Goal: Task Accomplishment & Management: Manage account settings

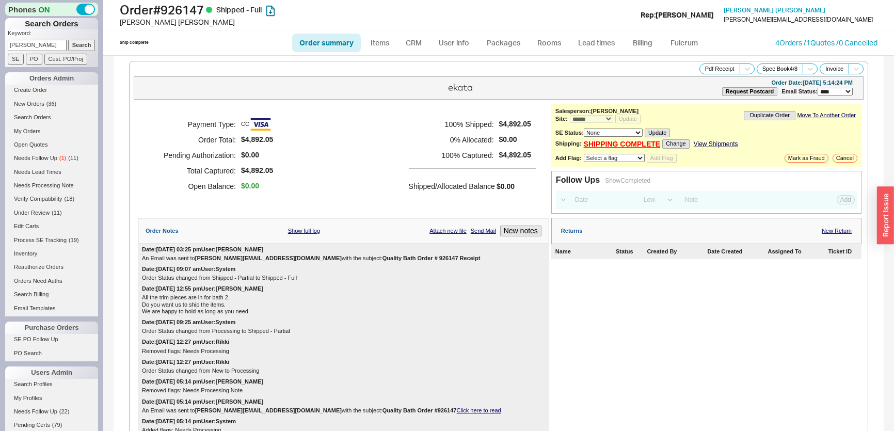
select select "*"
select select "LOW"
select select "3"
click at [45, 106] on link "New Orders ( 36 )" at bounding box center [51, 104] width 93 height 11
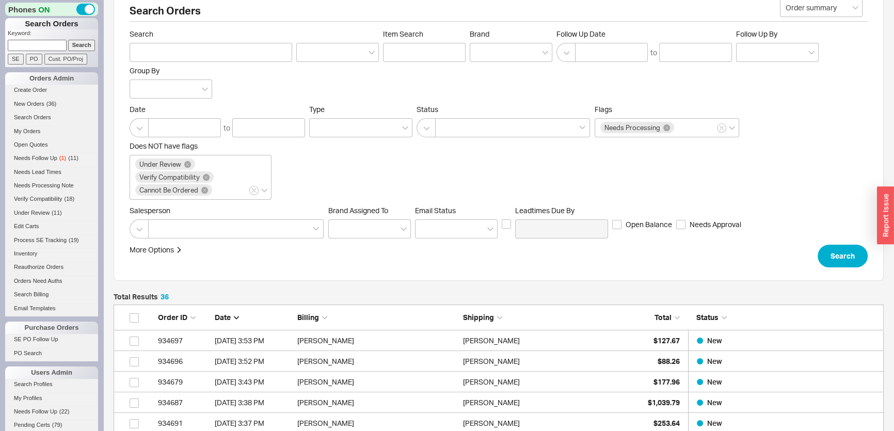
scroll to position [187, 0]
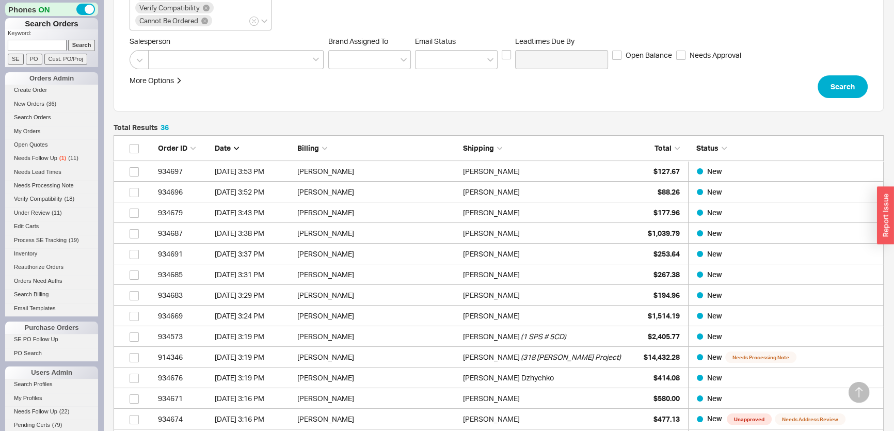
click at [35, 45] on input at bounding box center [37, 45] width 59 height 11
type input "934617"
click at [68, 40] on input "Search" at bounding box center [81, 45] width 27 height 11
type input "934617"
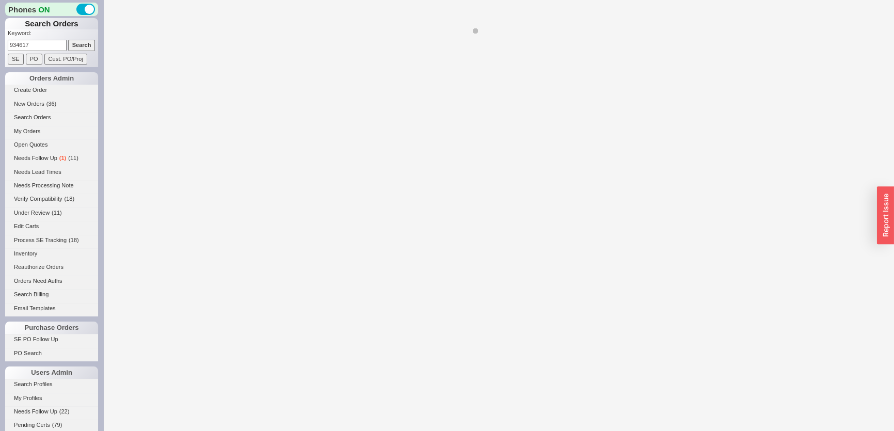
select select "*"
select select "LOW"
select select "3"
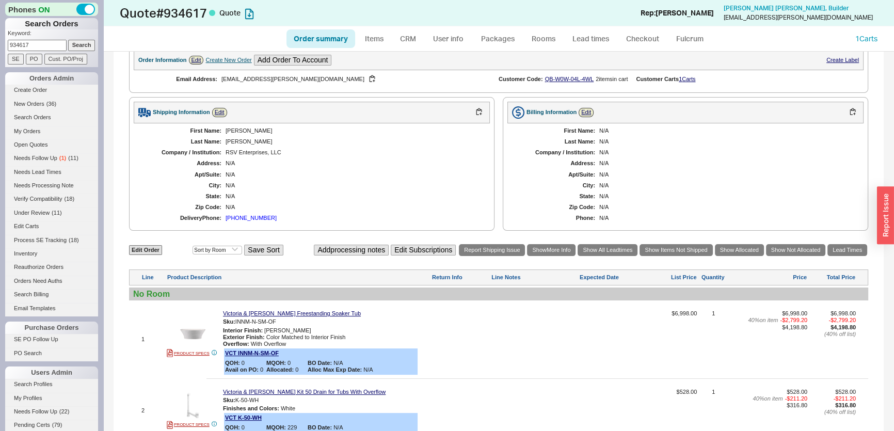
scroll to position [140, 0]
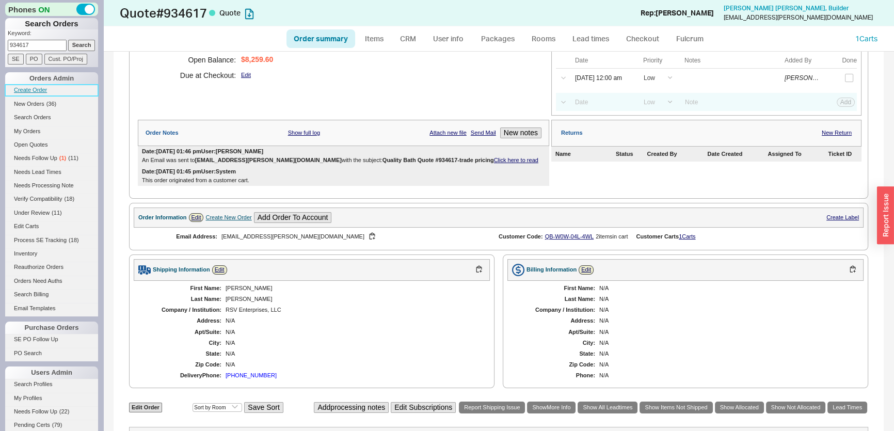
click at [24, 91] on link "Create Order" at bounding box center [51, 90] width 93 height 11
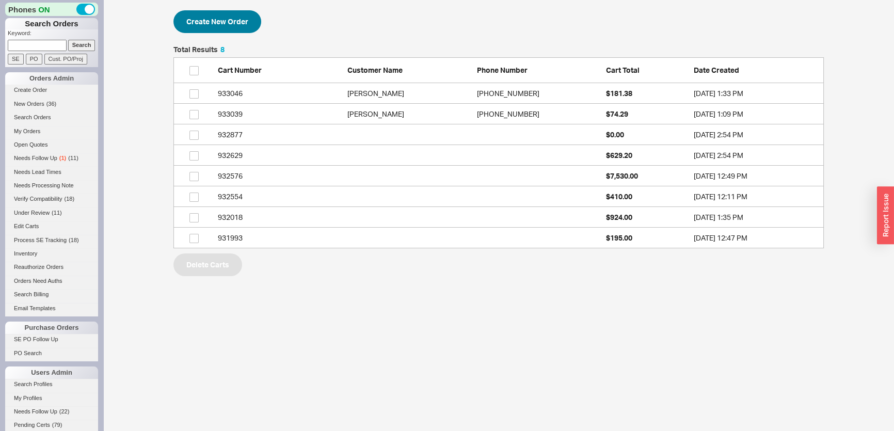
scroll to position [195, 643]
click at [201, 24] on button "Create New Order" at bounding box center [217, 21] width 88 height 23
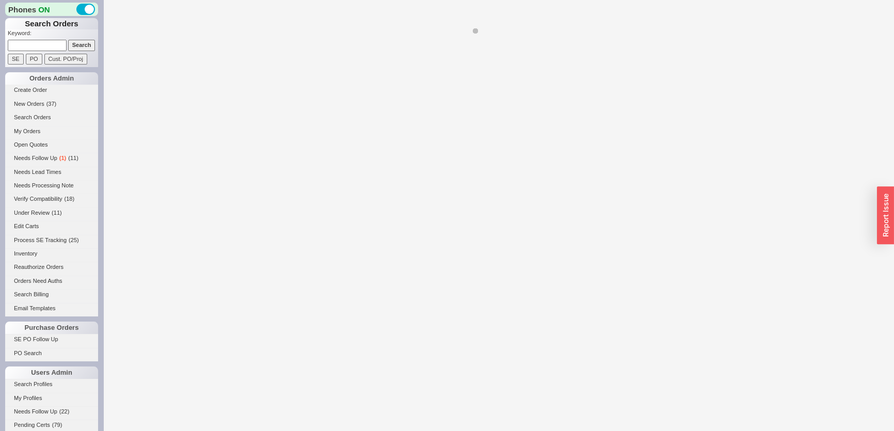
select select "3"
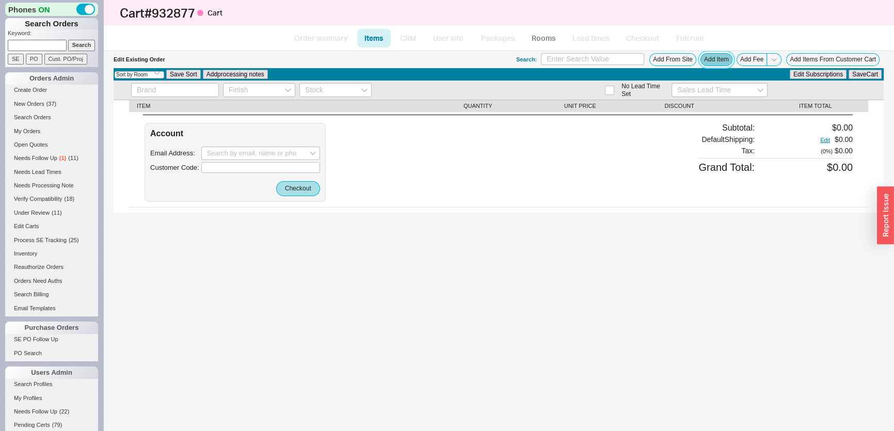
click at [707, 54] on button "Add Item" at bounding box center [716, 59] width 32 height 13
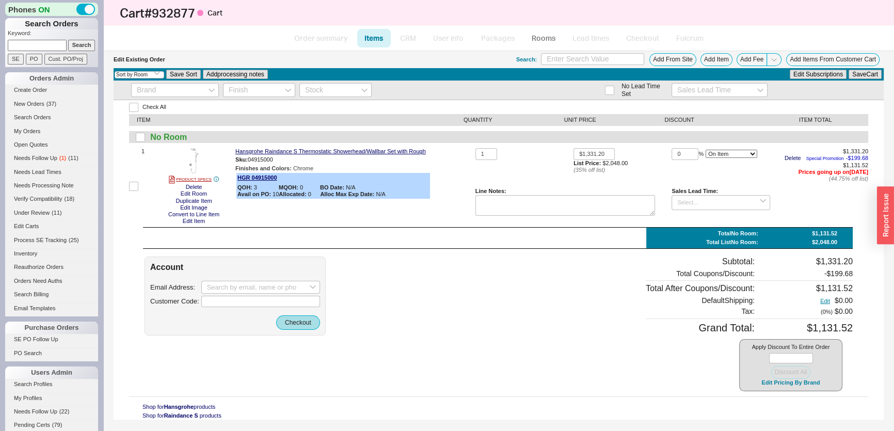
click at [182, 254] on div "Check All ITEM QUANTITY UNIT PRICE DISCOUNT ITEM TOTAL No Room 1 PRODUCT SPECS …" at bounding box center [499, 259] width 770 height 319
drag, startPoint x: 607, startPoint y: 156, endPoint x: 544, endPoint y: 146, distance: 63.7
click at [544, 146] on div "Check All ITEM QUANTITY UNIT PRICE DISCOUNT ITEM TOTAL No Room 1 PRODUCT SPECS …" at bounding box center [499, 259] width 770 height 319
type input "$2,048.00"
drag, startPoint x: 690, startPoint y: 150, endPoint x: 657, endPoint y: 150, distance: 33.0
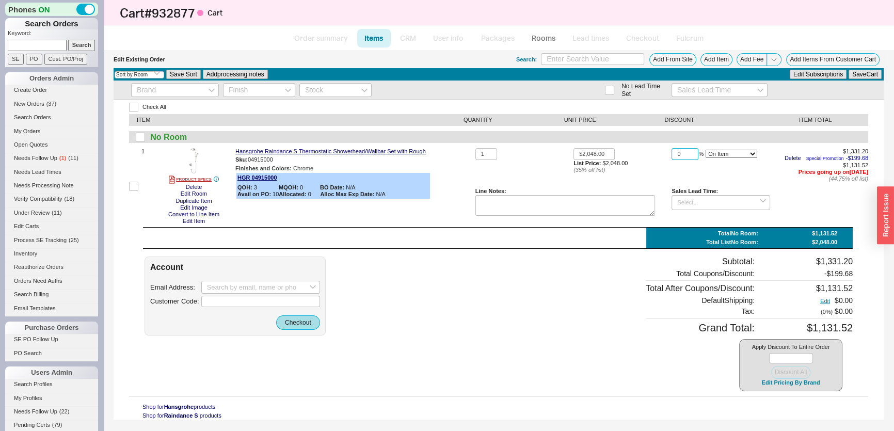
click at [657, 150] on div "1 $2,048.00 List Price: $2,048.00 ( 35 % off list) 0 % On Item On Bottom Gift C…" at bounding box center [671, 186] width 393 height 76
type input "50"
click at [877, 76] on button "Save Cart" at bounding box center [864, 74] width 33 height 9
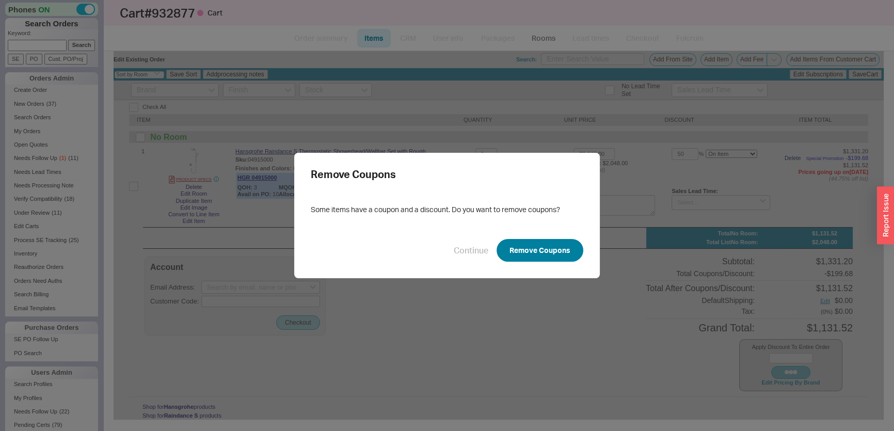
click at [521, 256] on button "Remove Coupons" at bounding box center [539, 250] width 87 height 23
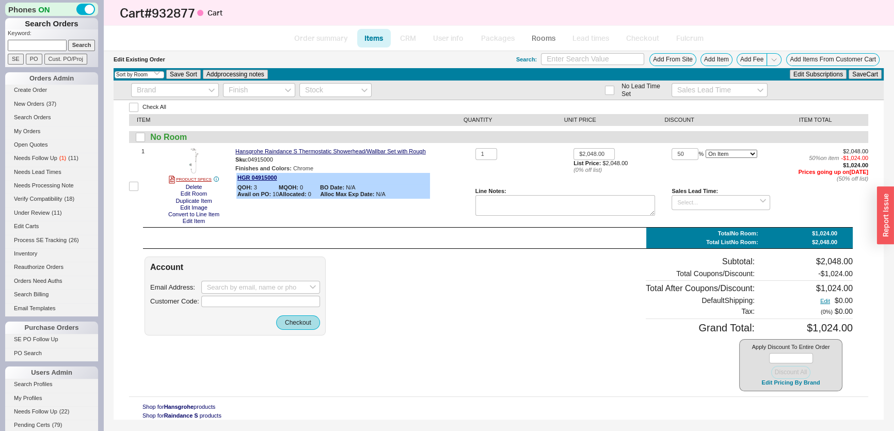
click at [28, 43] on input at bounding box center [37, 45] width 59 height 11
type input "932383"
click at [68, 40] on input "Search" at bounding box center [81, 45] width 27 height 11
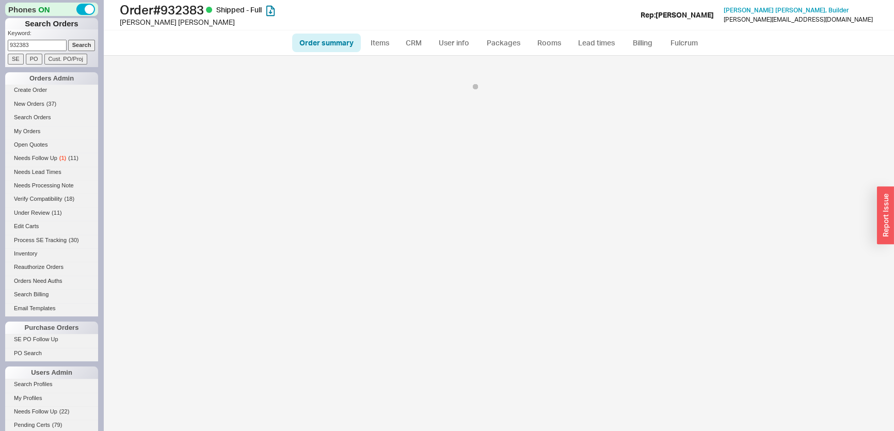
select select "*"
select select "LOW"
select select "3"
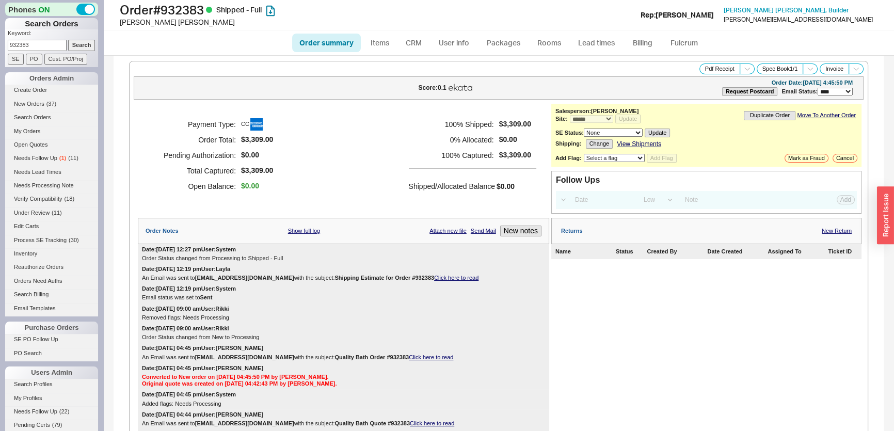
drag, startPoint x: 33, startPoint y: 45, endPoint x: 0, endPoint y: 45, distance: 32.5
click at [0, 45] on div "Phones ON Search Orders Keyword: 932383 Search SE PO Cust. PO/Proj Orders Admin…" at bounding box center [51, 215] width 103 height 431
click at [68, 40] on input "Search" at bounding box center [81, 45] width 27 height 11
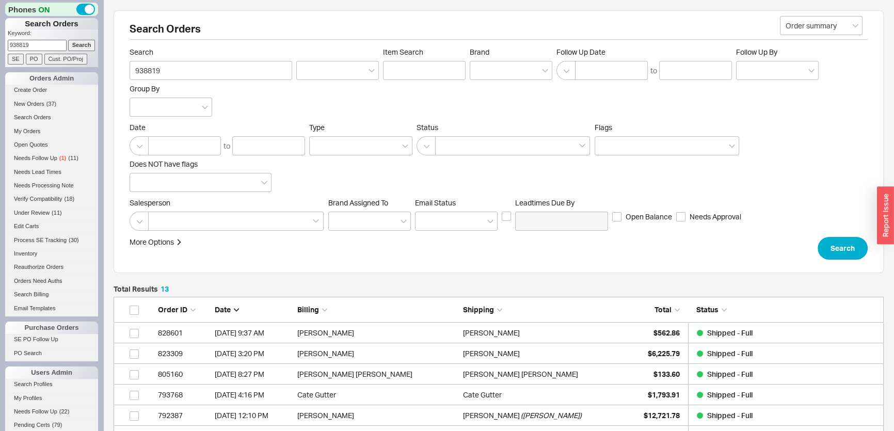
scroll to position [287, 763]
click at [73, 43] on input "Search" at bounding box center [81, 45] width 27 height 11
drag, startPoint x: 42, startPoint y: 46, endPoint x: 0, endPoint y: 46, distance: 42.3
click at [0, 46] on div "Phones ON Search Orders Keyword: 938819 Search SE PO Cust. PO/Proj Orders Admin…" at bounding box center [51, 215] width 103 height 431
type input "933819"
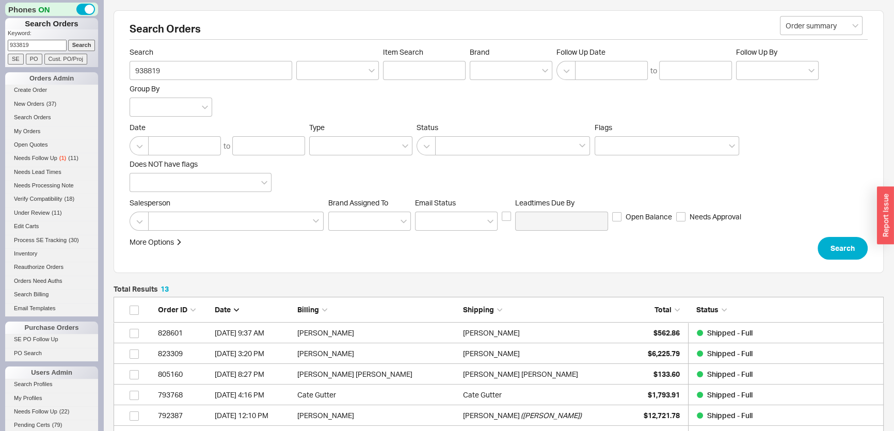
click at [68, 40] on input "Search" at bounding box center [81, 45] width 27 height 11
type input "933819"
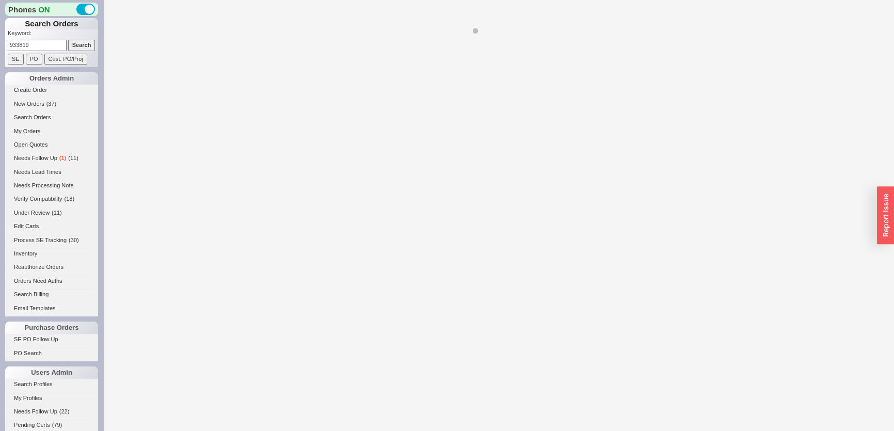
select select "*"
select select "LOW"
select select "3"
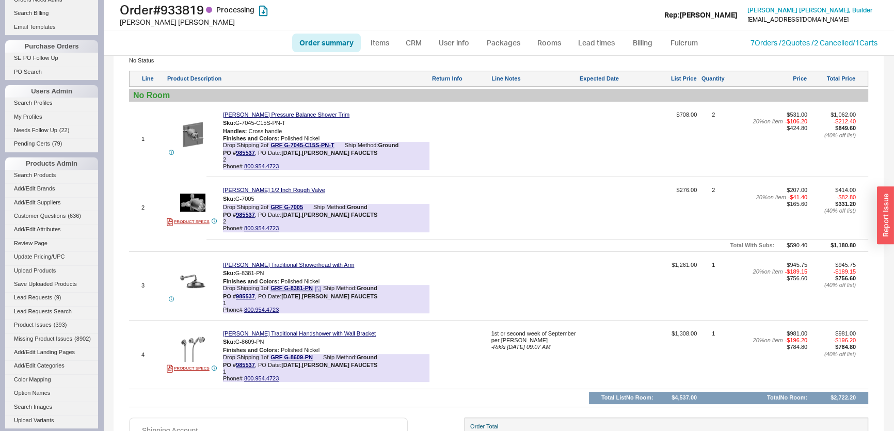
scroll to position [583, 0]
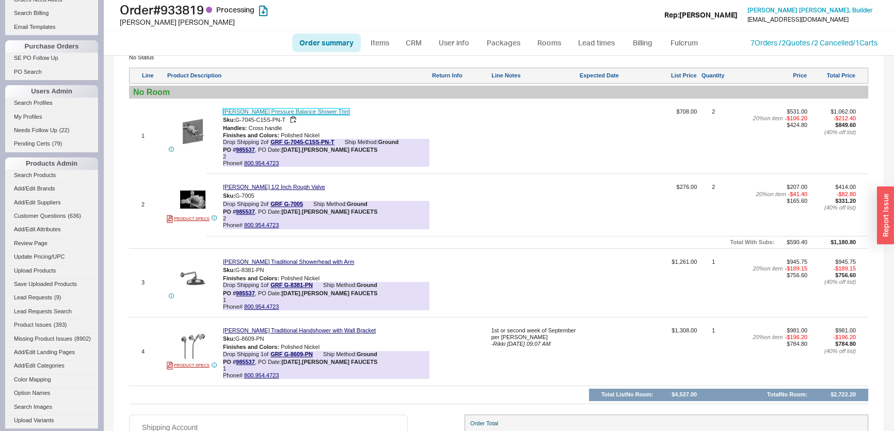
click at [289, 115] on link "Graff Pressure Balance Shower Trim" at bounding box center [286, 111] width 126 height 7
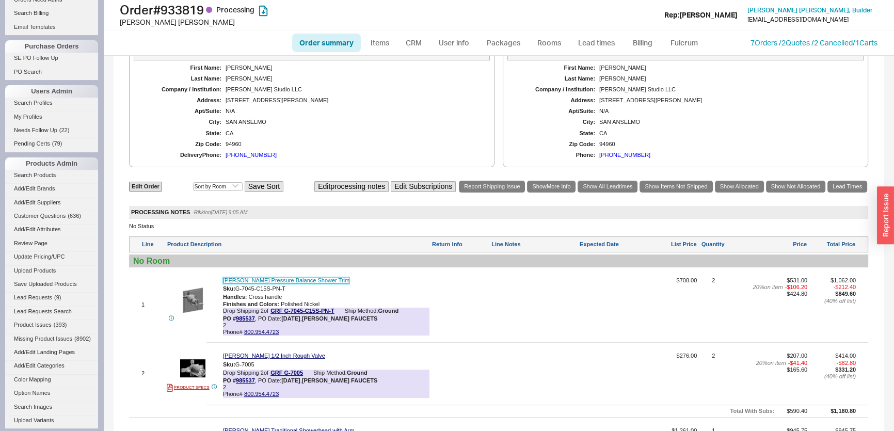
scroll to position [348, 0]
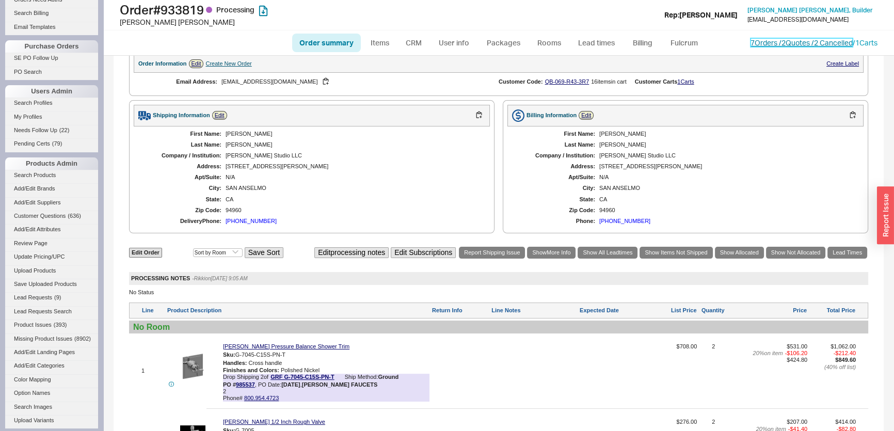
click at [788, 40] on link "7 Orders / 2 Quotes / 2 Cancelled" at bounding box center [801, 42] width 102 height 9
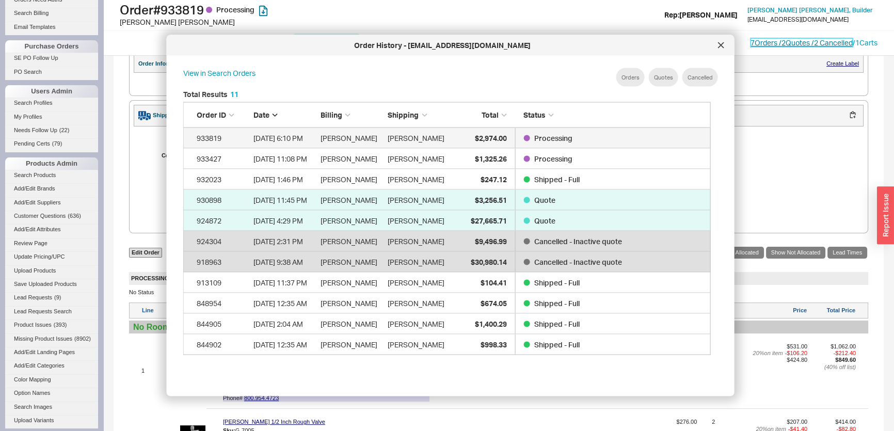
scroll to position [309, 537]
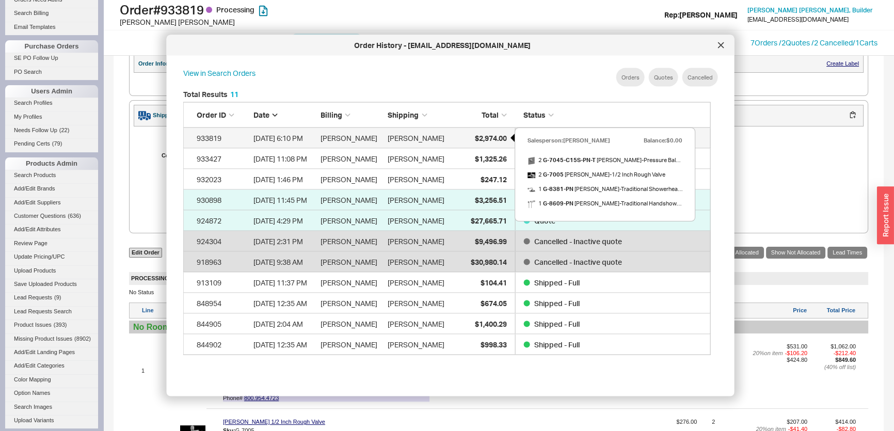
click at [474, 135] on span "$2,974.00" at bounding box center [490, 137] width 32 height 9
select select "*"
select select "LOW"
select select "3"
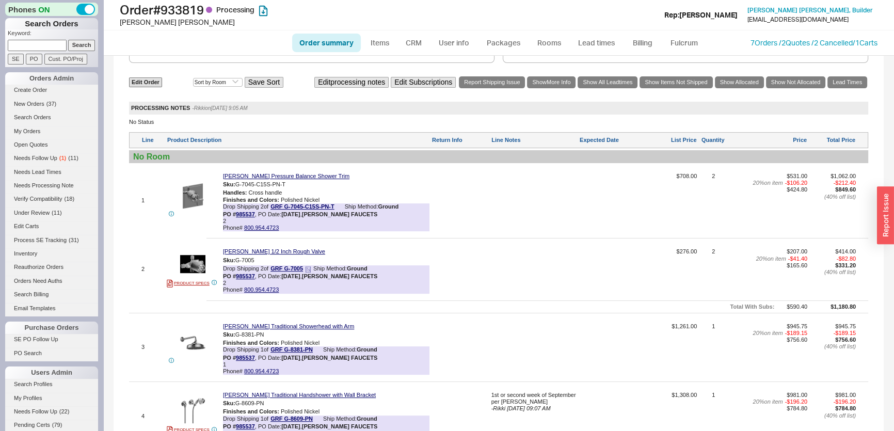
scroll to position [562, 0]
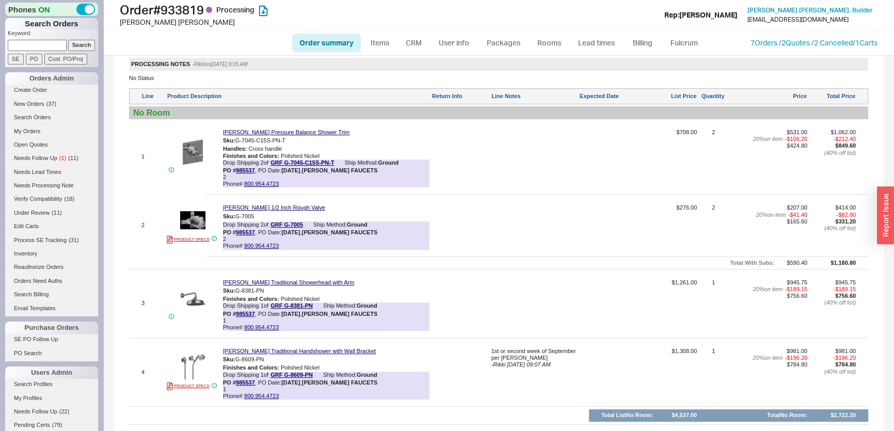
drag, startPoint x: 47, startPoint y: 39, endPoint x: 52, endPoint y: 43, distance: 5.9
click at [47, 39] on p "Keyword:" at bounding box center [53, 34] width 90 height 10
click at [59, 45] on input at bounding box center [37, 45] width 59 height 11
paste input "QB-340-94R-W49"
type input "QB-340-94R-W49"
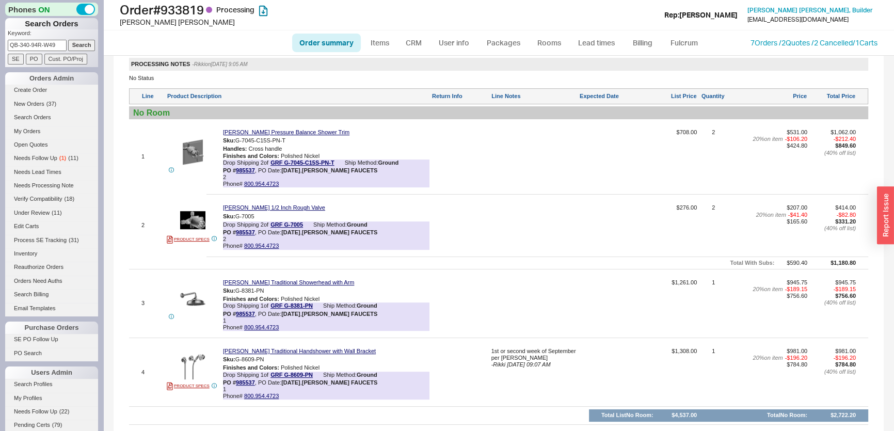
click at [70, 45] on input "Search" at bounding box center [81, 45] width 27 height 11
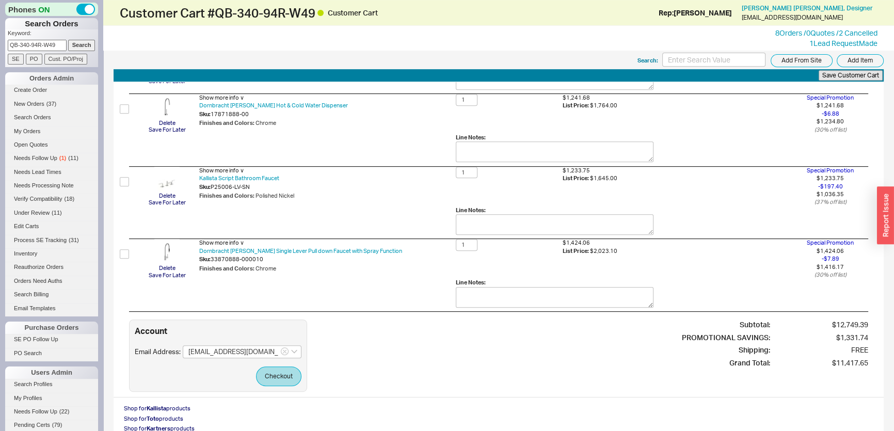
scroll to position [609, 0]
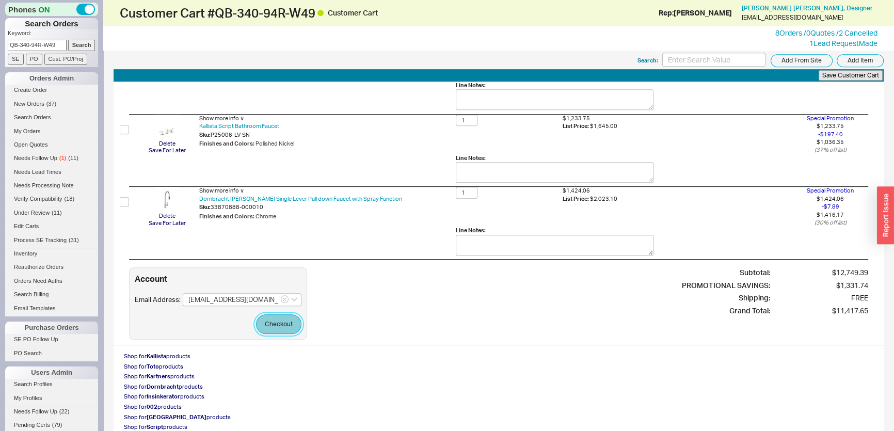
click at [291, 314] on button "Checkout" at bounding box center [278, 324] width 45 height 20
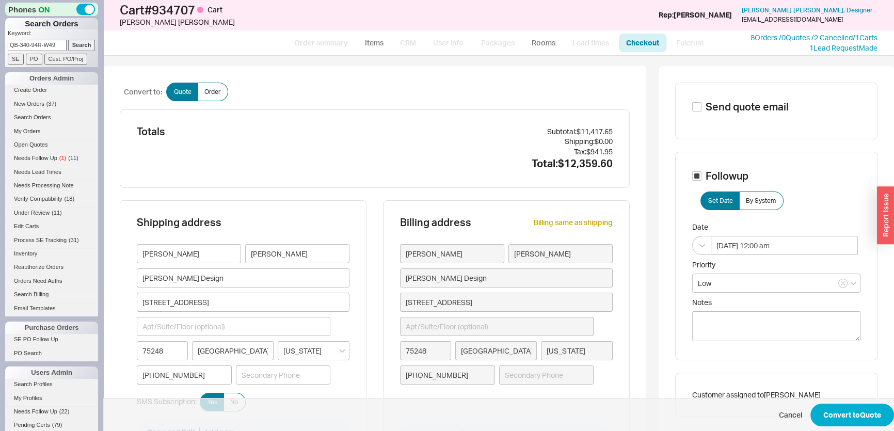
scroll to position [234, 0]
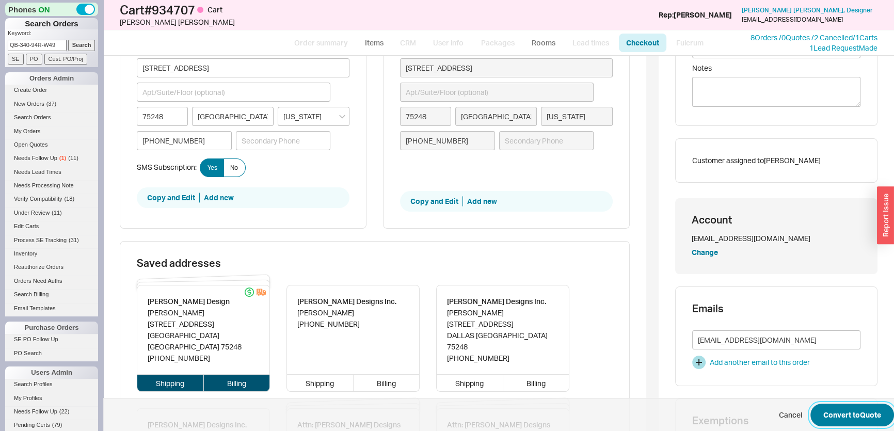
click at [848, 411] on button "Convert to Quote" at bounding box center [852, 415] width 84 height 23
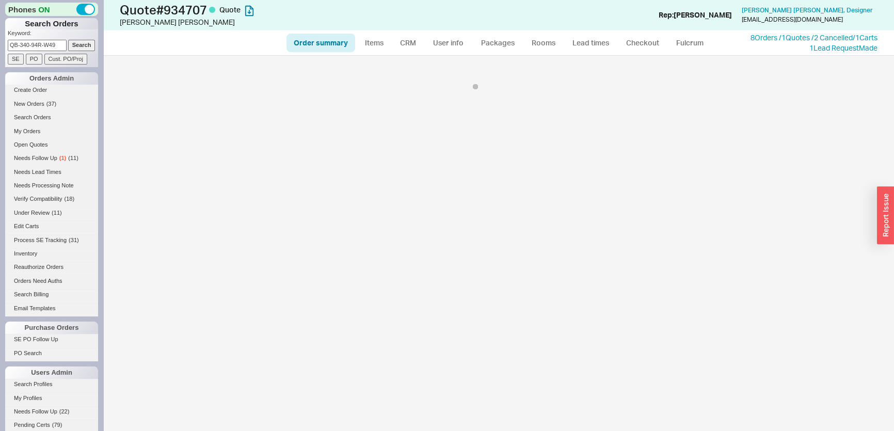
select select "*"
select select "LOW"
select select "3"
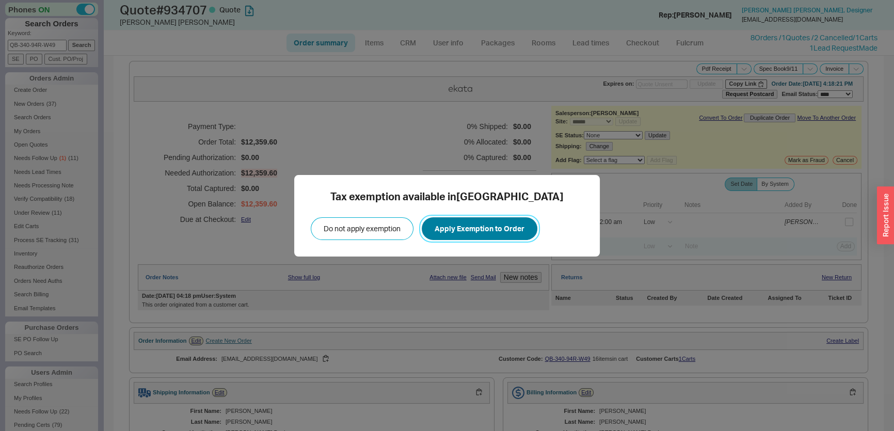
click at [448, 230] on button "Apply Exemption to Order" at bounding box center [480, 228] width 116 height 23
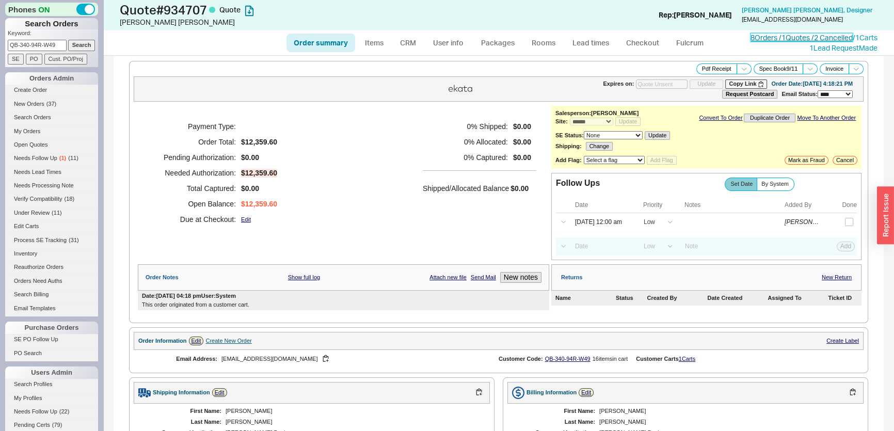
click at [764, 36] on link "8 Orders / 1 Quotes / 2 Cancelled" at bounding box center [801, 37] width 102 height 9
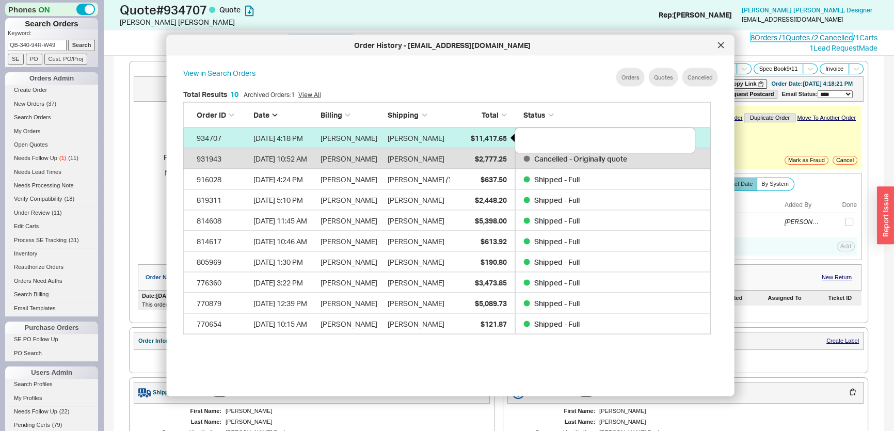
scroll to position [309, 537]
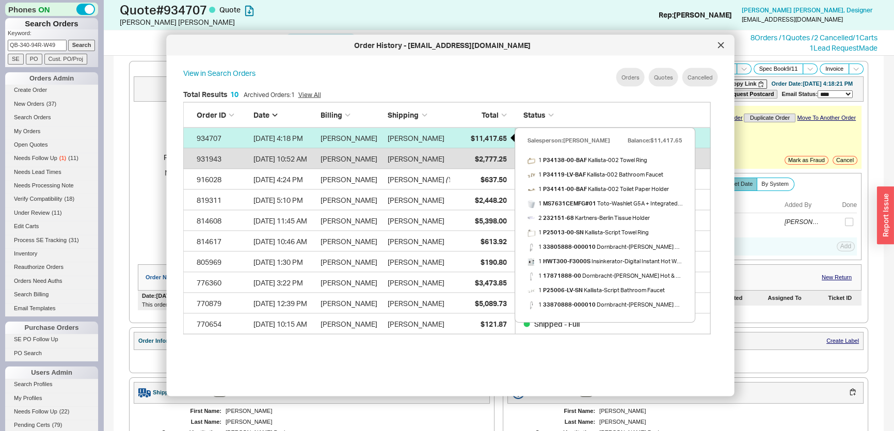
click at [487, 135] on span "$11,417.65" at bounding box center [488, 137] width 36 height 9
select select "*"
select select "LOW"
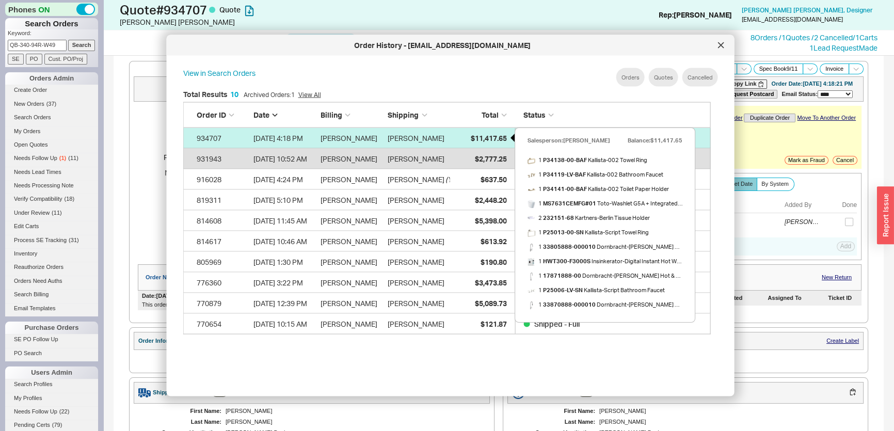
select select "3"
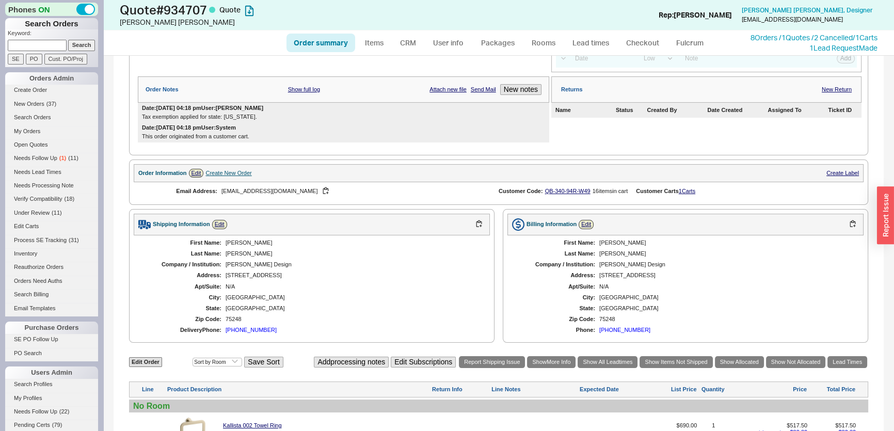
scroll to position [234, 0]
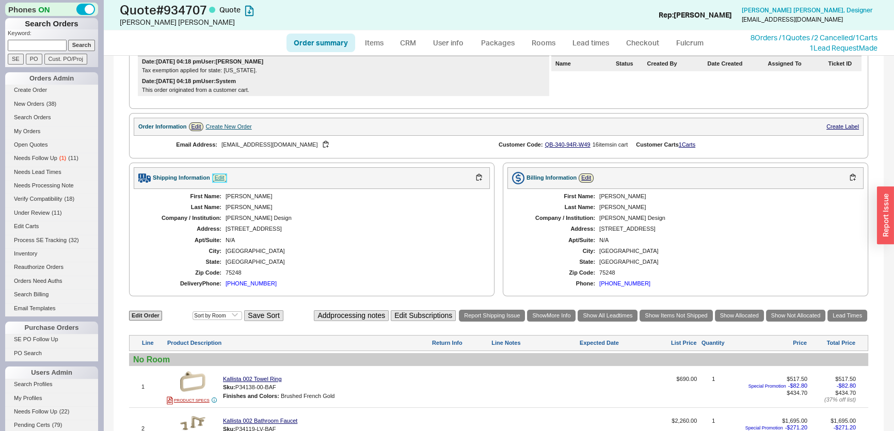
click at [220, 173] on link "Edit" at bounding box center [219, 177] width 15 height 9
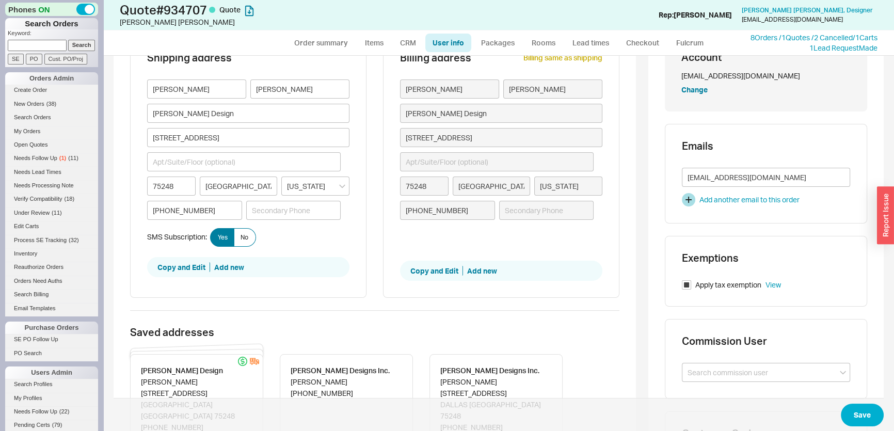
scroll to position [46, 0]
click at [191, 266] on button "Copy and Edit" at bounding box center [183, 268] width 53 height 10
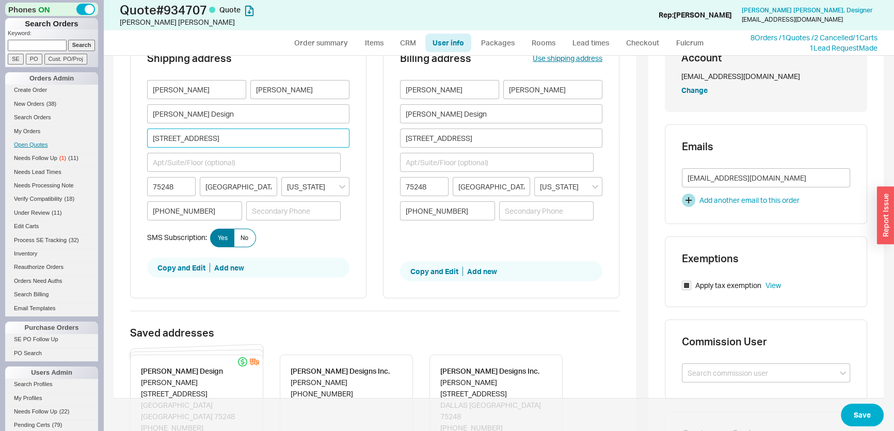
drag, startPoint x: 233, startPoint y: 141, endPoint x: 73, endPoint y: 141, distance: 159.4
click at [73, 141] on div "Phones ON Search Orders Keyword: Search SE PO Cust. PO/Proj Orders Admin Create…" at bounding box center [447, 215] width 894 height 431
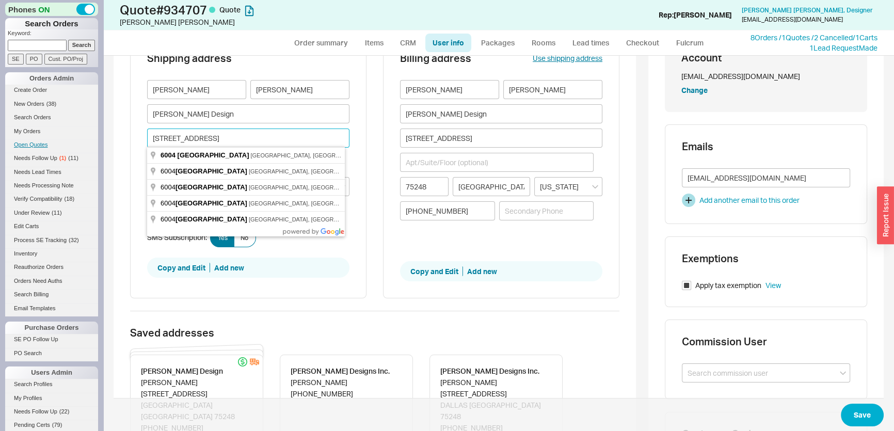
paste input "13230 Castleton Drive"
type input "13230 Castleton Drive"
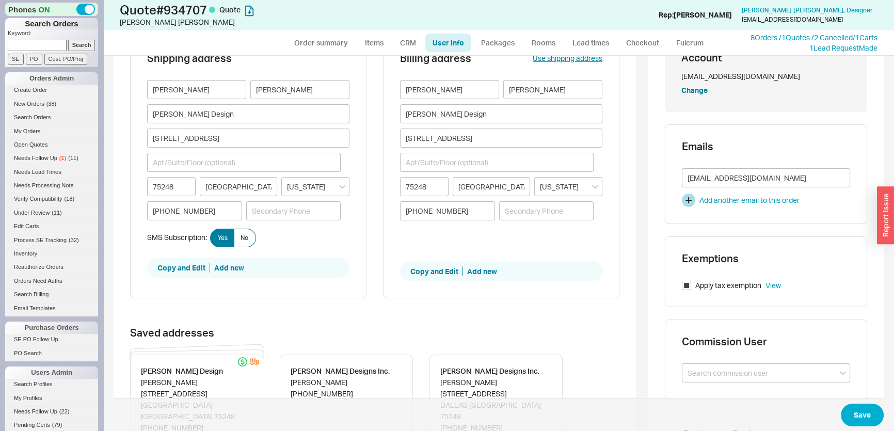
type input "75234"
type input "Farmers Branch"
click at [858, 405] on button "Save" at bounding box center [862, 415] width 43 height 23
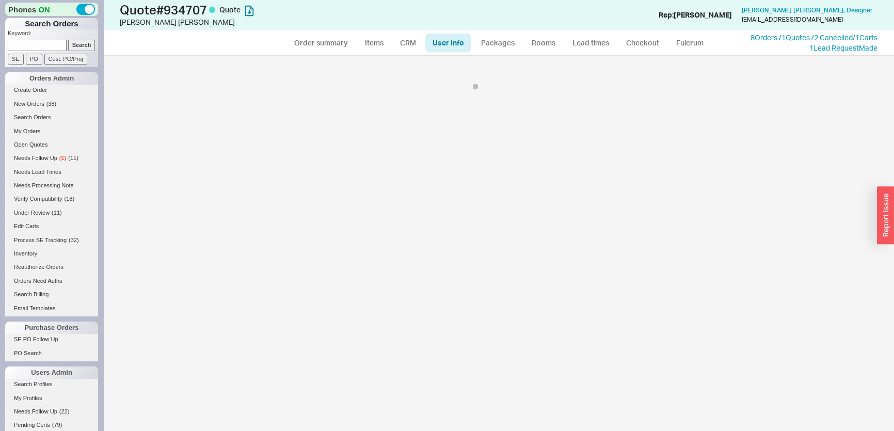
select select "*"
select select "LOW"
select select "3"
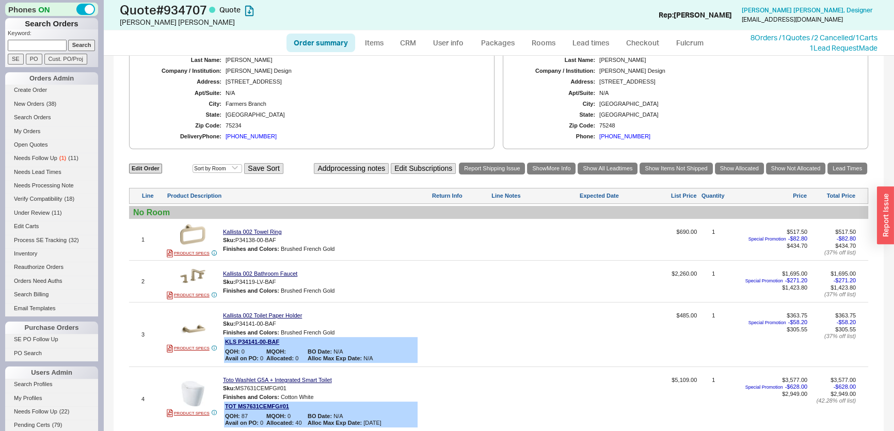
scroll to position [469, 0]
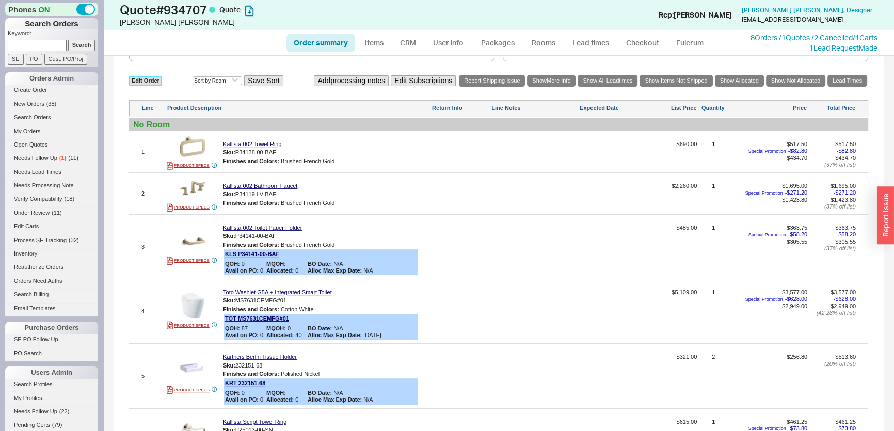
click at [146, 79] on link "Edit Order" at bounding box center [145, 81] width 33 height 10
select select "3"
select select "ON_CHECKOUT_AGGREGATED"
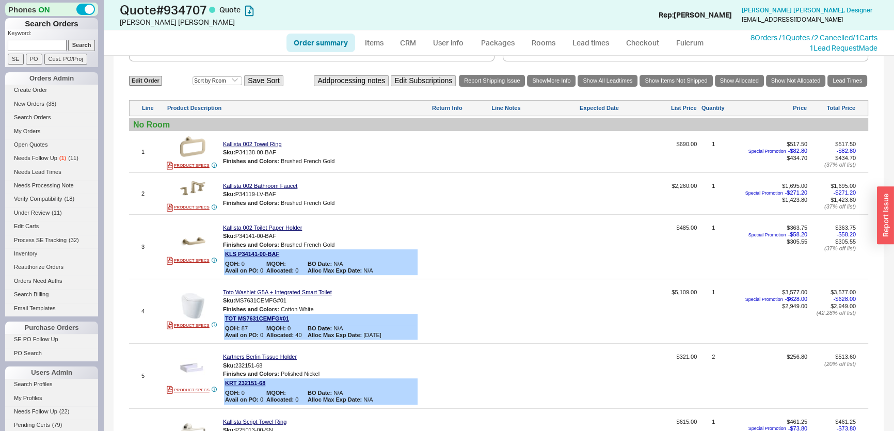
select select "ON_CHECKOUT_AGGREGATED"
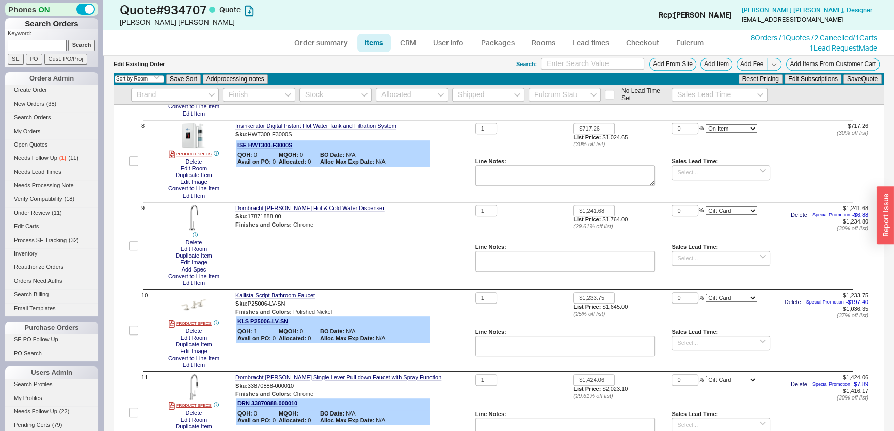
scroll to position [844, 0]
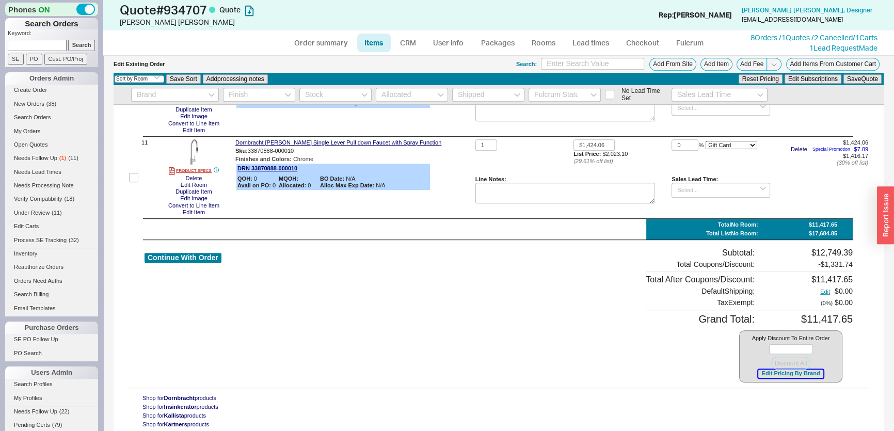
click at [793, 376] on button "Edit Pricing By Brand" at bounding box center [790, 373] width 65 height 8
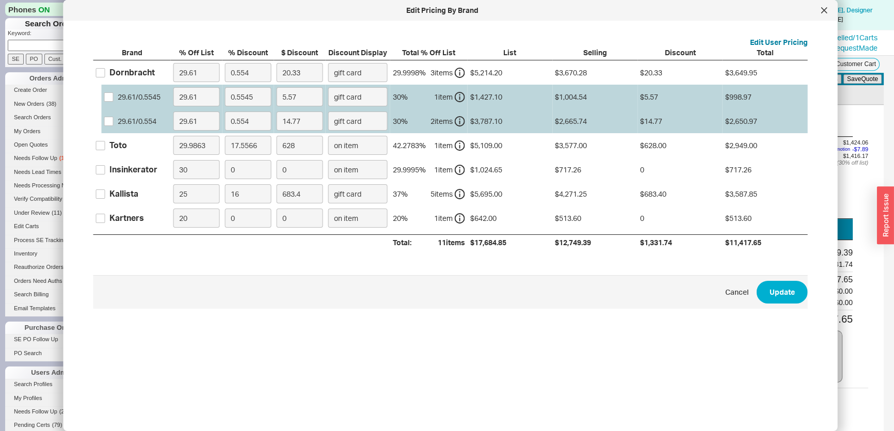
click at [103, 198] on label "Kallista" at bounding box center [117, 193] width 42 height 11
click at [103, 198] on input "Kallista" at bounding box center [100, 193] width 9 height 9
checkbox input "true"
drag, startPoint x: 250, startPoint y: 195, endPoint x: 173, endPoint y: 196, distance: 76.4
click at [0, 0] on div "Kallista 25 16 683.4 gift card 37 % 5 item s $5,695.00 $4,271.25 $683.40 $3,587…" at bounding box center [0, 0] width 0 height 0
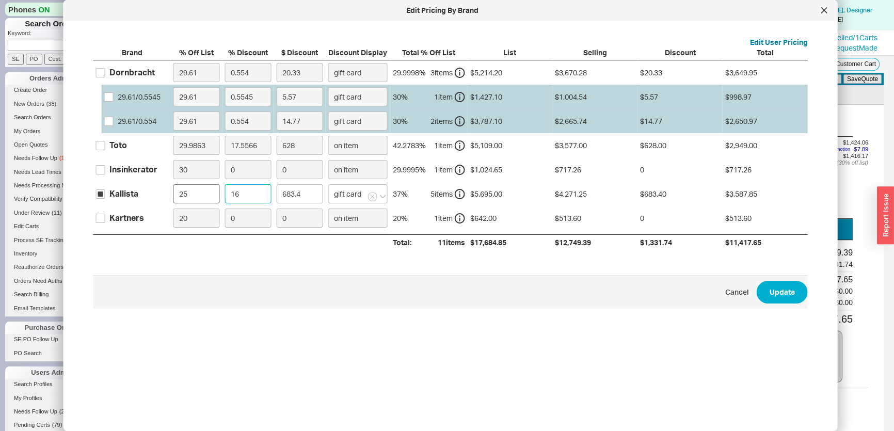
type input "4"
type input "170.85"
type input "40"
type input "1708.5"
type input "40"
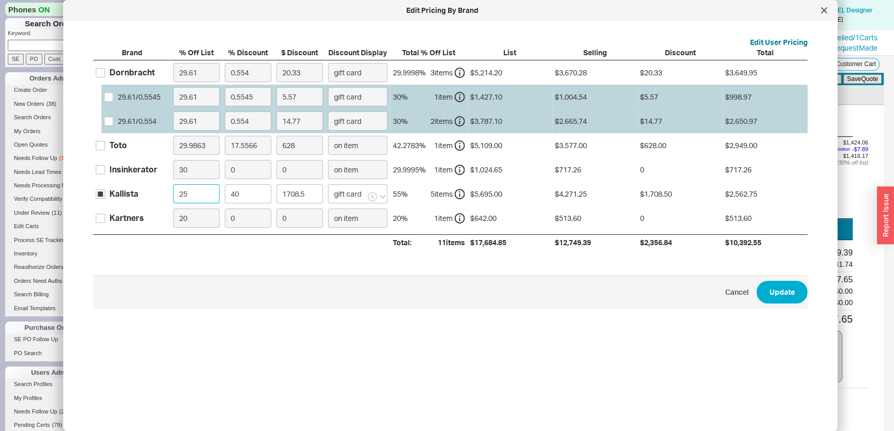
drag, startPoint x: 190, startPoint y: 195, endPoint x: 159, endPoint y: 194, distance: 31.5
click at [0, 0] on div "Kallista 25 40 1708.5 gift card 55 % 5 item s $5,695.00 $4,271.25 $1,708.50 $2,…" at bounding box center [0, 0] width 0 height 0
type input "0"
type input "2278"
type input "0"
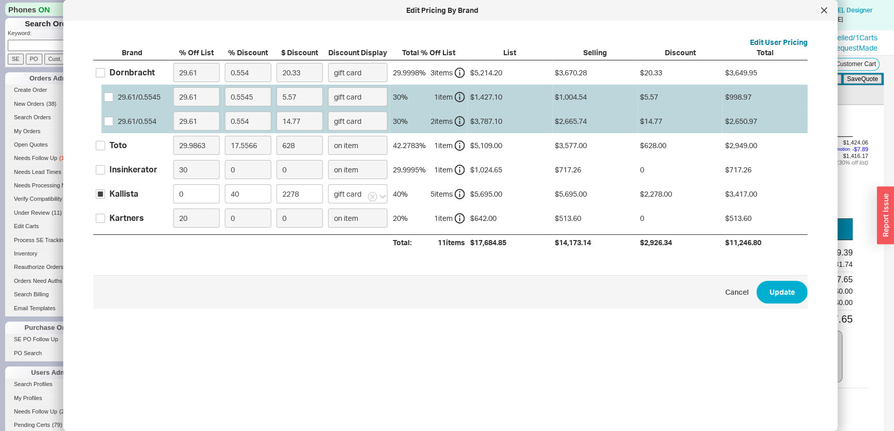
click at [106, 219] on label "Kartners" at bounding box center [120, 217] width 48 height 11
click at [105, 219] on input "Kartners" at bounding box center [100, 218] width 9 height 9
checkbox input "true"
click at [233, 221] on input "0" at bounding box center [248, 217] width 46 height 19
click at [223, 212] on label "0" at bounding box center [248, 218] width 52 height 24
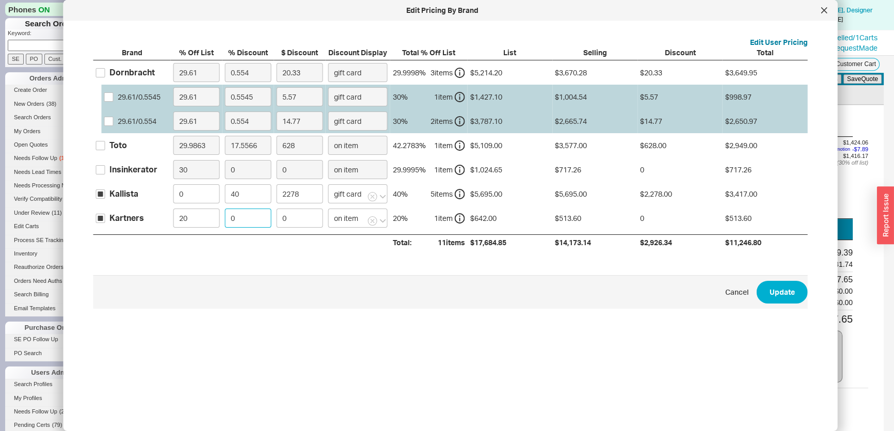
type input "3"
type input "15.41"
type input "30"
type input "154.08"
type input "30"
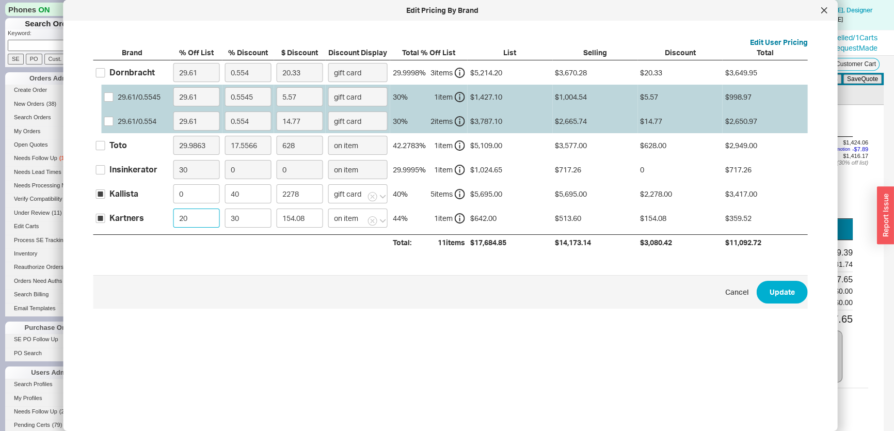
drag, startPoint x: 187, startPoint y: 216, endPoint x: 162, endPoint y: 217, distance: 25.8
click at [0, 0] on div "Kartners 20 30 154.08 on item 44 % 1 item $642.00 $513.60 $154.08 $359.52" at bounding box center [0, 0] width 0 height 0
type input "0"
type input "192.6"
type input "0"
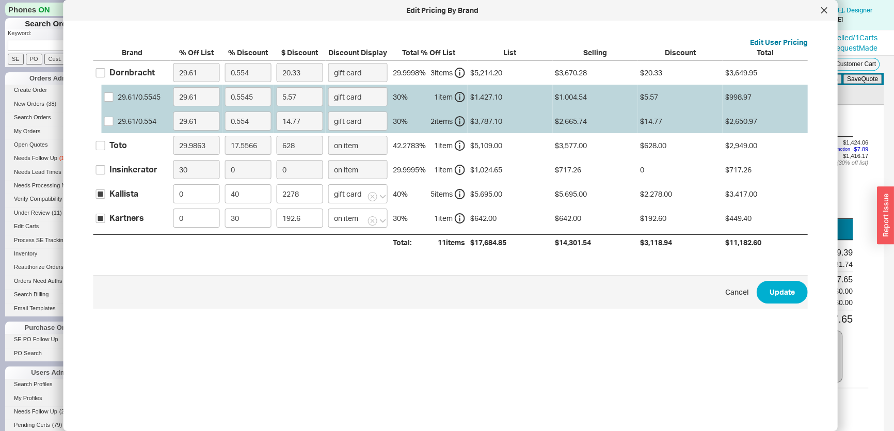
click at [780, 305] on span "Cancel Update" at bounding box center [450, 292] width 714 height 34
click at [780, 294] on button "Update" at bounding box center [781, 292] width 51 height 23
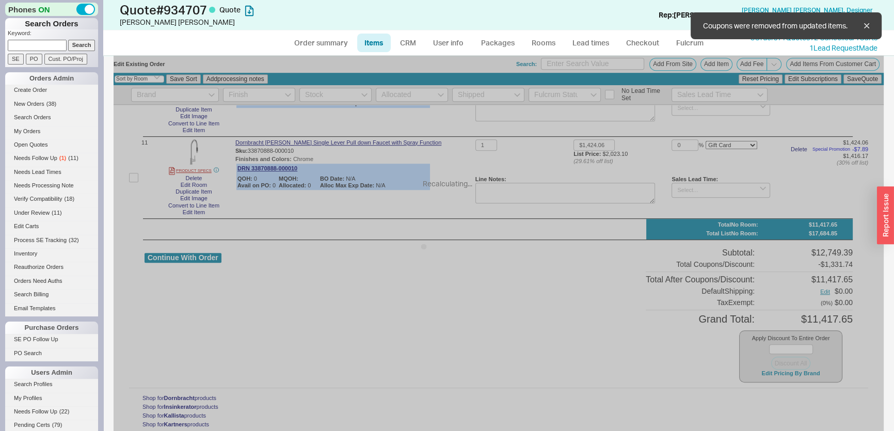
type input "$690.00"
type input "40"
type input "$2,260.00"
type input "40"
type input "$485.00"
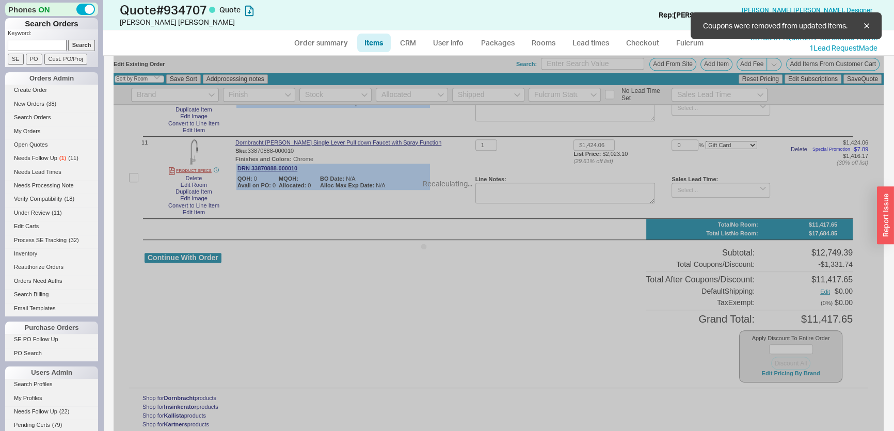
type input "40"
type input "$321.00"
type input "30"
type input "$615.00"
type input "40"
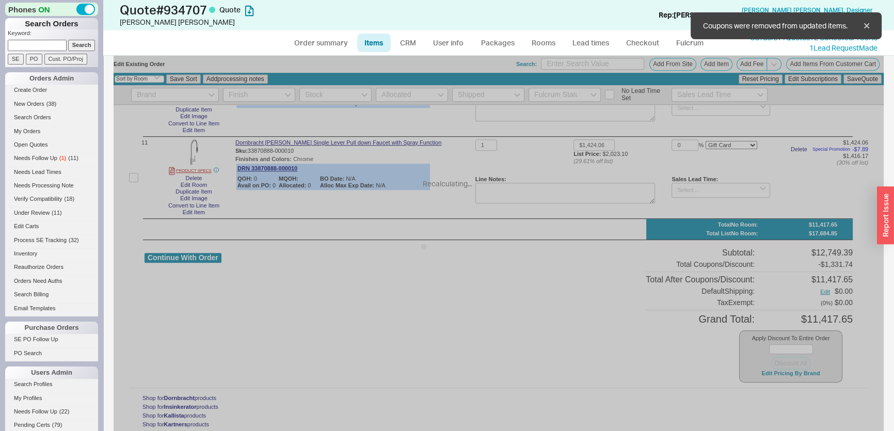
type input "$1,645.00"
type input "40"
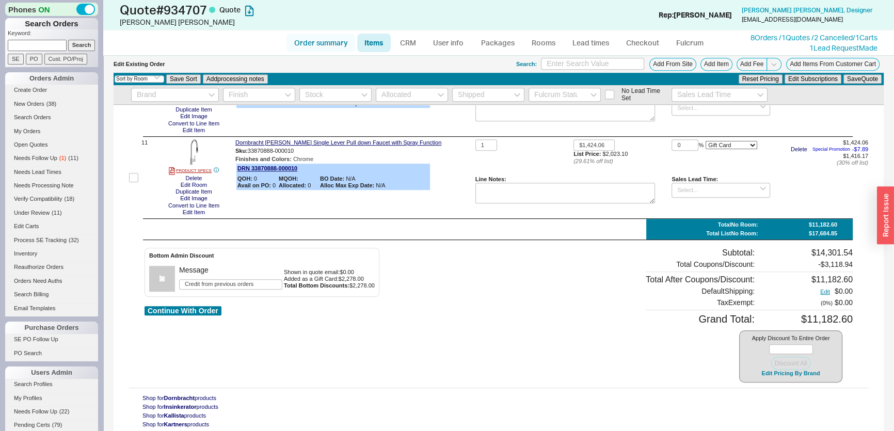
click at [328, 50] on link "Order summary" at bounding box center [320, 43] width 69 height 19
select select "*"
select select "LOW"
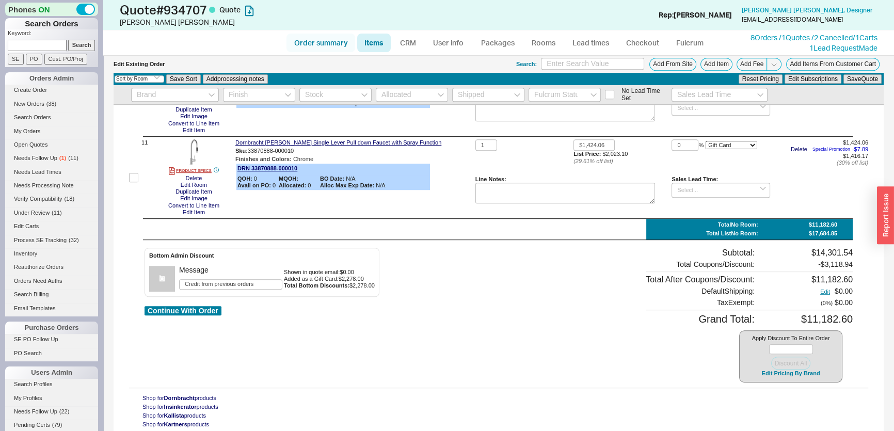
select select "3"
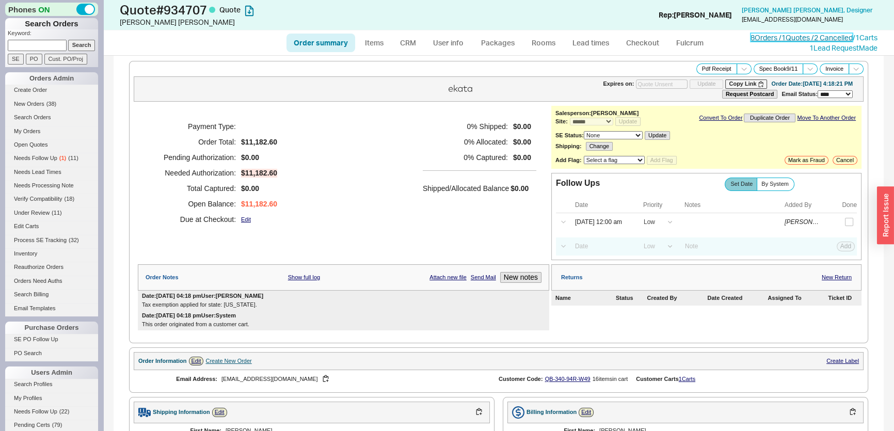
click at [807, 34] on link "8 Orders / 1 Quotes / 2 Cancelled" at bounding box center [801, 37] width 102 height 9
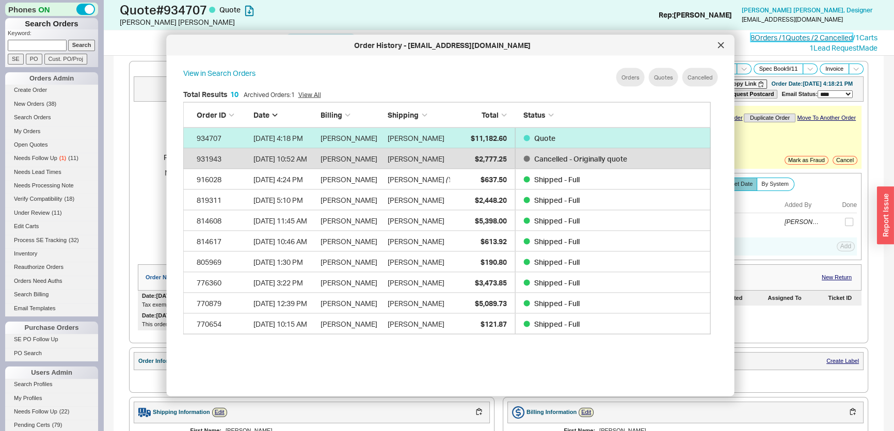
scroll to position [309, 537]
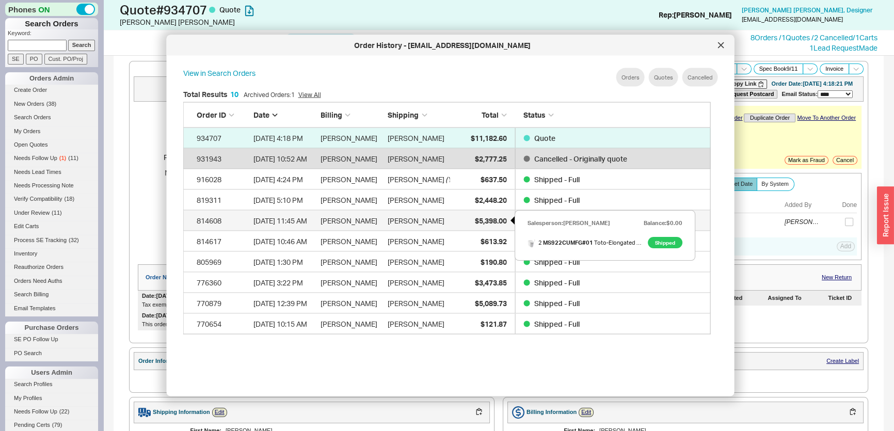
click at [492, 227] on div "$5,398.00" at bounding box center [481, 220] width 52 height 21
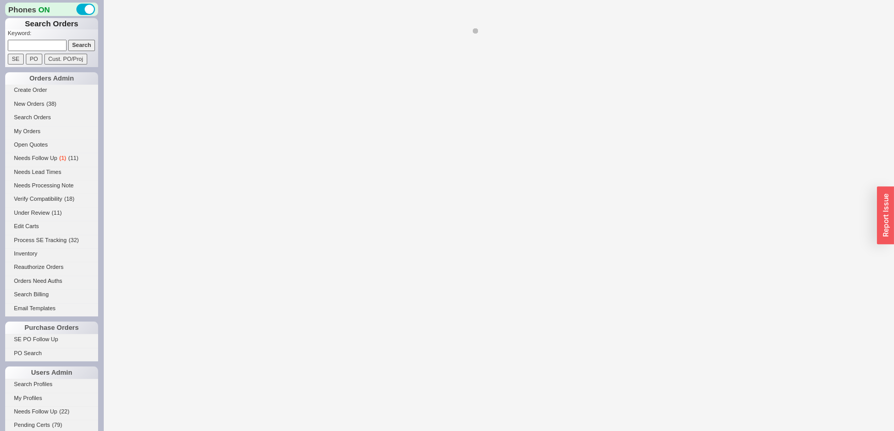
select select "*"
select select "LOW"
select select "3"
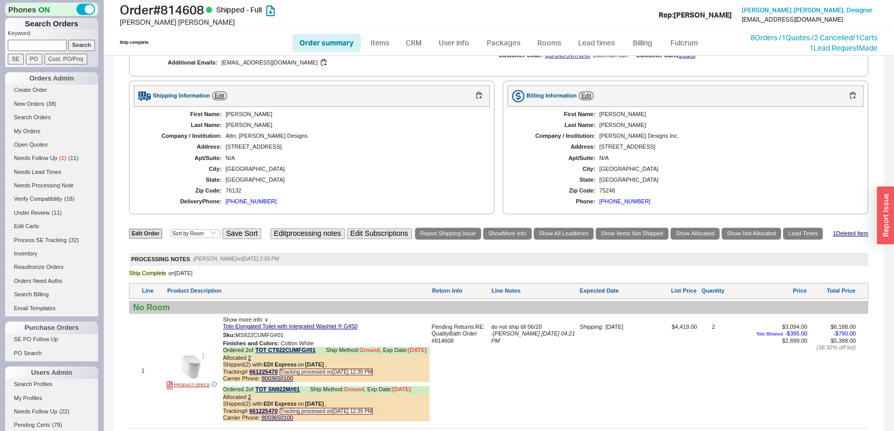
scroll to position [703, 0]
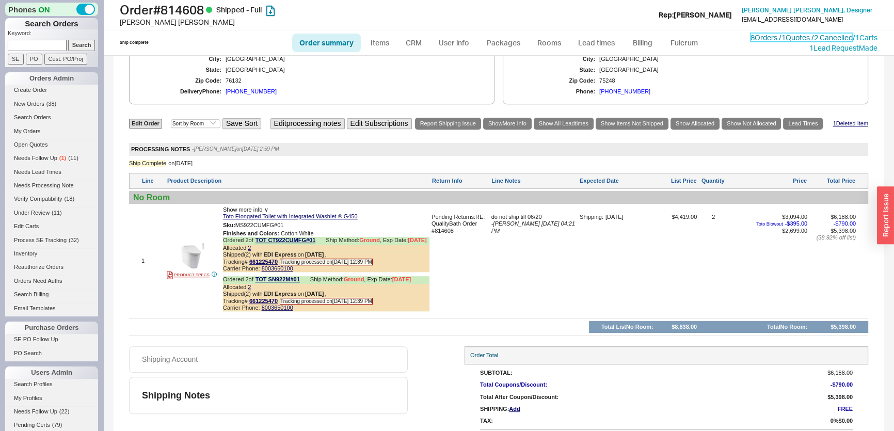
click at [808, 36] on link "8 Orders / 1 Quotes / 2 Cancelled" at bounding box center [801, 37] width 102 height 9
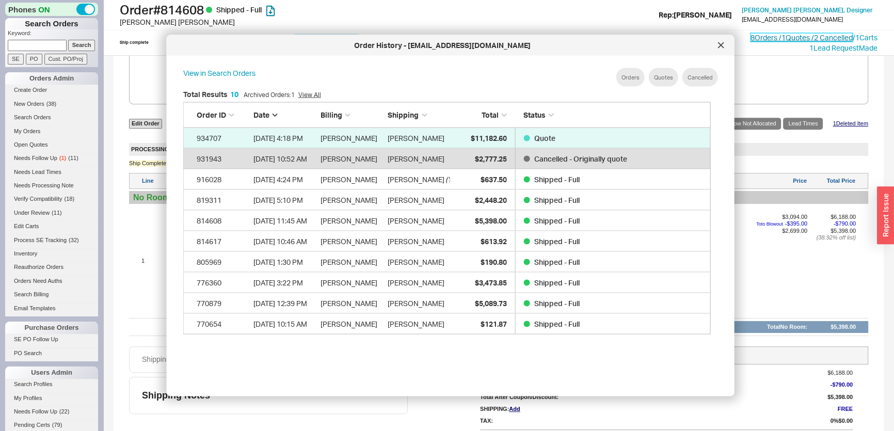
scroll to position [309, 537]
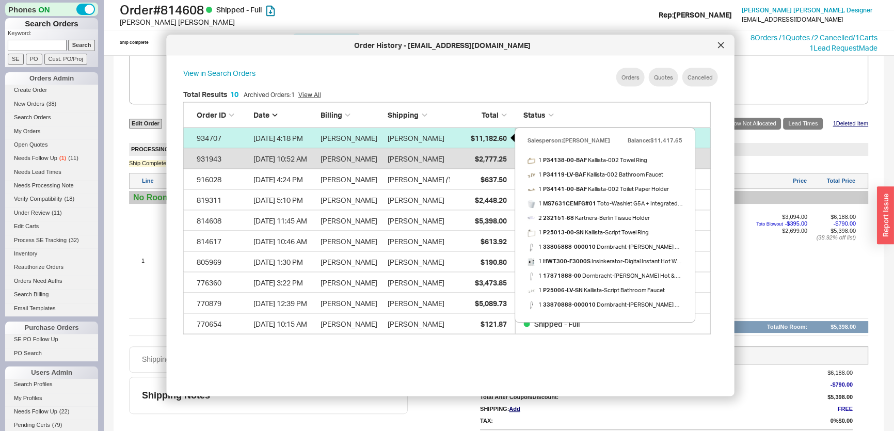
click at [472, 130] on div "$11,182.60" at bounding box center [481, 137] width 52 height 21
select select "*"
select select "LOW"
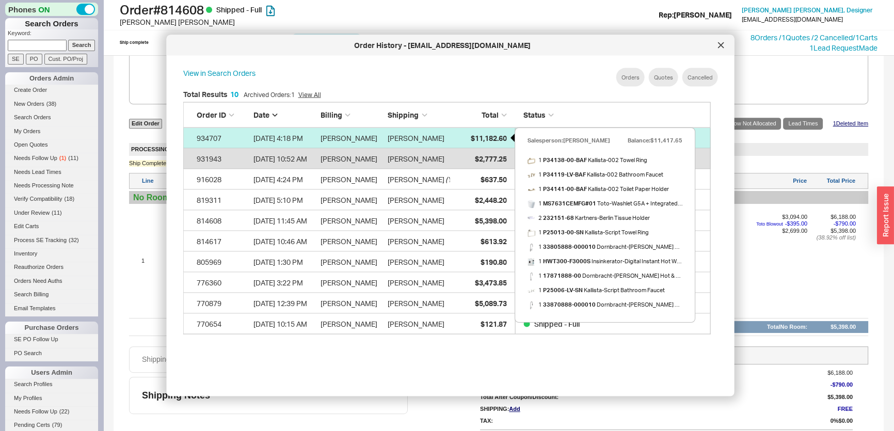
select select "3"
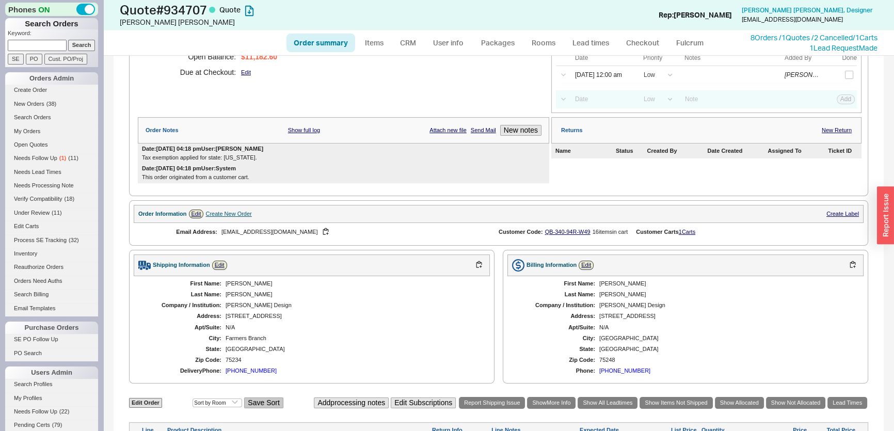
scroll to position [328, 0]
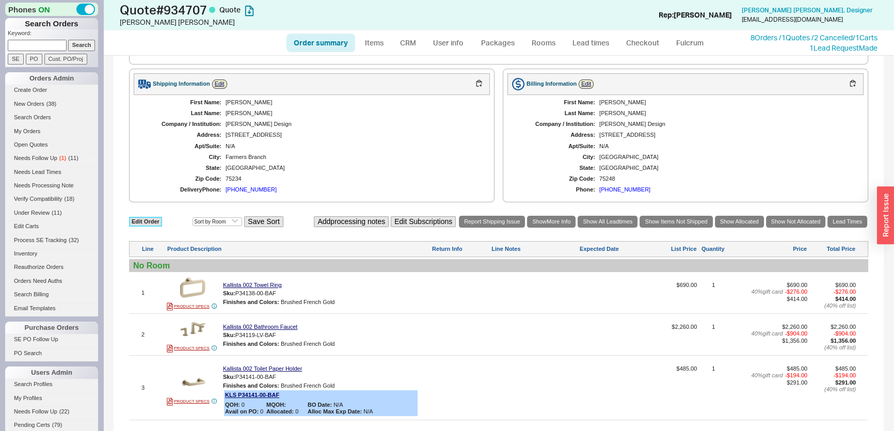
click at [156, 217] on link "Edit Order" at bounding box center [145, 222] width 33 height 10
select select "3"
select select "ON_CHECKOUT_AGGREGATED"
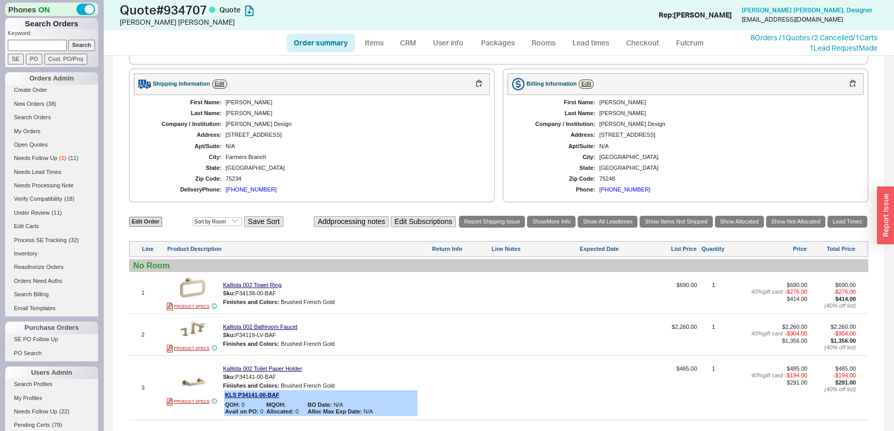
select select "ON_CHECKOUT_AGGREGATED"
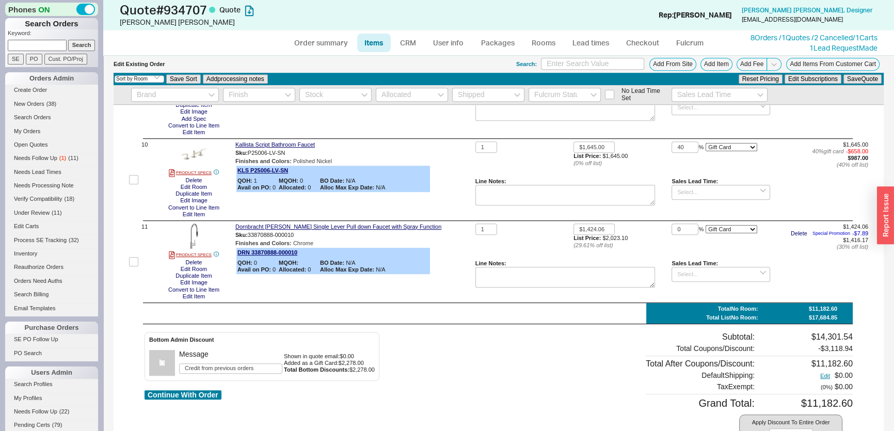
scroll to position [886, 0]
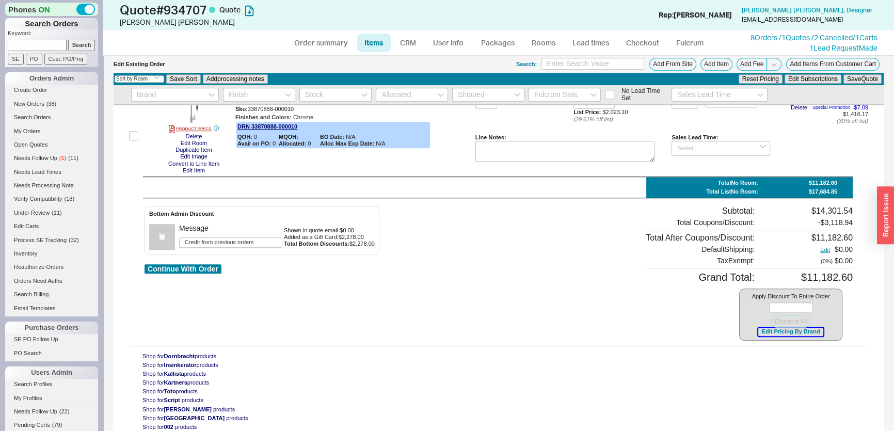
click at [797, 333] on button "Edit Pricing By Brand" at bounding box center [790, 332] width 65 height 8
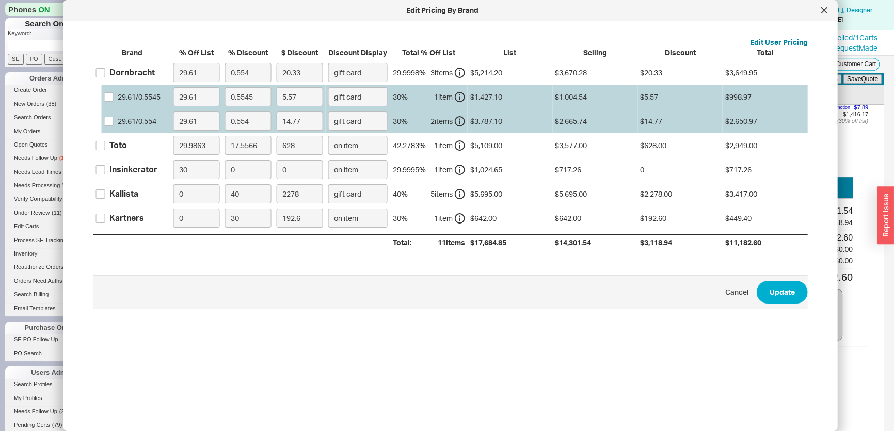
click at [107, 194] on label "Kallista" at bounding box center [117, 193] width 42 height 11
click at [105, 194] on input "Kallista" at bounding box center [100, 193] width 9 height 9
checkbox input "true"
click at [342, 198] on input "gift card" at bounding box center [357, 193] width 59 height 19
click at [351, 217] on div "on item" at bounding box center [360, 215] width 63 height 19
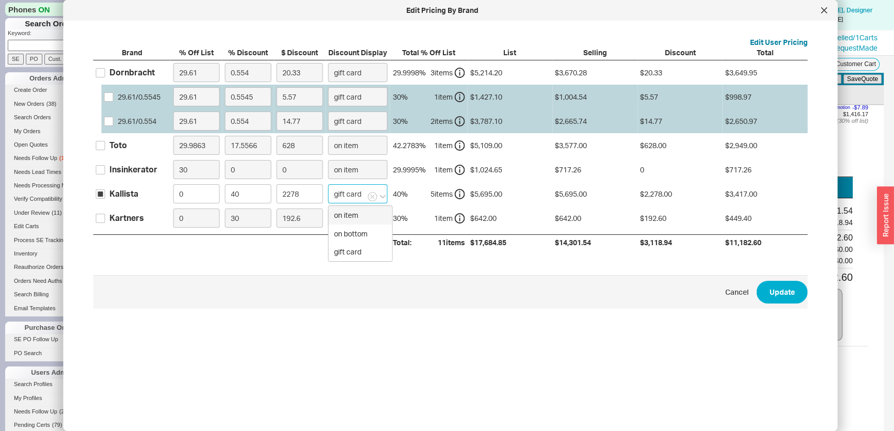
type input "on item"
click at [785, 289] on button "Update" at bounding box center [781, 292] width 51 height 23
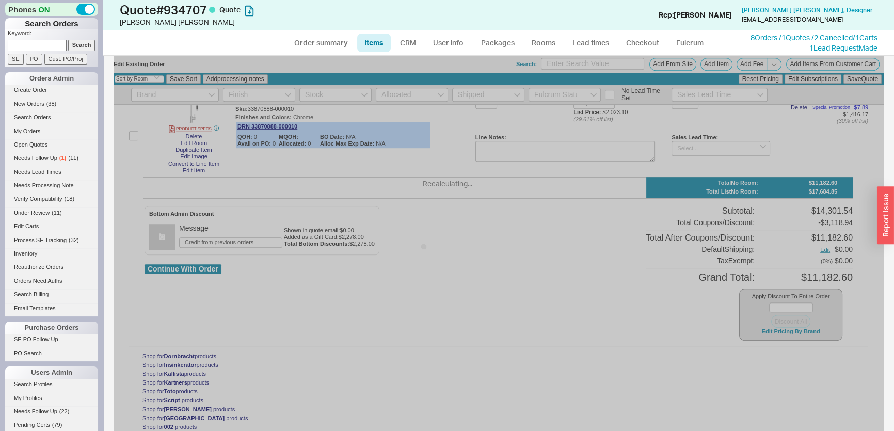
select select "ON_ITEM"
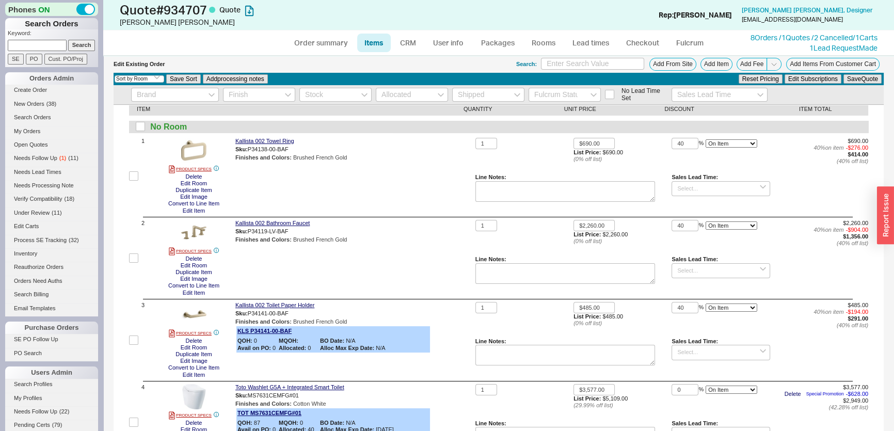
scroll to position [0, 0]
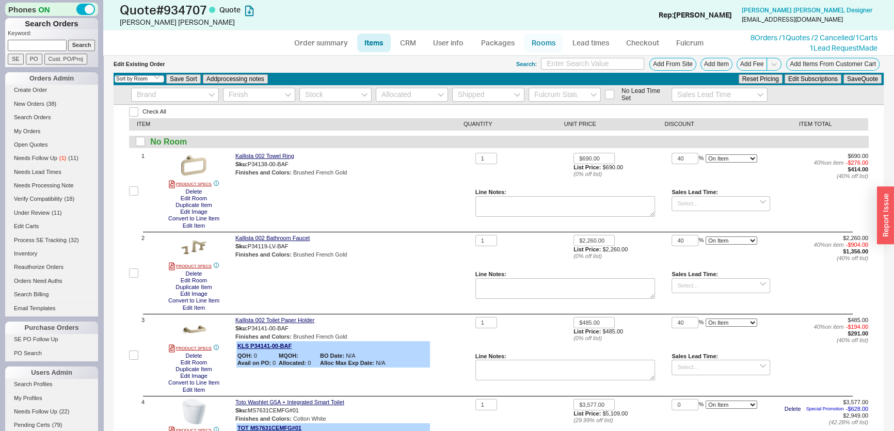
click at [543, 46] on link "Rooms" at bounding box center [543, 43] width 39 height 19
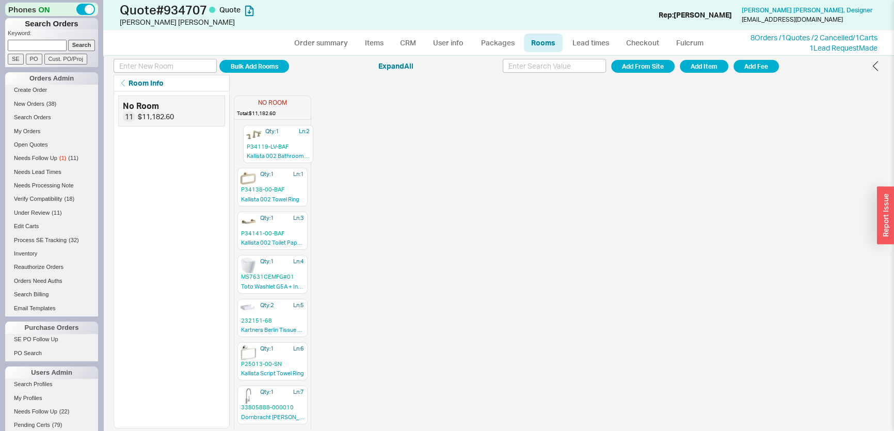
drag, startPoint x: 260, startPoint y: 183, endPoint x: 267, endPoint y: 136, distance: 47.6
click at [267, 136] on div "Qty: 1 Ln: 1 P34138-00-BAF Kallista 002 Towel Ring Qty: 1 Ln: 2 P34119-LV-BAF K…" at bounding box center [272, 363] width 76 height 479
click at [325, 40] on link "Order summary" at bounding box center [320, 43] width 69 height 19
select select "*"
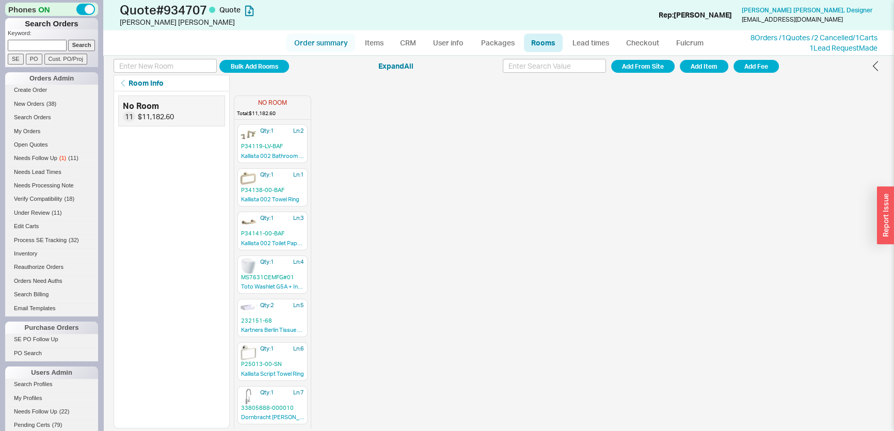
select select "LOW"
select select "3"
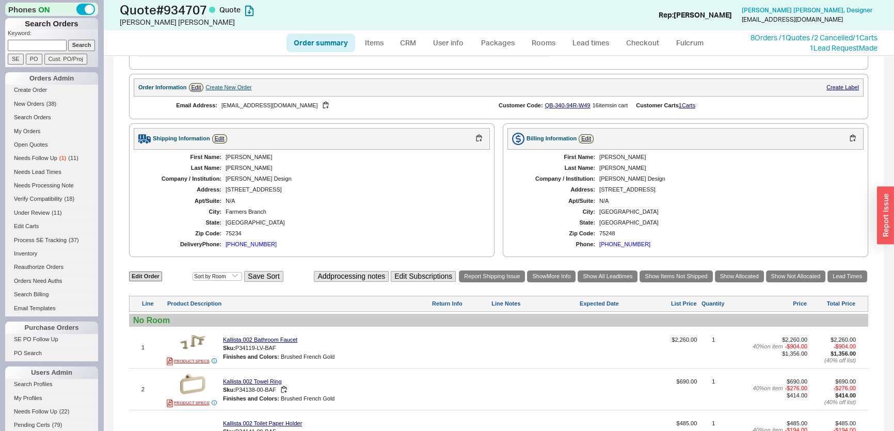
scroll to position [136, 0]
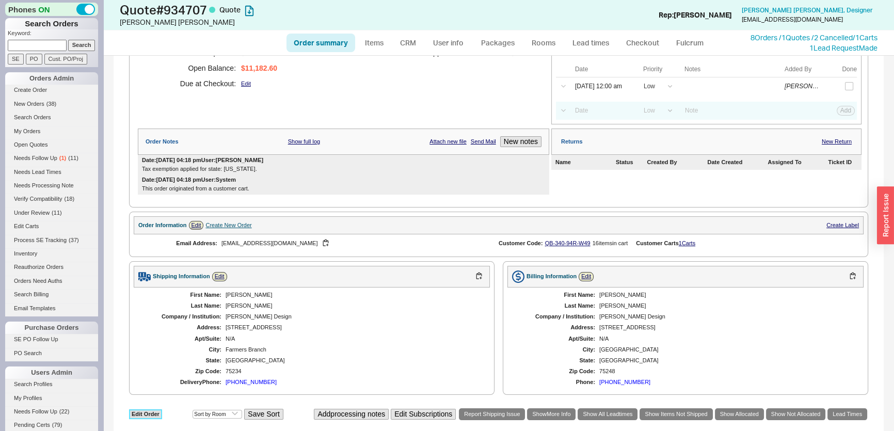
click at [143, 409] on link "Edit Order" at bounding box center [145, 414] width 33 height 10
select select "3"
select select "ON_CHECKOUT_AGGREGATED"
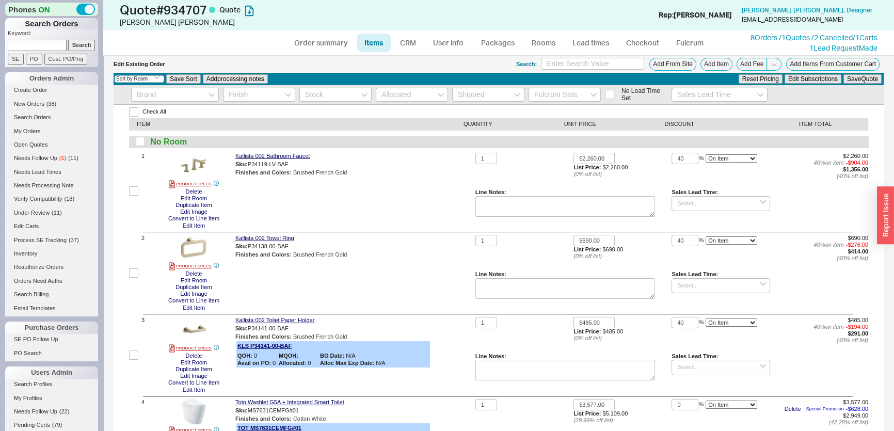
click at [137, 196] on label at bounding box center [133, 191] width 9 height 76
click at [137, 196] on input "checkbox" at bounding box center [133, 190] width 9 height 9
checkbox input "true"
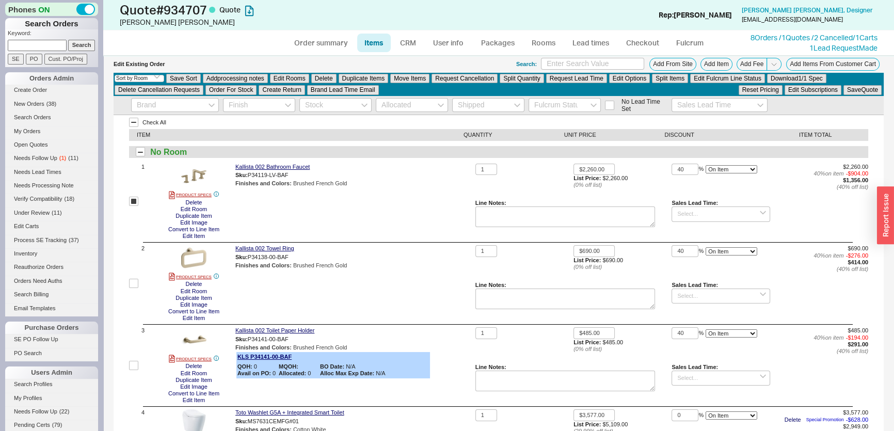
click at [131, 289] on label at bounding box center [133, 283] width 9 height 76
click at [131, 288] on input "checkbox" at bounding box center [133, 283] width 9 height 9
checkbox input "true"
click at [131, 370] on input "checkbox" at bounding box center [133, 365] width 9 height 9
checkbox input "true"
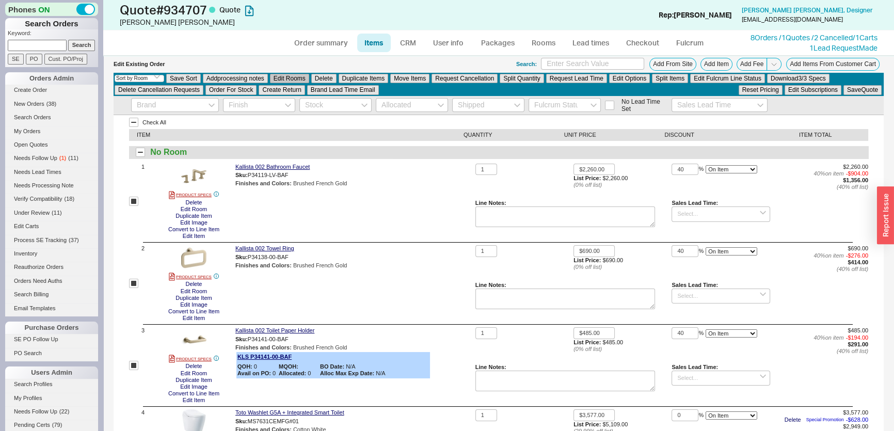
click at [291, 79] on button "Edit Rooms" at bounding box center [289, 78] width 39 height 9
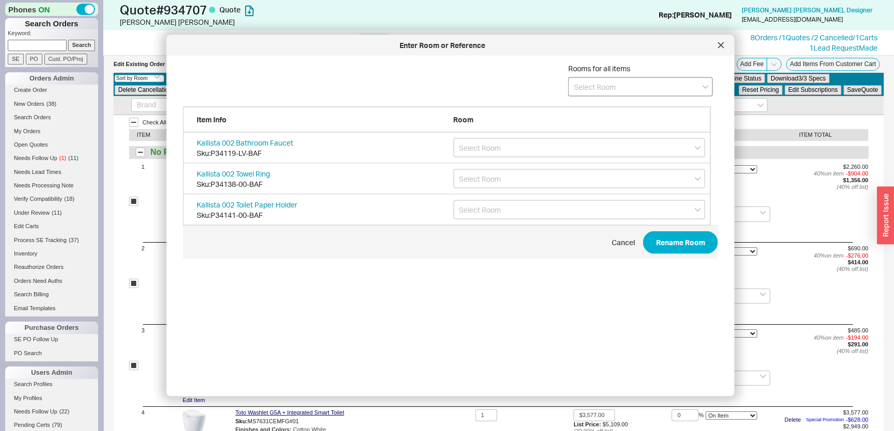
scroll to position [309, 537]
click at [614, 92] on input at bounding box center [640, 86] width 144 height 19
type input "kallista- gold"
click at [610, 107] on icon "create option kallista- gold" at bounding box center [616, 108] width 85 height 9
type input "kallista- gold"
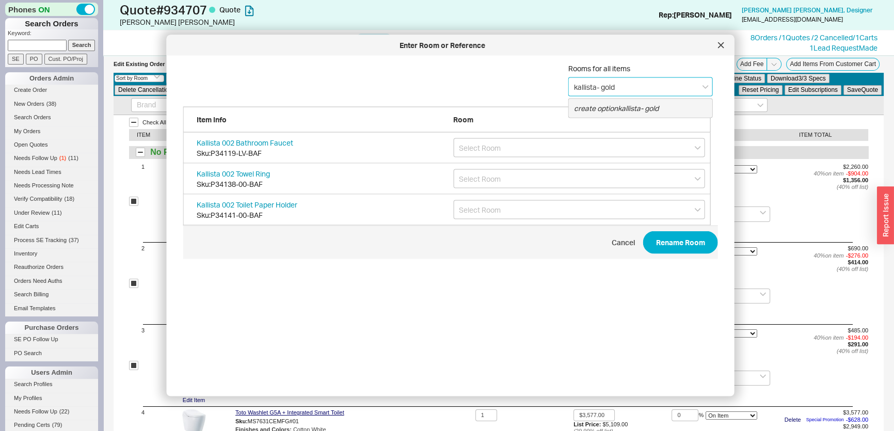
type input "kallista- gold"
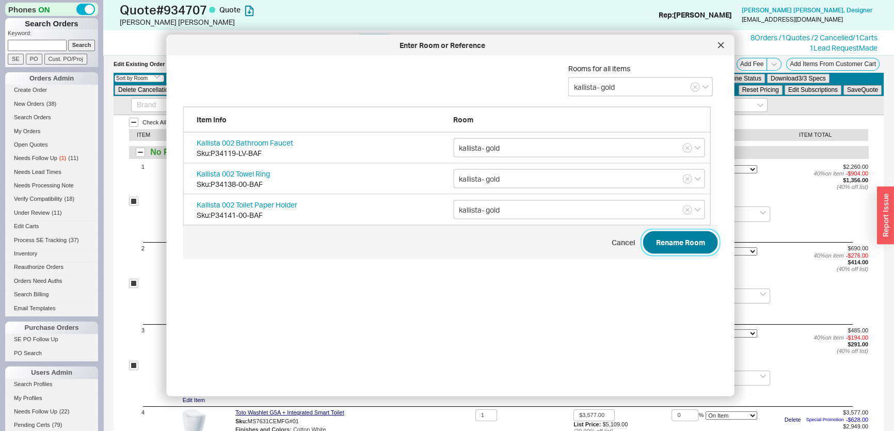
click at [669, 236] on button "Rename Room" at bounding box center [680, 242] width 75 height 23
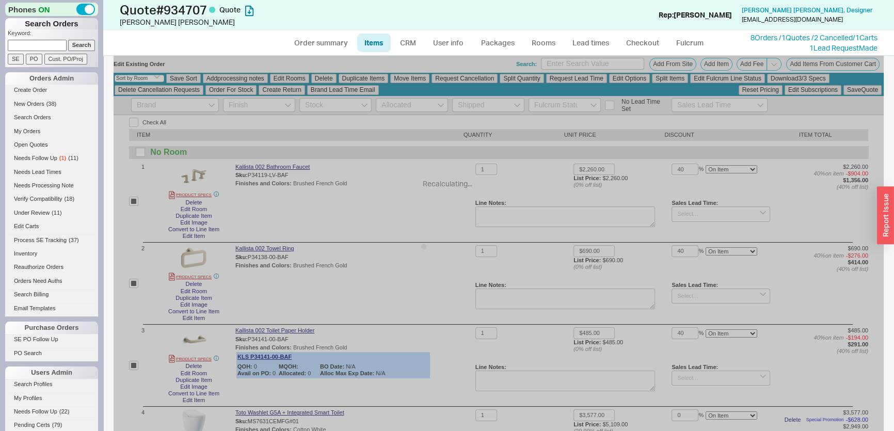
checkbox input "false"
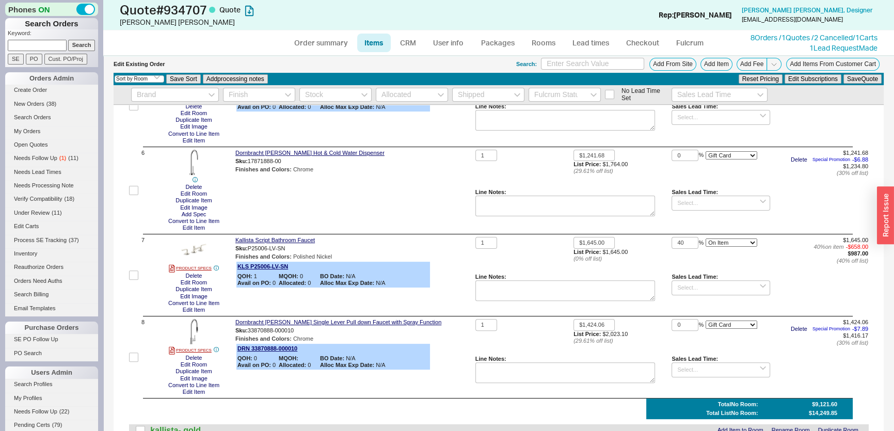
scroll to position [422, 0]
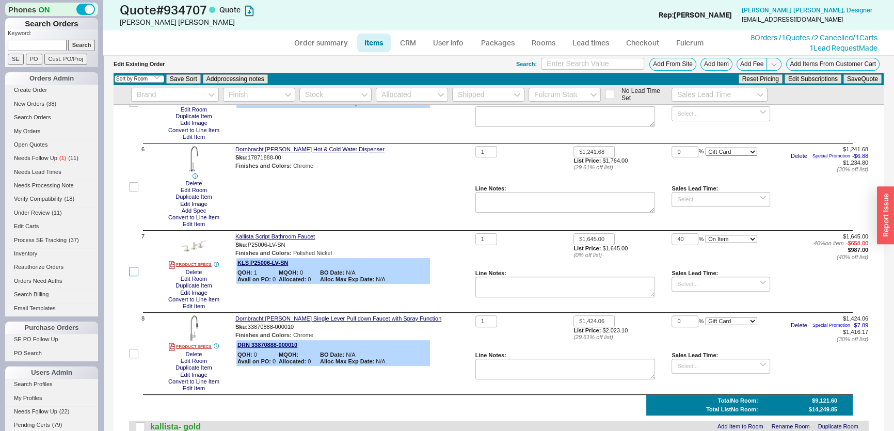
click at [132, 271] on input "checkbox" at bounding box center [133, 271] width 9 height 9
checkbox input "true"
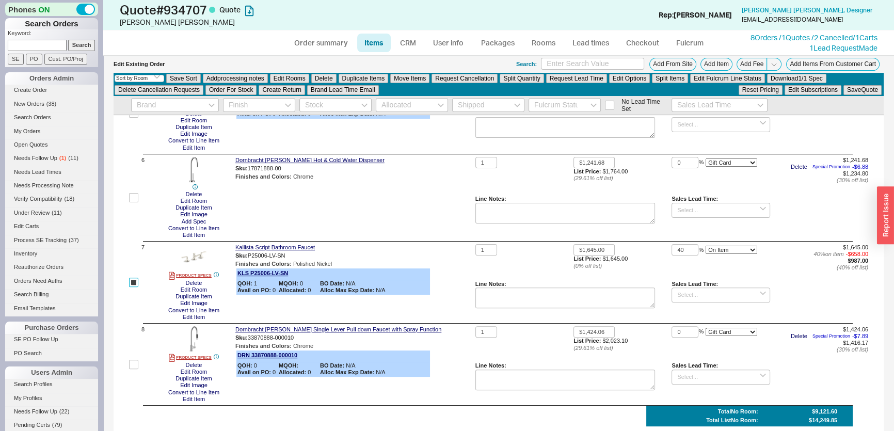
scroll to position [432, 0]
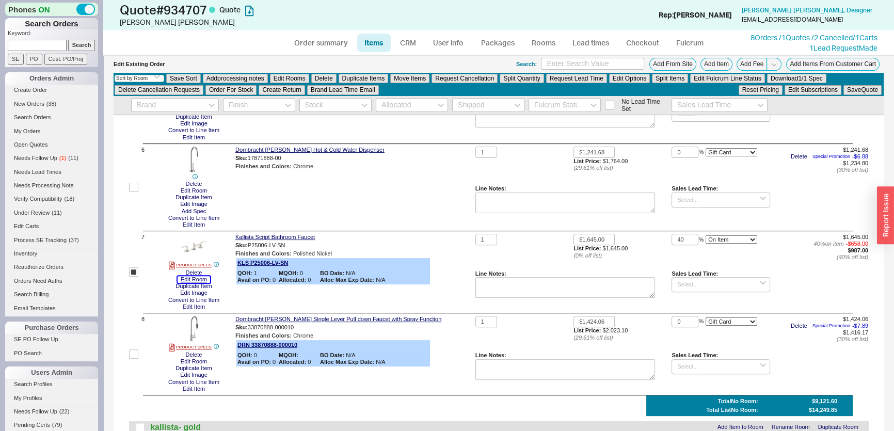
click at [204, 279] on button "Edit Room" at bounding box center [194, 279] width 33 height 7
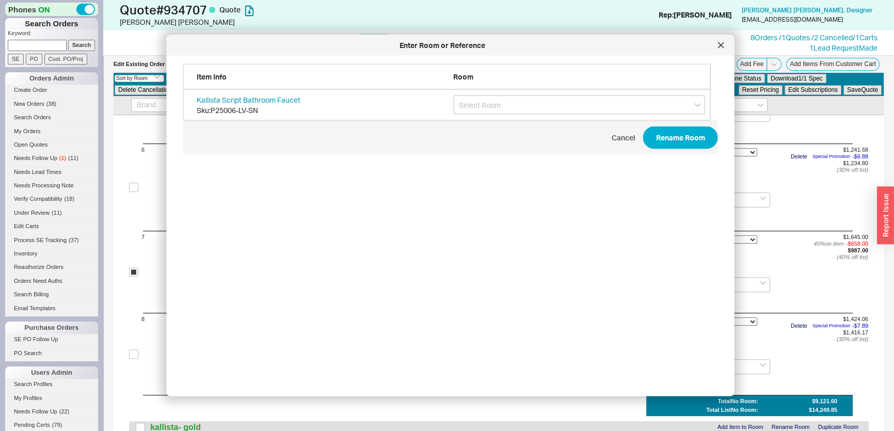
scroll to position [309, 537]
click at [491, 107] on input "grid" at bounding box center [579, 104] width 252 height 19
click at [492, 126] on div "kallista- gold" at bounding box center [579, 126] width 251 height 19
drag, startPoint x: 510, startPoint y: 109, endPoint x: 486, endPoint y: 106, distance: 24.4
click at [486, 106] on input "kallista- gold" at bounding box center [579, 104] width 252 height 19
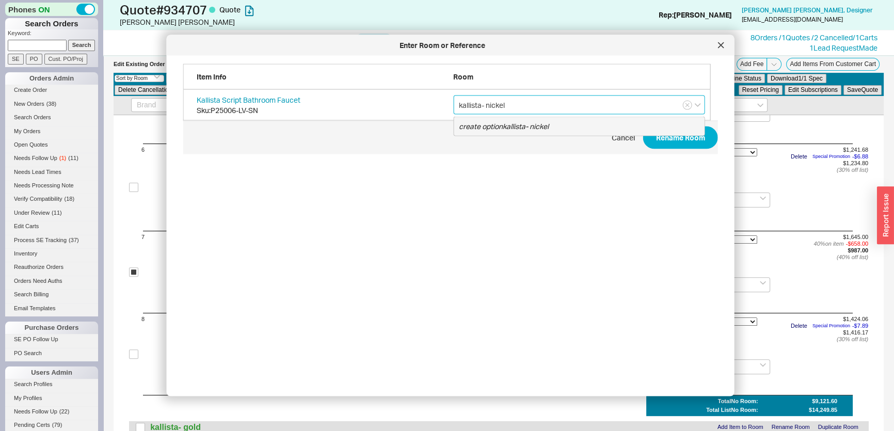
click at [502, 129] on icon "create option kallista- nickel" at bounding box center [504, 126] width 90 height 9
type input "kallista- nickel"
click at [662, 142] on button "Rename Room" at bounding box center [680, 137] width 75 height 23
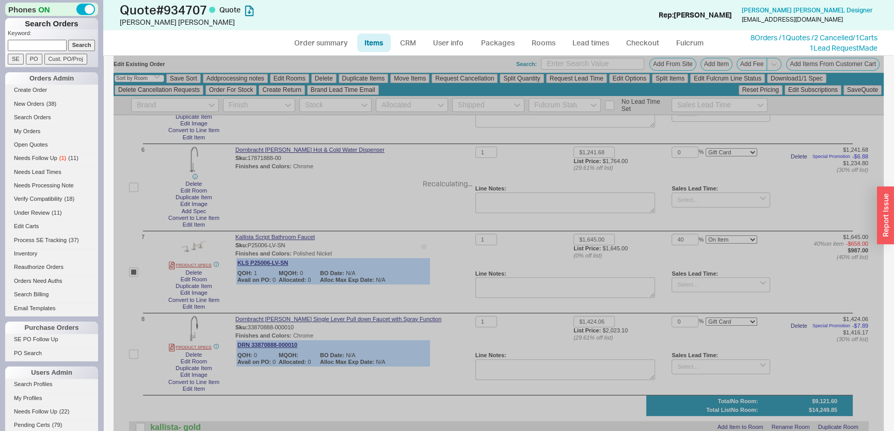
checkbox input "false"
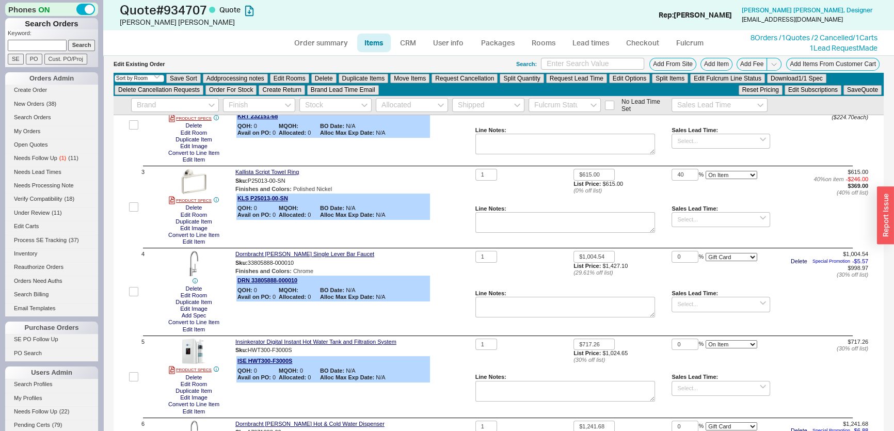
scroll to position [104, 0]
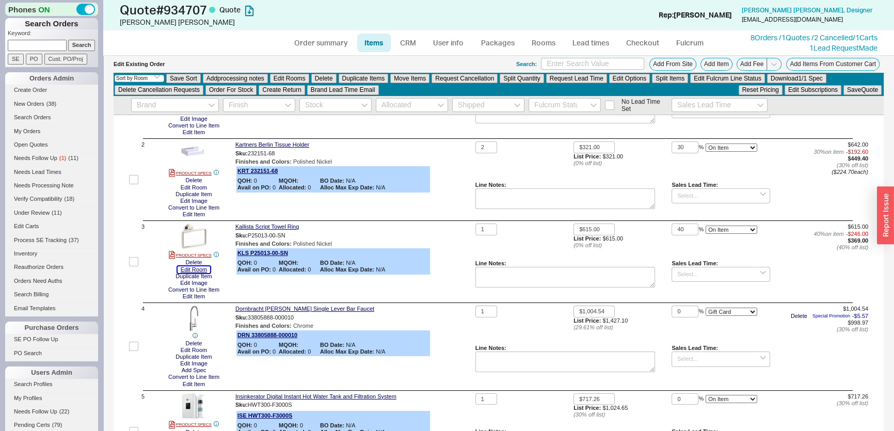
click at [206, 268] on button "Edit Room" at bounding box center [194, 269] width 33 height 7
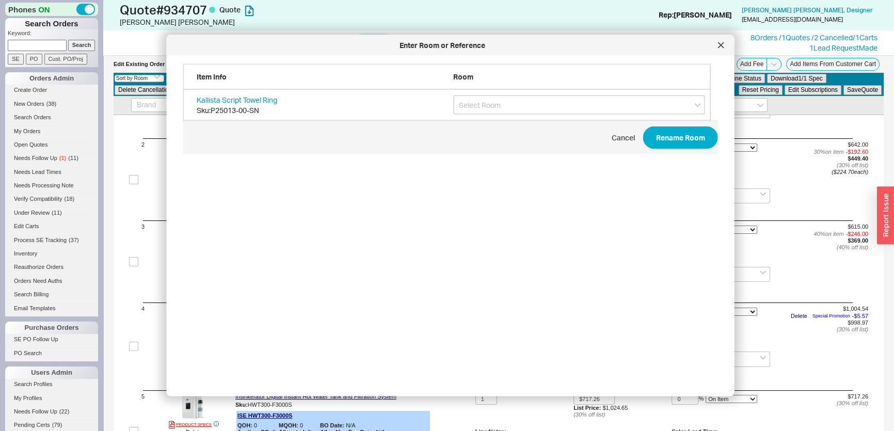
scroll to position [309, 537]
click at [491, 113] on input "grid" at bounding box center [579, 104] width 252 height 19
click at [492, 148] on div "kallista- nickel" at bounding box center [579, 144] width 251 height 19
type input "kallista- nickel"
click at [666, 135] on button "Rename Room" at bounding box center [680, 137] width 75 height 23
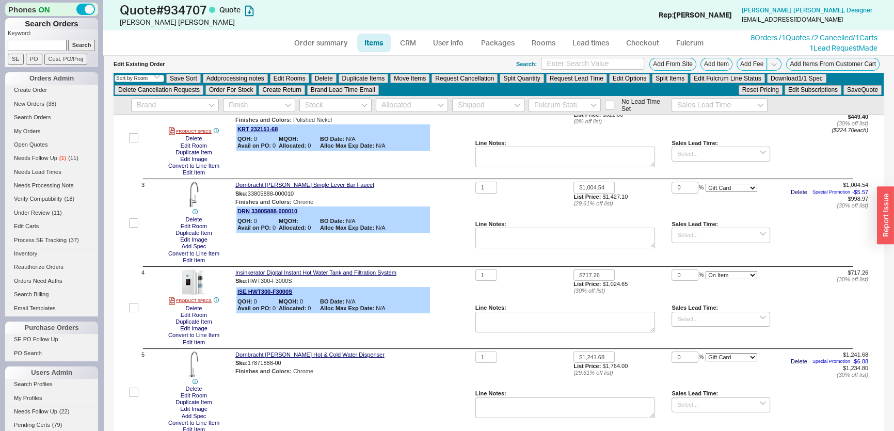
scroll to position [281, 0]
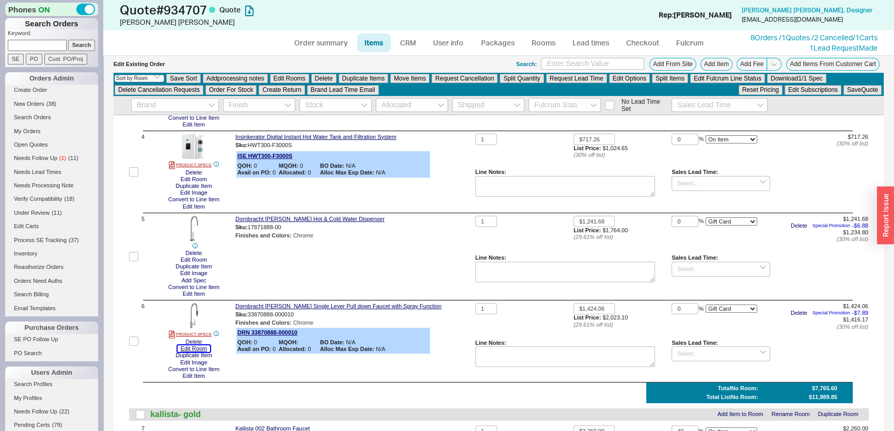
click at [195, 347] on button "Edit Room" at bounding box center [194, 348] width 33 height 7
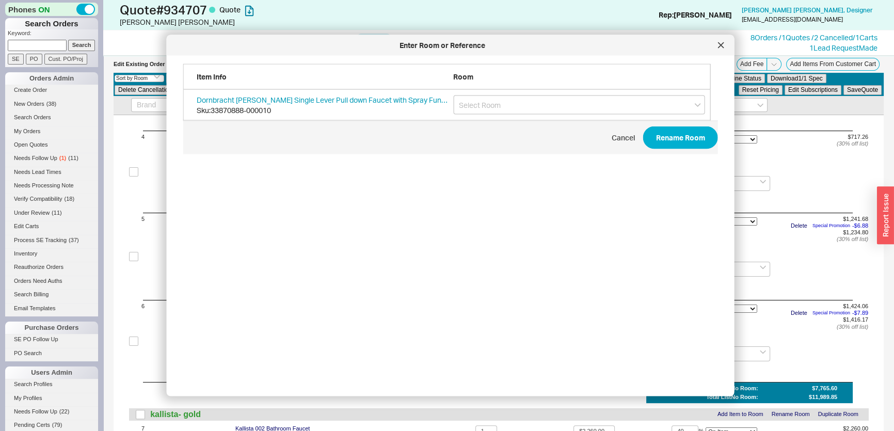
scroll to position [309, 537]
click at [504, 102] on input "grid" at bounding box center [579, 104] width 252 height 19
drag, startPoint x: 500, startPoint y: 107, endPoint x: 329, endPoint y: 107, distance: 171.3
click at [329, 107] on div "Dornbracht Tara Single Lever Pull down Faucet with Spray Function Sku: 33870888…" at bounding box center [446, 105] width 527 height 31
drag, startPoint x: 484, startPoint y: 125, endPoint x: 751, endPoint y: 169, distance: 270.3
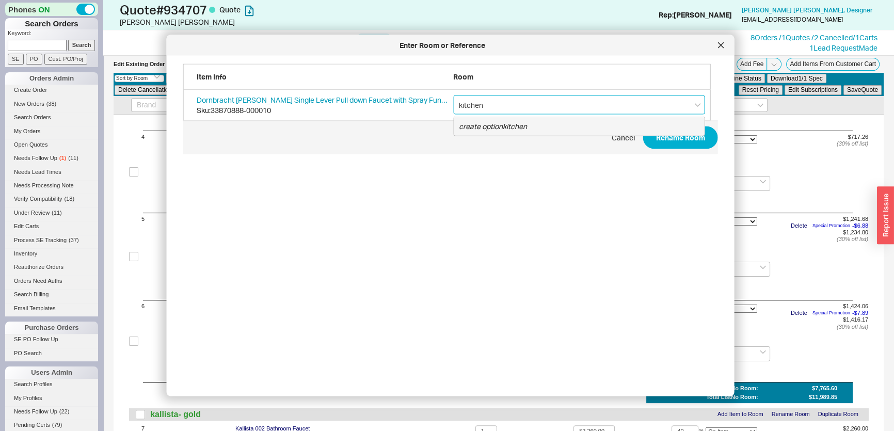
click at [491, 128] on icon "create option kitchen" at bounding box center [493, 126] width 68 height 9
type input "kitchen"
click at [689, 146] on button "Rename Room" at bounding box center [680, 137] width 75 height 23
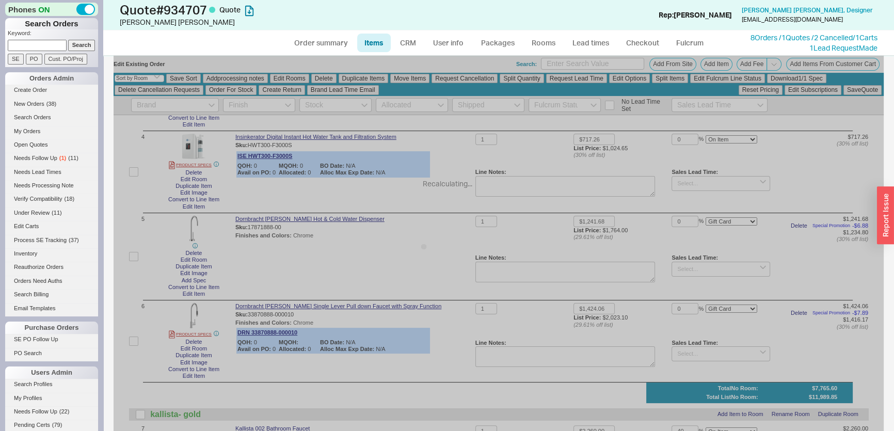
select select "ON_CHECKOUT_AGGREGATED"
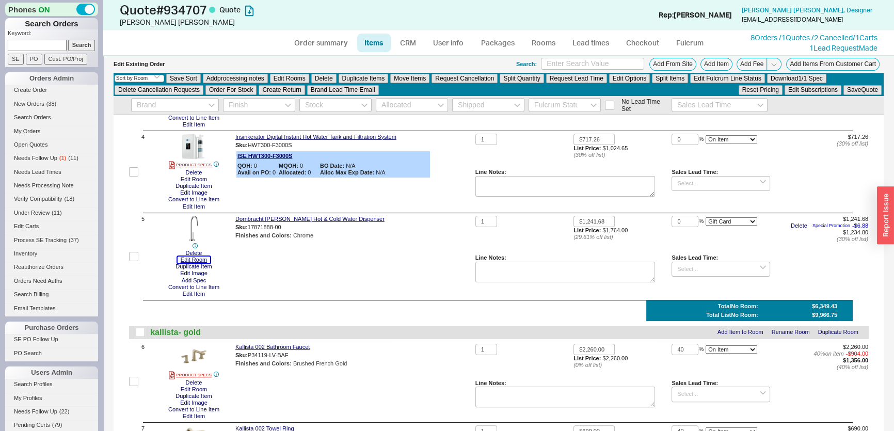
click at [201, 259] on button "Edit Room" at bounding box center [194, 259] width 33 height 7
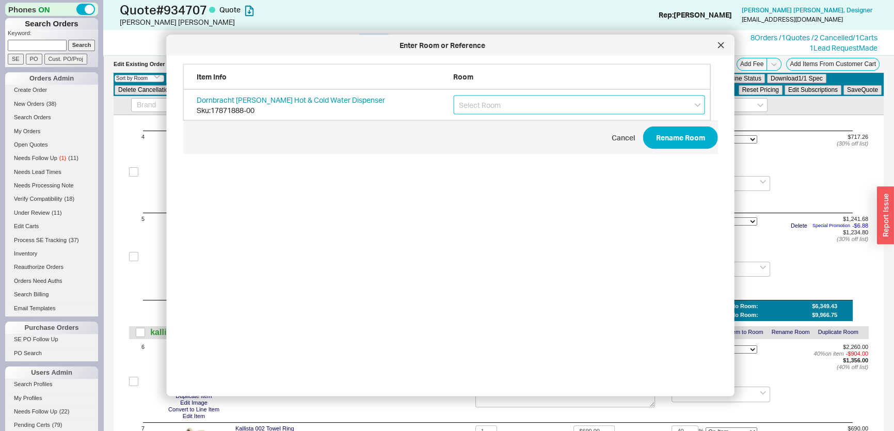
click at [507, 109] on input "grid" at bounding box center [579, 104] width 252 height 19
click at [506, 158] on div "kitchen" at bounding box center [579, 163] width 251 height 19
type input "kitchen"
click at [695, 123] on span "Cancel Rename Room" at bounding box center [450, 138] width 535 height 34
click at [689, 132] on button "Rename Room" at bounding box center [680, 137] width 75 height 23
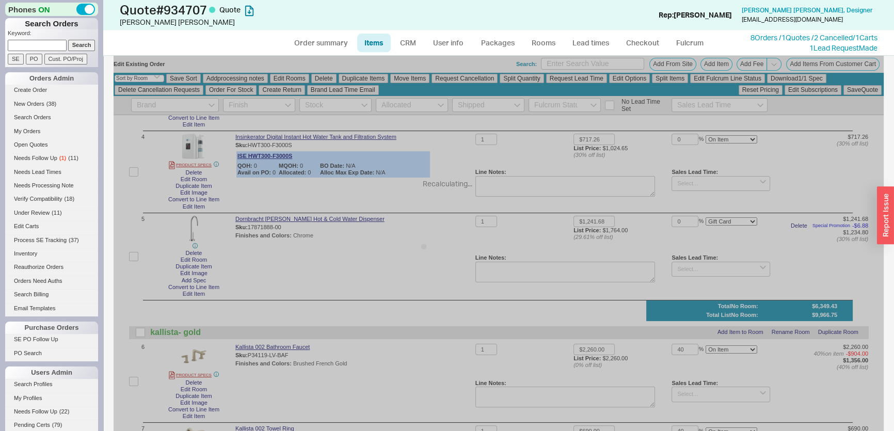
select select "ON_CHECKOUT_AGGREGATED"
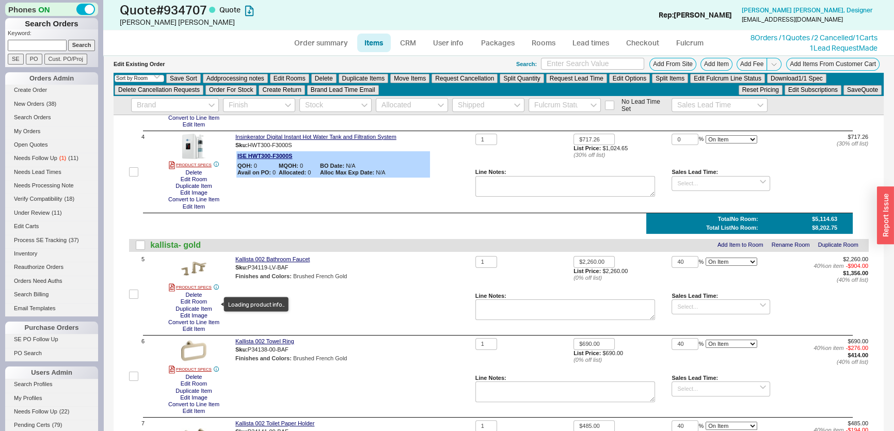
scroll to position [0, 0]
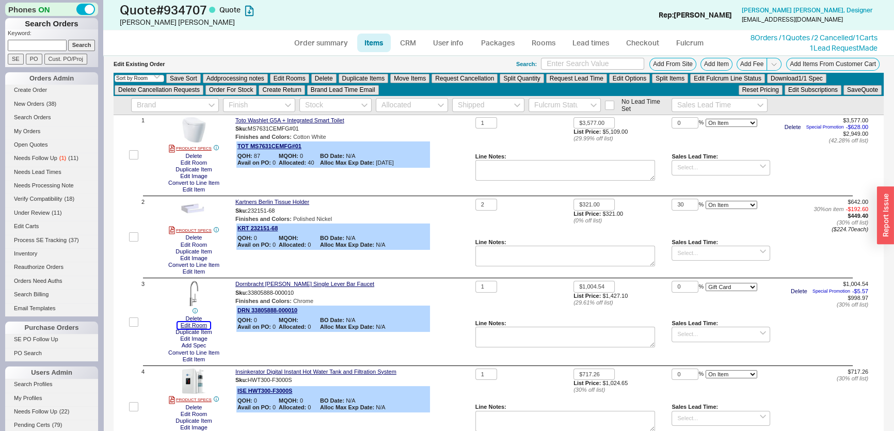
click at [205, 324] on button "Edit Room" at bounding box center [194, 325] width 33 height 7
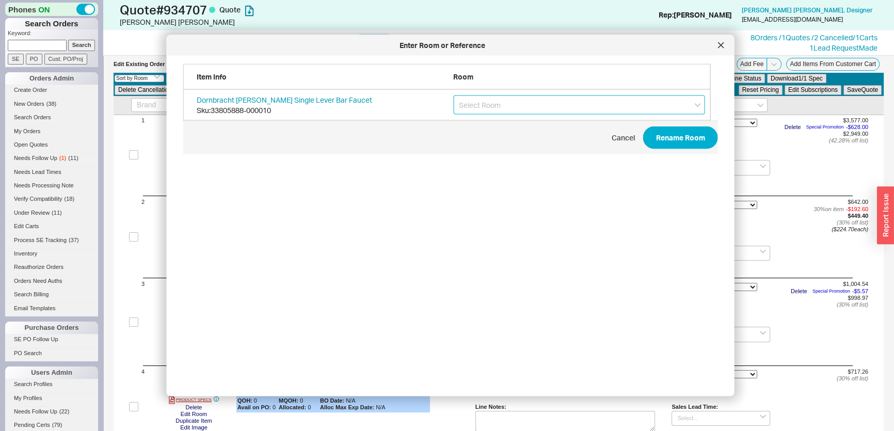
click at [546, 105] on input "grid" at bounding box center [579, 104] width 252 height 19
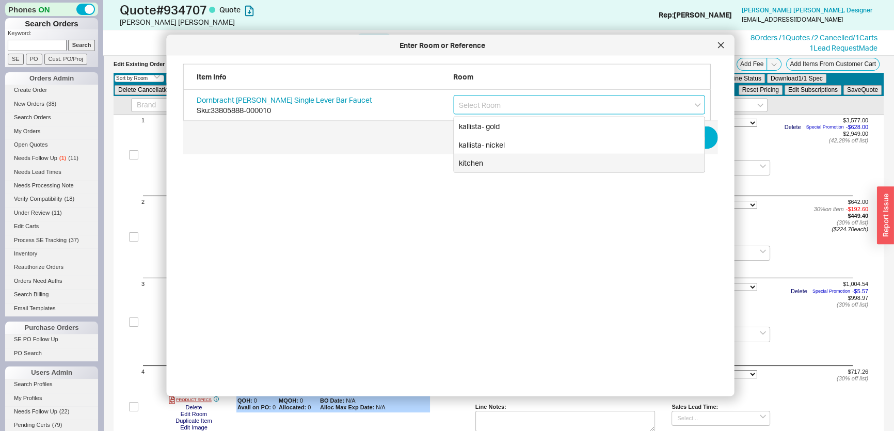
click at [501, 162] on div "kitchen" at bounding box center [579, 163] width 251 height 19
type input "kitchen"
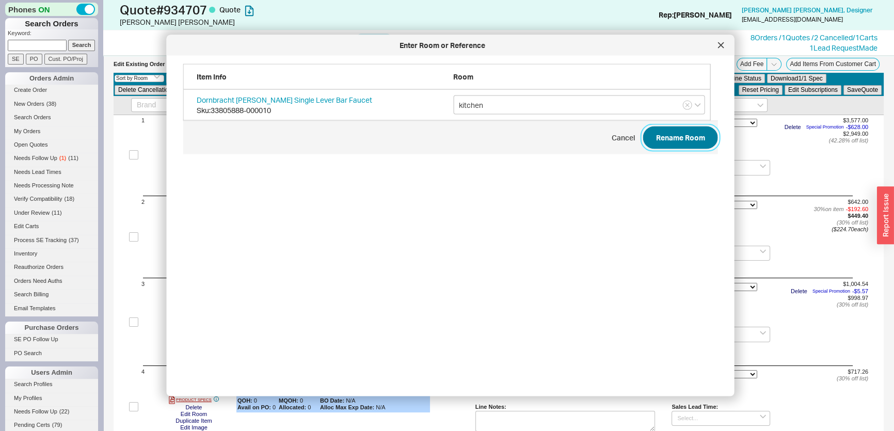
click at [696, 142] on button "Rename Room" at bounding box center [680, 137] width 75 height 23
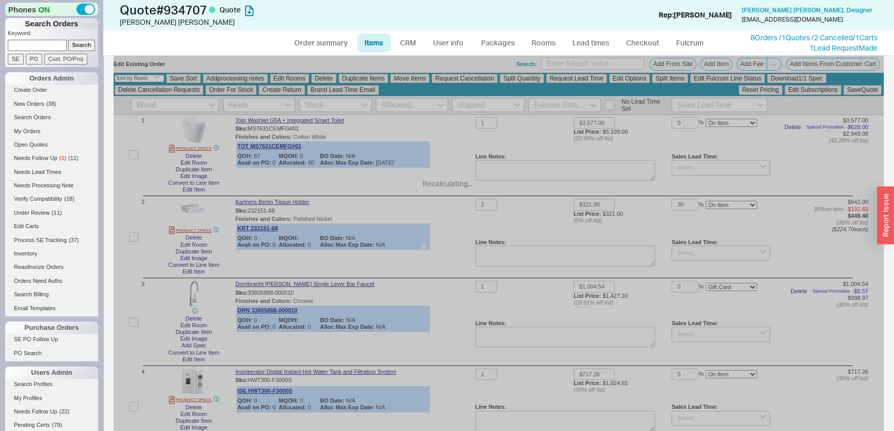
select select "ON_CHECKOUT_AGGREGATED"
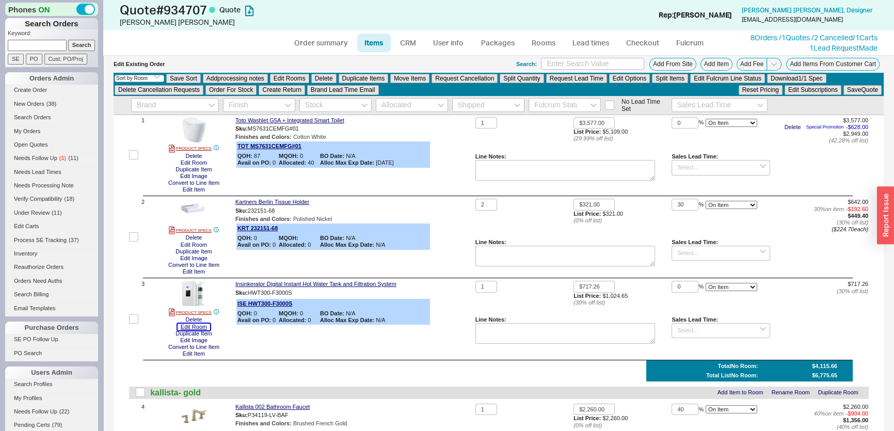
click at [188, 326] on button "Edit Room" at bounding box center [194, 327] width 33 height 7
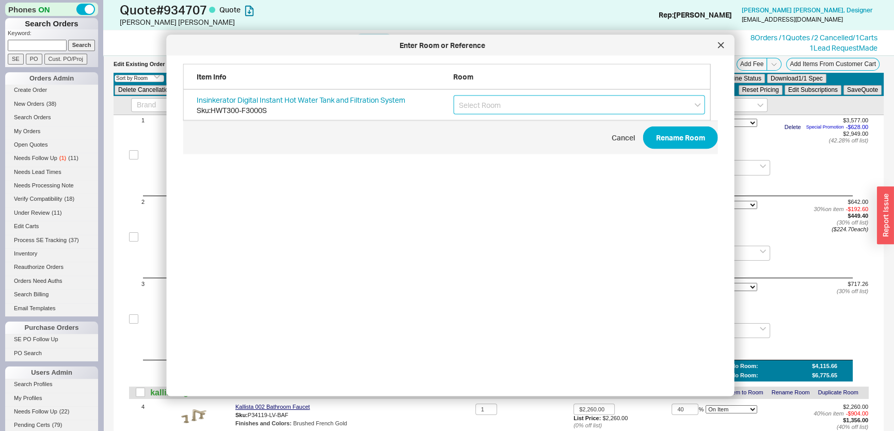
click at [531, 105] on input "grid" at bounding box center [579, 104] width 252 height 19
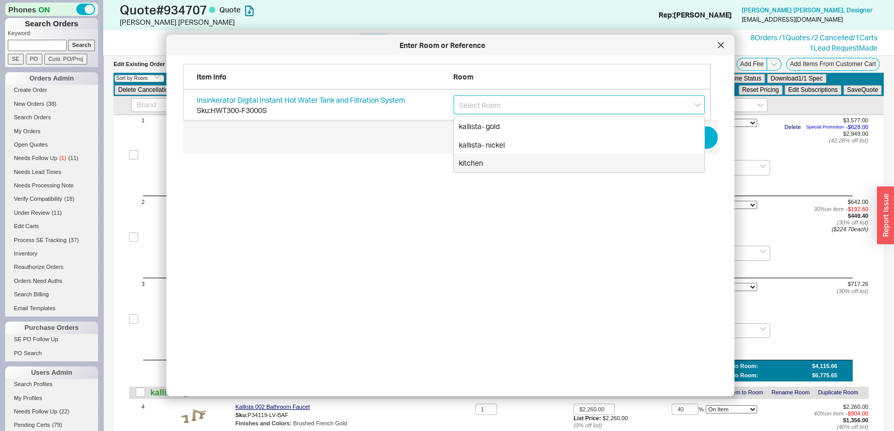
click at [490, 160] on div "kitchen" at bounding box center [579, 163] width 251 height 19
type input "kitchen"
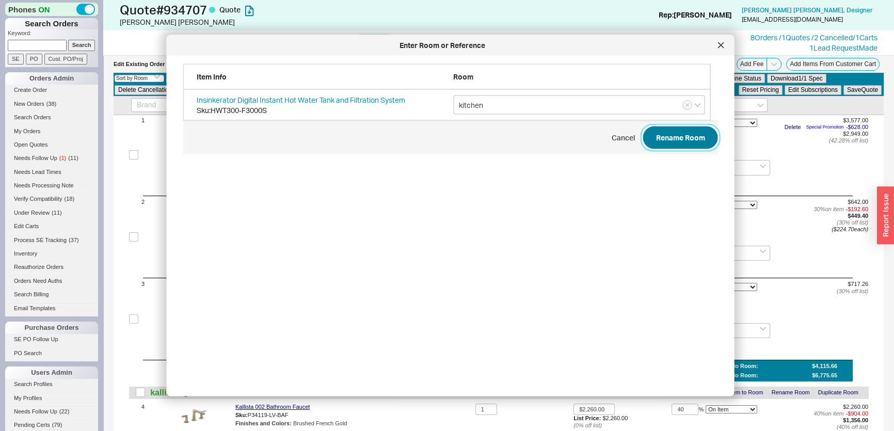
click at [666, 133] on button "Rename Room" at bounding box center [680, 137] width 75 height 23
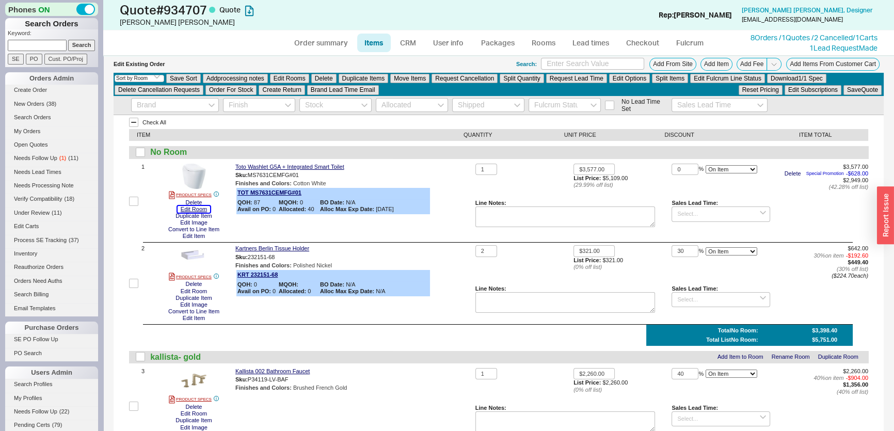
click at [202, 206] on button "Edit Room" at bounding box center [194, 209] width 33 height 7
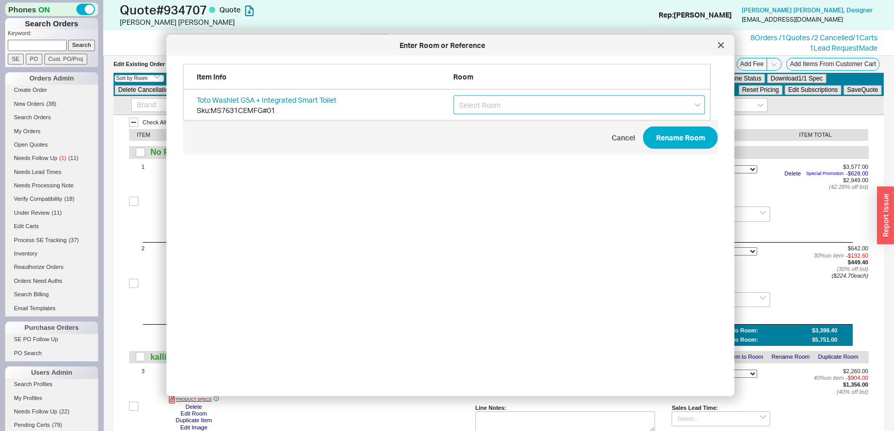
click at [487, 98] on input "grid" at bounding box center [579, 104] width 252 height 19
click at [488, 124] on icon "create option toilet" at bounding box center [489, 126] width 60 height 9
type input "toilet"
click at [650, 126] on button "Rename Room" at bounding box center [680, 137] width 75 height 23
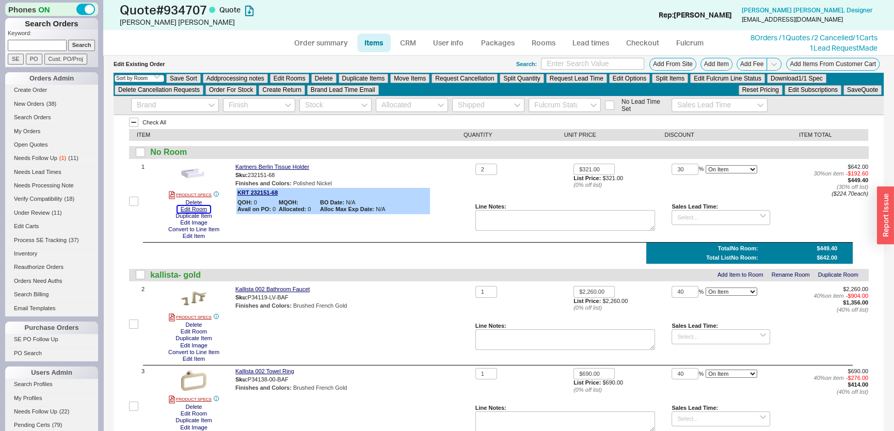
click at [198, 209] on button "Edit Room" at bounding box center [194, 209] width 33 height 7
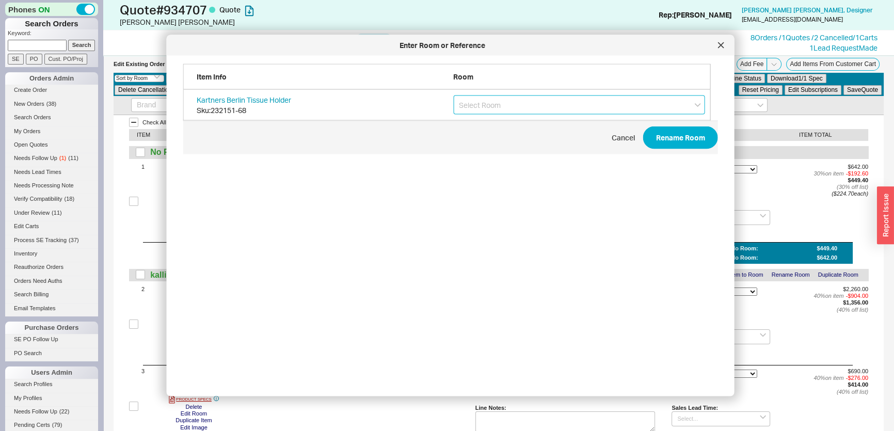
click at [515, 101] on input "grid" at bounding box center [579, 104] width 252 height 19
click at [500, 145] on div "kallista- nickel" at bounding box center [579, 144] width 251 height 19
type input "kallista- nickel"
click at [695, 134] on button "Rename Room" at bounding box center [680, 137] width 75 height 23
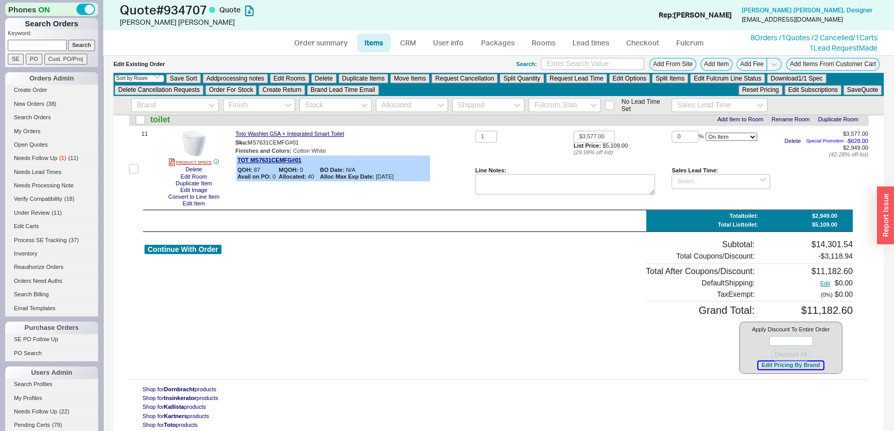
click at [773, 366] on button "Edit Pricing By Brand" at bounding box center [790, 365] width 65 height 8
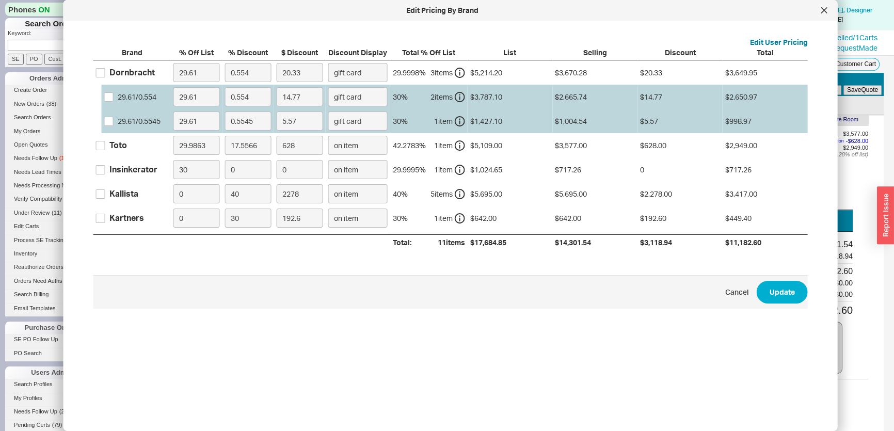
click at [106, 171] on label "Insinkerator" at bounding box center [126, 169] width 61 height 11
click at [105, 171] on input "Insinkerator" at bounding box center [100, 169] width 9 height 9
click at [102, 164] on label "Insinkerator" at bounding box center [126, 169] width 61 height 11
click at [102, 165] on input "Insinkerator" at bounding box center [100, 169] width 9 height 9
click at [108, 169] on label "Insinkerator" at bounding box center [126, 169] width 61 height 11
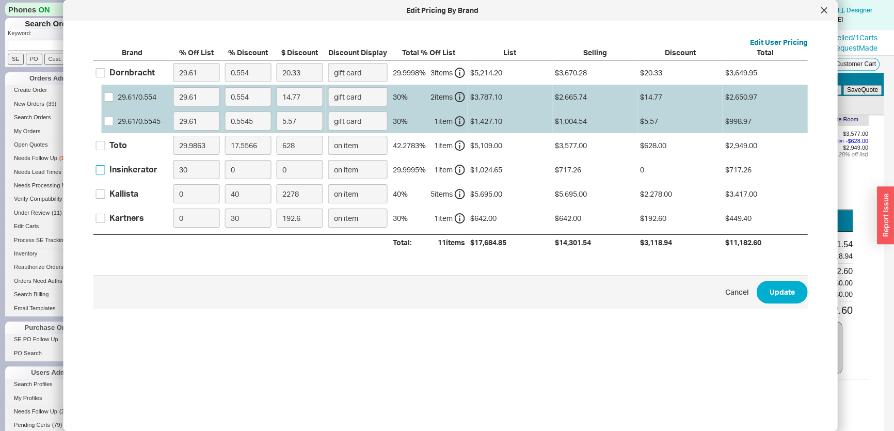
click at [105, 169] on input "Insinkerator" at bounding box center [100, 169] width 9 height 9
checkbox input "true"
click at [99, 70] on input "Dornbracht" at bounding box center [100, 72] width 9 height 9
checkbox input "true"
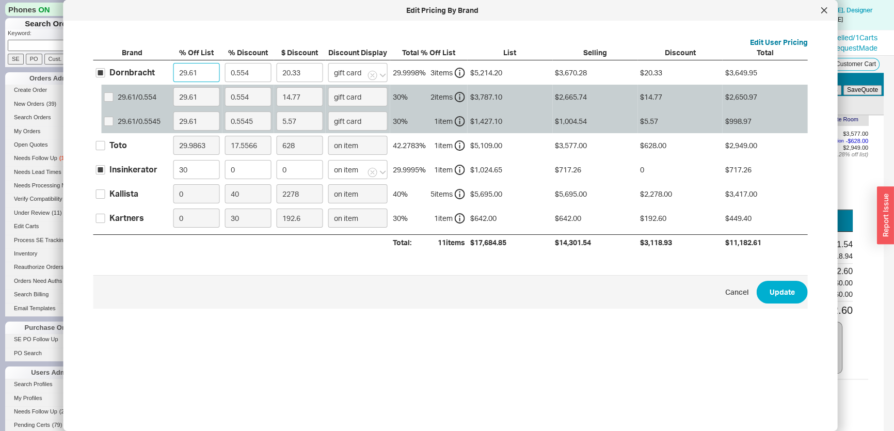
drag, startPoint x: 206, startPoint y: 72, endPoint x: 173, endPoint y: 73, distance: 33.0
click at [173, 73] on input "29.61" at bounding box center [196, 72] width 46 height 19
type input "3"
type input "28.02"
type input "30"
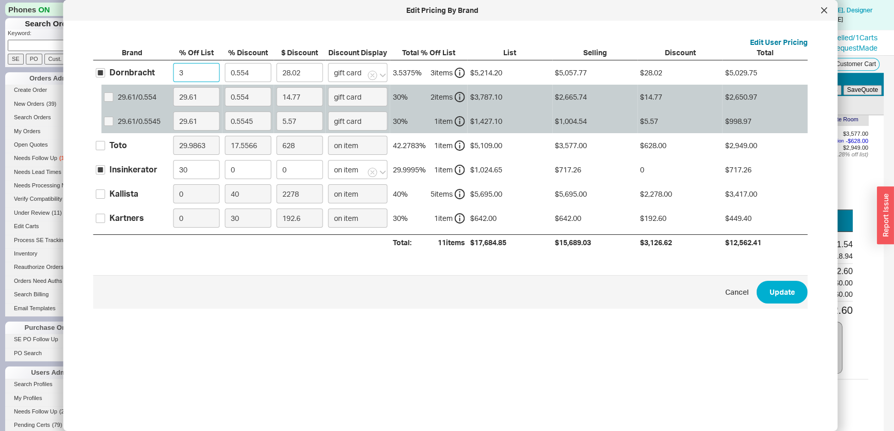
type input "20.22"
type input "30"
drag, startPoint x: 255, startPoint y: 79, endPoint x: 199, endPoint y: 76, distance: 56.3
click at [0, 0] on div "Dornbracht 30 0.554 20.22 gift card 30.3878 % 3 item s $5,214.20 $3,649.94 $20.…" at bounding box center [0, 0] width 0 height 0
type input "1"
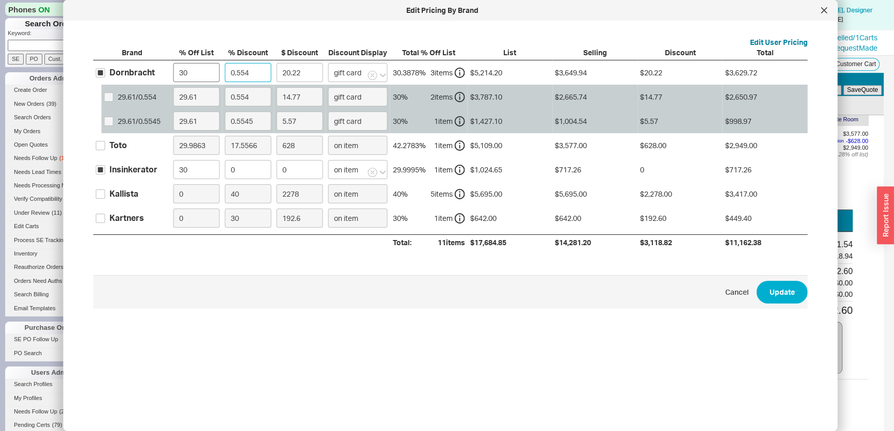
type input "36.5"
type input "10"
type input "364.99"
type input "10"
click at [799, 285] on span "Cancel Update" at bounding box center [450, 292] width 714 height 34
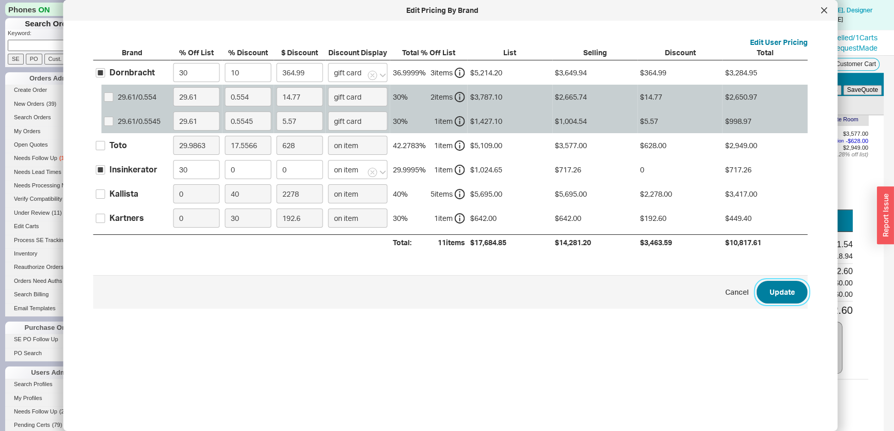
click at [792, 292] on button "Update" at bounding box center [781, 292] width 51 height 23
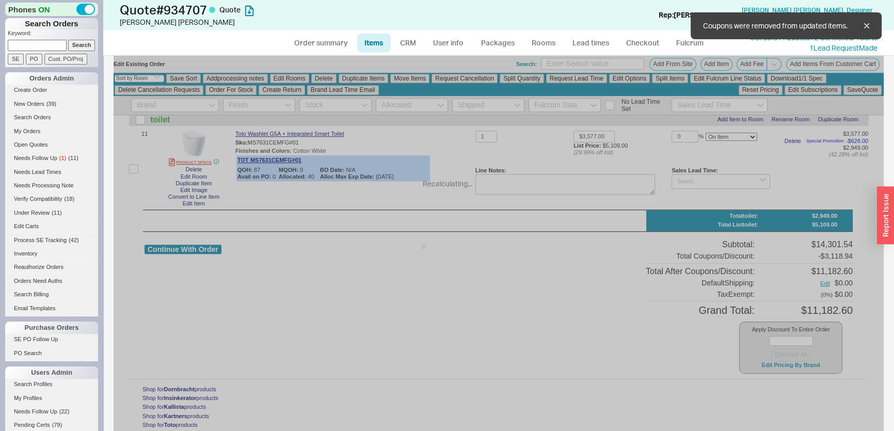
type input "$1,416.17"
type input "10"
type input "$1,234.80"
type input "10"
type input "$998.97"
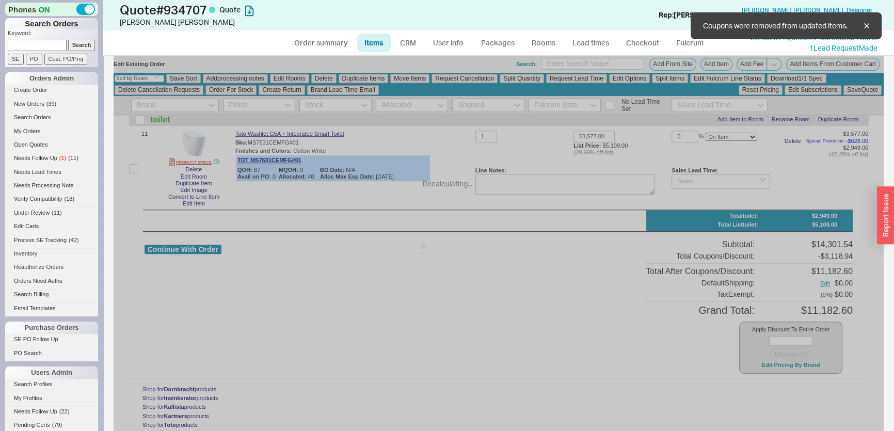
type input "10"
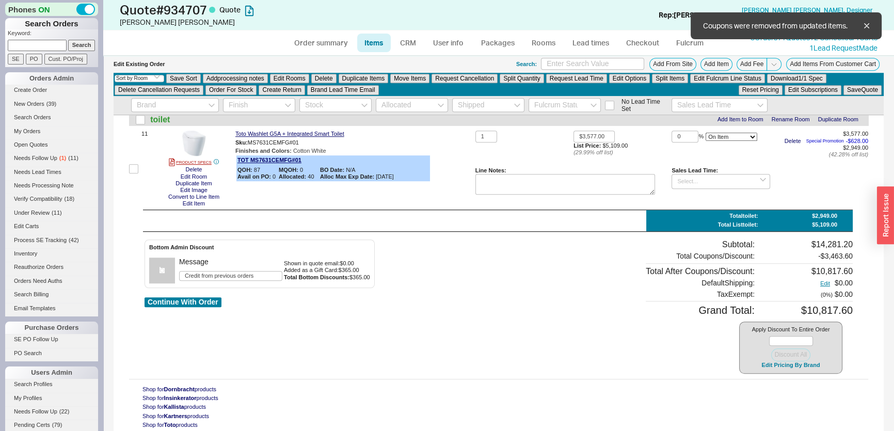
click at [302, 30] on ul "Order summary Items CRM User info Packages Rooms Lead times Checkout Fulcrum" at bounding box center [498, 42] width 432 height 25
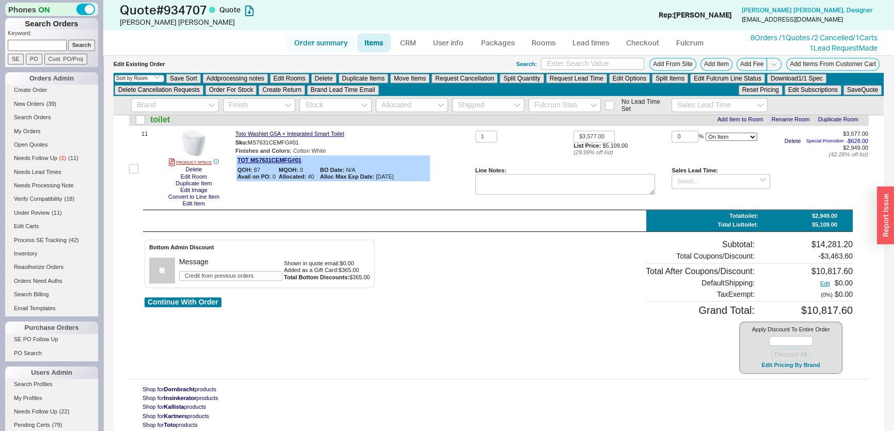
click at [320, 46] on link "Order summary" at bounding box center [320, 43] width 69 height 19
select select "*"
select select "LOW"
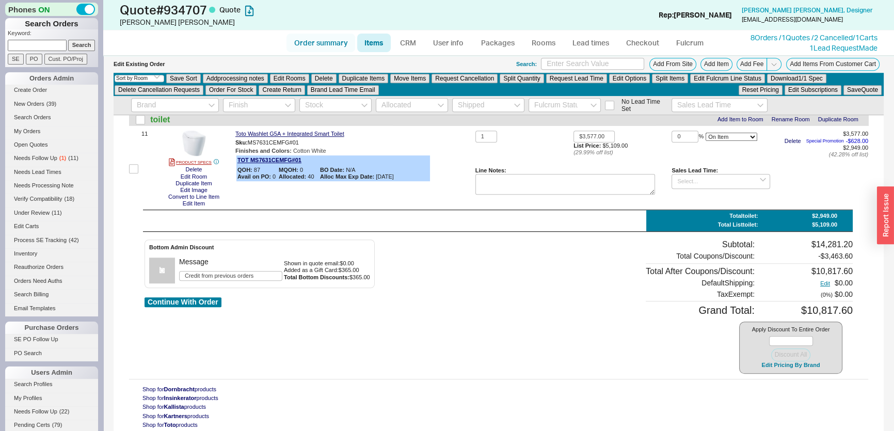
select select "3"
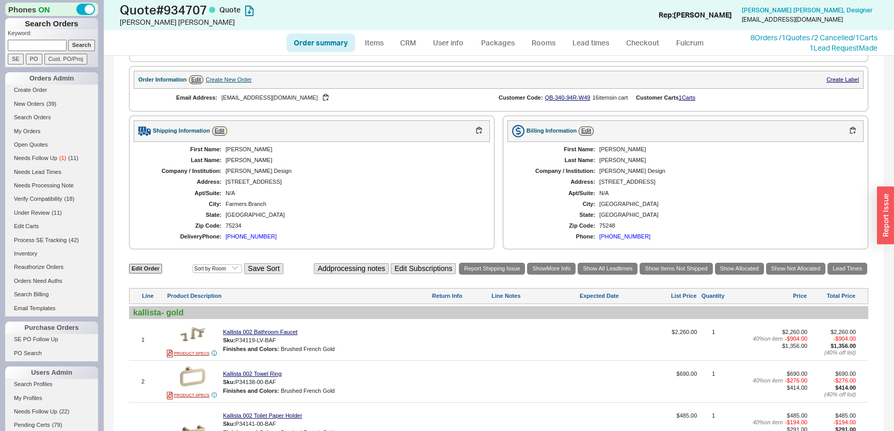
click at [254, 235] on div "(214) 914-5211" at bounding box center [250, 236] width 51 height 7
click at [153, 266] on link "Edit Order" at bounding box center [145, 269] width 33 height 10
select select "3"
select select "ON_CHECKOUT_AGGREGATED"
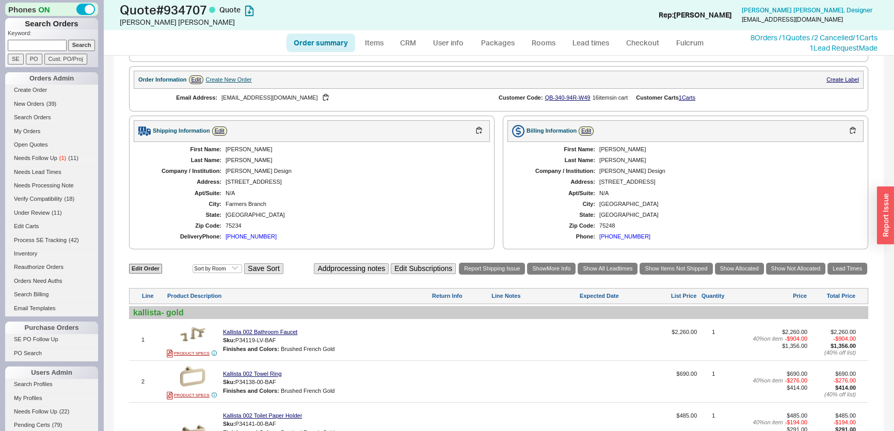
select select "ON_CHECKOUT_AGGREGATED"
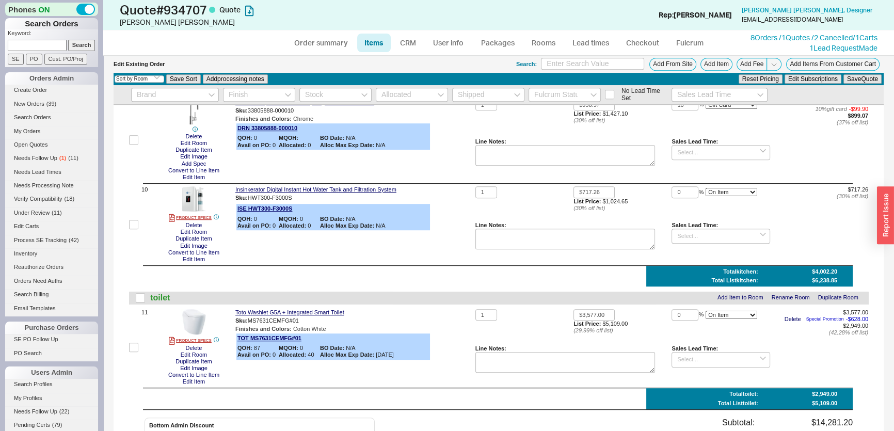
scroll to position [797, 0]
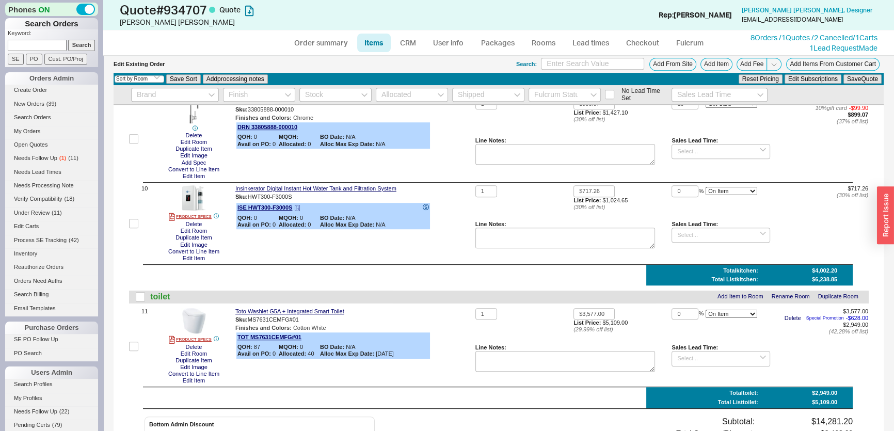
click at [428, 209] on icon at bounding box center [426, 207] width 6 height 6
drag, startPoint x: 679, startPoint y: 191, endPoint x: 670, endPoint y: 191, distance: 8.8
click at [671, 191] on input "0" at bounding box center [684, 191] width 27 height 12
click at [859, 79] on button "Save Quote" at bounding box center [862, 78] width 38 height 9
click at [671, 200] on div "You entered a discount which is larger than the Max Discount Percent for this i…" at bounding box center [720, 209] width 98 height 25
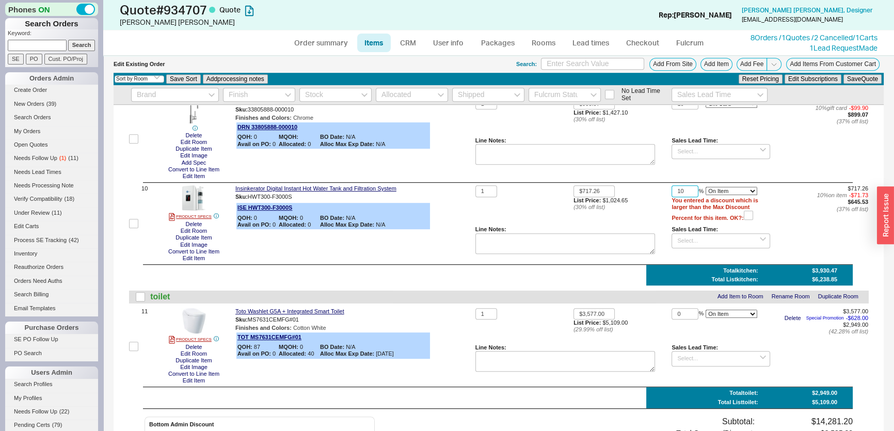
drag, startPoint x: 678, startPoint y: 194, endPoint x: 643, endPoint y: 191, distance: 34.7
click at [643, 191] on div "1 $717.26 List Price: $1,024.65 ( 30 % off list) 10 % On Item On Bottom Gift Ca…" at bounding box center [671, 223] width 393 height 76
click at [852, 83] on button "Save Quote" at bounding box center [862, 78] width 38 height 9
click at [423, 208] on icon at bounding box center [426, 207] width 6 height 6
drag, startPoint x: 686, startPoint y: 194, endPoint x: 646, endPoint y: 194, distance: 40.2
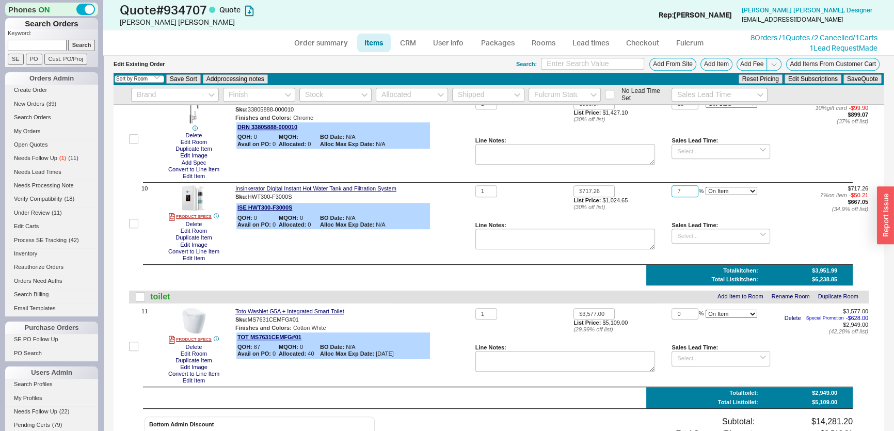
click at [646, 194] on div "1 $717.26 List Price: $1,024.65 ( 30 % off list) 7 % On Item On Bottom Gift Car…" at bounding box center [671, 223] width 393 height 76
type input "5"
click at [864, 82] on button "Save Quote" at bounding box center [862, 78] width 38 height 9
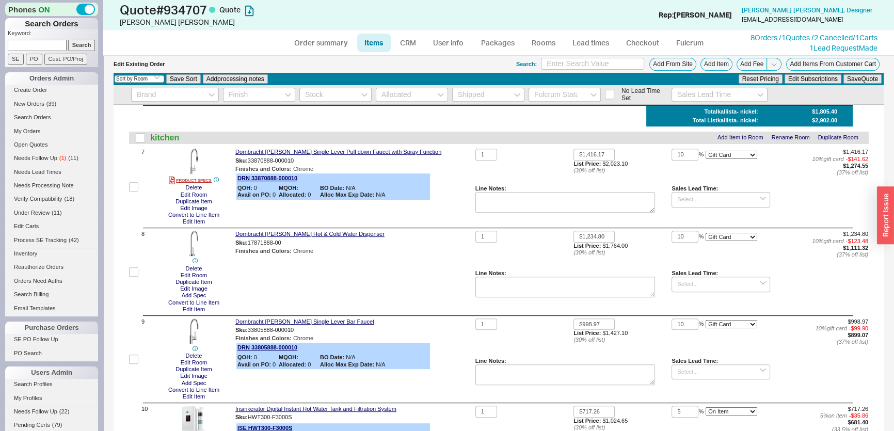
scroll to position [562, 0]
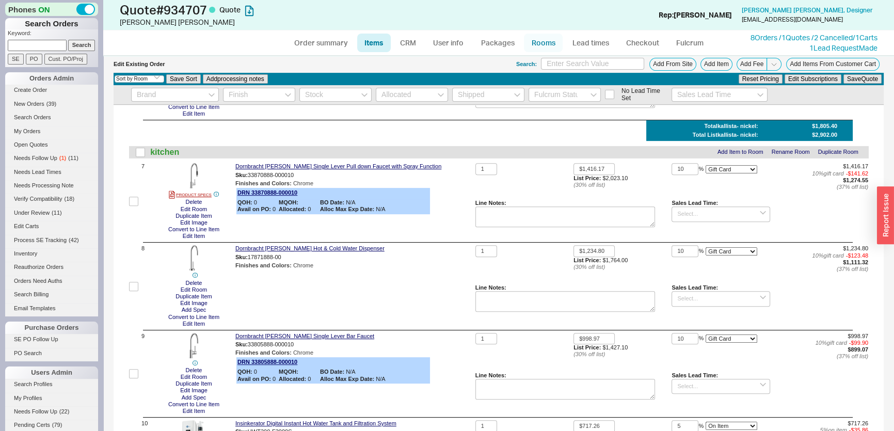
click at [536, 45] on link "Rooms" at bounding box center [543, 43] width 39 height 19
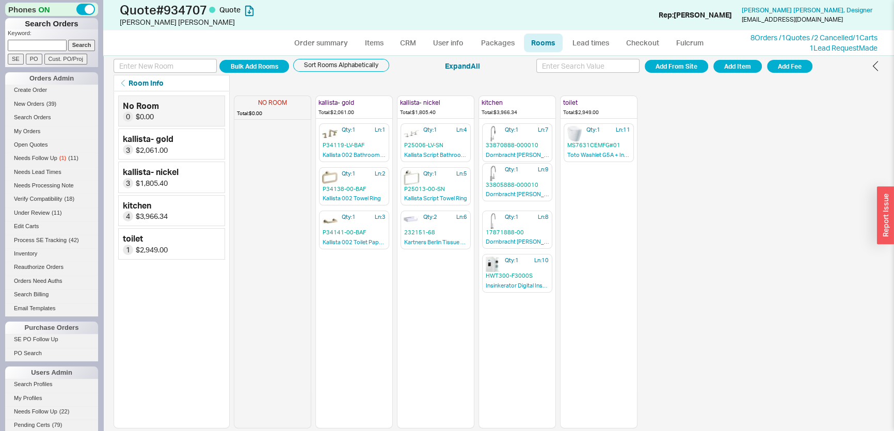
drag, startPoint x: 506, startPoint y: 240, endPoint x: 506, endPoint y: 187, distance: 53.1
click at [506, 187] on div "NO ROOM Total: $0.00 kallista- gold Total: $2,061.00 Qty: 1 Ln: 1 P34119-LV-BAF…" at bounding box center [436, 259] width 404 height 337
click at [340, 42] on link "Order summary" at bounding box center [320, 43] width 69 height 19
select select "*"
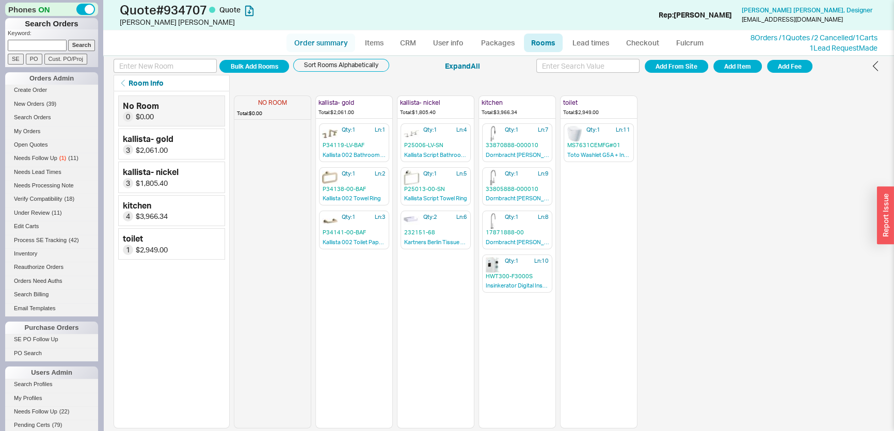
select select "LOW"
select select "3"
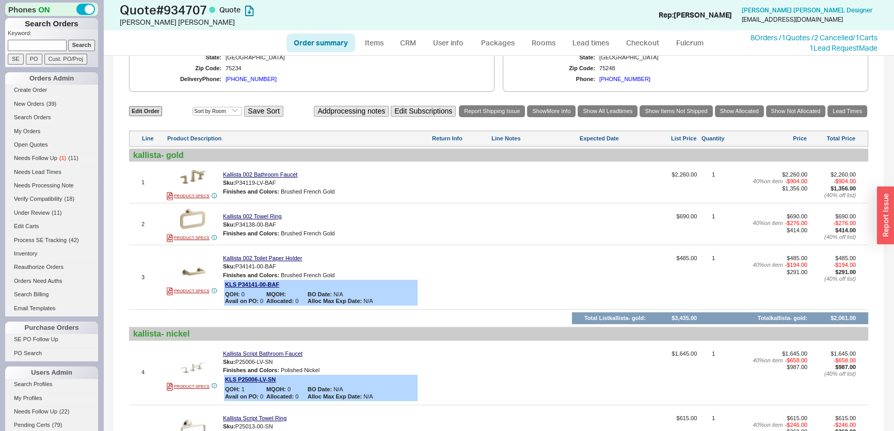
scroll to position [401, 0]
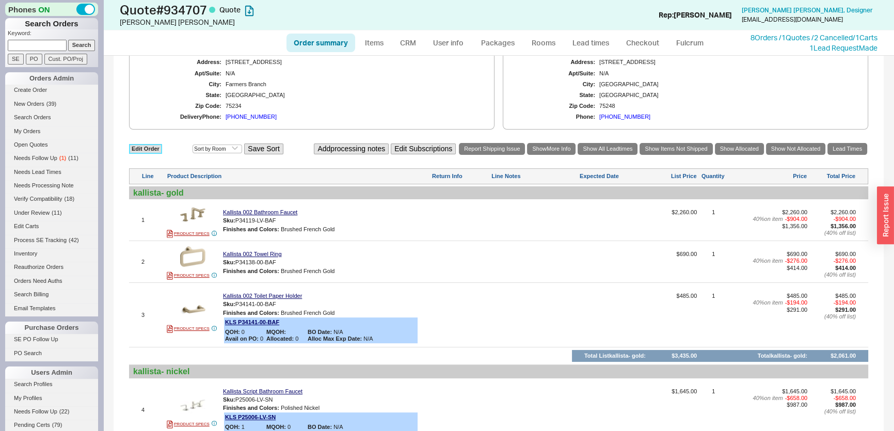
click at [155, 146] on link "Edit Order" at bounding box center [145, 149] width 33 height 10
select select "3"
select select "ON_CHECKOUT_AGGREGATED"
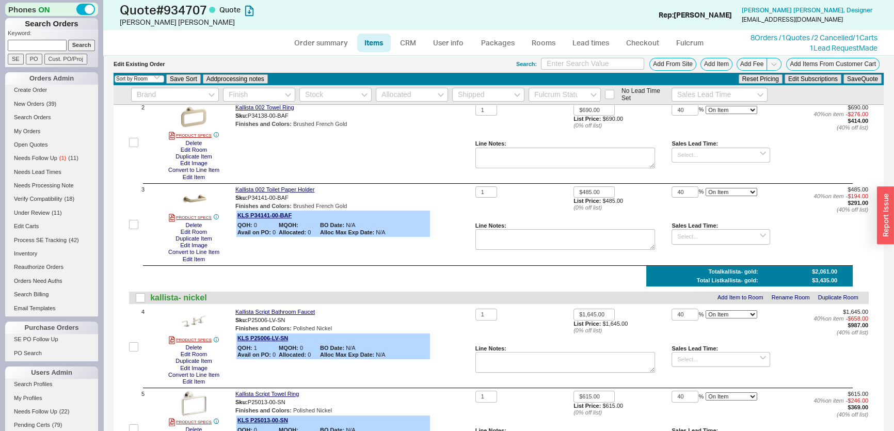
scroll to position [281, 0]
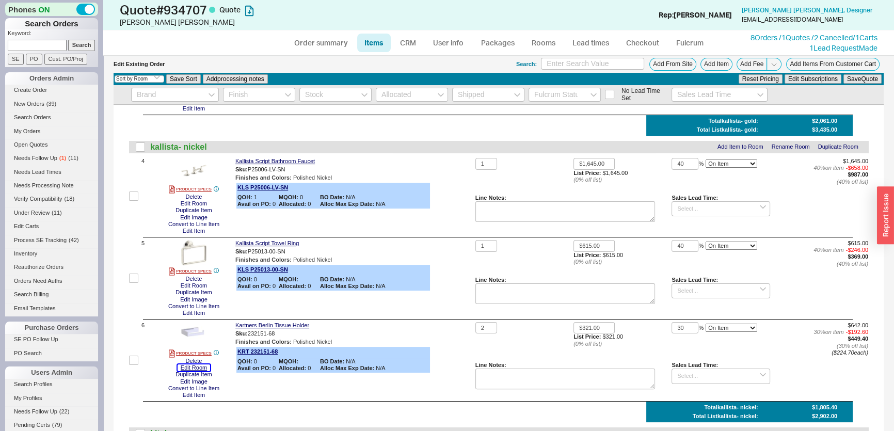
click at [204, 366] on button "Edit Room" at bounding box center [194, 367] width 33 height 7
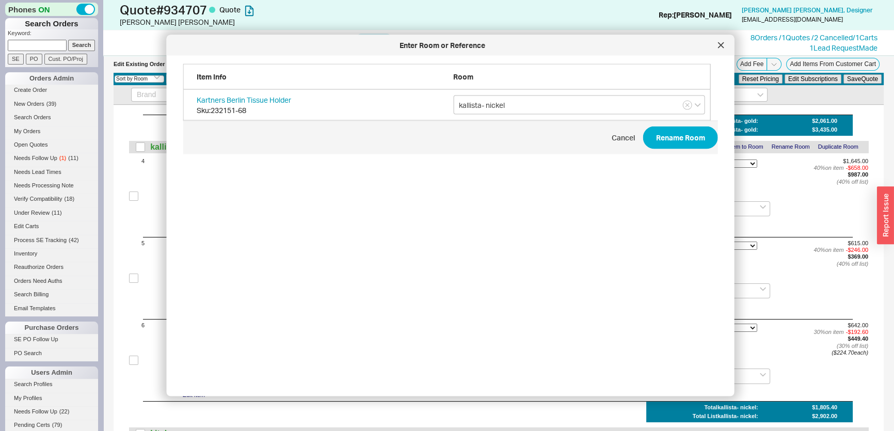
scroll to position [309, 537]
click at [520, 108] on input "kallista- nickel" at bounding box center [579, 104] width 252 height 19
click at [722, 42] on icon at bounding box center [721, 45] width 6 height 6
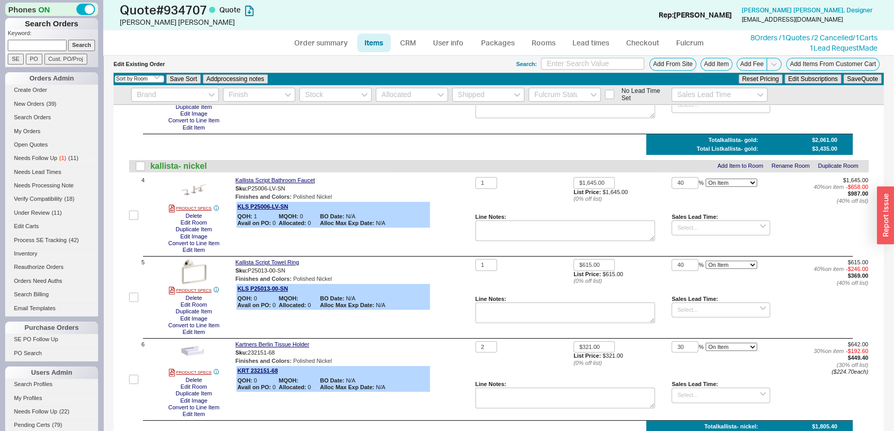
scroll to position [375, 0]
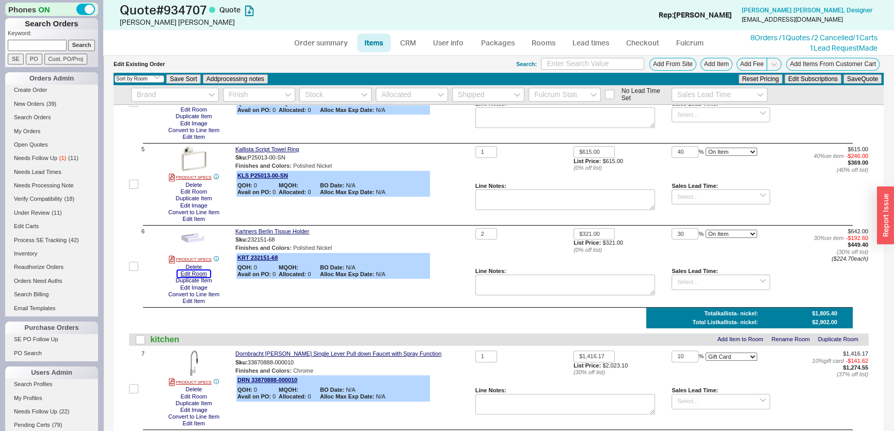
click at [203, 276] on button "Edit Room" at bounding box center [194, 273] width 33 height 7
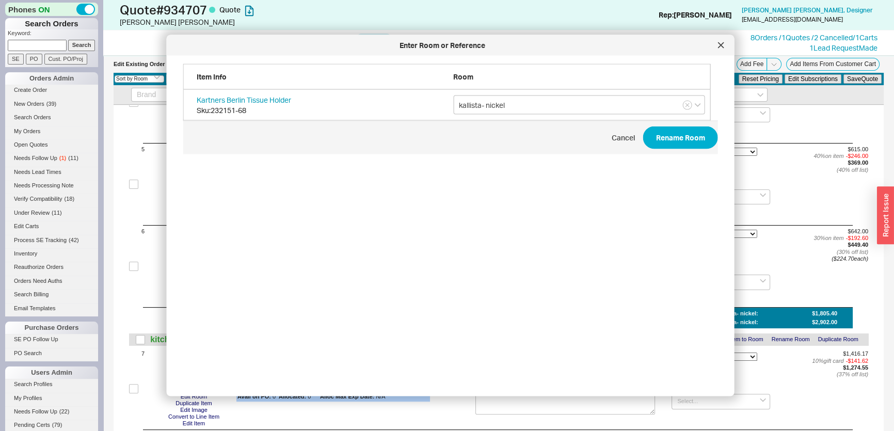
scroll to position [309, 537]
drag, startPoint x: 527, startPoint y: 108, endPoint x: 332, endPoint y: 89, distance: 195.5
click at [332, 90] on div "Kartners Berlin Tissue Holder Sku: 232151-68 kallista- nickel" at bounding box center [446, 105] width 527 height 31
click at [479, 120] on div "create option tissue holders" at bounding box center [579, 126] width 251 height 19
type input "tissue holders"
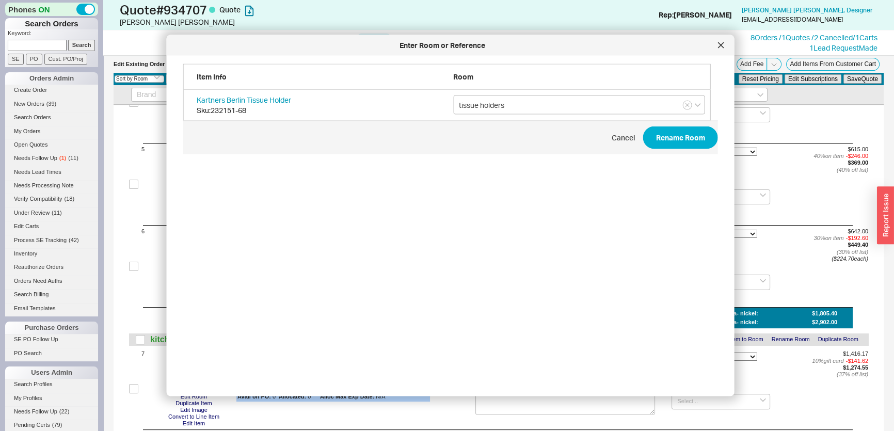
click at [635, 138] on div "Cancel Rename Room" at bounding box center [450, 137] width 535 height 23
click at [662, 138] on button "Rename Room" at bounding box center [680, 137] width 75 height 23
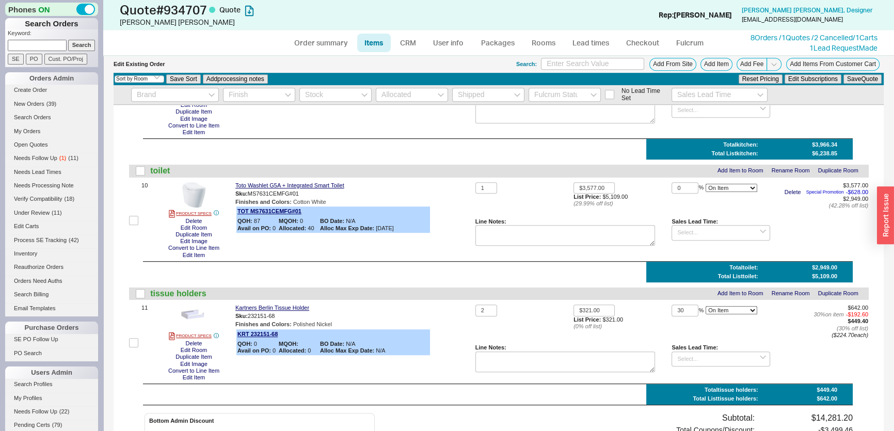
scroll to position [938, 0]
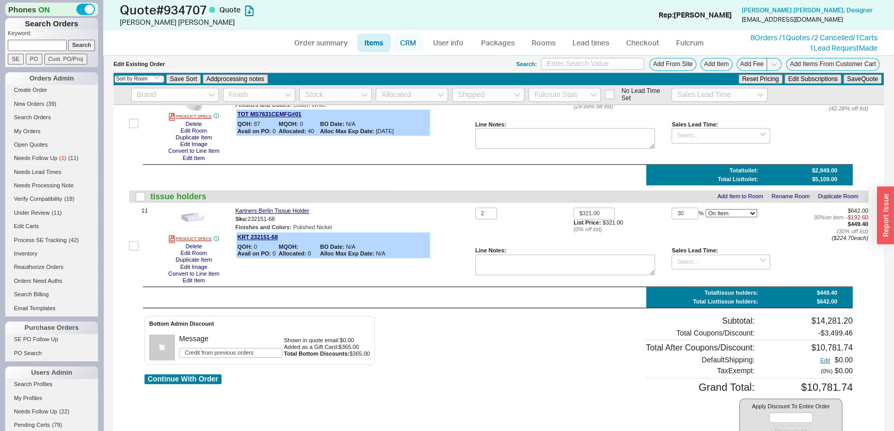
click at [402, 34] on link "CRM" at bounding box center [408, 43] width 30 height 19
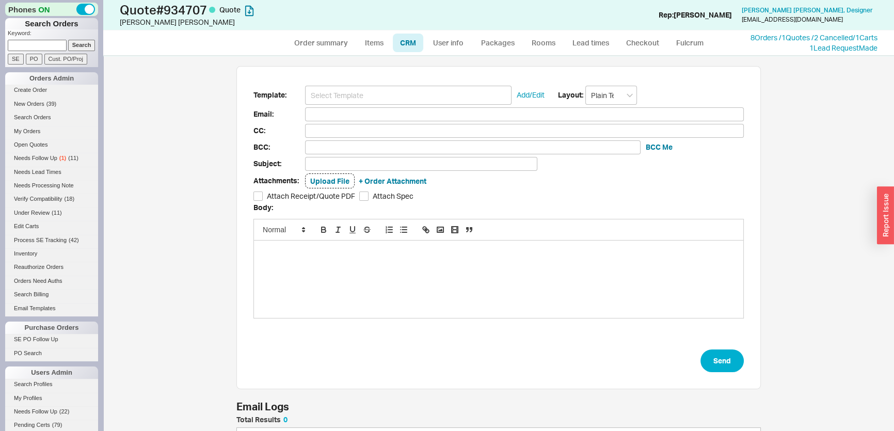
scroll to position [56, 517]
click at [360, 92] on input at bounding box center [408, 95] width 206 height 19
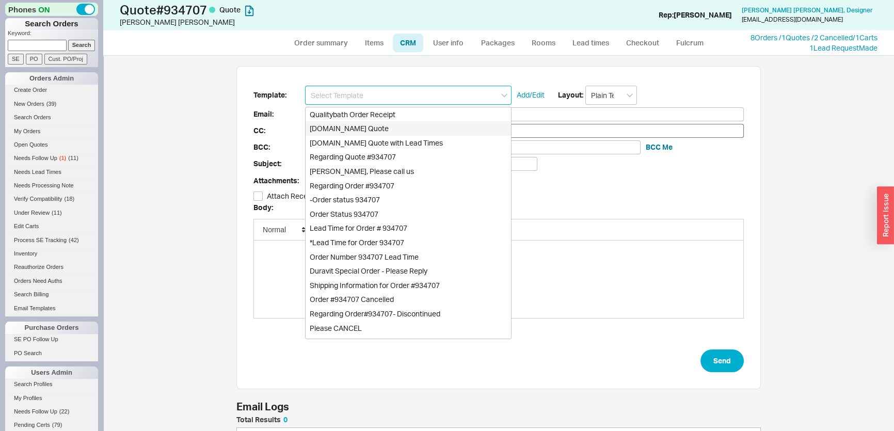
click at [373, 126] on div "Qualitybath.com Quote" at bounding box center [407, 128] width 205 height 14
type input "Receipt"
type input "info@mauldindesigns.com"
type input "Quality Bath Quote #934707"
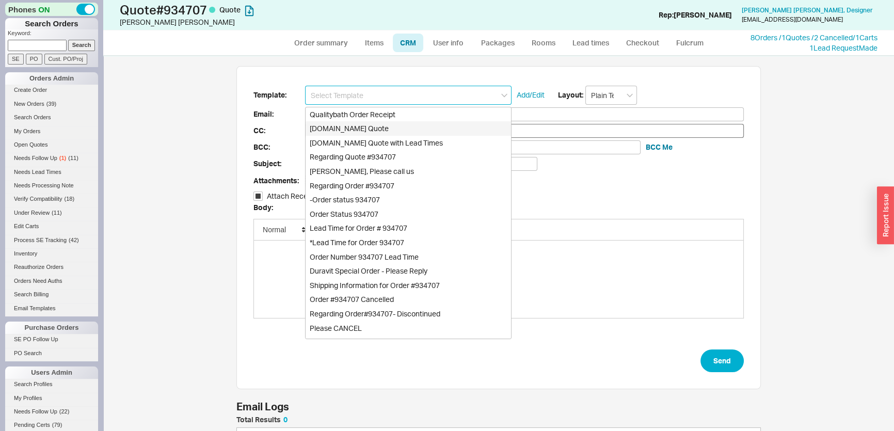
checkbox input "true"
type input "Qualitybath.com Quote"
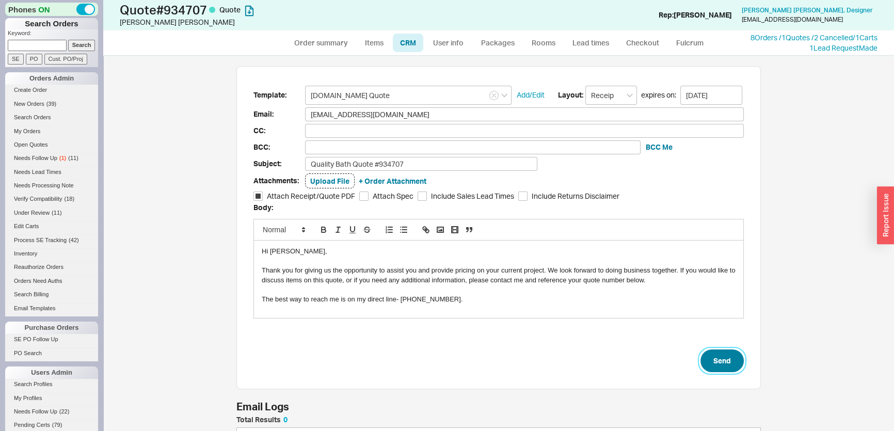
click at [728, 353] on button "Send" at bounding box center [721, 360] width 43 height 23
select select "*"
select select "LOW"
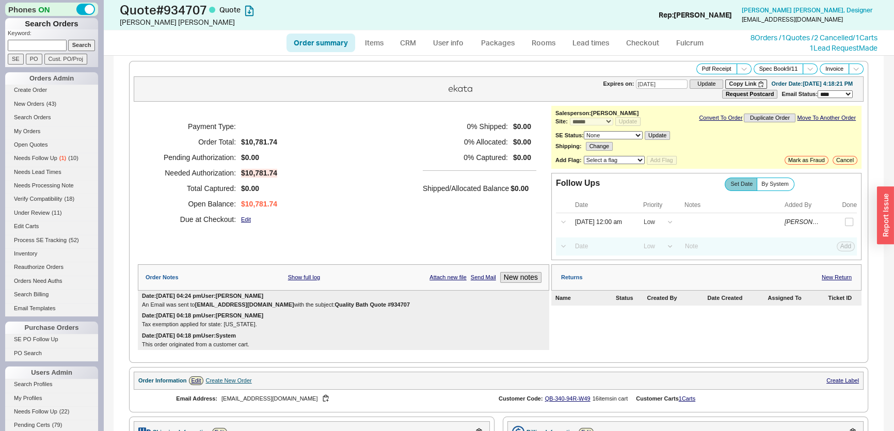
click at [22, 40] on input at bounding box center [37, 45] width 59 height 11
click at [68, 40] on input "Search" at bounding box center [81, 45] width 27 height 11
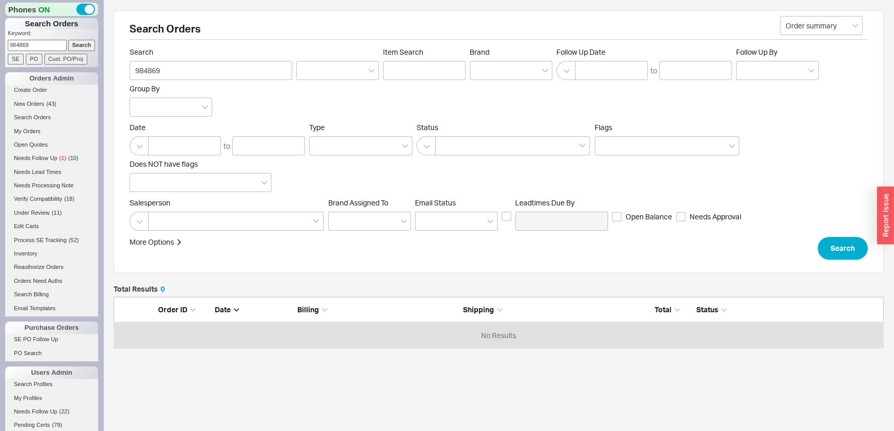
scroll to position [44, 763]
drag, startPoint x: 32, startPoint y: 47, endPoint x: 0, endPoint y: 46, distance: 32.0
click at [0, 46] on div "Phones ON Search Orders Keyword: 984869 Search SE PO Cust. PO/Proj Orders Admin…" at bounding box center [51, 215] width 103 height 431
click at [283, 65] on input "984869" at bounding box center [211, 70] width 163 height 19
click at [320, 75] on input at bounding box center [337, 70] width 83 height 19
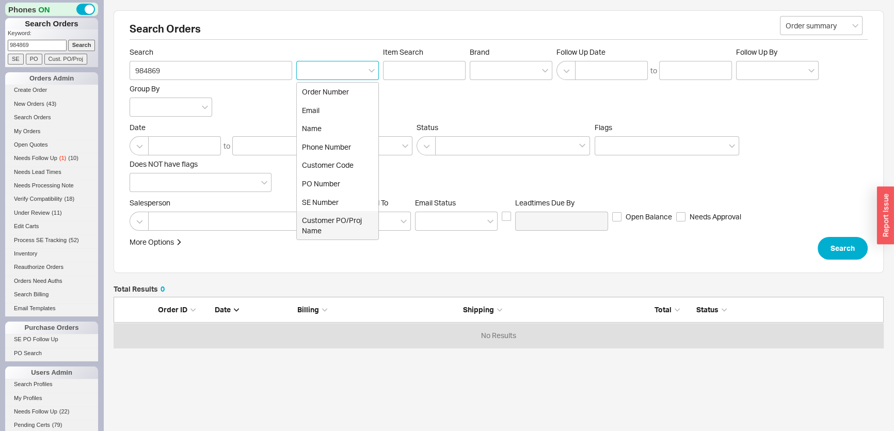
click at [318, 228] on div "Customer PO/Proj Name" at bounding box center [338, 225] width 82 height 28
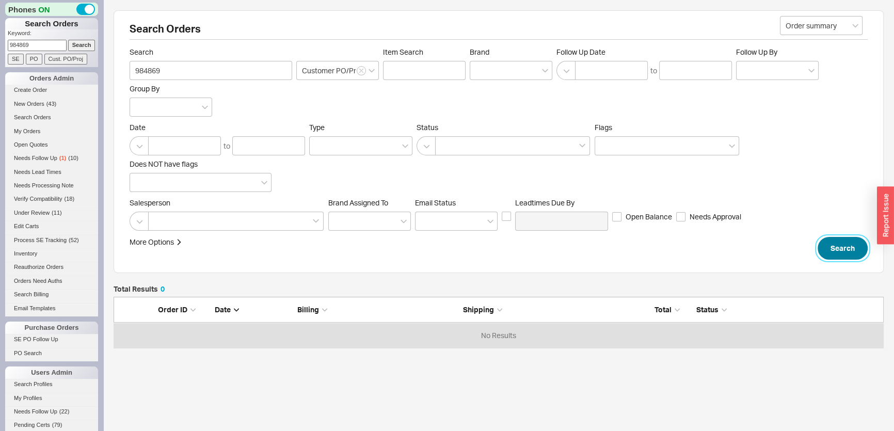
click at [864, 245] on button "Search" at bounding box center [842, 248] width 50 height 23
click at [40, 122] on link "Search Orders" at bounding box center [51, 117] width 93 height 11
click at [425, 72] on input "Item Search" at bounding box center [424, 70] width 83 height 19
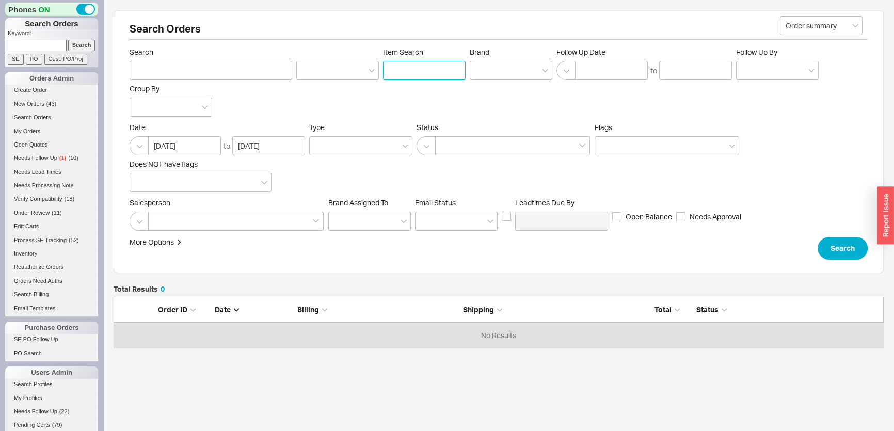
paste input "TO-THC2L-60-BBU"
click at [832, 248] on button "Search" at bounding box center [842, 248] width 50 height 23
click at [33, 118] on link "Search Orders" at bounding box center [51, 117] width 93 height 11
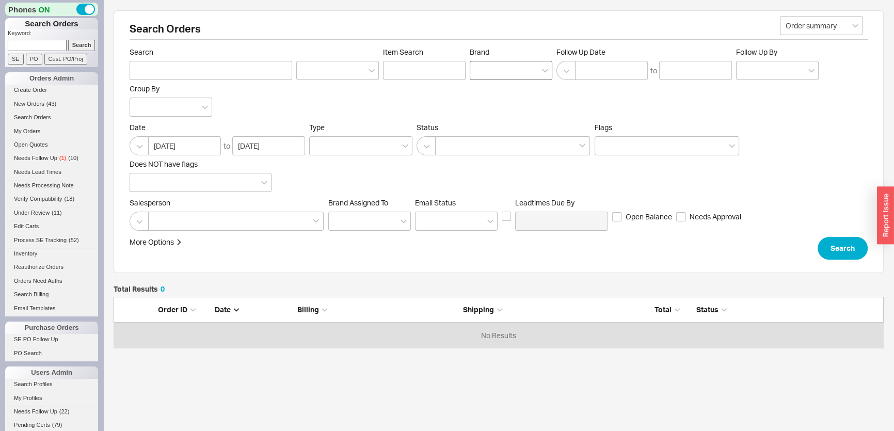
click at [510, 70] on div at bounding box center [511, 70] width 83 height 19
click at [482, 70] on input "Brand" at bounding box center [478, 71] width 7 height 12
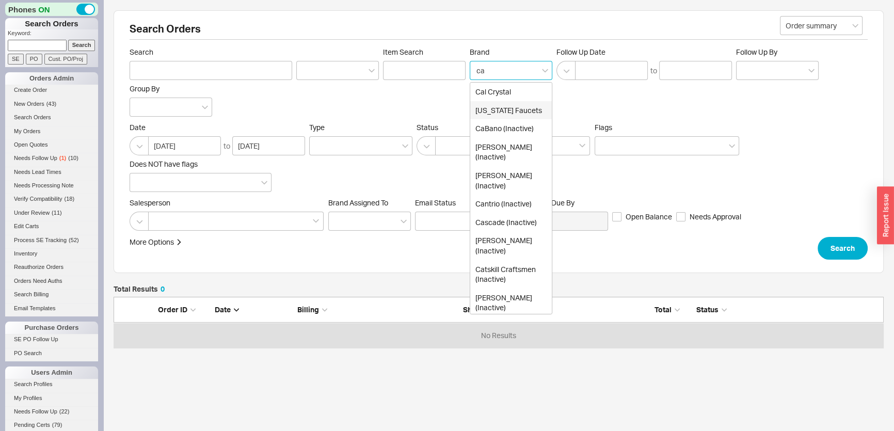
click at [516, 110] on div "California Faucets" at bounding box center [511, 110] width 82 height 19
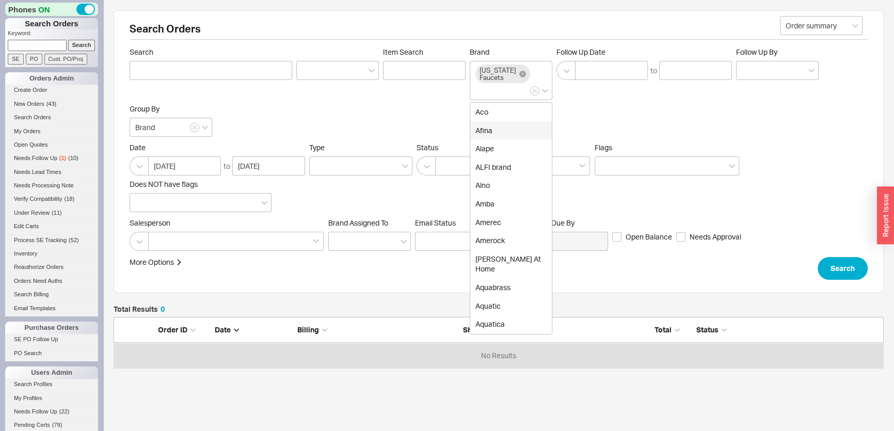
click at [266, 229] on div "Salesperson" at bounding box center [227, 234] width 195 height 33
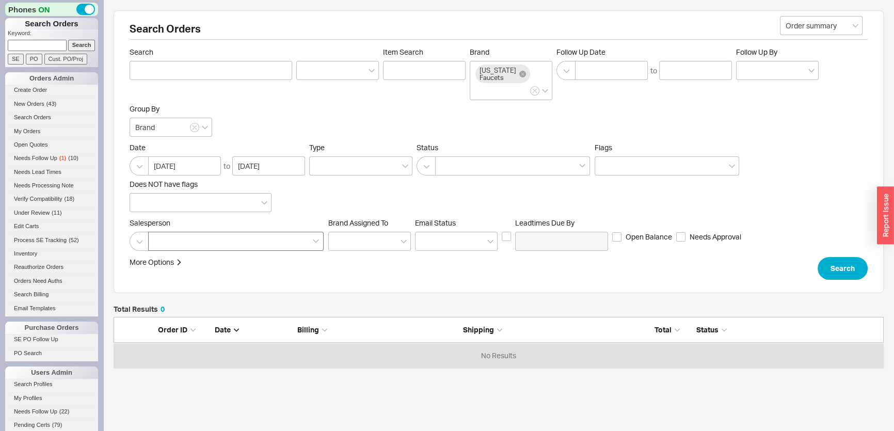
click at [277, 247] on div at bounding box center [235, 241] width 175 height 19
click at [161, 247] on input at bounding box center [157, 241] width 7 height 12
click at [277, 283] on div "Mimi" at bounding box center [236, 281] width 174 height 19
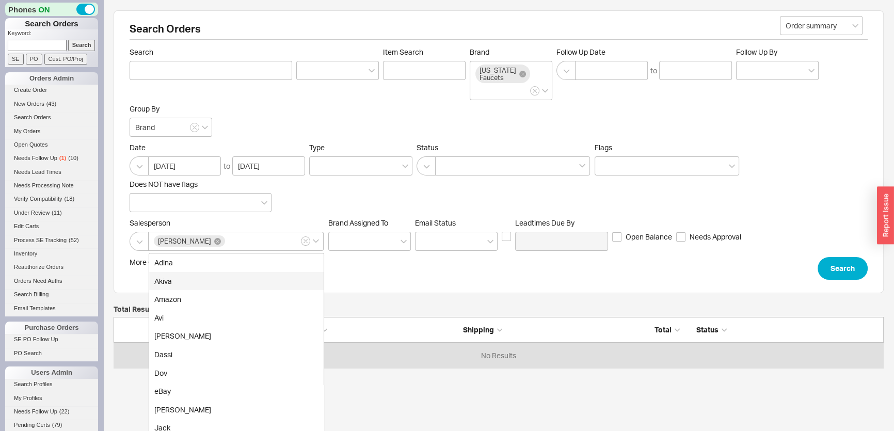
click at [840, 254] on form "Order summary Search Item Search Brand California Faucets Follow Up Date to Fol…" at bounding box center [499, 163] width 738 height 232
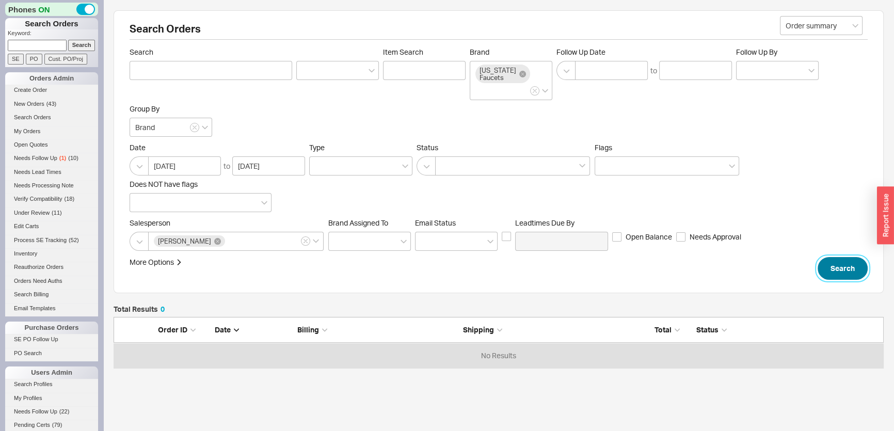
click at [841, 265] on button "Search" at bounding box center [842, 268] width 50 height 23
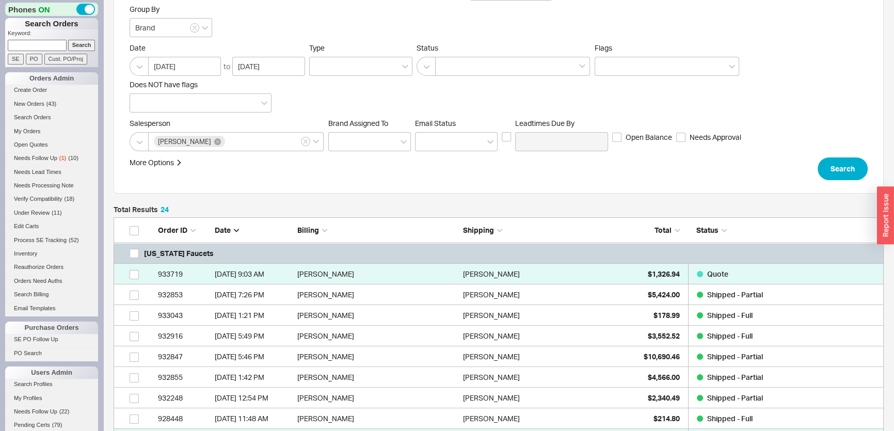
scroll to position [187, 0]
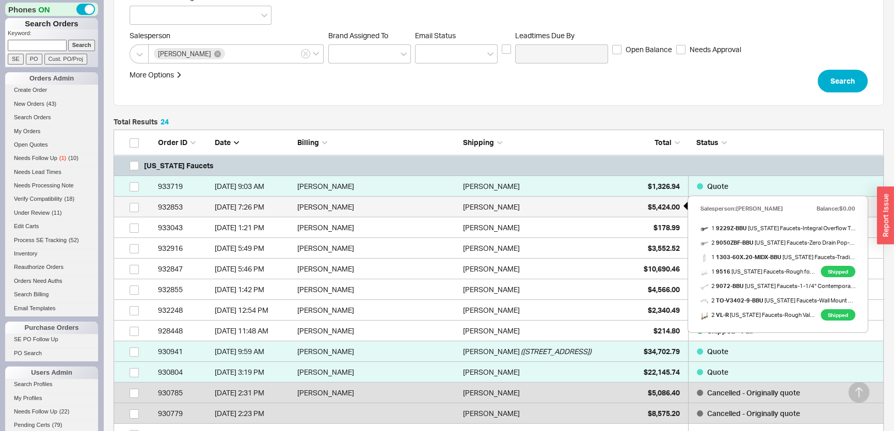
click at [645, 206] on div "$5,424.00" at bounding box center [654, 207] width 52 height 21
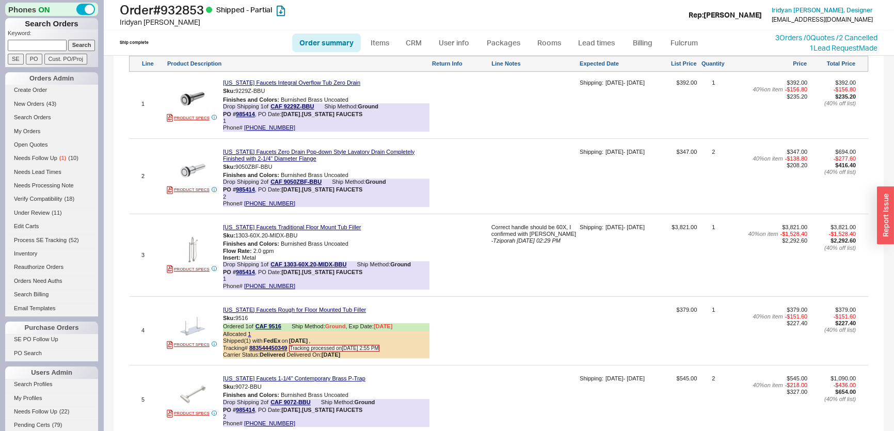
scroll to position [647, 0]
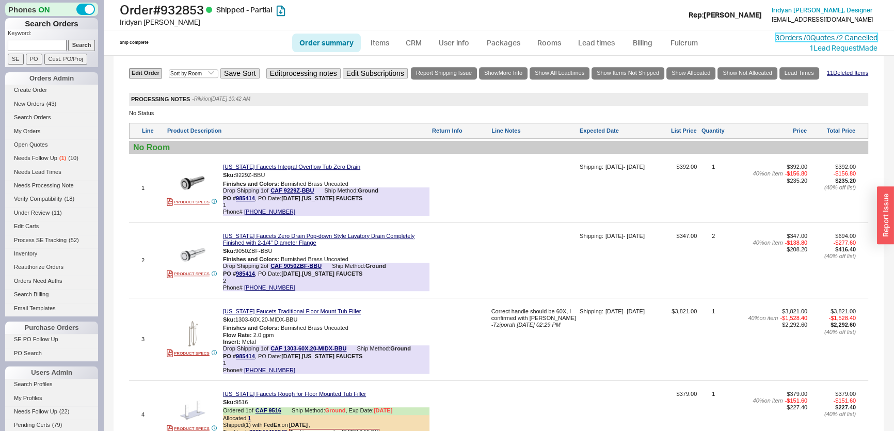
drag, startPoint x: 817, startPoint y: 35, endPoint x: 804, endPoint y: 39, distance: 13.7
click at [817, 35] on link "3 Orders / 0 Quotes / 2 Cancelled" at bounding box center [826, 37] width 102 height 9
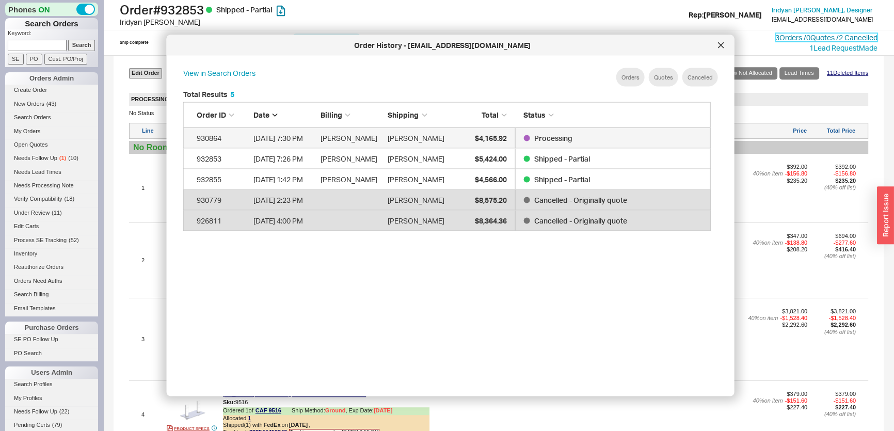
scroll to position [309, 537]
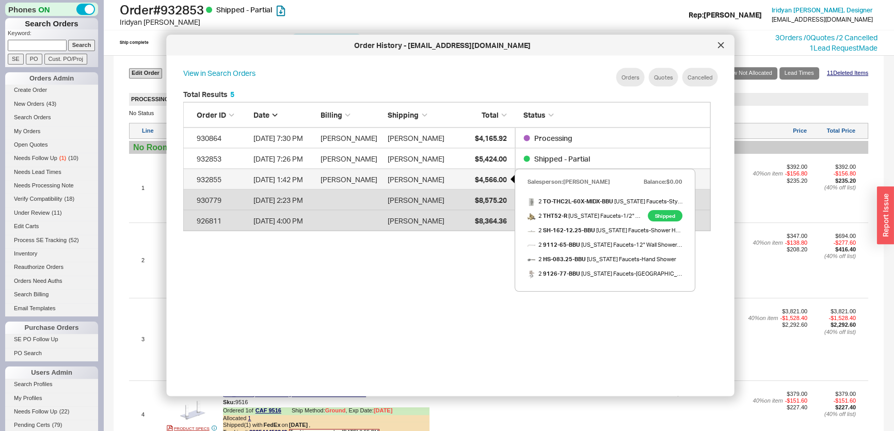
click at [488, 181] on span "$4,566.00" at bounding box center [490, 178] width 32 height 9
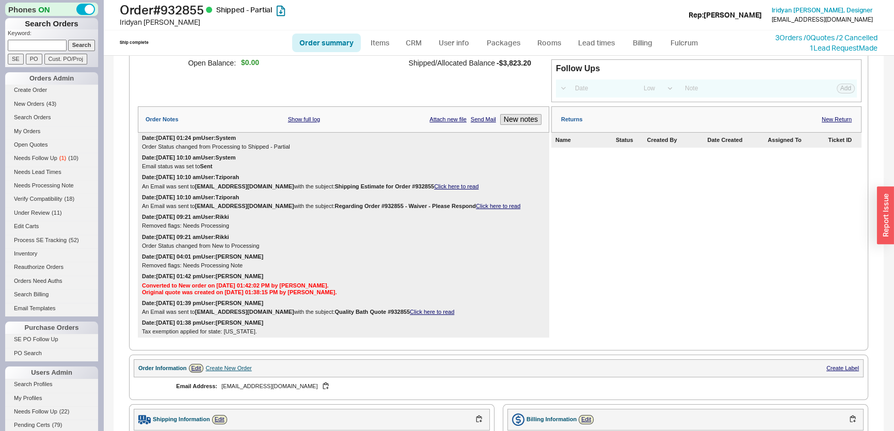
scroll to position [93, 0]
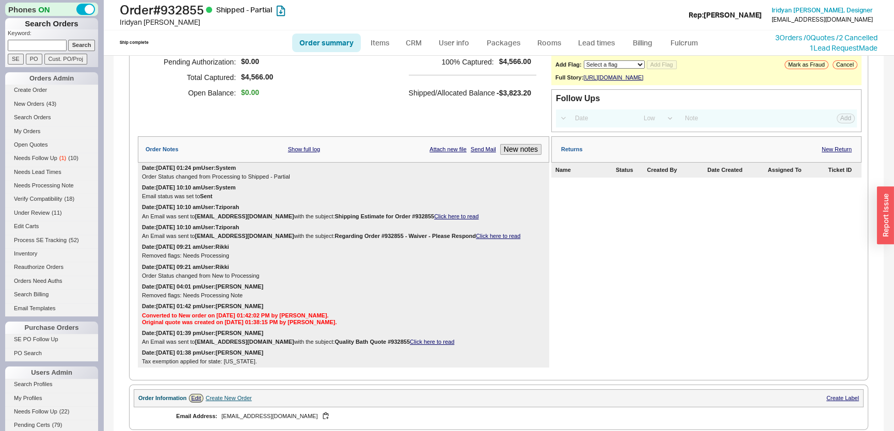
click at [437, 217] on div "Date: 08/08/2025 10:10 am User: Tziporah An Email was sent to IridyanMendoza@gm…" at bounding box center [343, 212] width 411 height 20
click at [439, 219] on link "Click here to read" at bounding box center [456, 216] width 44 height 6
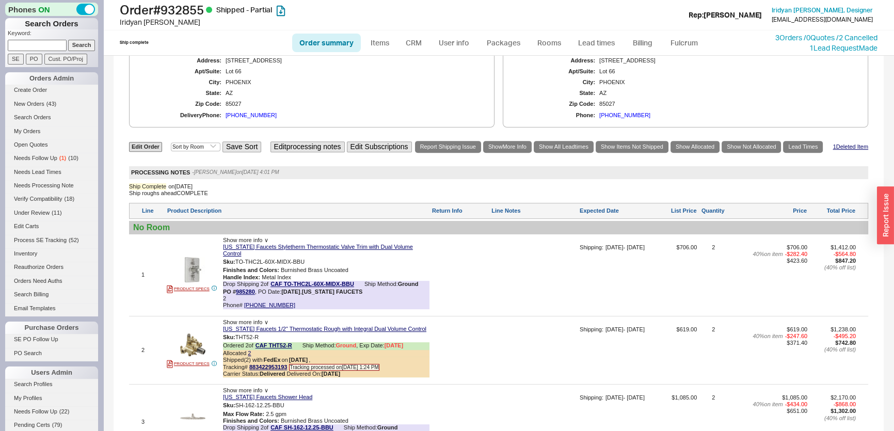
scroll to position [516, 0]
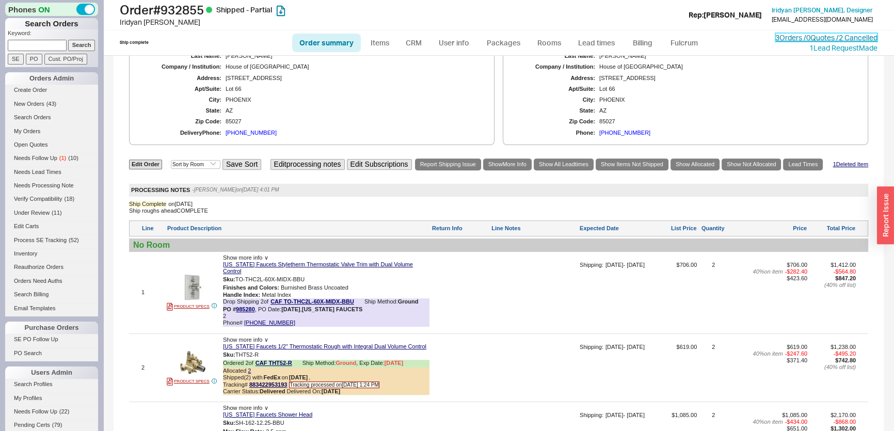
click at [789, 39] on link "3 Orders / 0 Quotes / 2 Cancelled" at bounding box center [826, 37] width 102 height 9
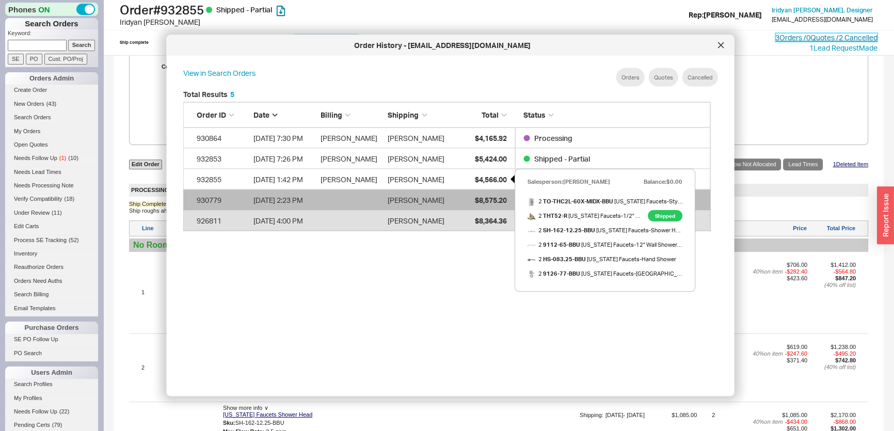
scroll to position [309, 537]
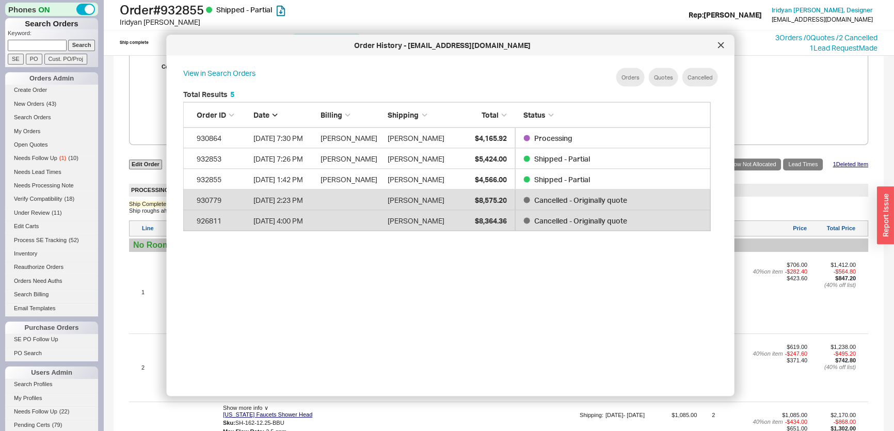
click at [27, 44] on input at bounding box center [37, 45] width 59 height 11
click at [68, 40] on input "Search" at bounding box center [81, 45] width 27 height 11
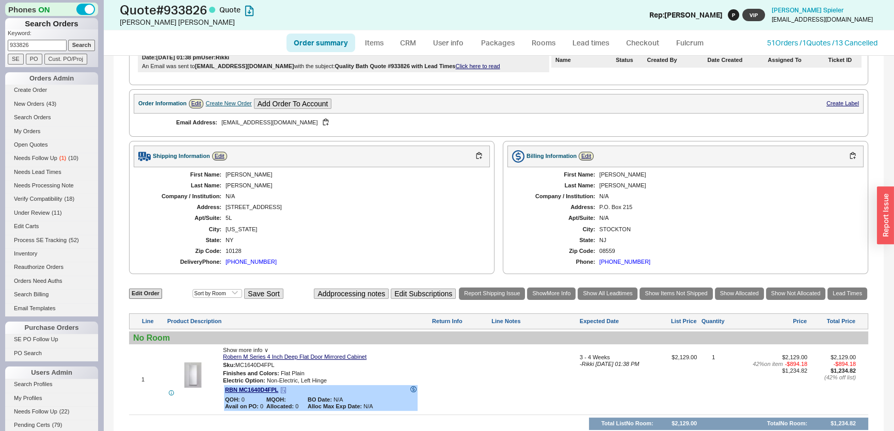
scroll to position [334, 0]
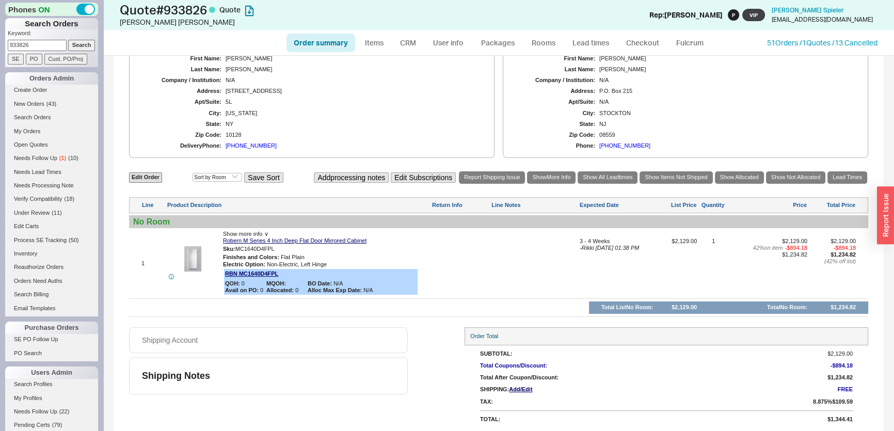
drag, startPoint x: 35, startPoint y: 47, endPoint x: 0, endPoint y: 37, distance: 36.6
click at [0, 38] on div "Phones ON Search Orders Keyword: 933826 Search SE PO Cust. PO/Proj Orders Admin…" at bounding box center [51, 215] width 103 height 431
click at [68, 40] on input "Search" at bounding box center [81, 45] width 27 height 11
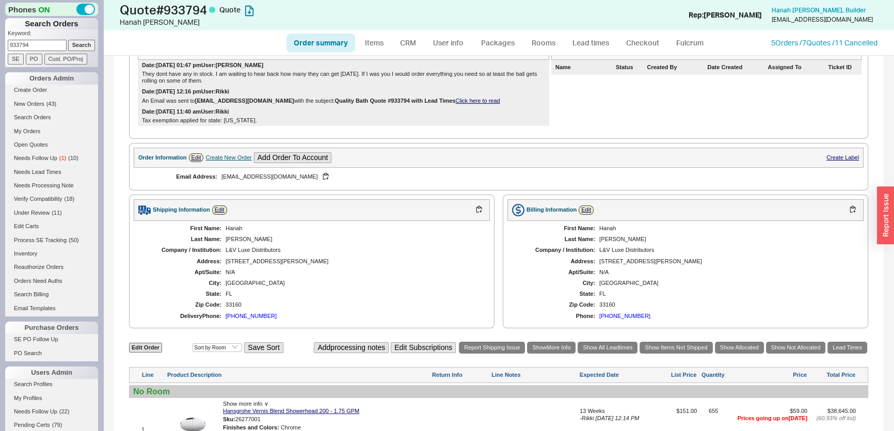
scroll to position [88, 0]
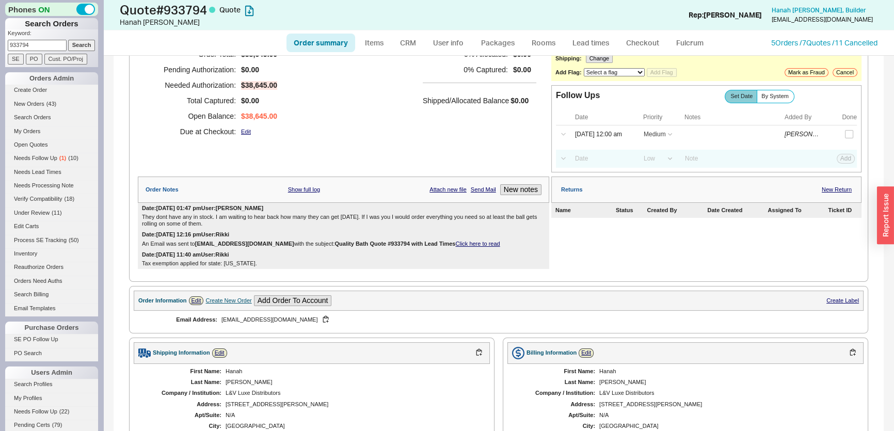
drag, startPoint x: 28, startPoint y: 40, endPoint x: 0, endPoint y: 41, distance: 27.9
click at [0, 41] on div "Phones ON Search Orders Keyword: 933794 Search SE PO Cust. PO/Proj Orders Admin…" at bounding box center [51, 215] width 103 height 431
paste input "luisa@ideazionedesign.co"
click at [87, 46] on input "Search" at bounding box center [81, 45] width 27 height 11
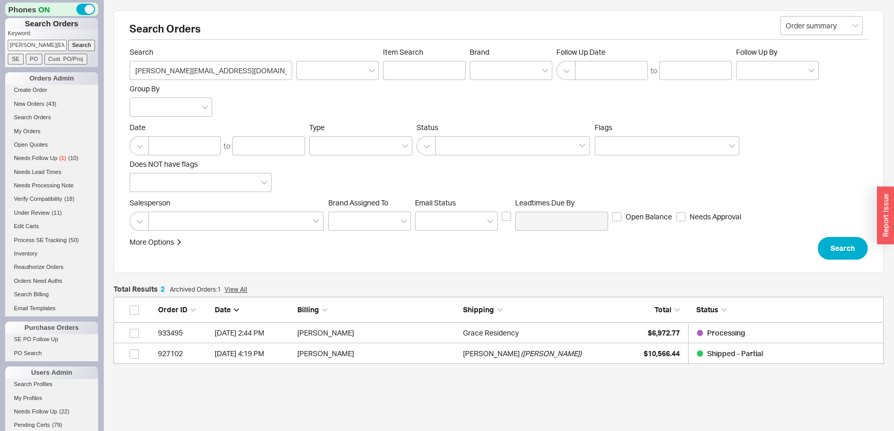
scroll to position [60, 763]
drag, startPoint x: 7, startPoint y: 46, endPoint x: 138, endPoint y: 46, distance: 130.6
click at [139, 46] on div "Phones ON Search Orders Keyword: luisa@ideazionedesign.co Search SE PO Cust. PO…" at bounding box center [447, 241] width 894 height 483
paste input "hmastain@gmail.com"
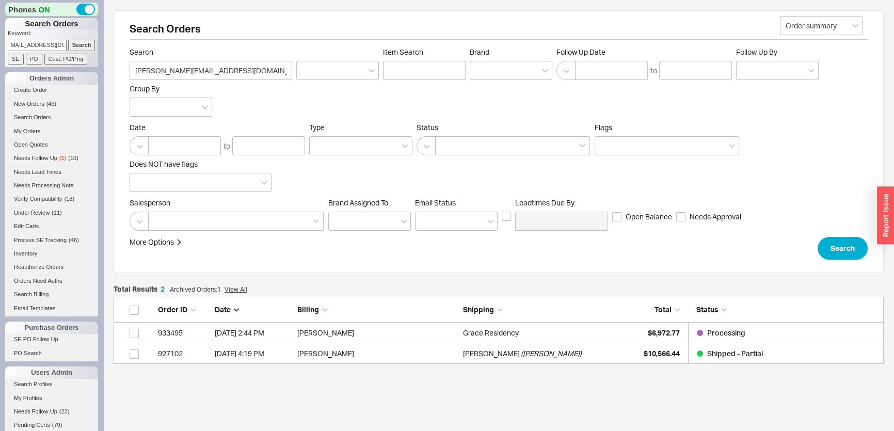
click at [80, 44] on input "Search" at bounding box center [81, 45] width 27 height 11
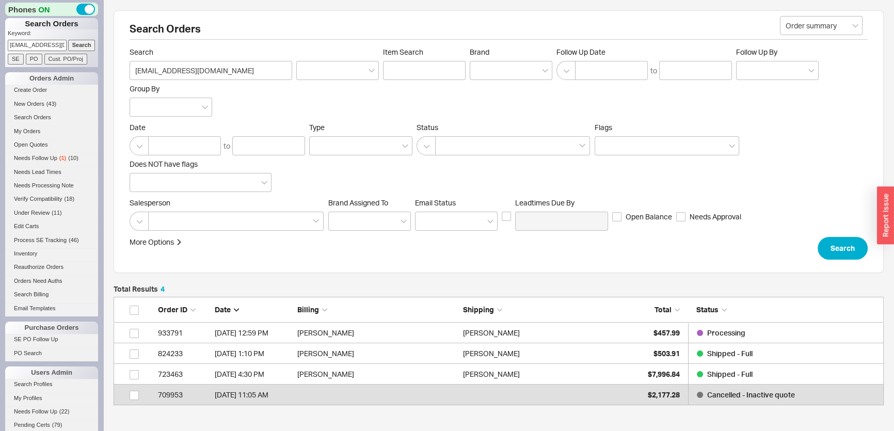
scroll to position [101, 763]
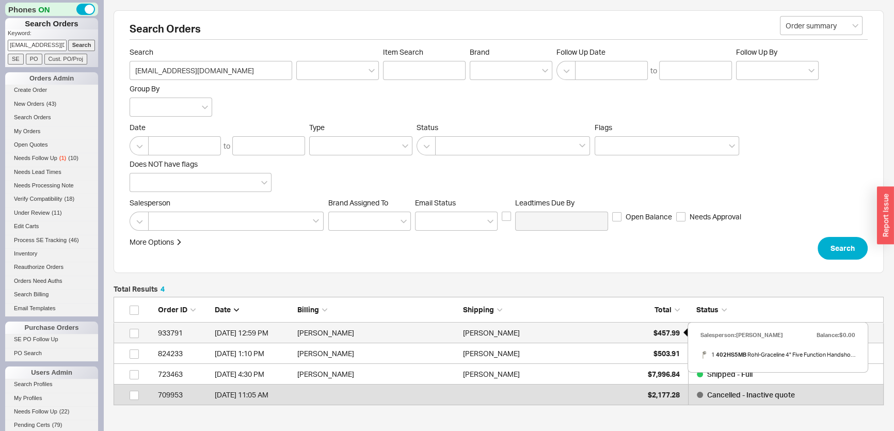
click at [666, 330] on span "$457.99" at bounding box center [666, 332] width 26 height 9
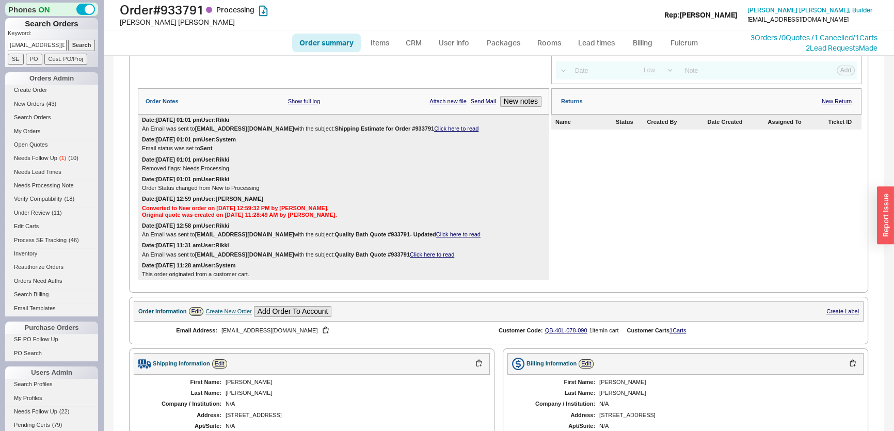
scroll to position [140, 0]
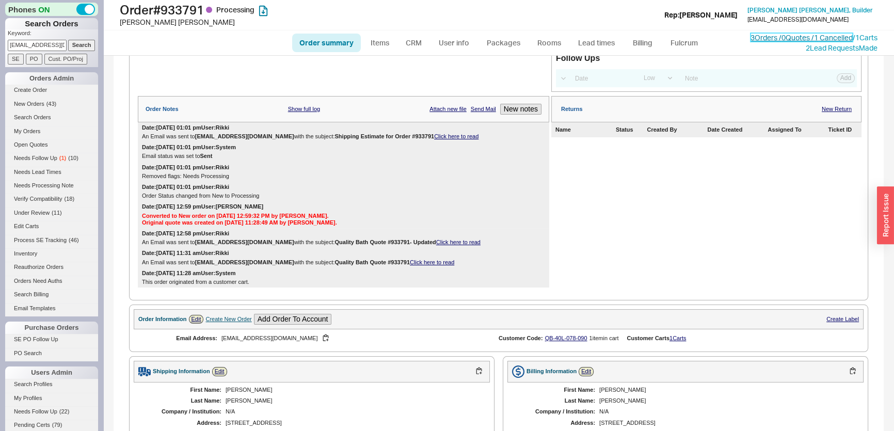
click at [797, 34] on link "3 Orders / 0 Quotes / 1 Cancelled" at bounding box center [801, 37] width 102 height 9
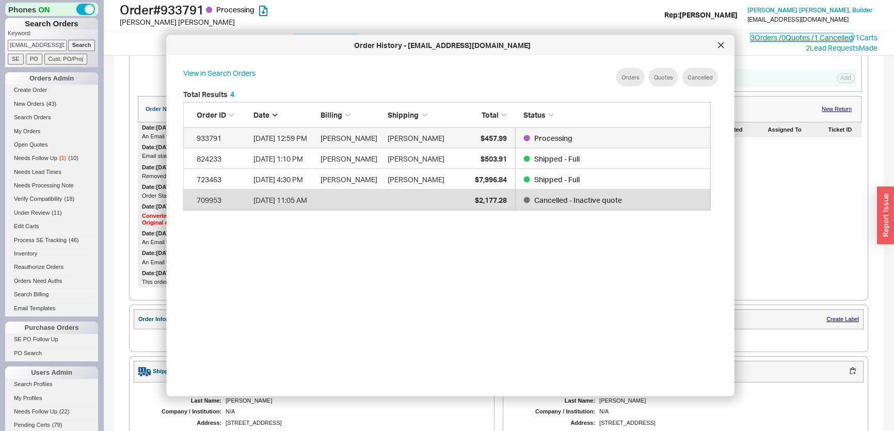
scroll to position [309, 537]
click at [504, 129] on div "$457.99" at bounding box center [481, 137] width 52 height 21
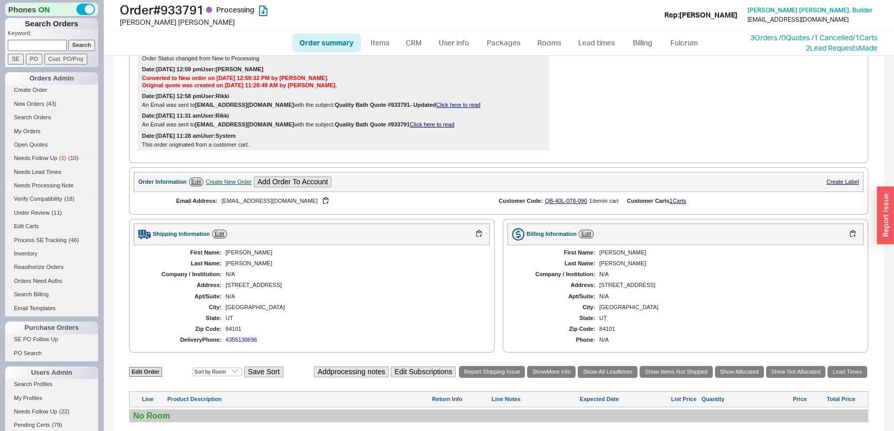
scroll to position [281, 0]
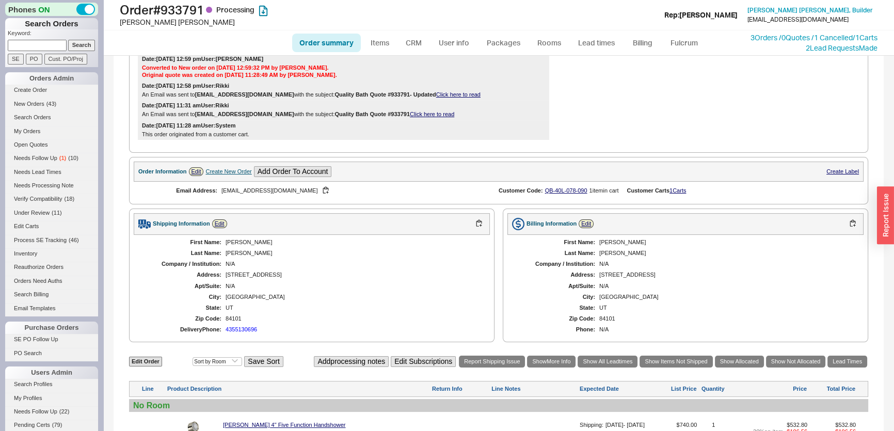
click at [763, 30] on div "Order summary Items CRM User info Packages Rooms Lead times Billing Fulcrum 3 O…" at bounding box center [498, 42] width 791 height 25
click at [769, 34] on link "3 Orders / 0 Quotes / 1 Cancelled" at bounding box center [801, 37] width 102 height 9
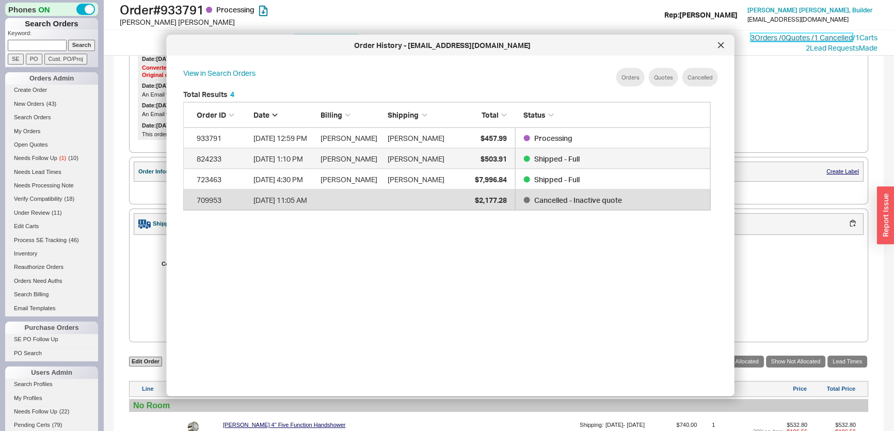
scroll to position [309, 537]
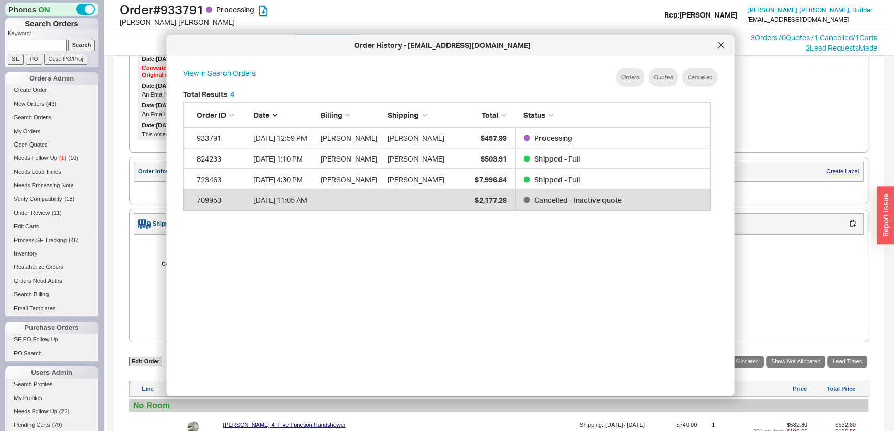
drag, startPoint x: 45, startPoint y: 43, endPoint x: 51, endPoint y: 43, distance: 6.2
click at [45, 43] on input at bounding box center [37, 45] width 59 height 11
click at [68, 40] on input "Search" at bounding box center [81, 45] width 27 height 11
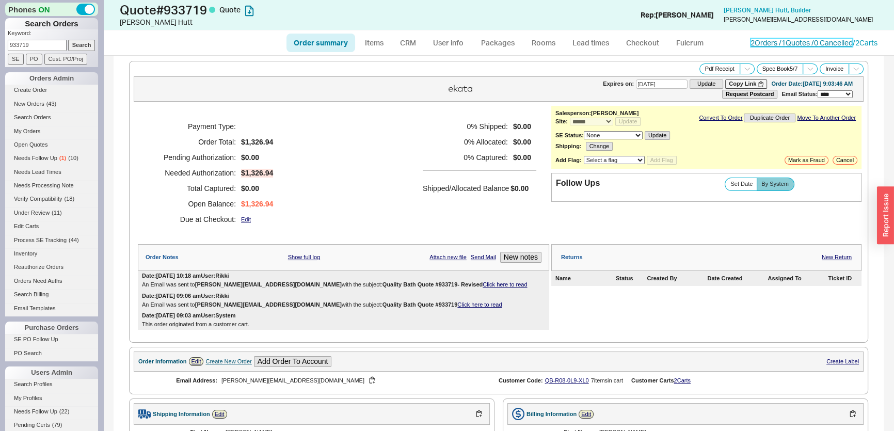
click at [802, 43] on link "2 Orders / 1 Quotes / 0 Cancelled" at bounding box center [801, 42] width 102 height 9
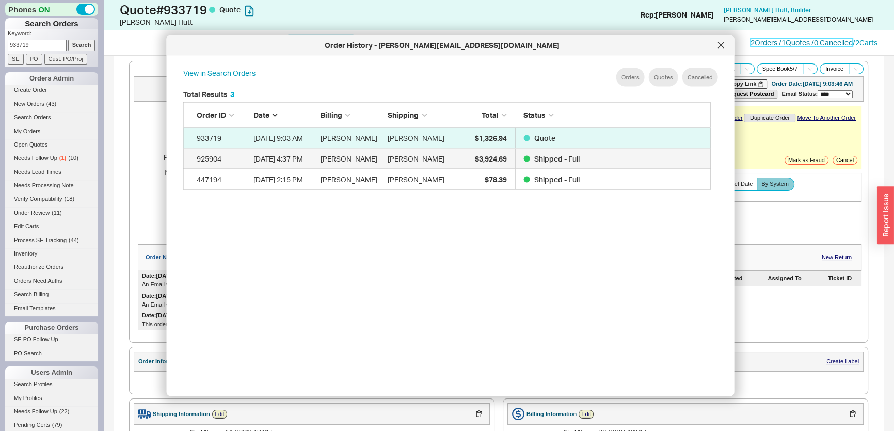
scroll to position [309, 537]
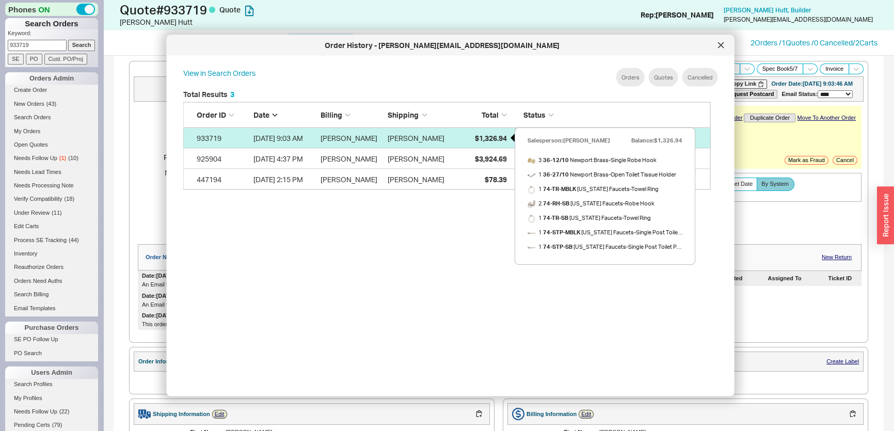
click at [487, 147] on div "$1,326.94" at bounding box center [481, 137] width 52 height 21
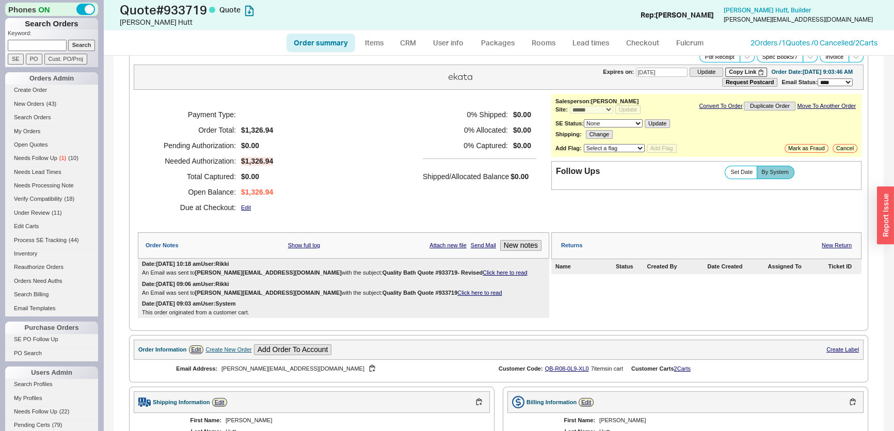
scroll to position [0, 0]
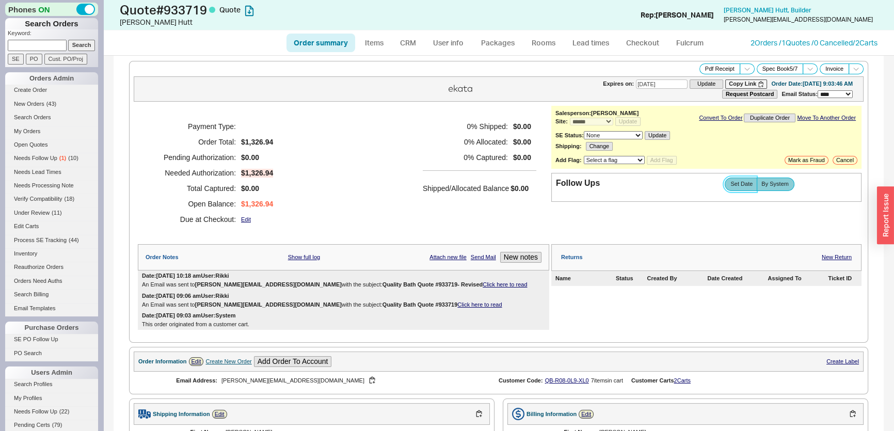
click at [724, 185] on label "Set Date" at bounding box center [740, 184] width 33 height 13
click at [0, 0] on input "Set Date" at bounding box center [0, 0] width 0 height 0
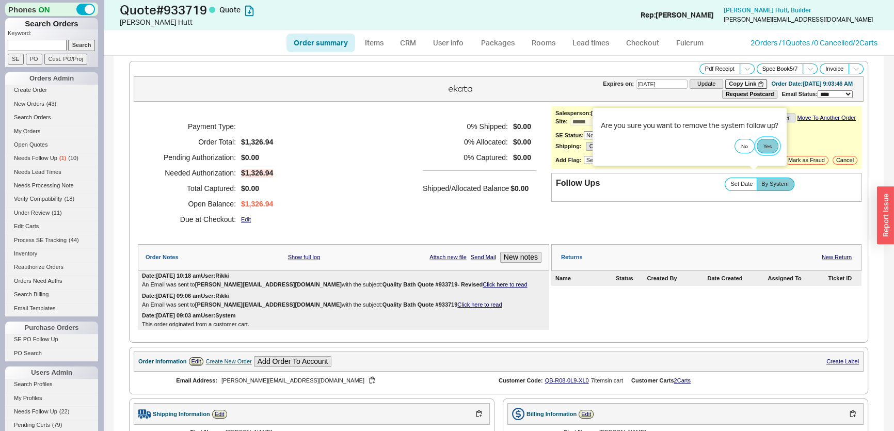
click at [766, 144] on button "Yes" at bounding box center [767, 146] width 22 height 14
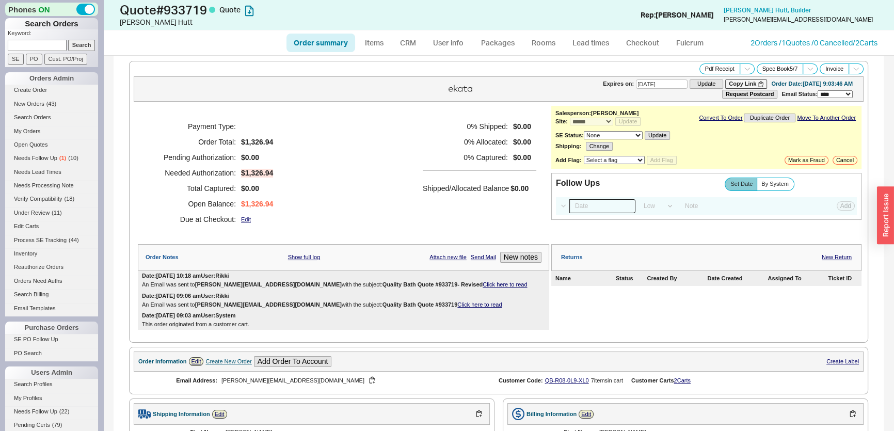
click at [613, 205] on input at bounding box center [602, 206] width 66 height 14
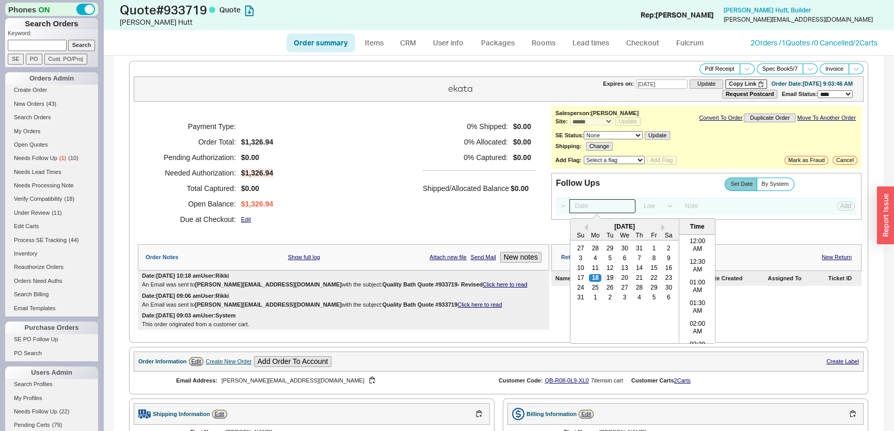
scroll to position [617, 0]
click at [592, 289] on div "25" at bounding box center [595, 287] width 12 height 7
drag, startPoint x: 436, startPoint y: 195, endPoint x: 862, endPoint y: 191, distance: 426.8
click at [437, 196] on div "0 % Shipped: $0.00 0 % Allocated: $0.00 0 % Captured: $0.00 Shipped/Allocated B…" at bounding box center [480, 173] width 114 height 108
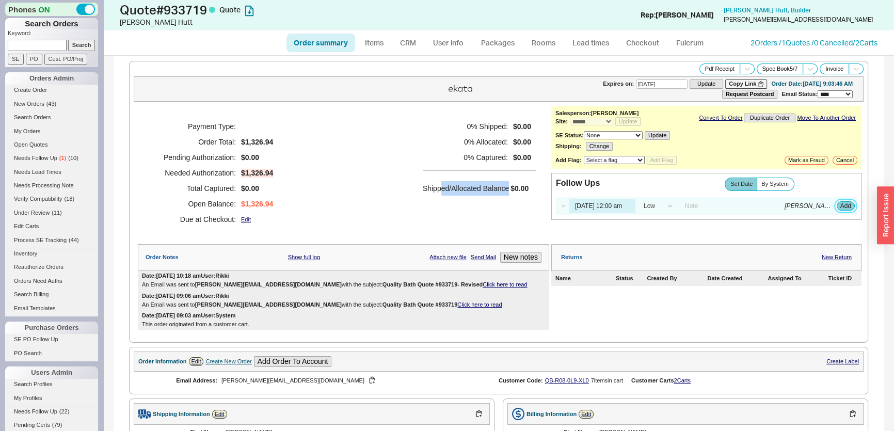
click at [836, 208] on button "Add" at bounding box center [845, 205] width 18 height 9
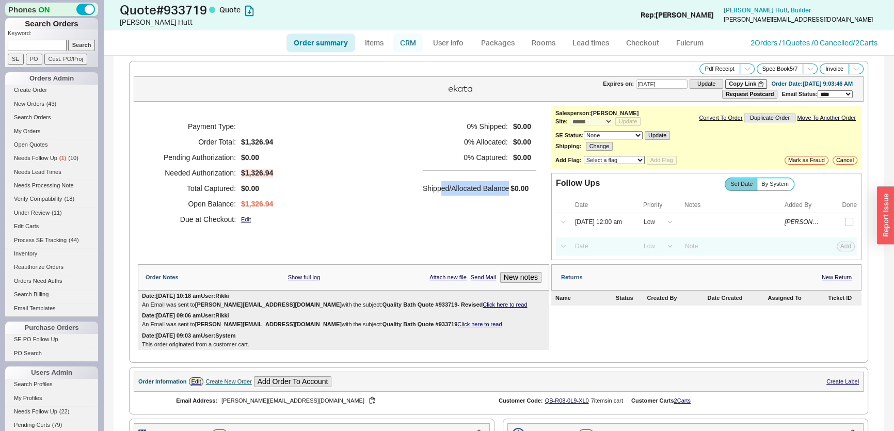
click at [411, 43] on link "CRM" at bounding box center [408, 43] width 30 height 19
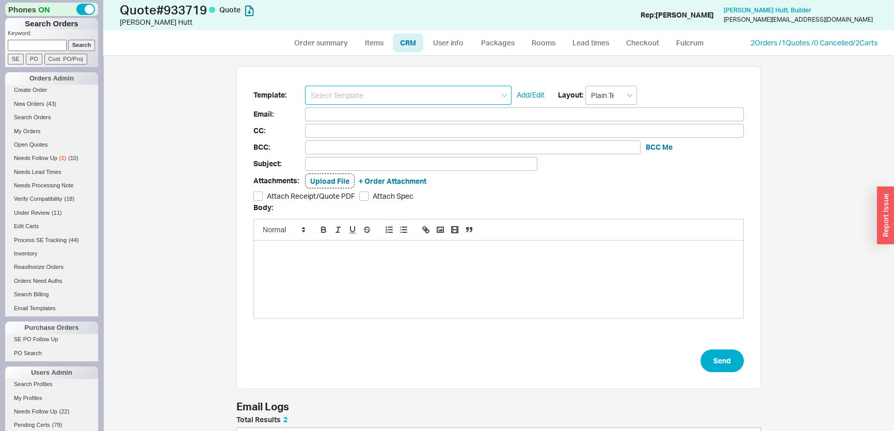
click at [390, 94] on input at bounding box center [408, 95] width 206 height 19
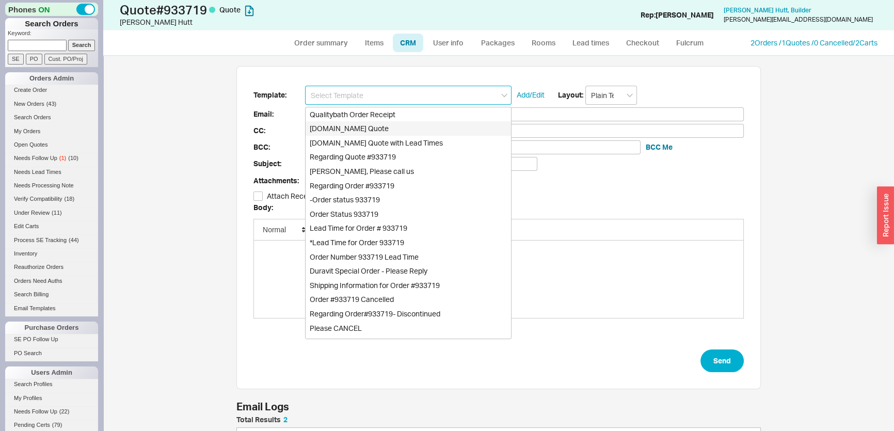
click at [389, 128] on div "Qualitybath.com Quote" at bounding box center [407, 128] width 205 height 14
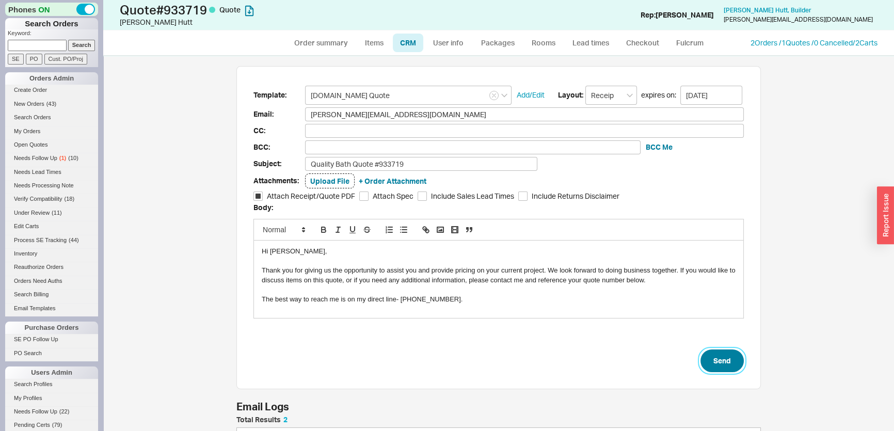
click at [730, 355] on button "Send" at bounding box center [721, 360] width 43 height 23
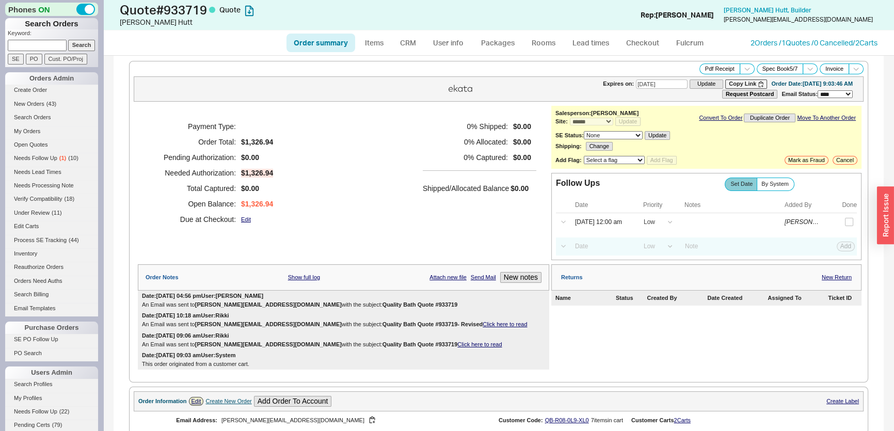
click at [36, 38] on p "Keyword:" at bounding box center [53, 34] width 90 height 10
click at [41, 45] on input at bounding box center [37, 45] width 59 height 11
paste input "evemery@gmail.com"
click at [68, 45] on input "Search" at bounding box center [81, 45] width 27 height 11
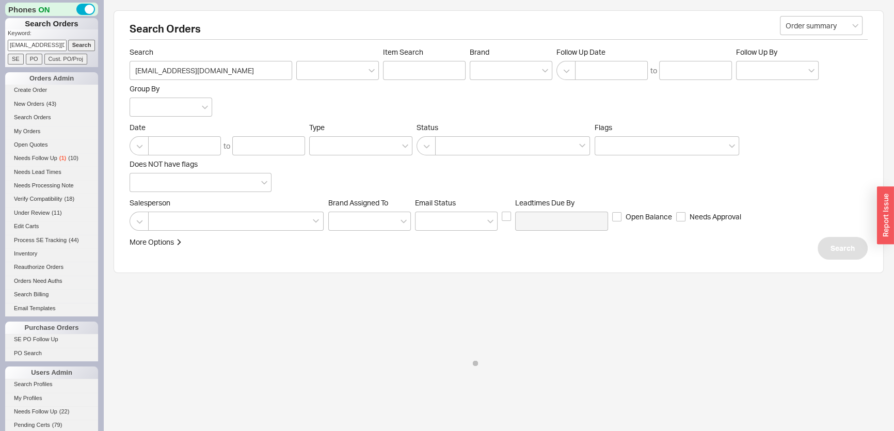
click at [72, 45] on input "Search" at bounding box center [81, 45] width 27 height 11
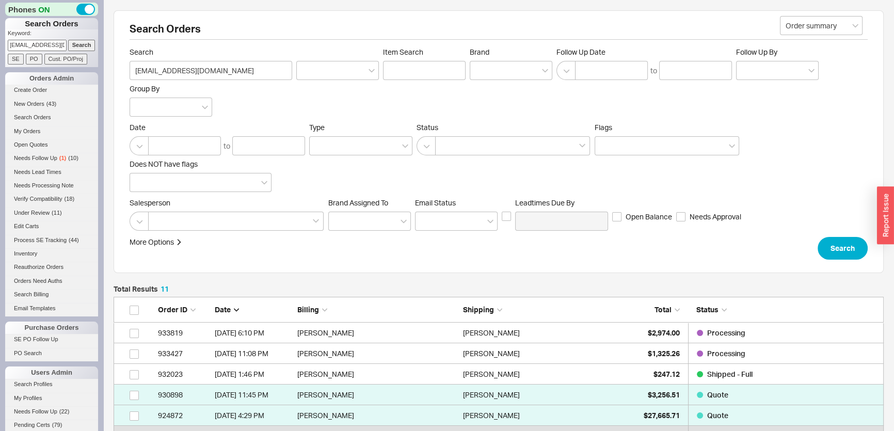
scroll to position [246, 763]
drag, startPoint x: 8, startPoint y: 46, endPoint x: 869, endPoint y: 18, distance: 861.2
click at [160, 47] on div "Phones ON Search Orders Keyword: evemery@gmail.com Search SE PO Cust. PO/Proj O…" at bounding box center [447, 334] width 894 height 669
drag, startPoint x: 238, startPoint y: 71, endPoint x: 160, endPoint y: 71, distance: 77.9
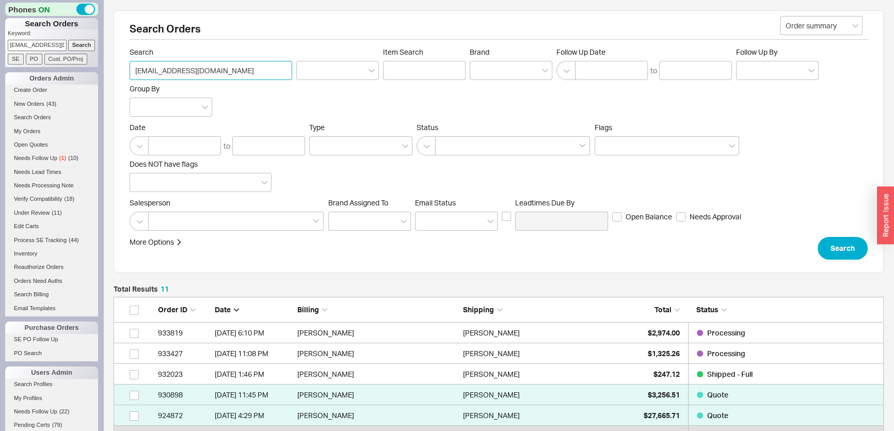
click at [160, 71] on input "evemery@gmail.com" at bounding box center [211, 70] width 163 height 19
click button "Search" at bounding box center [842, 248] width 50 height 23
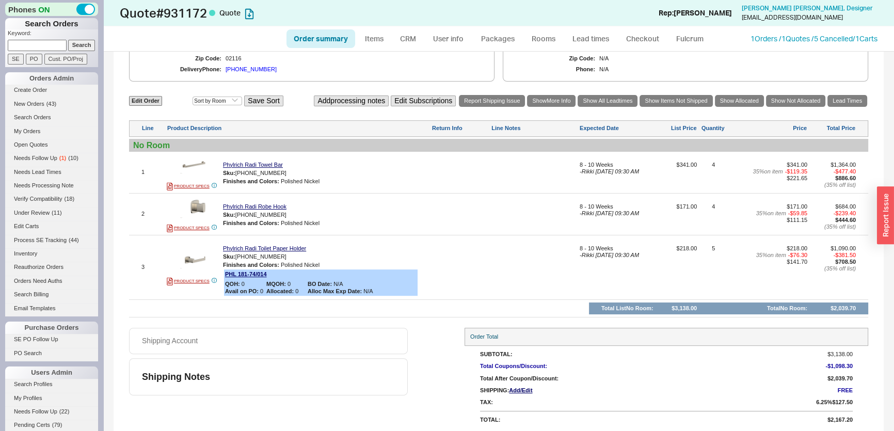
scroll to position [222, 0]
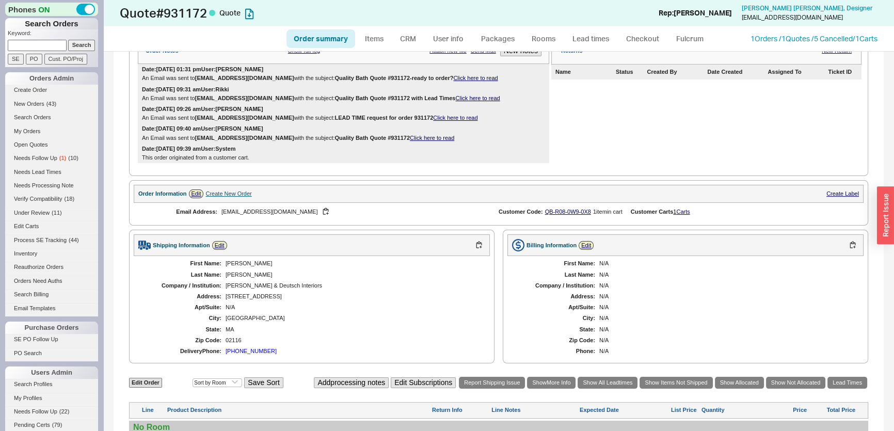
click at [819, 33] on div "Order summary Items CRM User info Packages Rooms Lead times Checkout Fulcrum 1 …" at bounding box center [498, 38] width 791 height 25
click at [815, 38] on link "1 Orders / 1 Quotes / 5 Cancelled" at bounding box center [801, 38] width 102 height 9
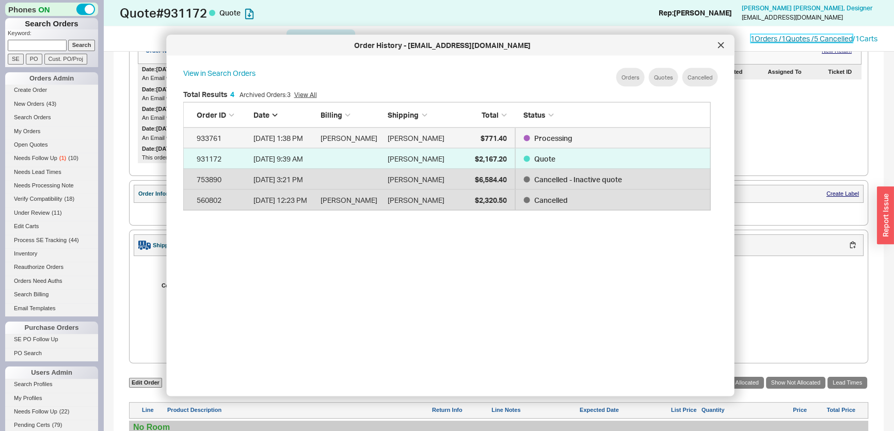
scroll to position [309, 537]
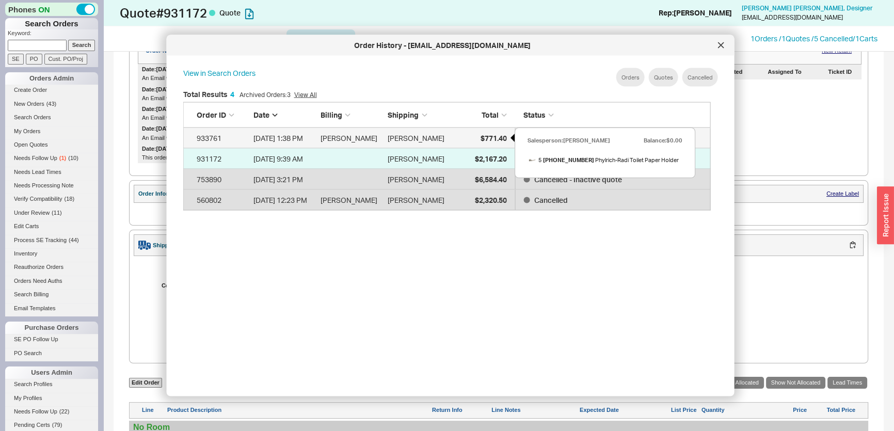
click at [498, 137] on span "$771.40" at bounding box center [493, 137] width 26 height 9
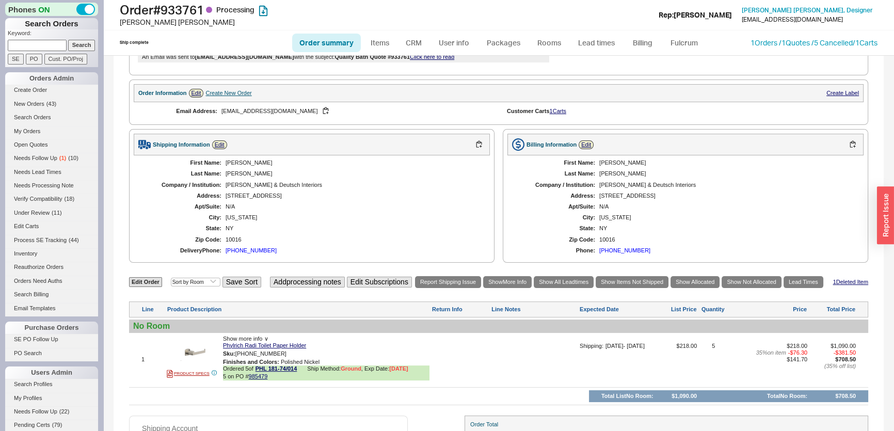
scroll to position [172, 0]
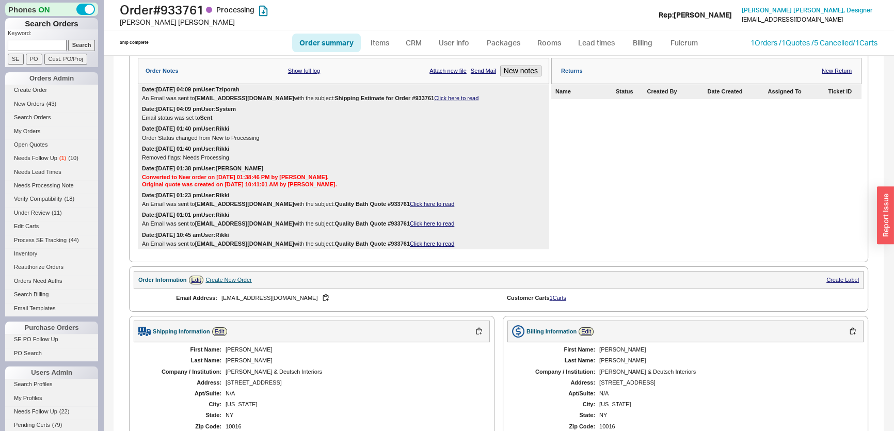
click at [58, 46] on input at bounding box center [37, 45] width 59 height 11
click at [68, 40] on input "Search" at bounding box center [81, 45] width 27 height 11
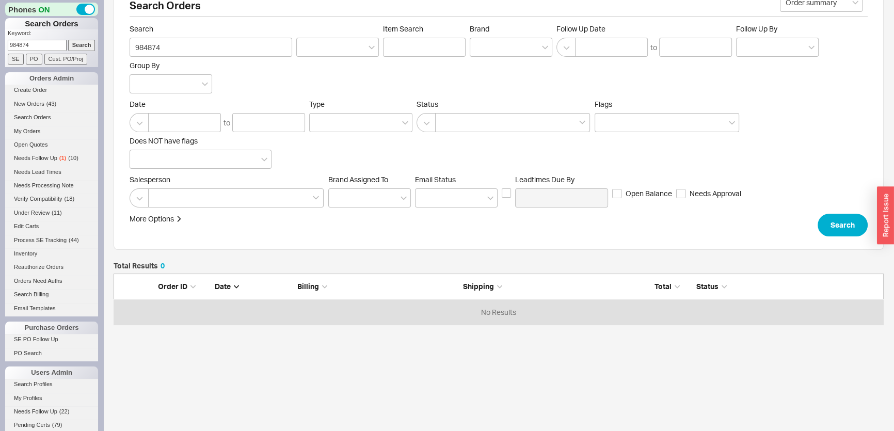
scroll to position [36, 0]
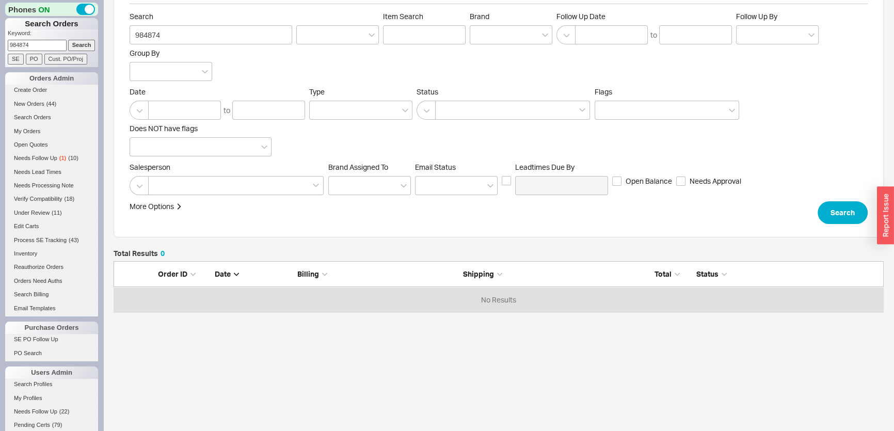
drag, startPoint x: 39, startPoint y: 46, endPoint x: 0, endPoint y: 45, distance: 39.2
click at [0, 45] on div "Phones ON Search Orders Keyword: 984874 Search SE PO Cust. PO/Proj Orders Admin…" at bounding box center [51, 215] width 103 height 431
click at [68, 40] on input "Search" at bounding box center [81, 45] width 27 height 11
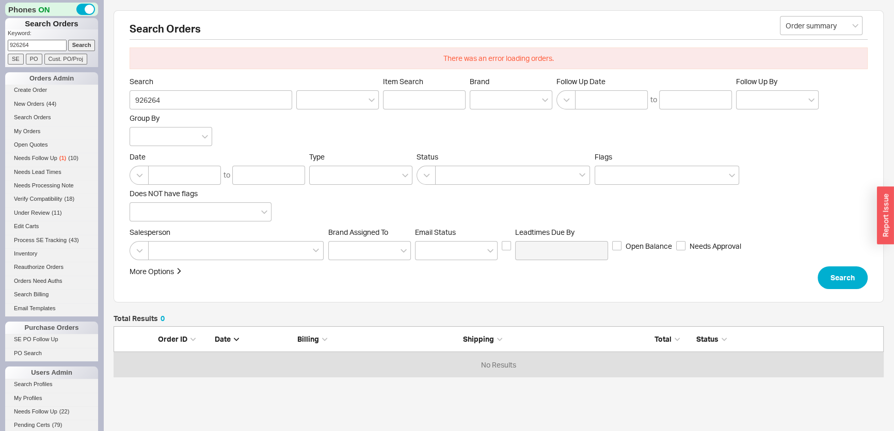
scroll to position [44, 763]
drag, startPoint x: 40, startPoint y: 50, endPoint x: 0, endPoint y: 46, distance: 39.9
click at [0, 46] on div "Phones ON Search Orders Keyword: 926264 Search SE PO Cust. PO/Proj Orders Admin…" at bounding box center [51, 215] width 103 height 431
click at [82, 47] on input "Search" at bounding box center [81, 45] width 27 height 11
click at [68, 40] on input "Search" at bounding box center [81, 45] width 27 height 11
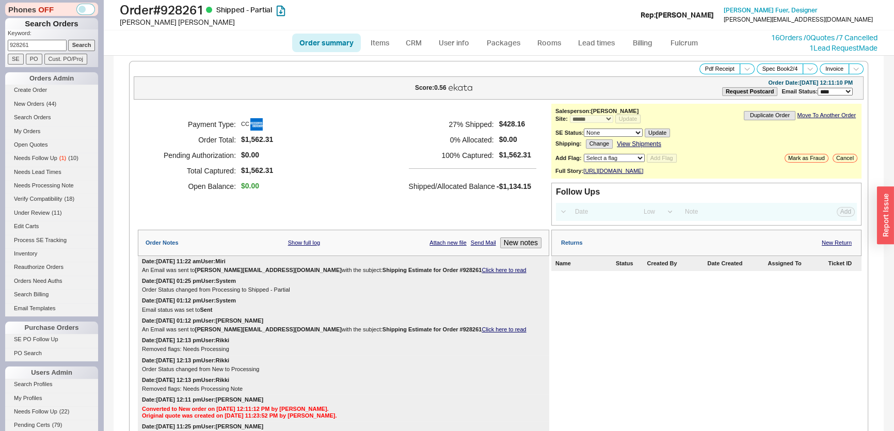
drag, startPoint x: 32, startPoint y: 47, endPoint x: 6, endPoint y: 26, distance: 33.0
click at [0, 28] on div "Phones OFF Search Orders Keyword: 928261 Search SE PO Cust. PO/Proj Orders Admi…" at bounding box center [51, 215] width 103 height 431
click at [68, 40] on input "Search" at bounding box center [81, 45] width 27 height 11
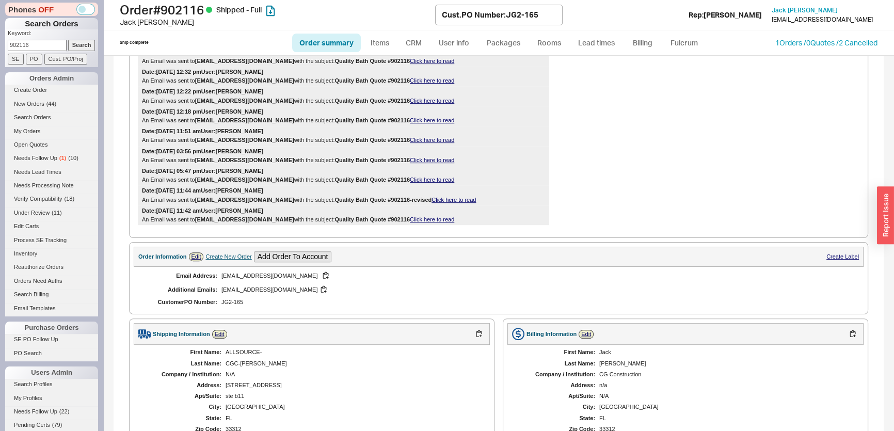
scroll to position [1078, 0]
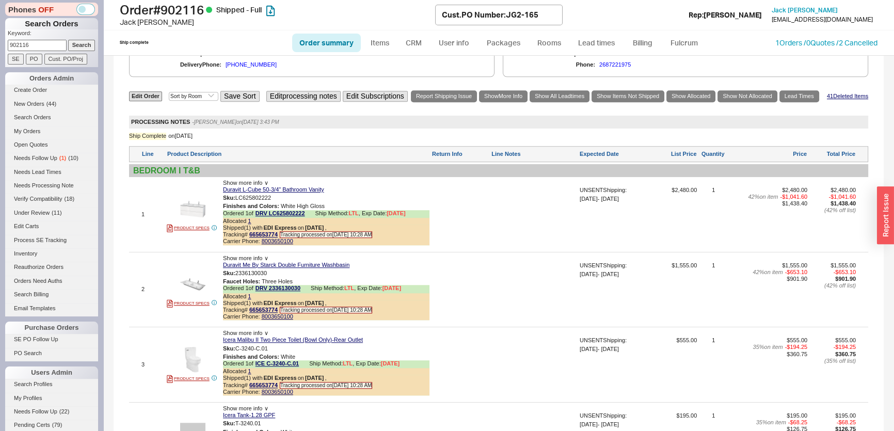
drag, startPoint x: 28, startPoint y: 46, endPoint x: 0, endPoint y: 41, distance: 28.8
click at [0, 41] on div "Phones OFF Search Orders Keyword: 902116 Search SE PO Cust. PO/Proj Orders Admi…" at bounding box center [51, 215] width 103 height 431
click at [68, 40] on input "Search" at bounding box center [81, 45] width 27 height 11
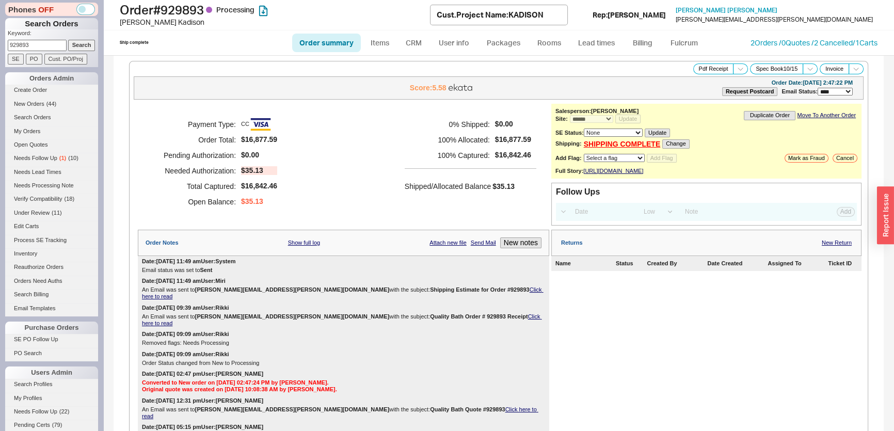
drag, startPoint x: 31, startPoint y: 44, endPoint x: 0, endPoint y: 41, distance: 31.1
click at [0, 41] on div "Phones OFF Search Orders Keyword: 929893 Search SE PO Cust. PO/Proj Orders Admi…" at bounding box center [51, 215] width 103 height 431
paste input "refreshhomeds@gmail.com"
click at [82, 47] on input "Search" at bounding box center [81, 45] width 27 height 11
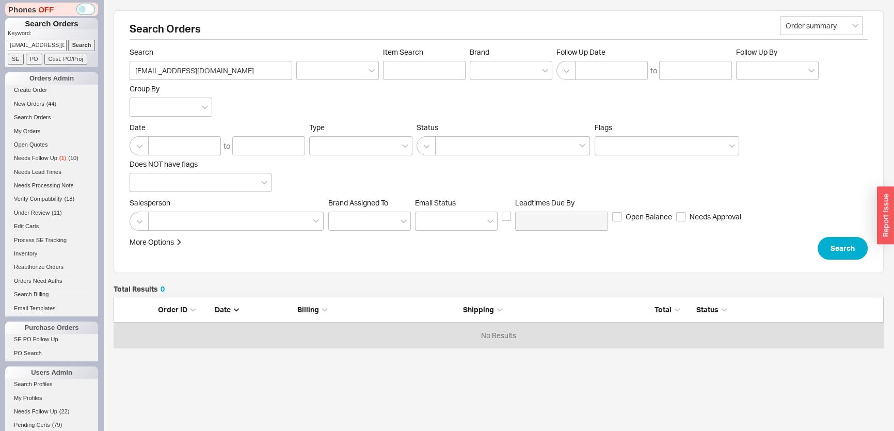
scroll to position [44, 763]
drag, startPoint x: 10, startPoint y: 46, endPoint x: 277, endPoint y: 63, distance: 266.8
click at [277, 63] on div "Phones OFF Search Orders Keyword: refreshhomeds@gmail.com Search SE PO Cust. PO…" at bounding box center [447, 234] width 894 height 468
click at [68, 40] on input "Search" at bounding box center [81, 45] width 27 height 11
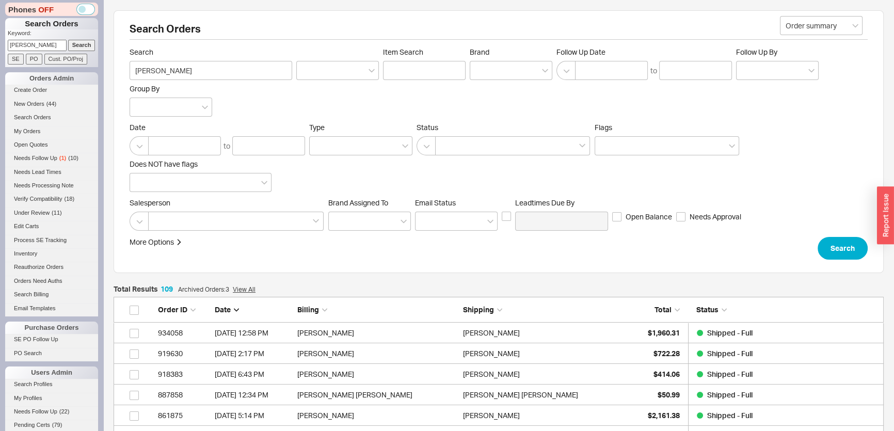
scroll to position [2268, 763]
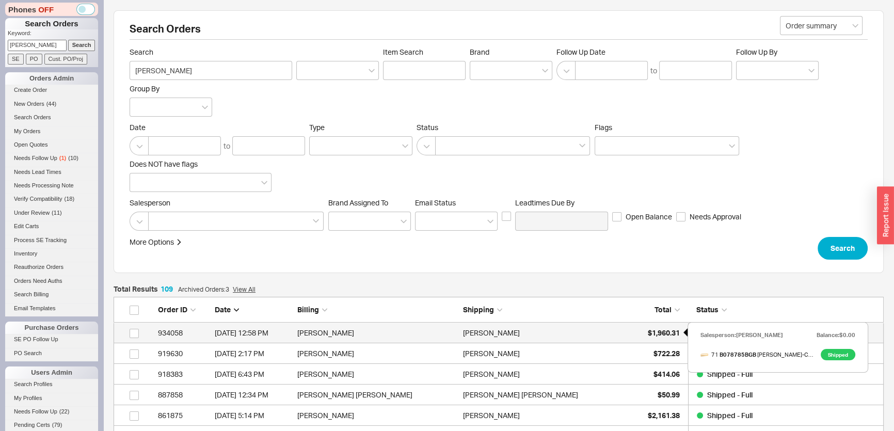
click at [663, 332] on span "$1,960.31" at bounding box center [664, 332] width 32 height 9
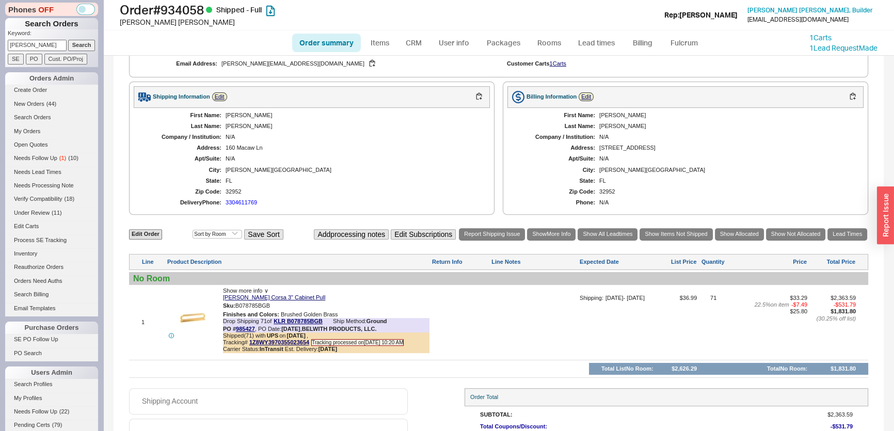
scroll to position [581, 0]
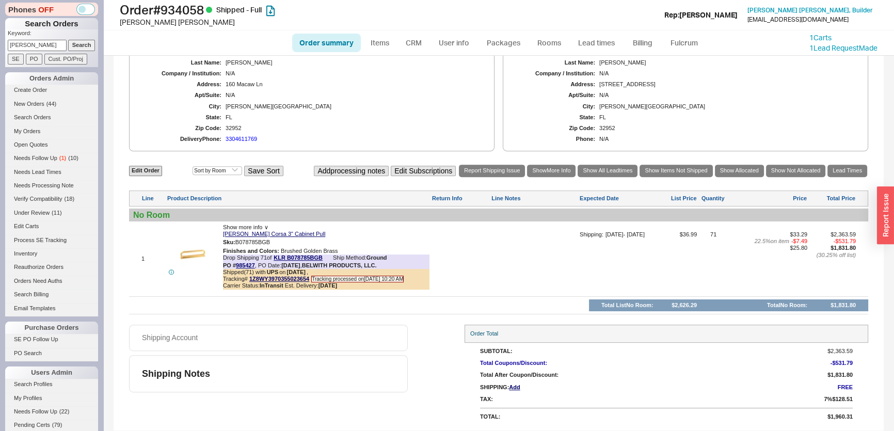
drag, startPoint x: 42, startPoint y: 46, endPoint x: 78, endPoint y: 38, distance: 36.9
click at [0, 28] on div "Phones OFF Search Orders Keyword: strickland Search SE PO Cust. PO/Proj Orders …" at bounding box center [51, 215] width 103 height 431
paste input "dk-dunham@msn.com"
click at [72, 41] on input "Search" at bounding box center [81, 45] width 27 height 11
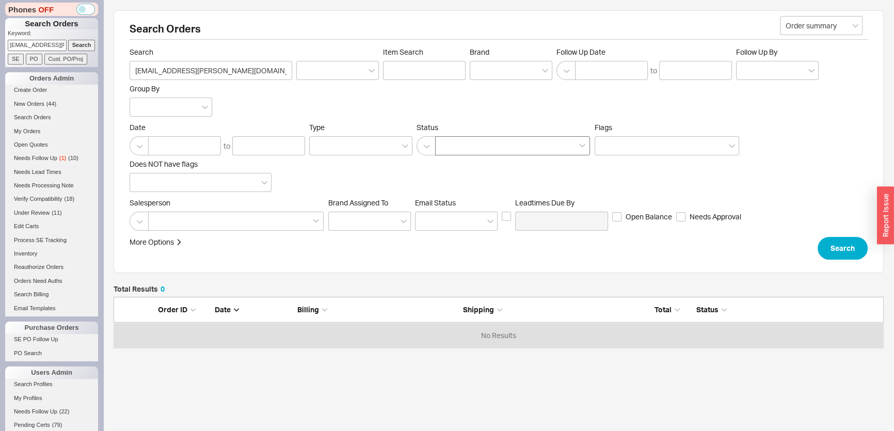
scroll to position [44, 763]
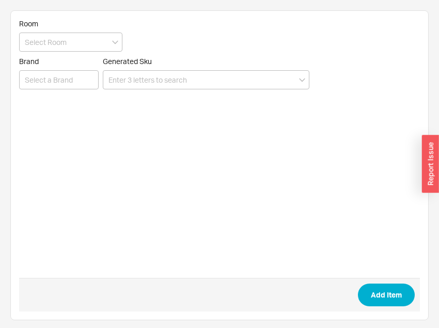
click at [221, 75] on input at bounding box center [206, 79] width 206 height 19
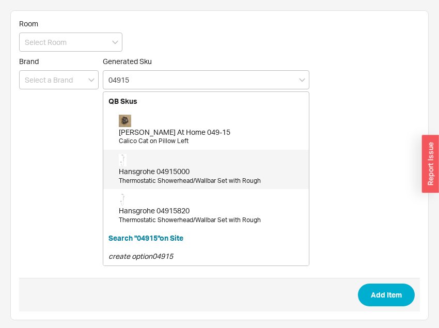
click at [207, 175] on div "Hansgrohe 04915000" at bounding box center [211, 171] width 185 height 10
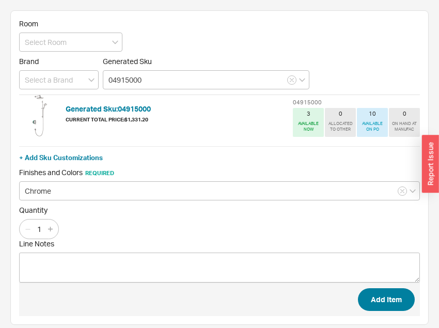
type input "04915000"
click at [371, 300] on button "Add Item" at bounding box center [386, 299] width 57 height 23
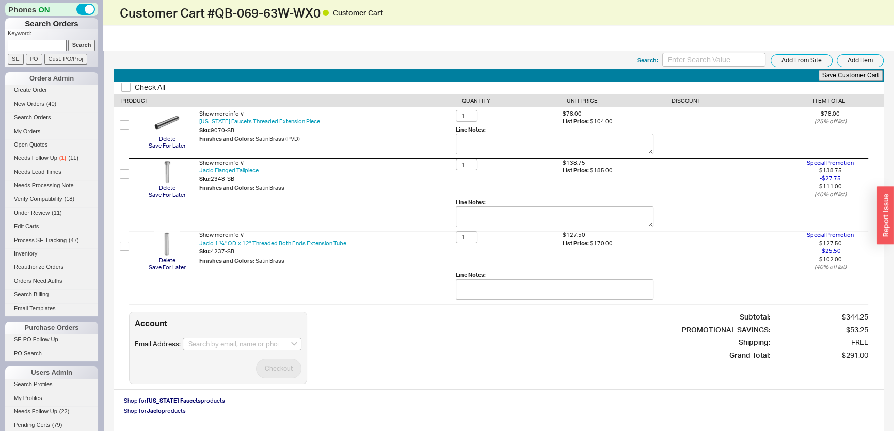
click at [29, 46] on input at bounding box center [37, 45] width 59 height 11
paste input "[PERSON_NAME][EMAIL_ADDRESS][DOMAIN_NAME]"
type input "nicole@nicolehoenig.com"
click at [68, 40] on input "Search" at bounding box center [81, 45] width 27 height 11
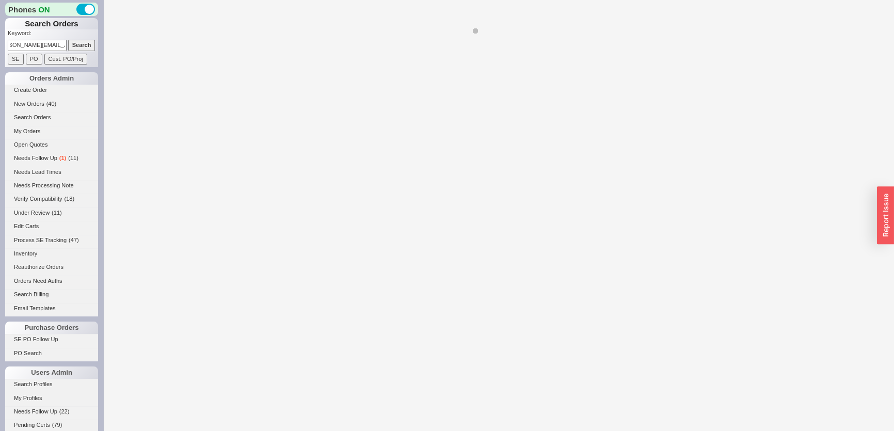
select select "*"
select select "LOW"
select select "3"
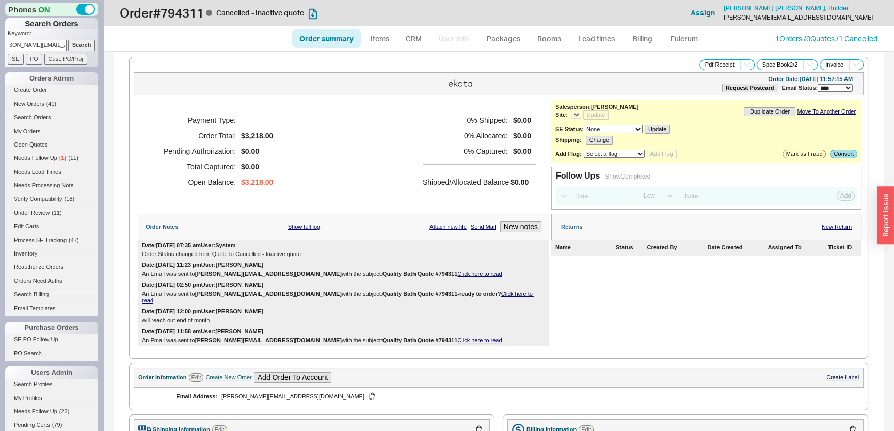
select select "*"
click at [824, 37] on link "1 Orders / 0 Quotes / 1 Cancelled" at bounding box center [826, 38] width 102 height 9
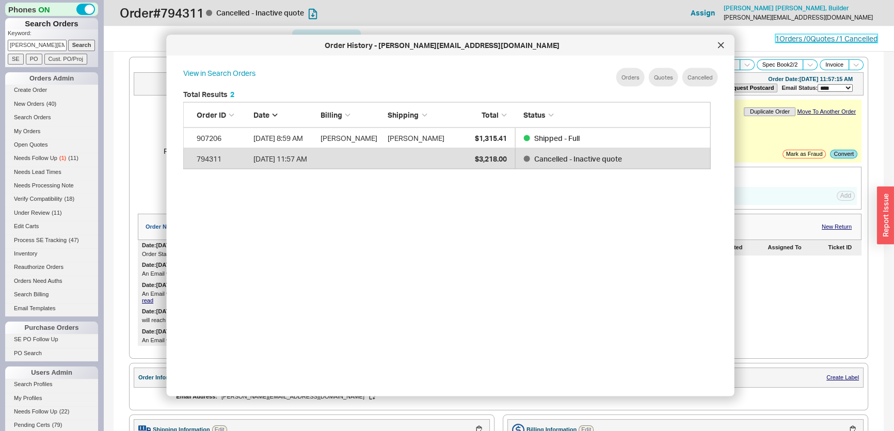
scroll to position [309, 537]
click at [723, 47] on icon at bounding box center [720, 44] width 5 height 5
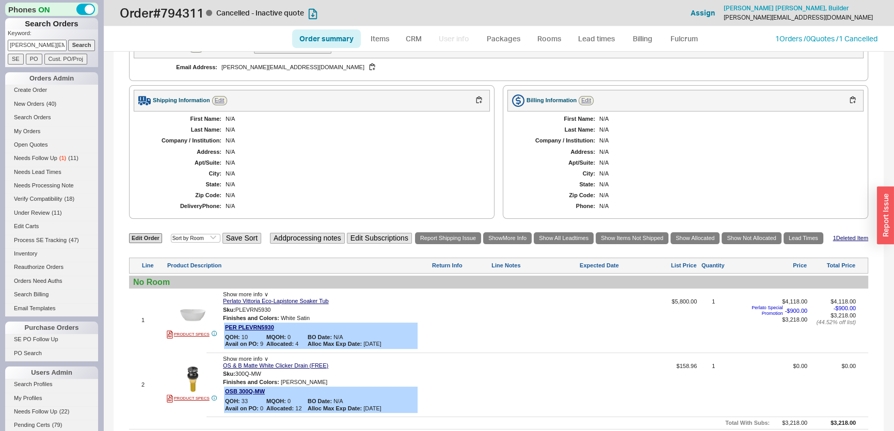
scroll to position [187, 0]
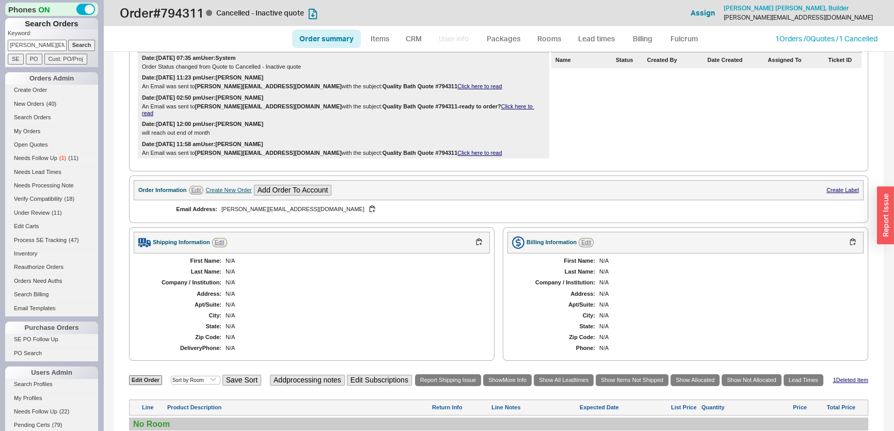
click at [226, 187] on div "Create New Order" at bounding box center [228, 190] width 46 height 7
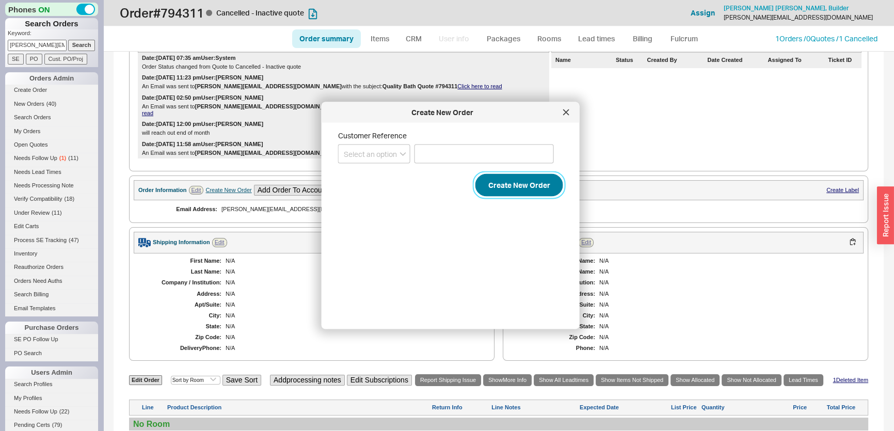
click at [541, 188] on button "Create New Order" at bounding box center [519, 185] width 88 height 23
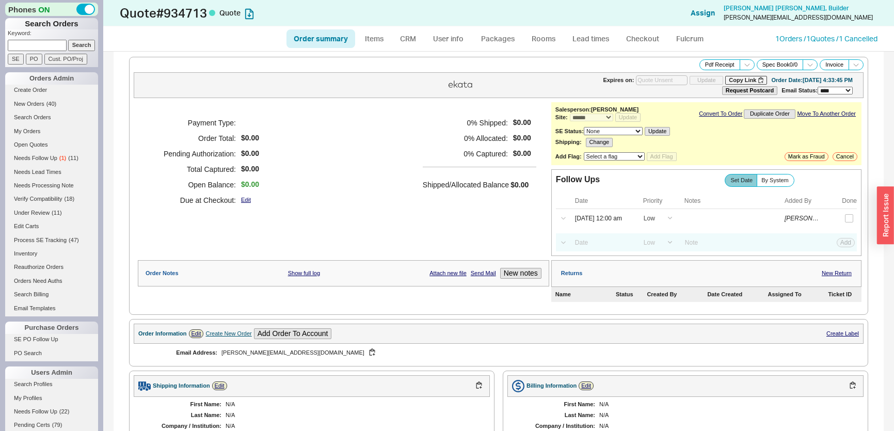
select select "*"
select select "LOW"
select select "3"
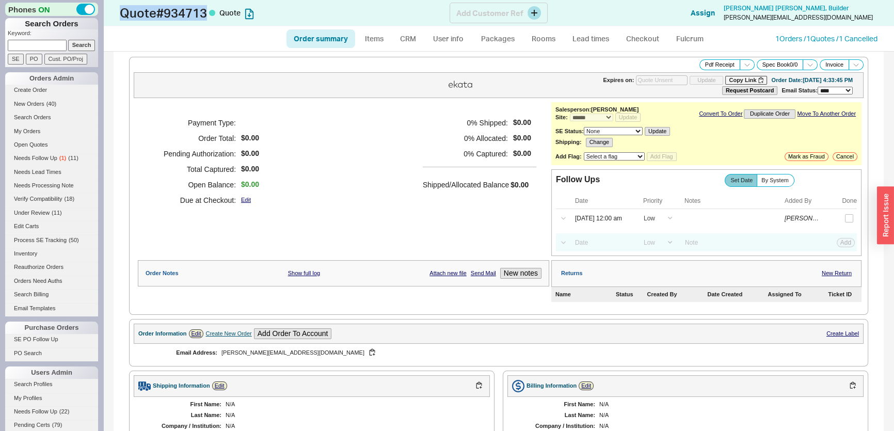
drag, startPoint x: 212, startPoint y: 16, endPoint x: 123, endPoint y: 15, distance: 88.8
click at [123, 15] on h1 "Quote # 934713 Quote" at bounding box center [285, 13] width 330 height 14
copy h1 "Quote # 934713"
drag, startPoint x: 43, startPoint y: 49, endPoint x: 61, endPoint y: 51, distance: 18.2
click at [43, 49] on input at bounding box center [37, 45] width 59 height 11
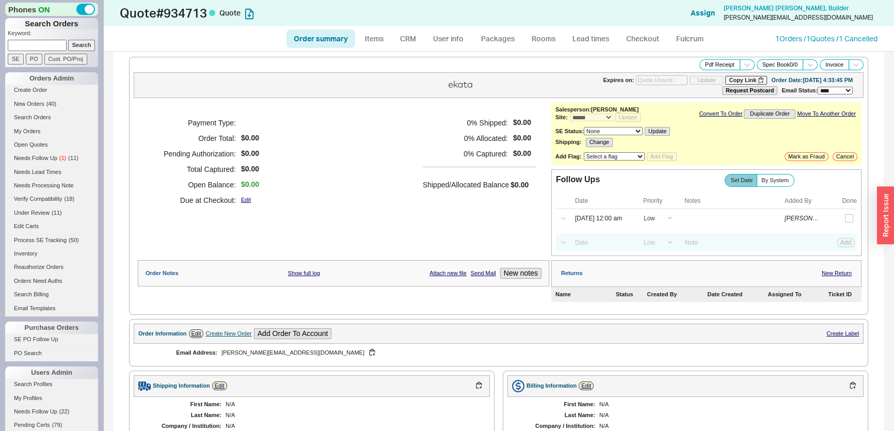
paste input "susanakraglievich@gmail.com"
type input "susanakraglievich@gmail.com"
click at [75, 48] on input "Search" at bounding box center [81, 45] width 27 height 11
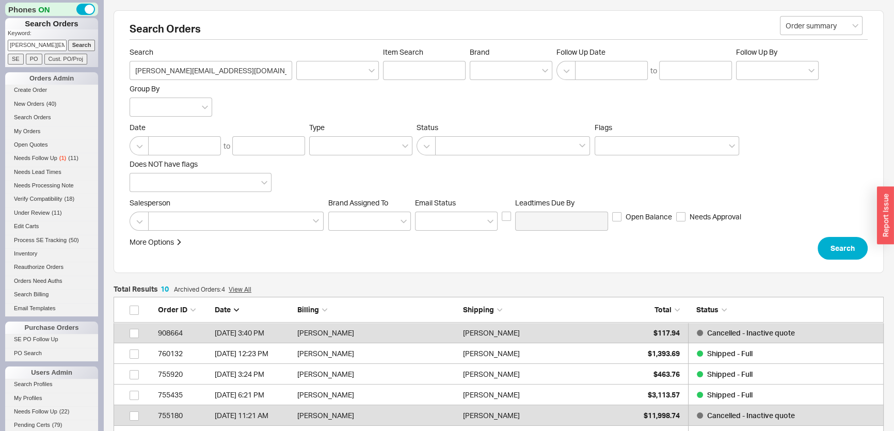
scroll to position [225, 763]
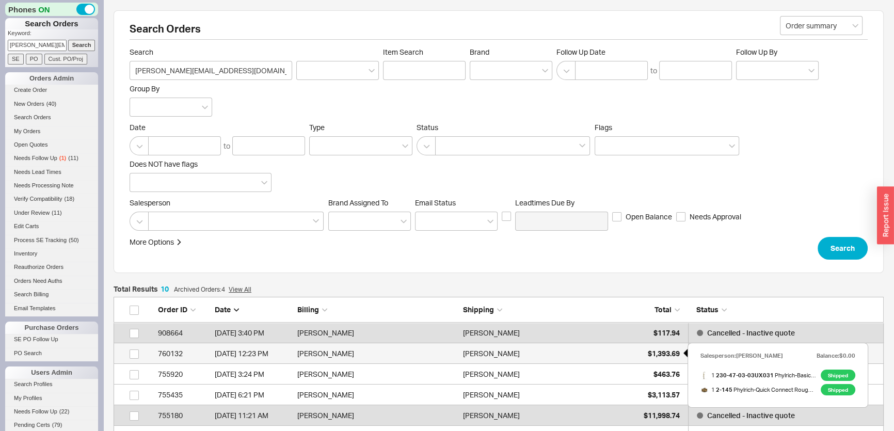
click at [666, 349] on span "$1,393.69" at bounding box center [664, 353] width 32 height 9
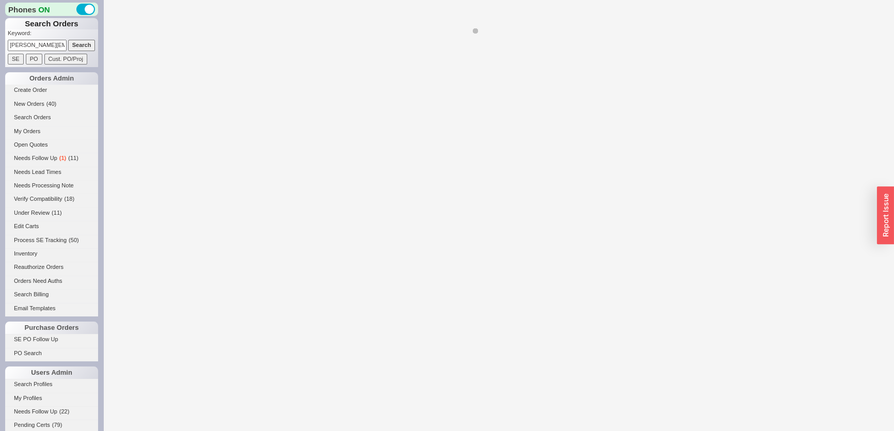
select select "*"
select select "LOW"
select select "3"
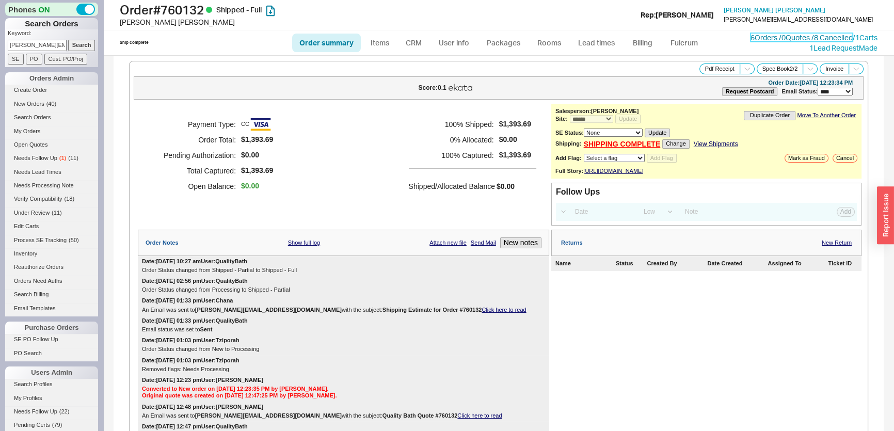
click at [802, 37] on link "6 Orders / 0 Quotes / 8 Cancelled" at bounding box center [801, 37] width 102 height 9
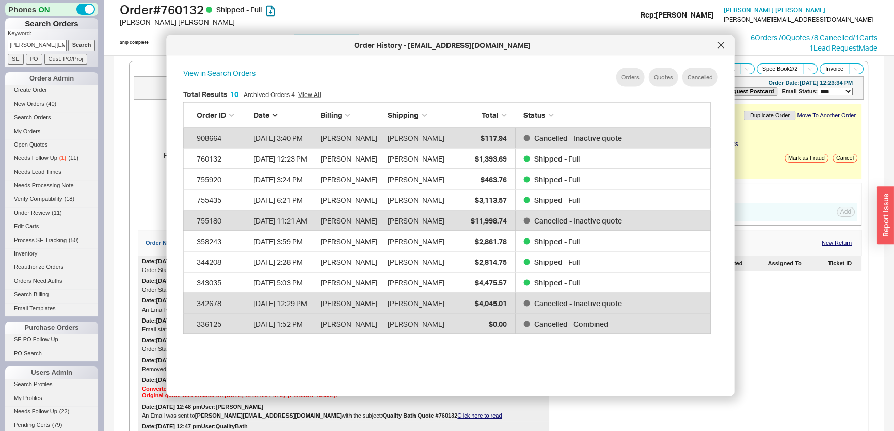
scroll to position [0, 26]
drag, startPoint x: 10, startPoint y: 45, endPoint x: 151, endPoint y: 48, distance: 140.9
click at [151, 48] on div "Phones ON Search Orders Keyword: susanakraglievich@gmail.com Search SE PO Cust.…" at bounding box center [447, 215] width 894 height 431
paste input "QB-W0W-048-984"
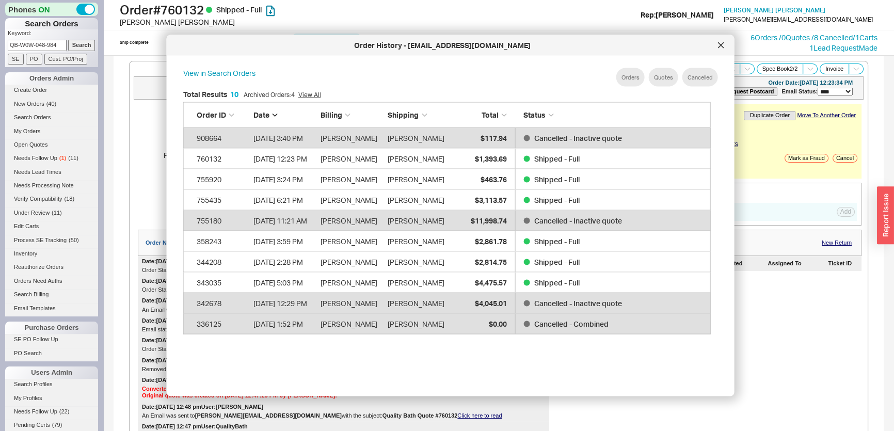
type input "QB-W0W-048-984"
click at [72, 46] on input "Search" at bounding box center [81, 45] width 27 height 11
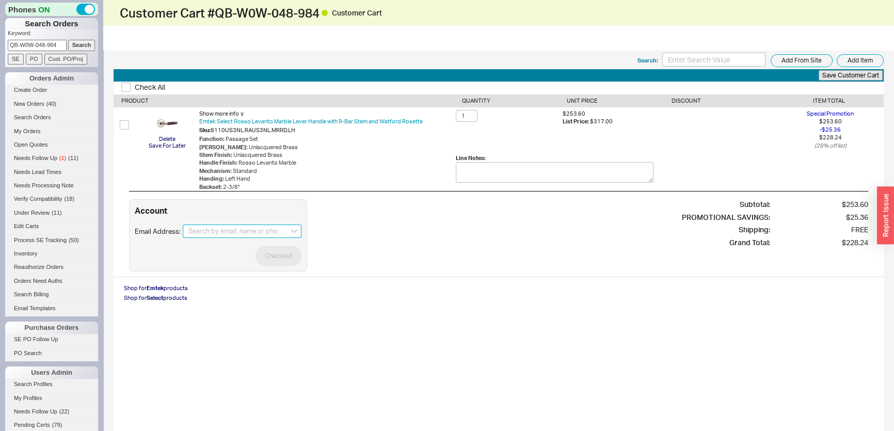
click at [244, 224] on input at bounding box center [242, 230] width 119 height 13
click at [252, 229] on input at bounding box center [242, 230] width 119 height 13
paste input "S Krag <susanakraglievich@gmail.com>"
drag, startPoint x: 199, startPoint y: 230, endPoint x: 144, endPoint y: 232, distance: 54.7
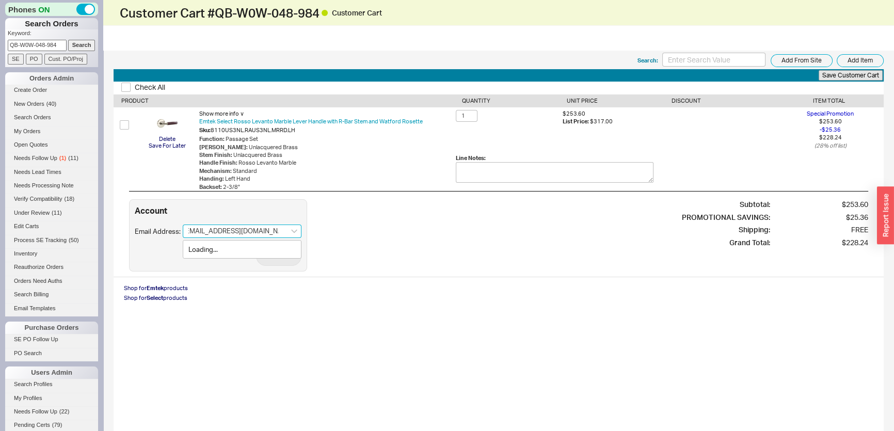
click at [144, 232] on div "Email Address: S Krag <susanakraglievich@gmail.com> Loading..." at bounding box center [218, 230] width 167 height 13
click at [198, 228] on input "S Krag <susanakraglievich@gmail.com>" at bounding box center [242, 230] width 119 height 13
drag, startPoint x: 212, startPoint y: 228, endPoint x: 134, endPoint y: 229, distance: 77.9
click at [135, 229] on div "Email Address: S Krag <susanakraglievich@gmail.com>" at bounding box center [218, 230] width 167 height 13
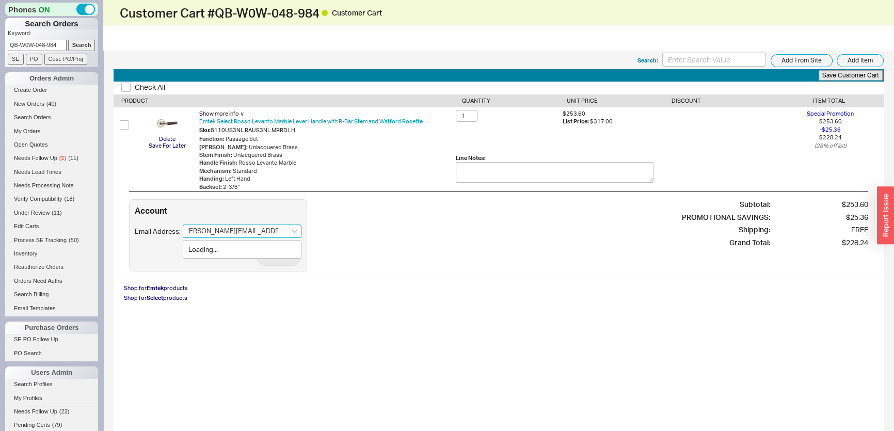
scroll to position [0, 2]
click at [243, 247] on div "susanakraglievich@gmail.com" at bounding box center [241, 259] width 107 height 28
type input "susanakraglievich@gmail.com"
click at [243, 251] on div "Checkout" at bounding box center [218, 256] width 167 height 20
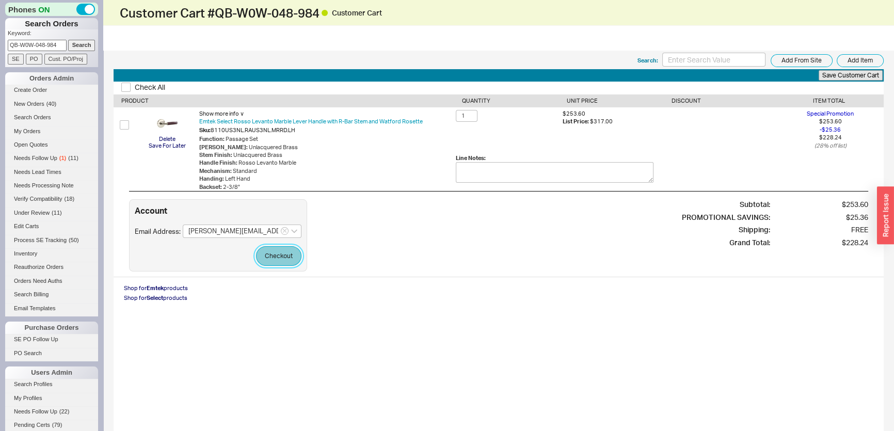
click at [267, 256] on button "Checkout" at bounding box center [278, 256] width 45 height 20
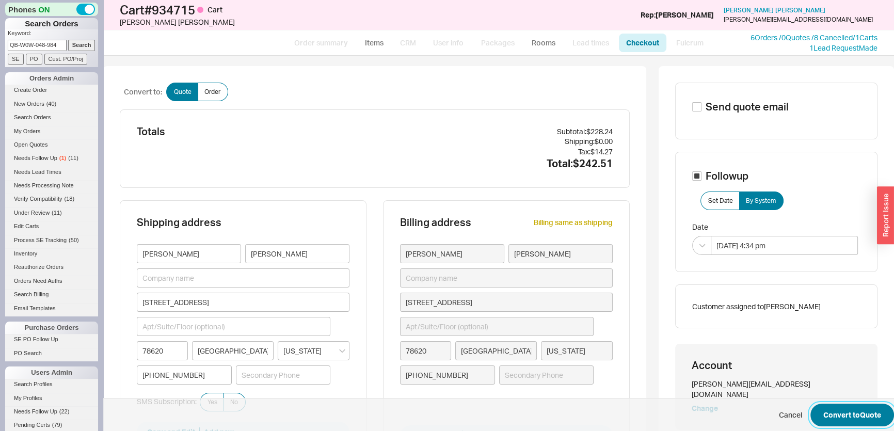
drag, startPoint x: 853, startPoint y: 413, endPoint x: 849, endPoint y: 405, distance: 9.2
click at [852, 413] on button "Convert to Quote" at bounding box center [852, 415] width 84 height 23
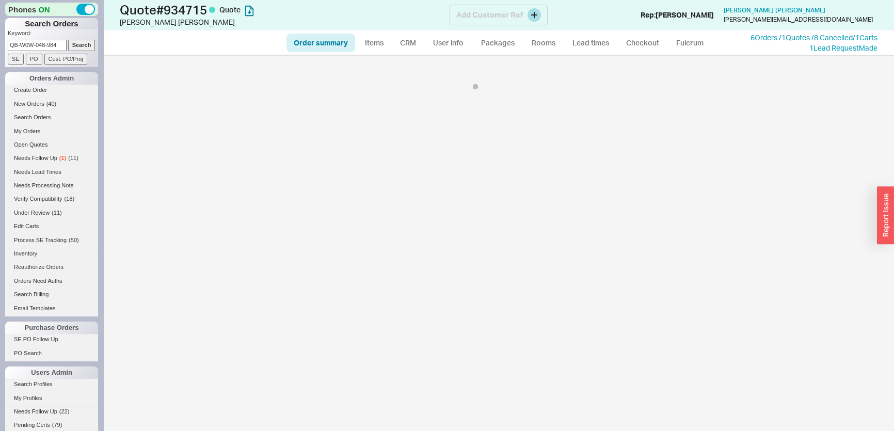
select select "*"
select select "3"
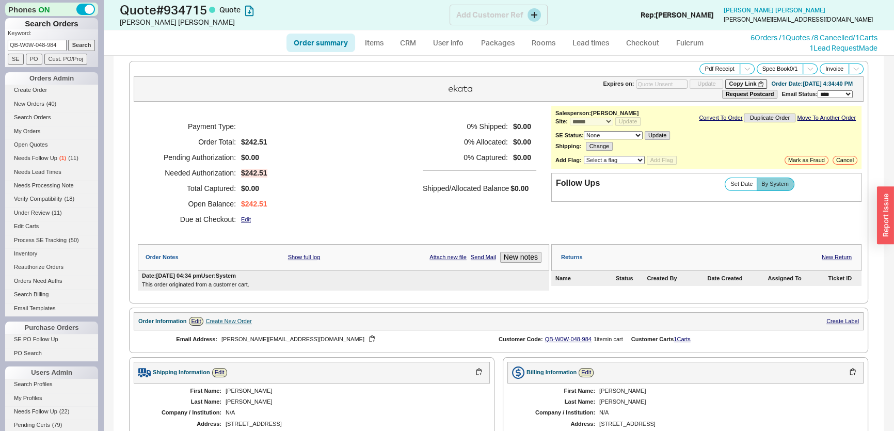
click at [787, 29] on div "Quote # 934715 Quote Susana Kraglievich Add Customer Ref Rep: Mimi Susana Kragl…" at bounding box center [498, 15] width 791 height 30
click at [793, 41] on link "6 Orders / 1 Quotes / 8 Cancelled" at bounding box center [801, 37] width 102 height 9
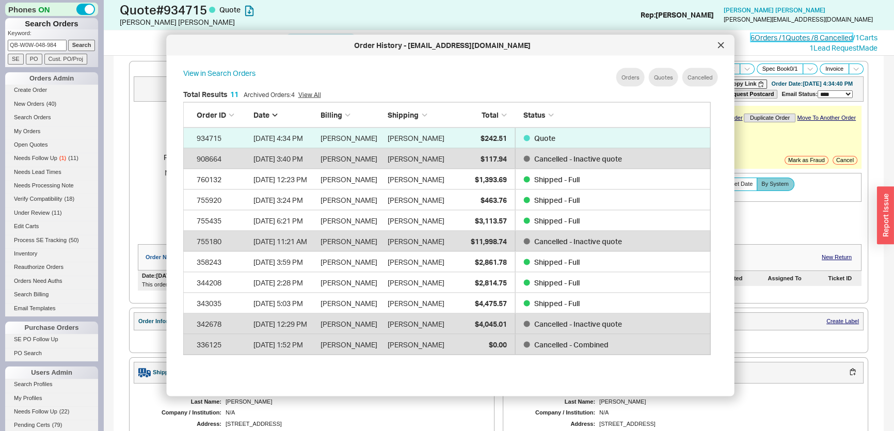
scroll to position [309, 537]
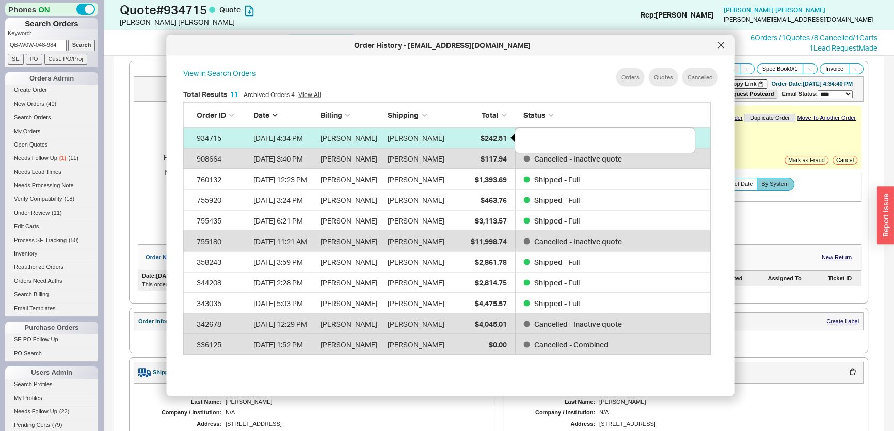
click at [499, 136] on span "$242.51" at bounding box center [493, 137] width 26 height 9
select select "*"
select select "3"
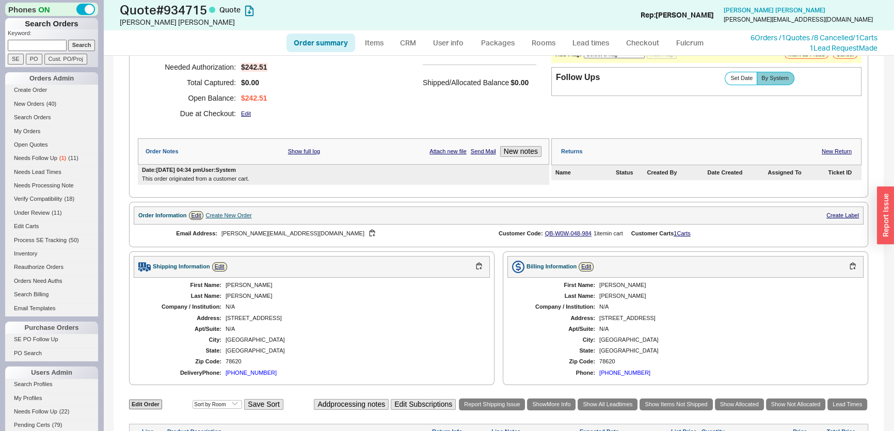
scroll to position [234, 0]
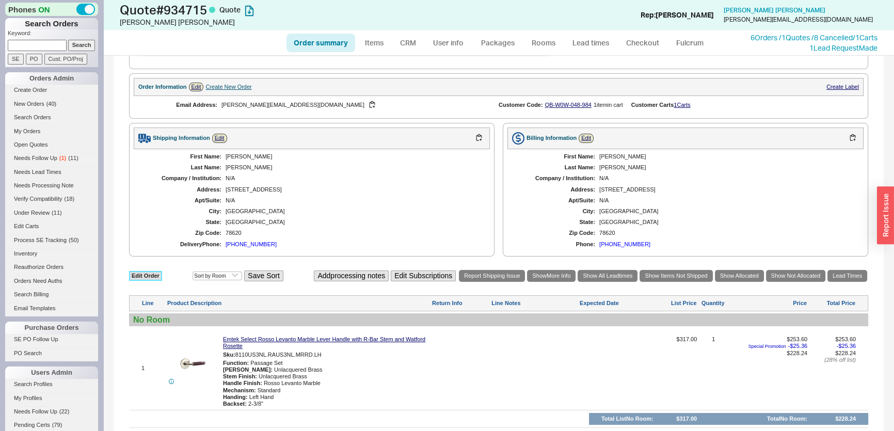
click at [159, 273] on link "Edit Order" at bounding box center [145, 276] width 33 height 10
select select "3"
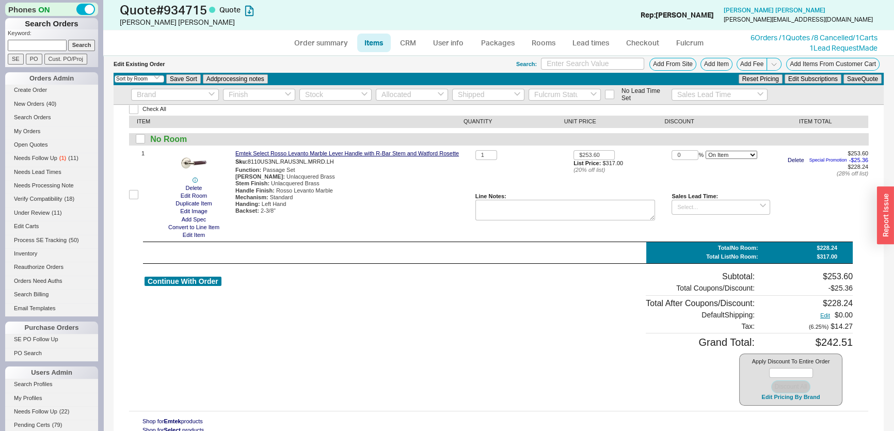
scroll to position [5, 0]
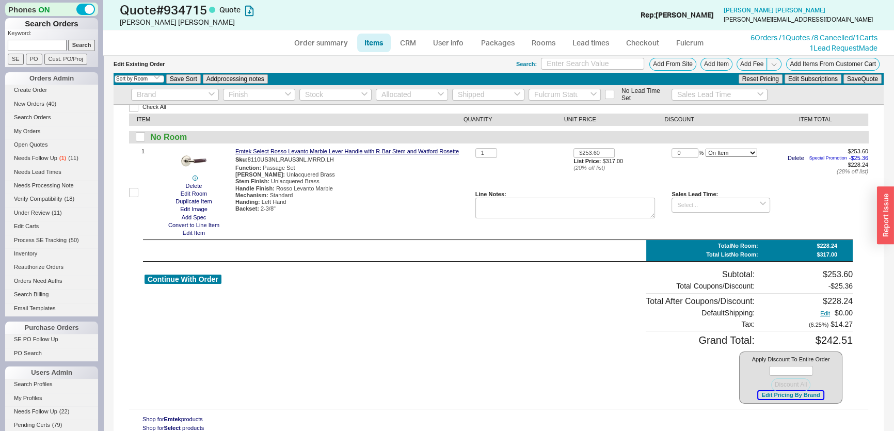
click at [771, 393] on button "Edit Pricing By Brand" at bounding box center [790, 395] width 65 height 8
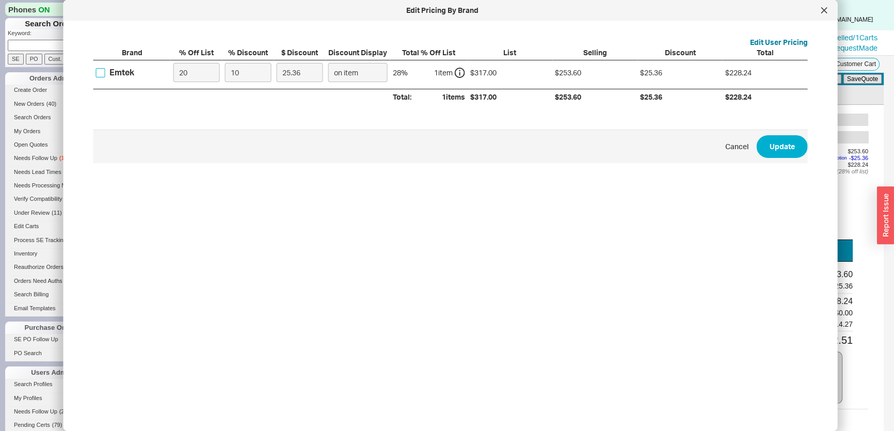
click at [102, 68] on input "Emtek" at bounding box center [100, 72] width 9 height 9
checkbox input "true"
click at [0, 0] on div "Emtek 20 10 25.36 on item 28 % 1 item $317.00 $253.60 $25.36 $228.24" at bounding box center [0, 0] width 0 height 0
type input "3"
type input "7.61"
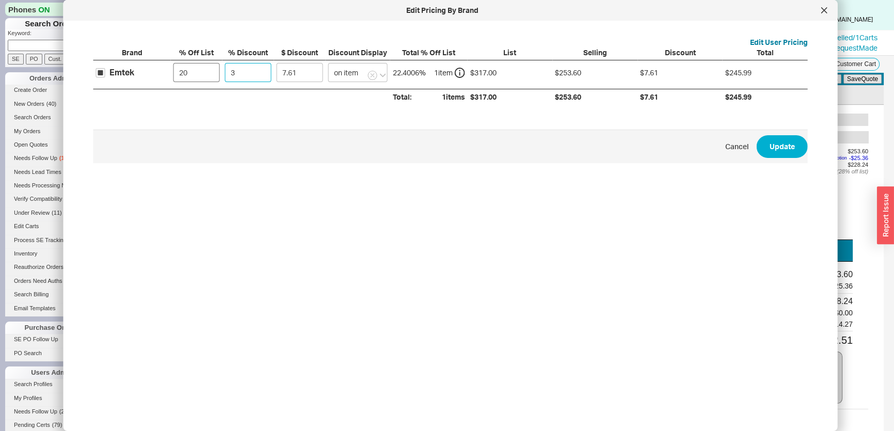
type input "35"
type input "88.76"
type input "35"
drag, startPoint x: 205, startPoint y: 78, endPoint x: 134, endPoint y: 80, distance: 71.7
click at [0, 0] on div "Emtek 20 35 88.76 on item 48 % 1 item $317.00 $253.60 $88.76 $164.84" at bounding box center [0, 0] width 0 height 0
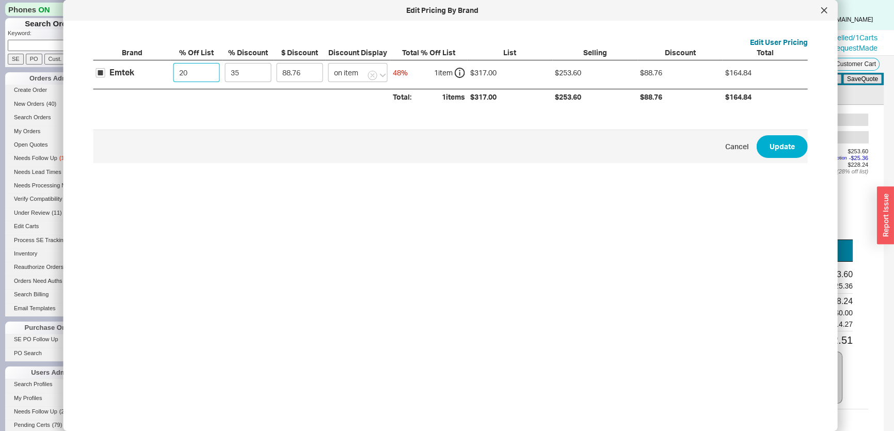
type input "0"
type input "110.95"
type input "0"
click at [789, 144] on button "Update" at bounding box center [781, 146] width 51 height 23
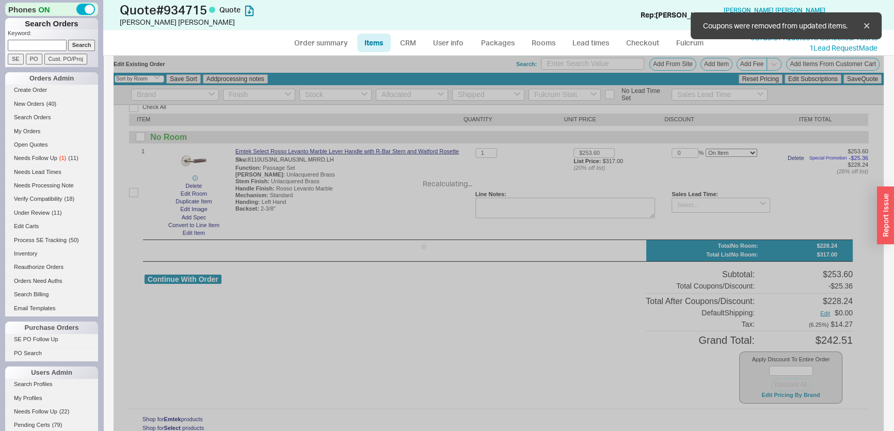
type input "$317.00"
type input "35"
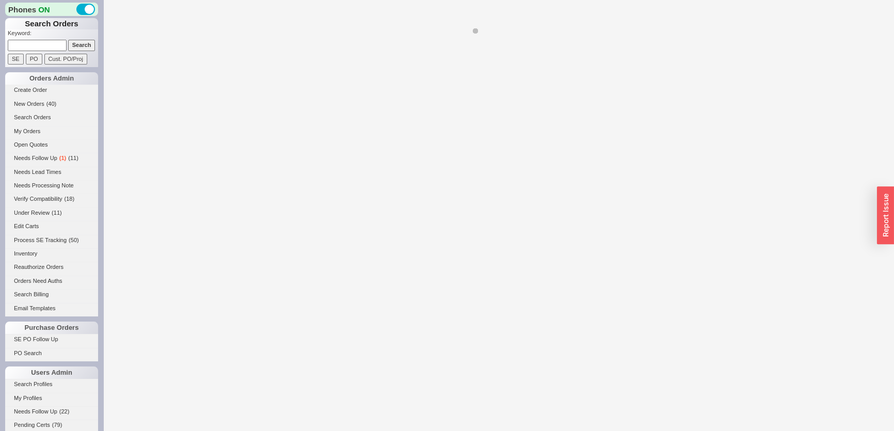
select select "*"
select select "LOW"
select select "3"
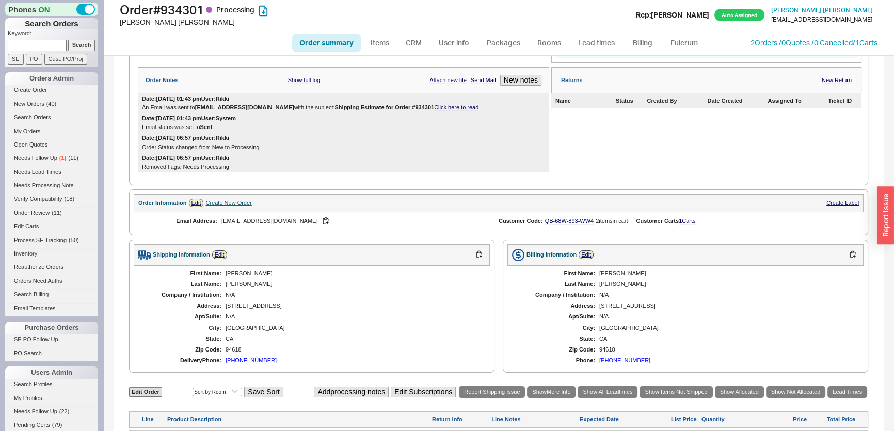
scroll to position [361, 0]
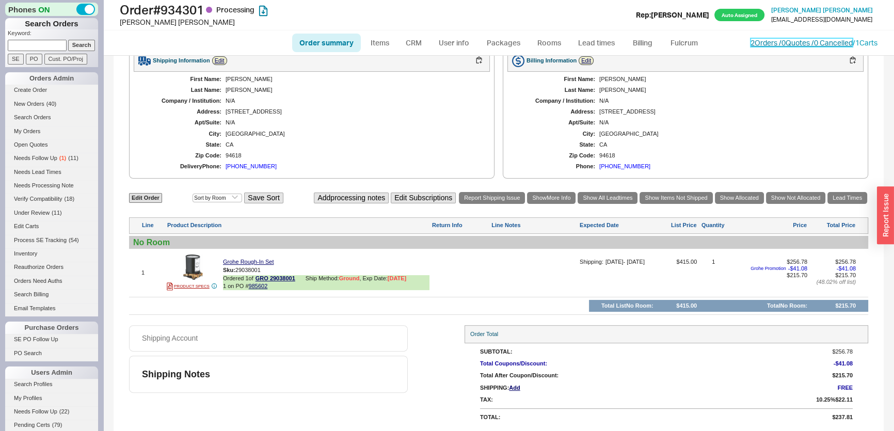
click at [807, 45] on link "2 Orders / 0 Quotes / 0 Cancelled" at bounding box center [801, 42] width 102 height 9
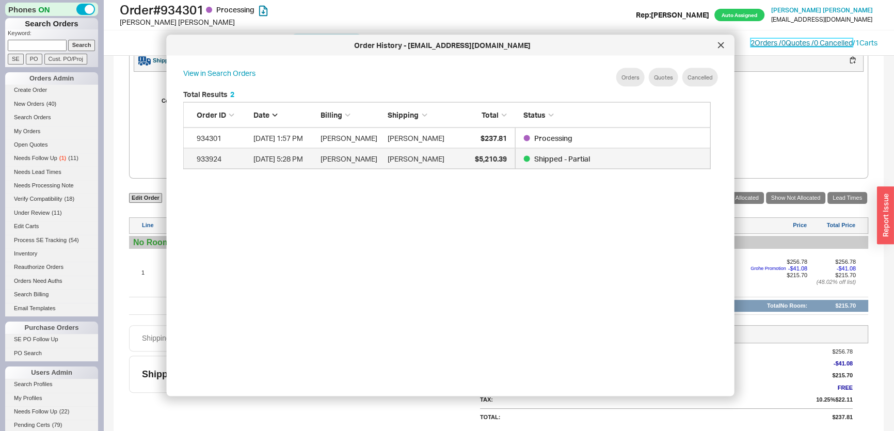
scroll to position [309, 537]
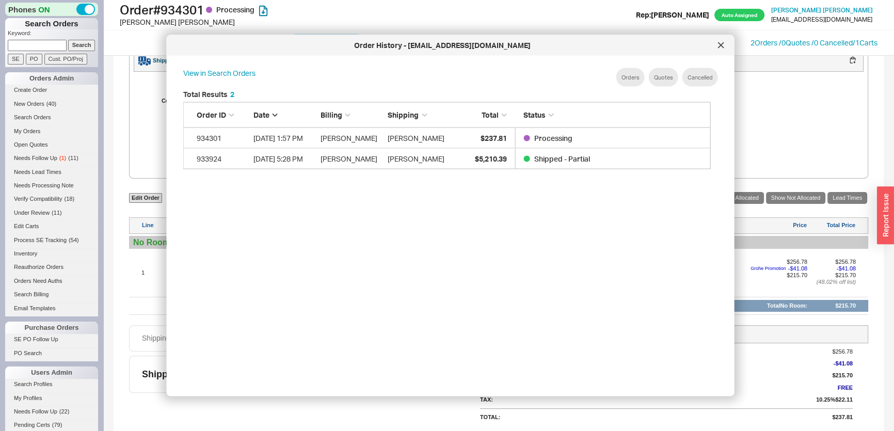
click at [30, 47] on input at bounding box center [37, 45] width 59 height 11
paste input "kim@the-troop.com"
type input "kim@the-troop.com"
click at [79, 47] on input "Search" at bounding box center [81, 45] width 27 height 11
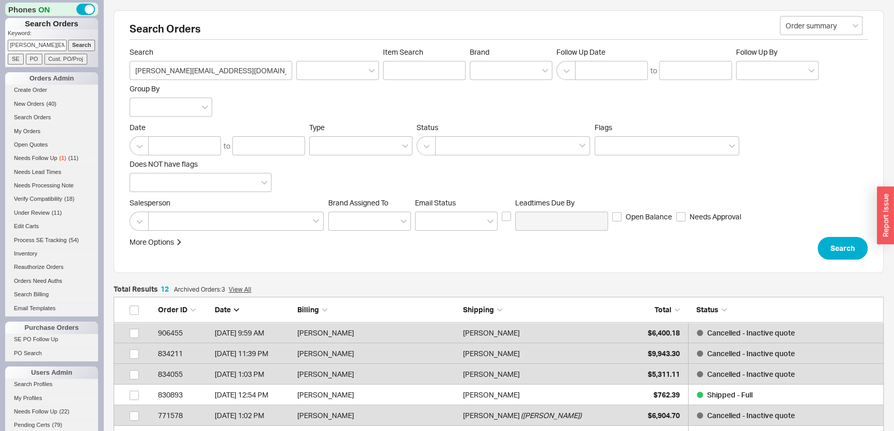
scroll to position [266, 763]
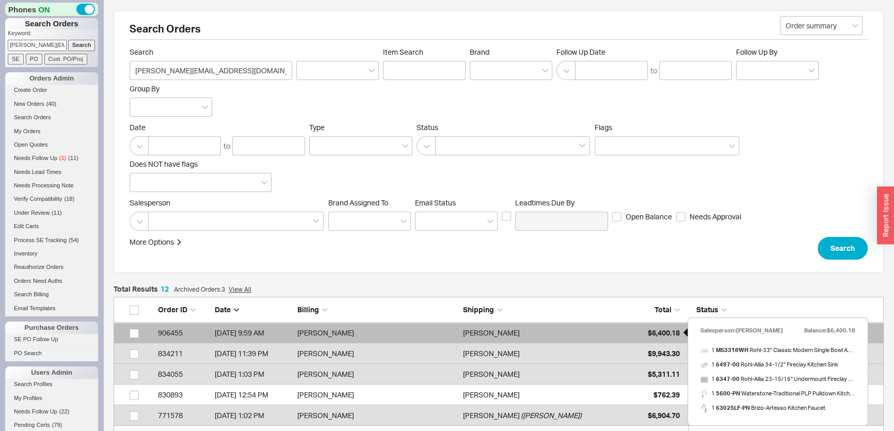
click at [648, 330] on span "$6,400.18" at bounding box center [664, 332] width 32 height 9
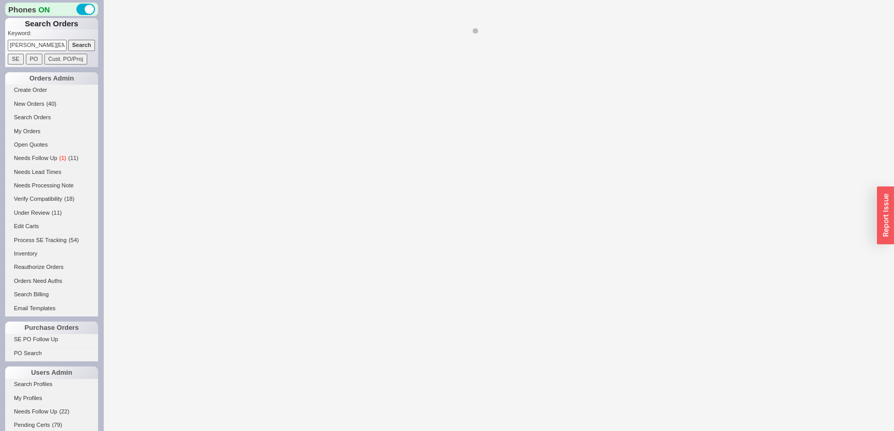
select select "*"
select select "LOW"
select select "3"
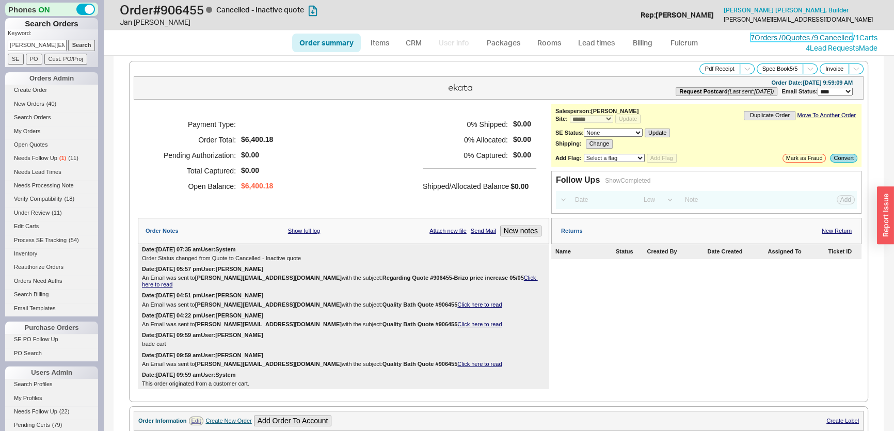
click at [808, 36] on link "7 Orders / 0 Quotes / 9 Cancelled" at bounding box center [801, 37] width 102 height 9
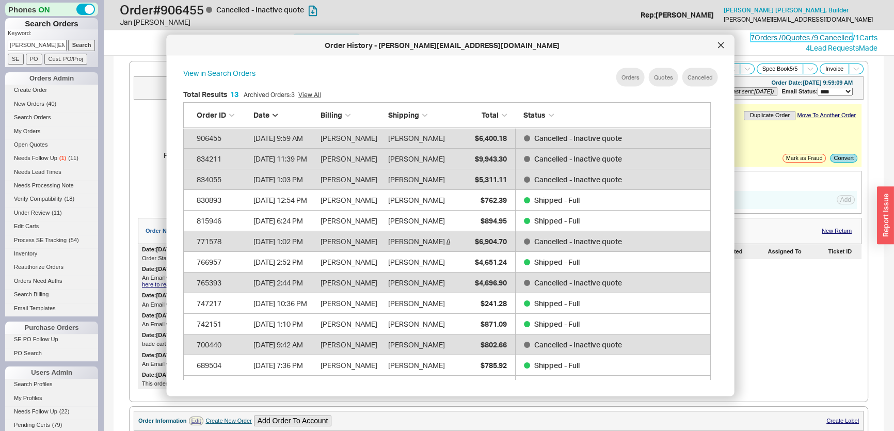
scroll to position [309, 537]
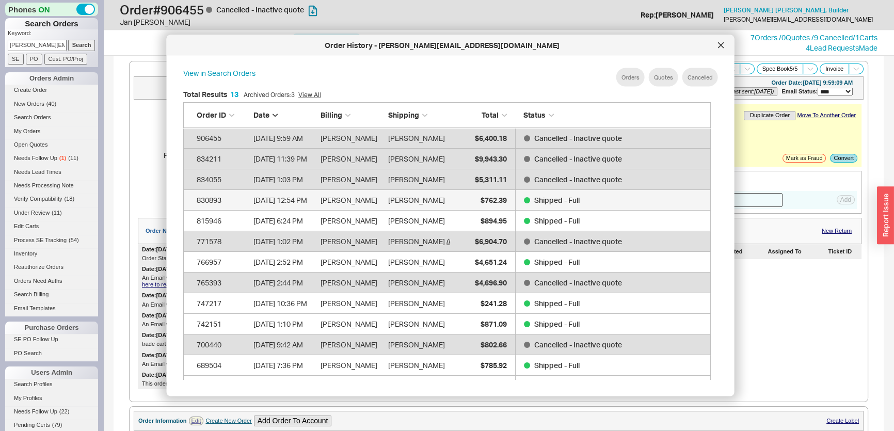
drag, startPoint x: 761, startPoint y: 201, endPoint x: 698, endPoint y: 190, distance: 64.4
click at [761, 201] on input at bounding box center [730, 200] width 103 height 14
click at [724, 49] on div at bounding box center [721, 45] width 17 height 17
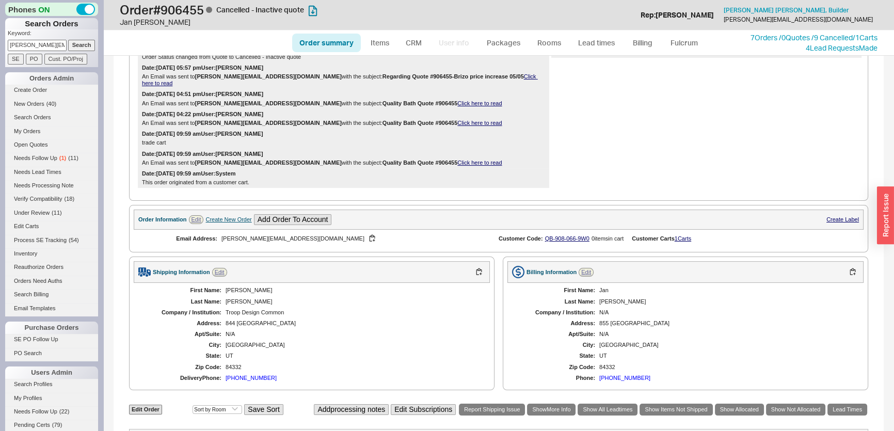
scroll to position [328, 0]
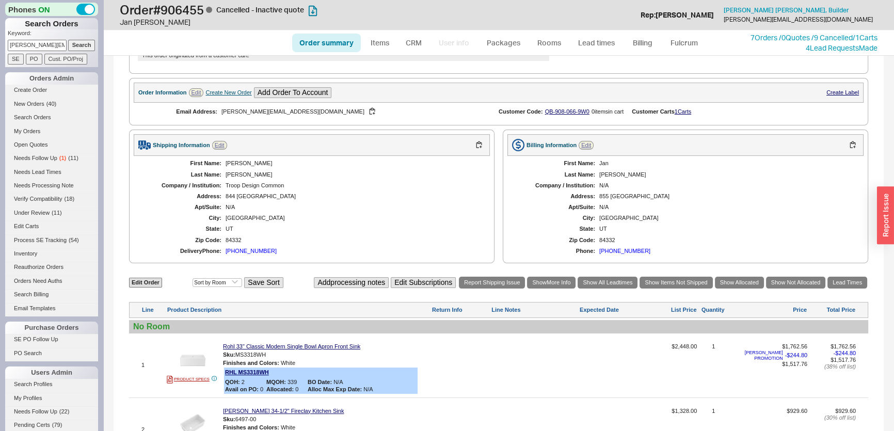
click at [239, 89] on div "Create New Order" at bounding box center [228, 92] width 46 height 7
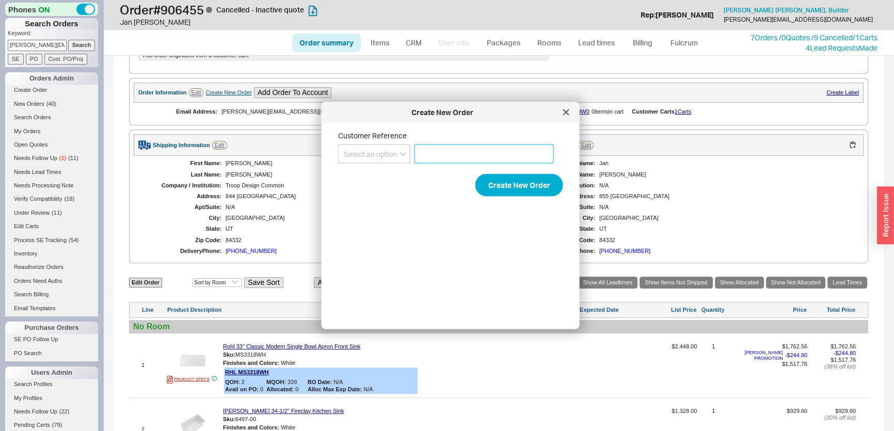
click at [443, 158] on input at bounding box center [483, 153] width 139 height 19
type input "White Barn"
click at [331, 150] on div "Create New Order Customer Reference Select an option PO Number Project Name Whi…" at bounding box center [450, 215] width 258 height 227
click at [349, 157] on select "Select an option PO Number Project Name" at bounding box center [374, 153] width 72 height 19
select select "Project Name"
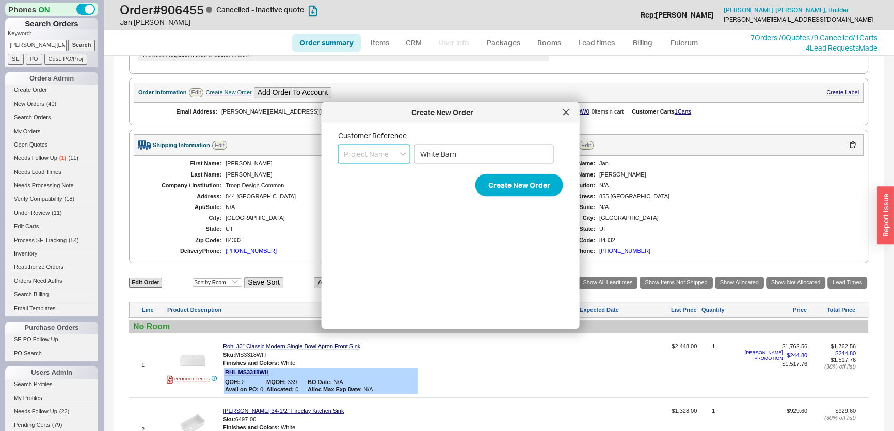
click at [338, 144] on select "Select an option PO Number Project Name" at bounding box center [374, 153] width 72 height 19
click at [507, 190] on button "Create New Order" at bounding box center [519, 185] width 88 height 23
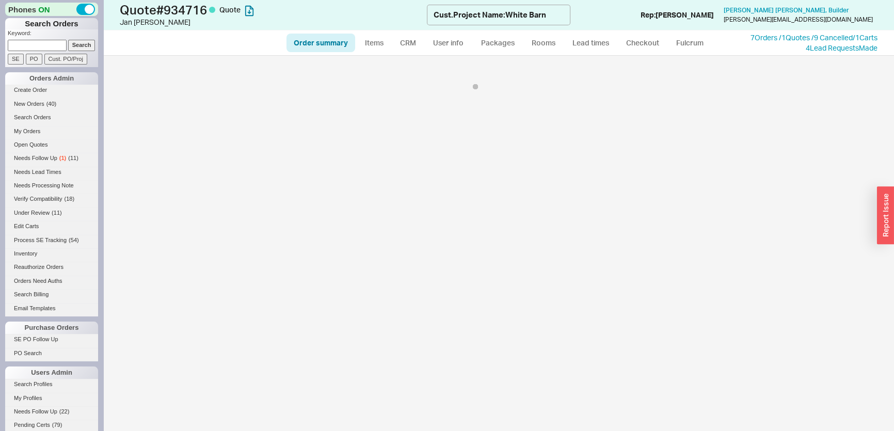
select select "*"
select select "LOW"
select select "3"
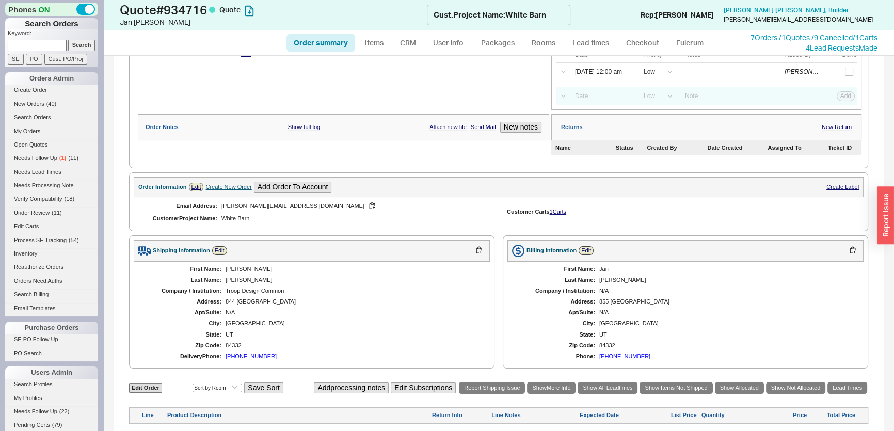
scroll to position [232, 0]
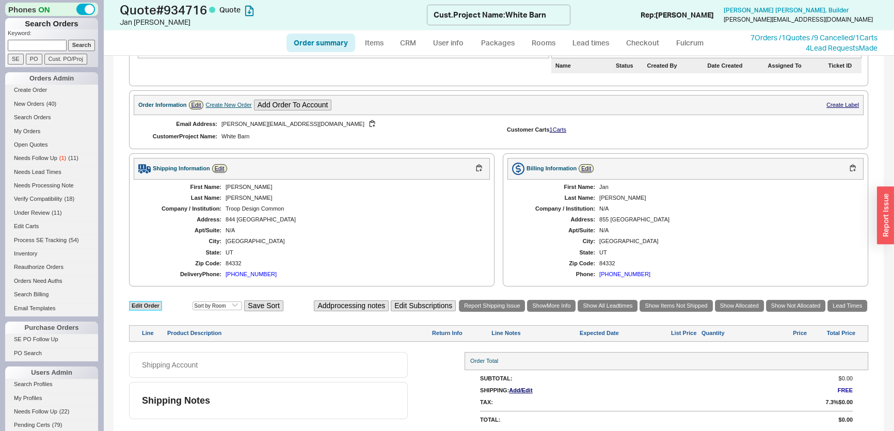
click at [147, 303] on link "Edit Order" at bounding box center [145, 306] width 33 height 10
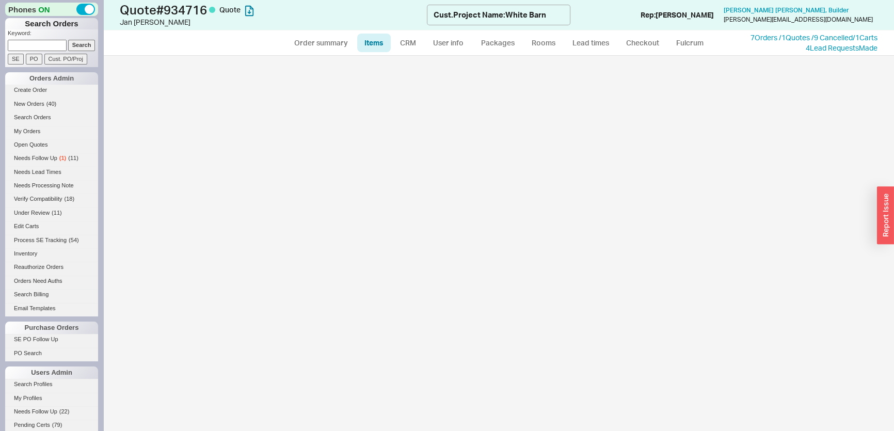
select select "3"
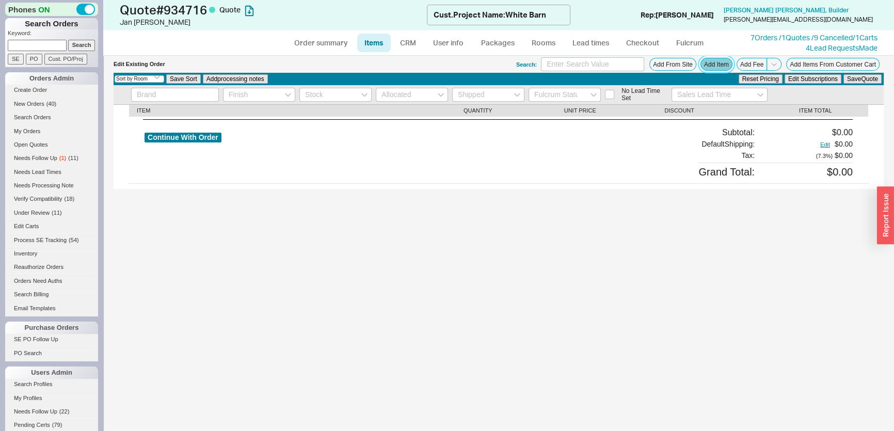
click at [718, 62] on button "Add Item" at bounding box center [716, 64] width 32 height 13
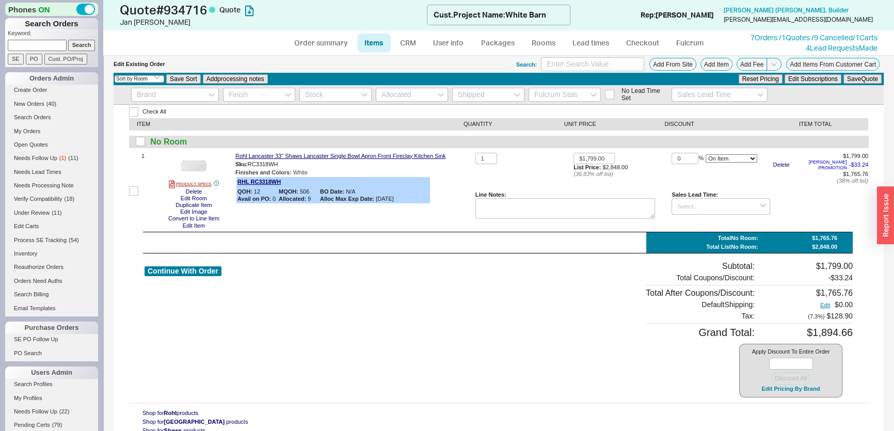
click at [194, 324] on div "Continue With Order" at bounding box center [182, 329] width 77 height 136
click at [775, 388] on button "Edit Pricing By Brand" at bounding box center [790, 389] width 65 height 8
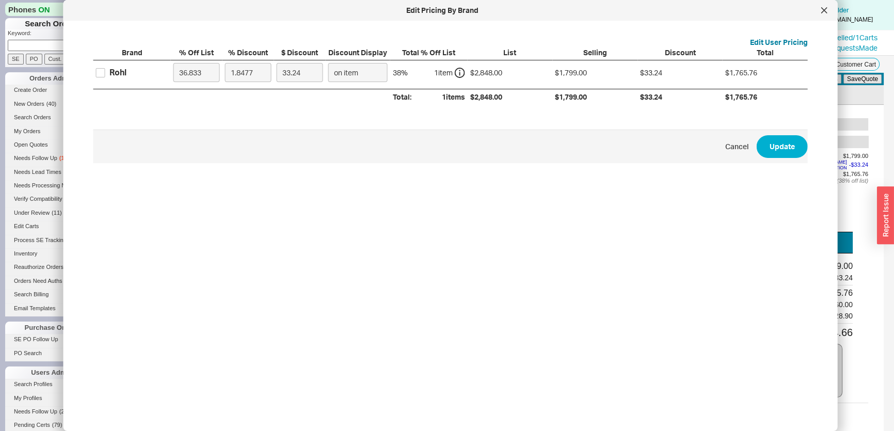
click at [105, 76] on label "Rohl" at bounding box center [111, 72] width 30 height 11
click at [105, 76] on input "Rohl" at bounding box center [100, 72] width 9 height 9
checkbox input "true"
drag, startPoint x: 253, startPoint y: 74, endPoint x: 198, endPoint y: 72, distance: 55.3
click at [0, 0] on div "Rohl 36.833 1.8477 33.24 on item 38 % 1 item $2,848.00 $1,799.00 $33.24 $1,765.…" at bounding box center [0, 0] width 0 height 0
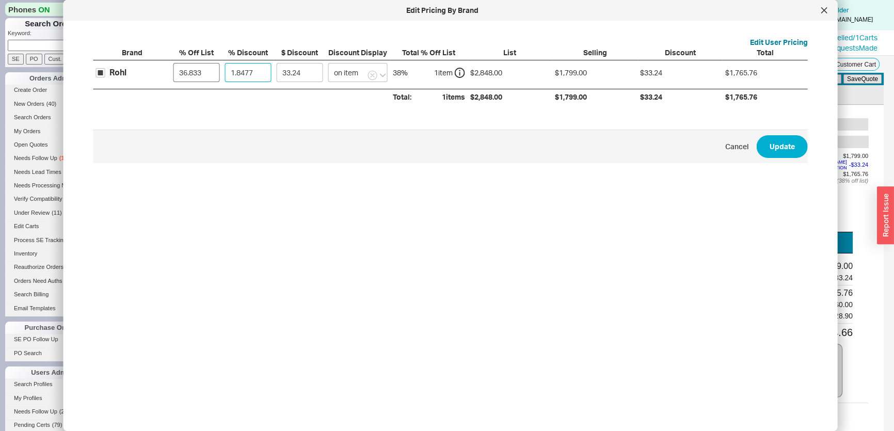
type input "4"
type input "71.96"
type input "40"
type input "719.6"
type input "40"
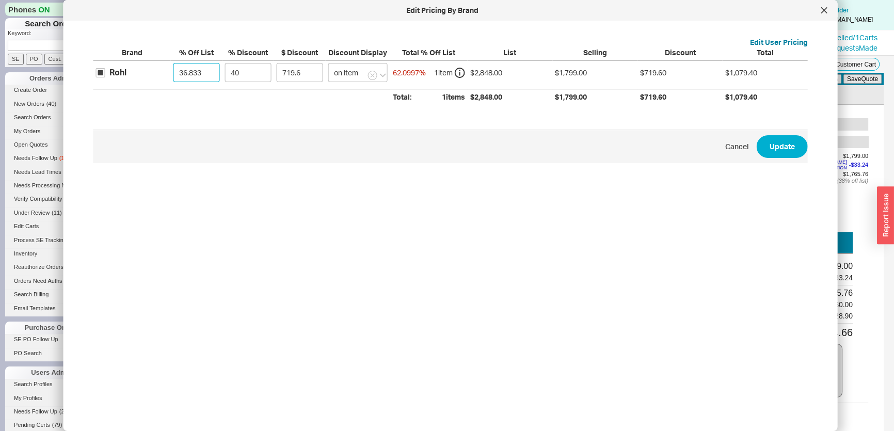
drag, startPoint x: 199, startPoint y: 72, endPoint x: 158, endPoint y: 70, distance: 40.8
click at [174, 71] on input "36.833" at bounding box center [196, 72] width 46 height 19
drag, startPoint x: 204, startPoint y: 72, endPoint x: 133, endPoint y: 70, distance: 71.7
click at [0, 0] on div "Rohl 36.833 40 719.6 on item 62.0997 % 1 item $2,848.00 $1,799.00 $719.60 $1,07…" at bounding box center [0, 0] width 0 height 0
type input "0"
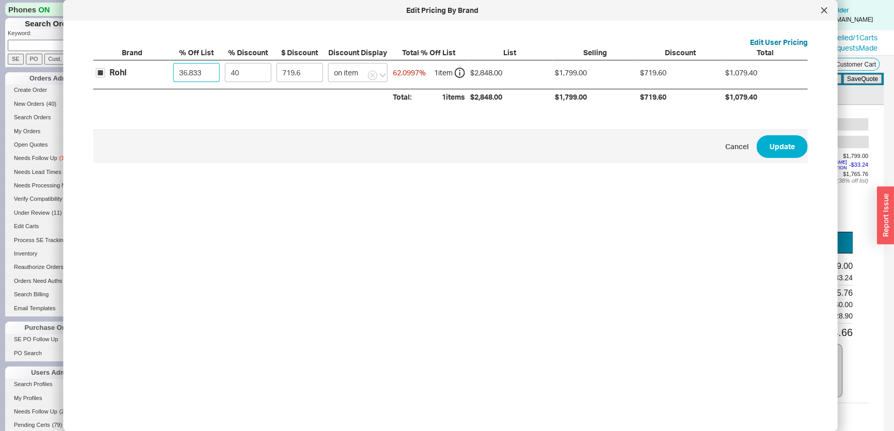
type input "1139.2"
type input "0"
click at [789, 146] on button "Update" at bounding box center [781, 146] width 51 height 23
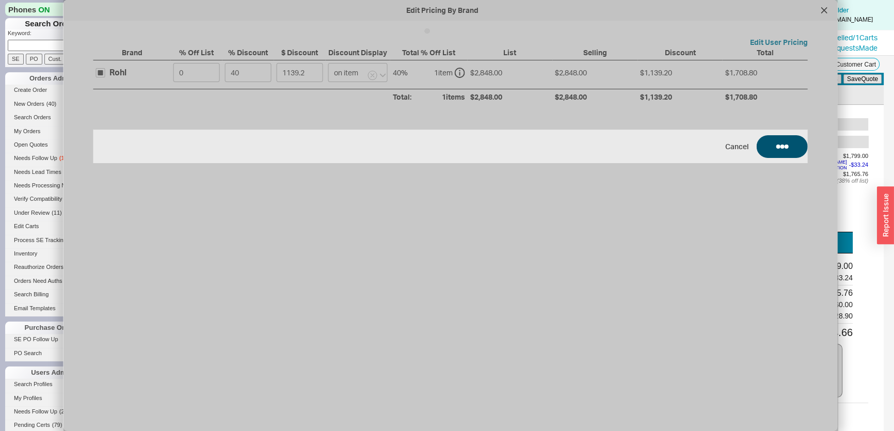
type input "$2,848.00"
type input "40"
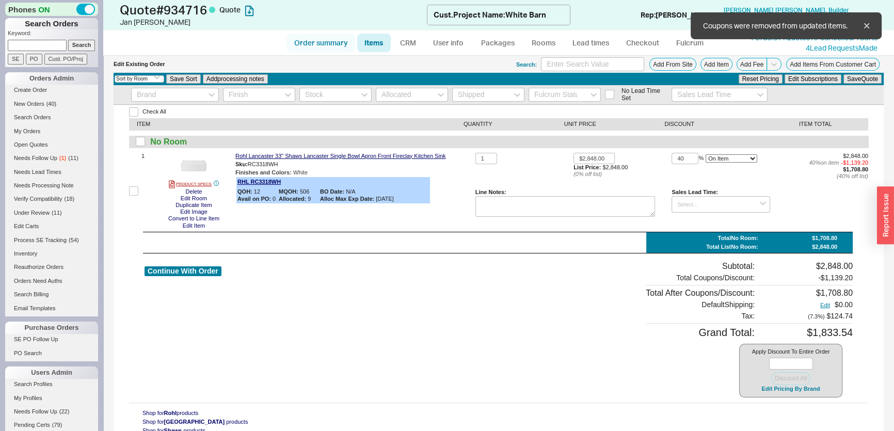
click at [338, 45] on link "Order summary" at bounding box center [320, 43] width 69 height 19
select select "*"
select select "LOW"
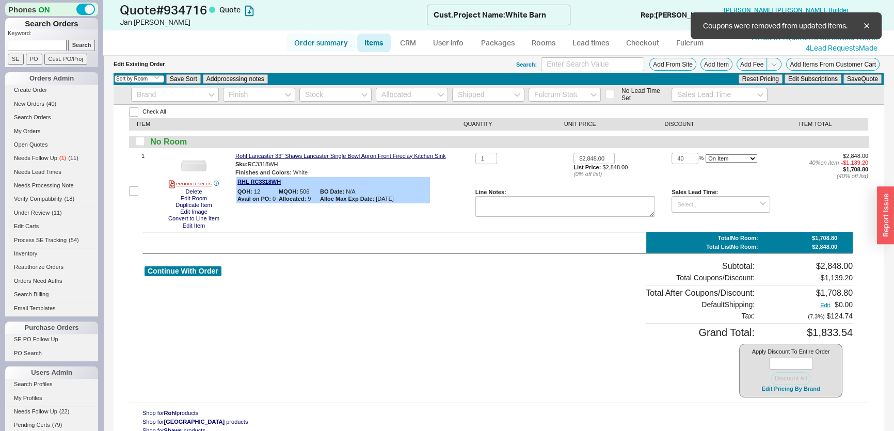
select select "3"
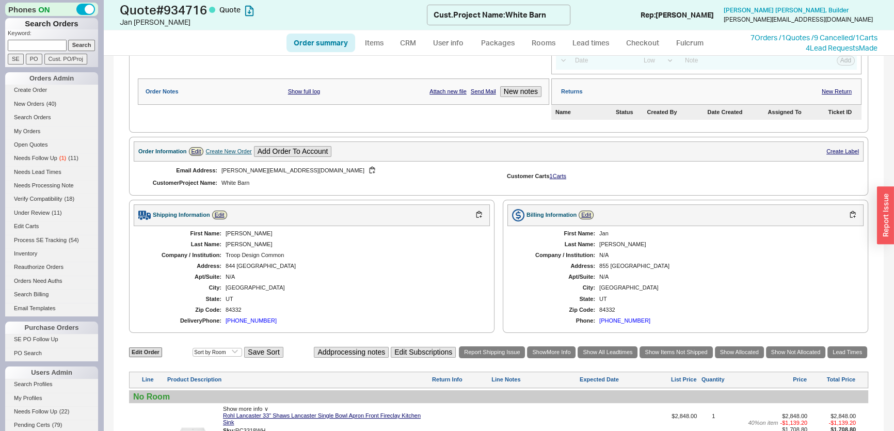
scroll to position [93, 0]
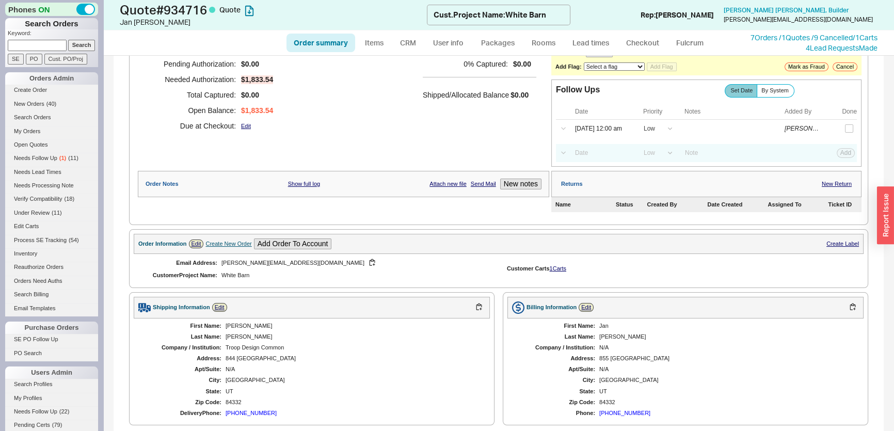
click at [407, 53] on ul "Order summary Items CRM User info Packages Rooms Lead times Checkout Fulcrum" at bounding box center [498, 42] width 432 height 25
click at [410, 38] on link "CRM" at bounding box center [408, 43] width 30 height 19
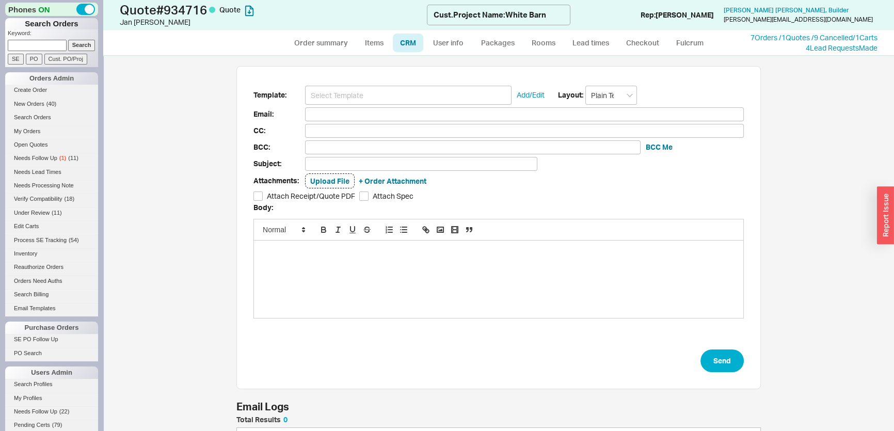
scroll to position [56, 517]
click at [386, 101] on input at bounding box center [408, 95] width 206 height 19
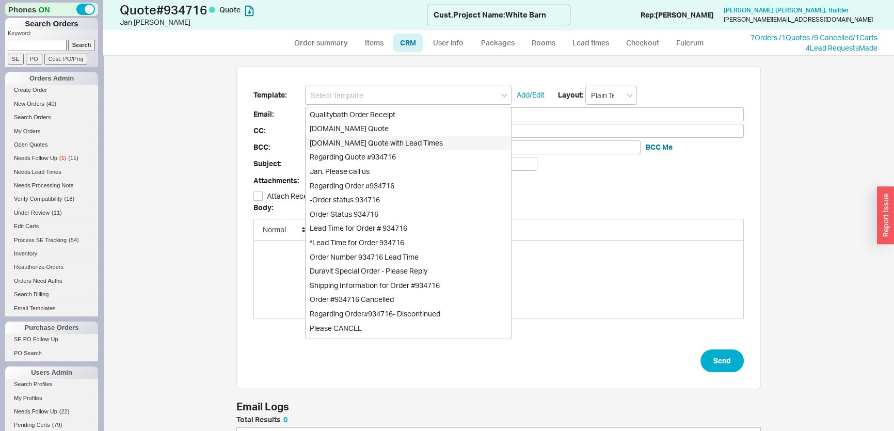
click at [382, 134] on div "Qualitybath.com Quote" at bounding box center [407, 128] width 205 height 14
type input "Receipt"
type input "kim@the-troop.com"
type input "Quality Bath Quote #934716"
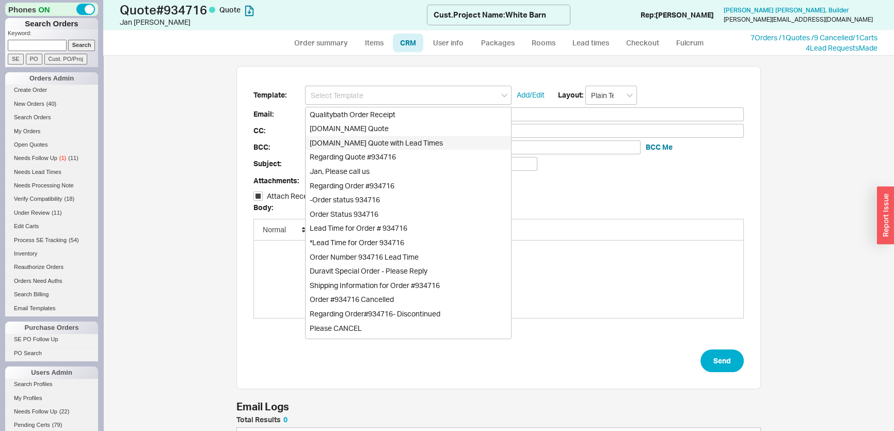
checkbox input "true"
type input "Qualitybath.com Quote"
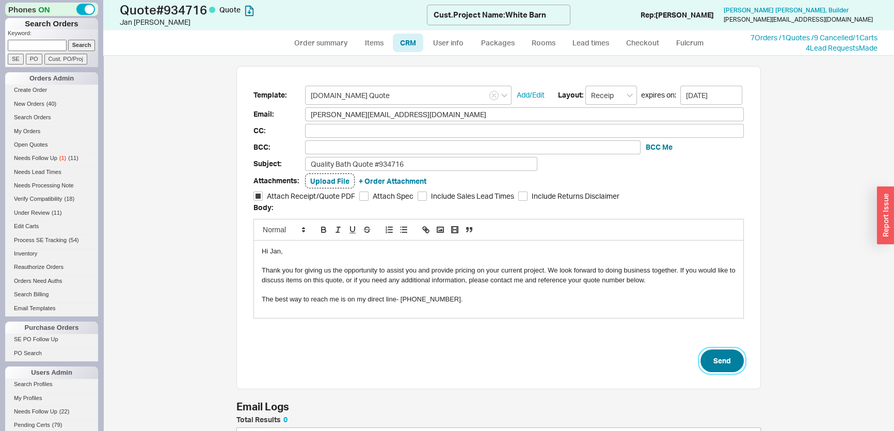
click at [730, 361] on button "Send" at bounding box center [721, 360] width 43 height 23
select select "*"
select select "LOW"
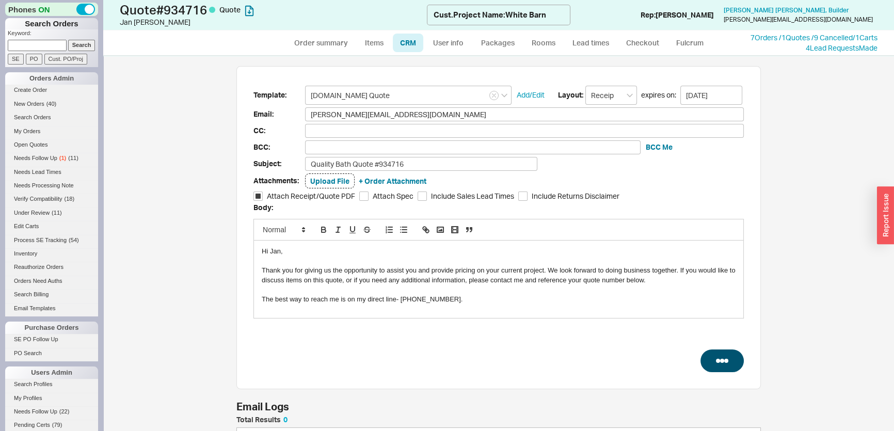
select select "3"
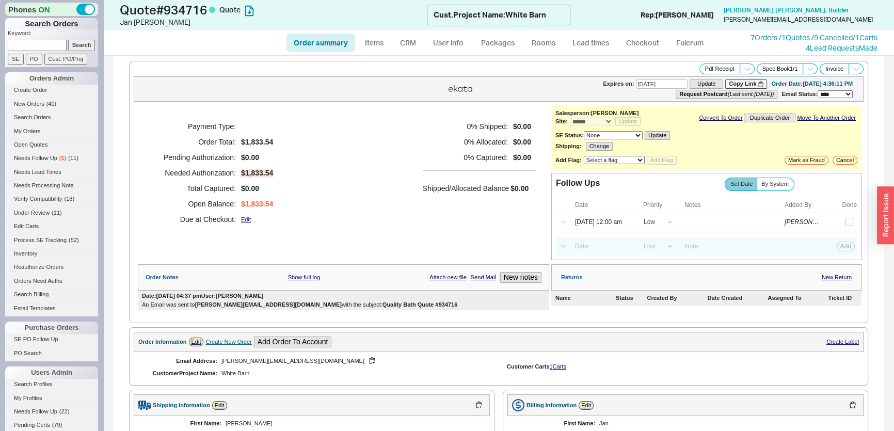
click at [29, 42] on input at bounding box center [37, 45] width 59 height 11
type input "927603"
click at [68, 40] on input "Search" at bounding box center [81, 45] width 27 height 11
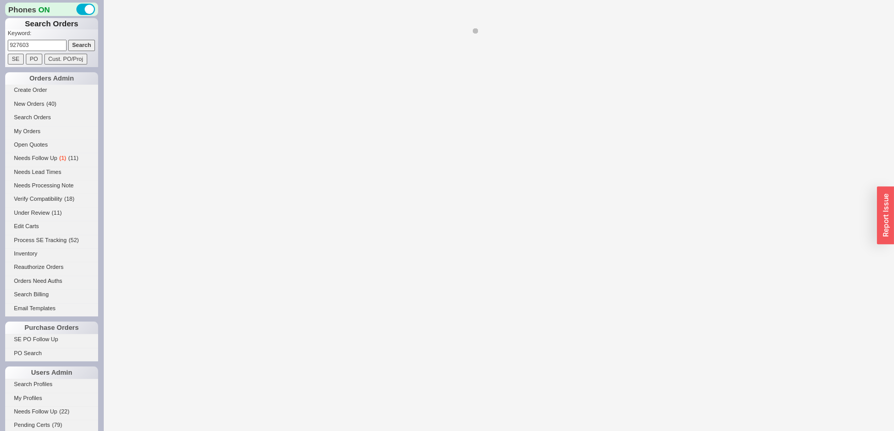
select select "*"
select select "LOW"
select select "3"
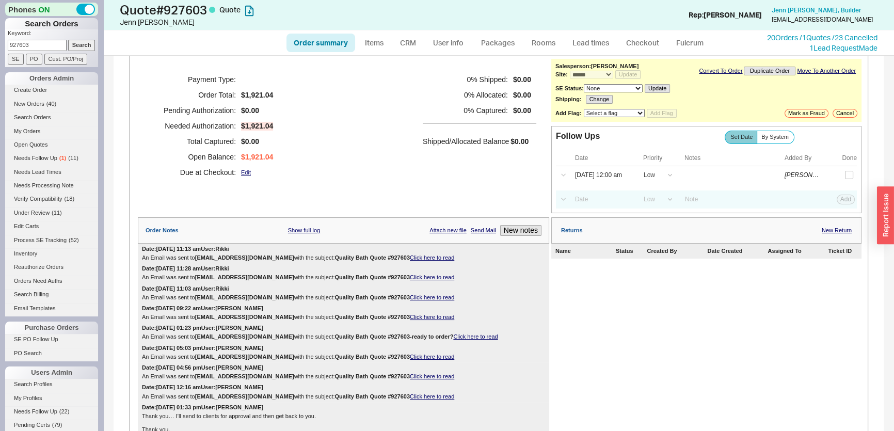
scroll to position [46, 0]
click at [412, 49] on link "CRM" at bounding box center [408, 43] width 30 height 19
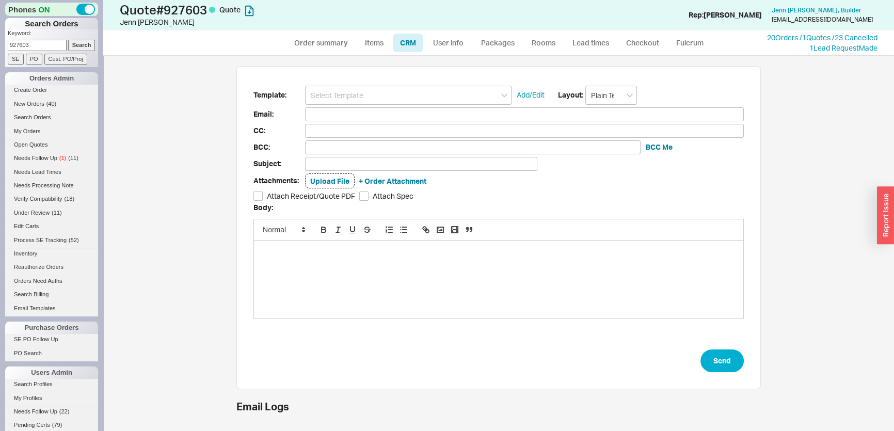
click at [385, 98] on input at bounding box center [408, 95] width 206 height 19
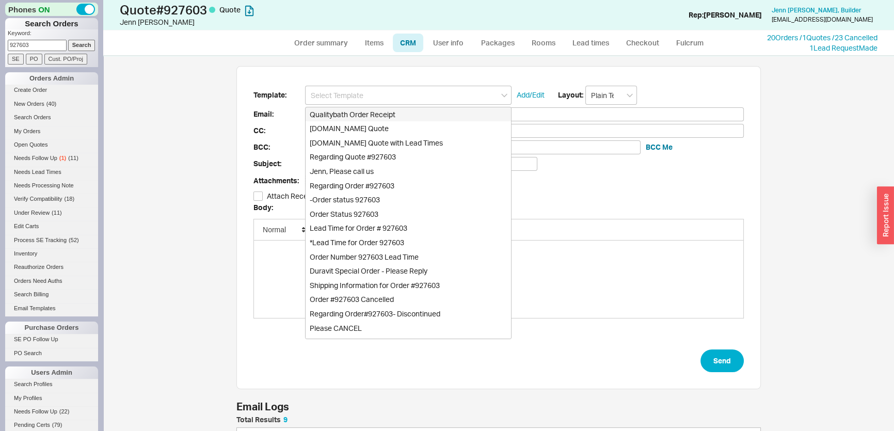
scroll to position [216, 517]
click at [391, 121] on div "Qualitybath.com Quote" at bounding box center [407, 128] width 205 height 14
type input "Receipt"
type input "jenn@projectswithinreach.com"
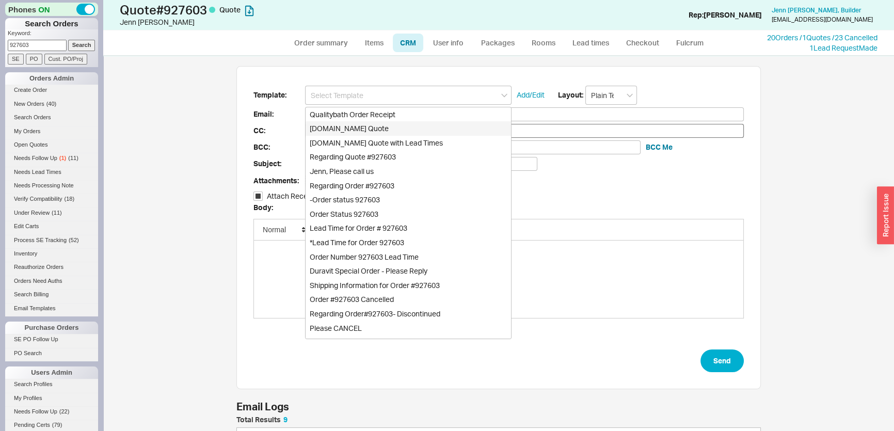
type input "Quality Bath Quote #927603"
checkbox input "true"
type input "Qualitybath.com Quote"
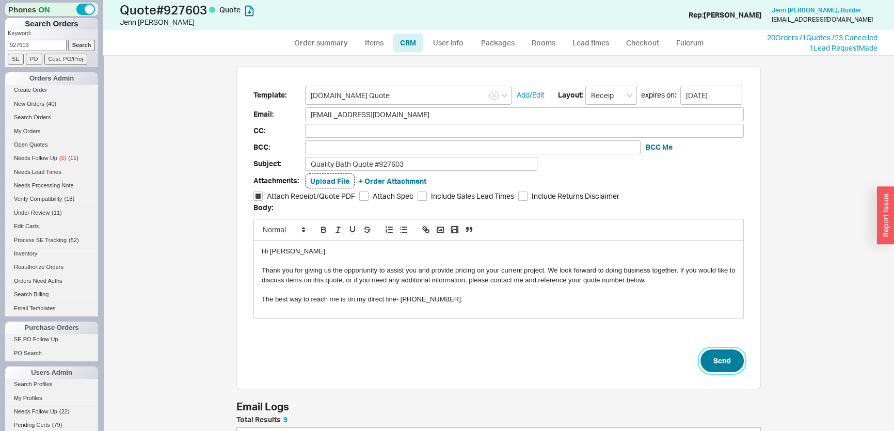
click at [716, 354] on button "Send" at bounding box center [721, 360] width 43 height 23
select select "*"
select select "LOW"
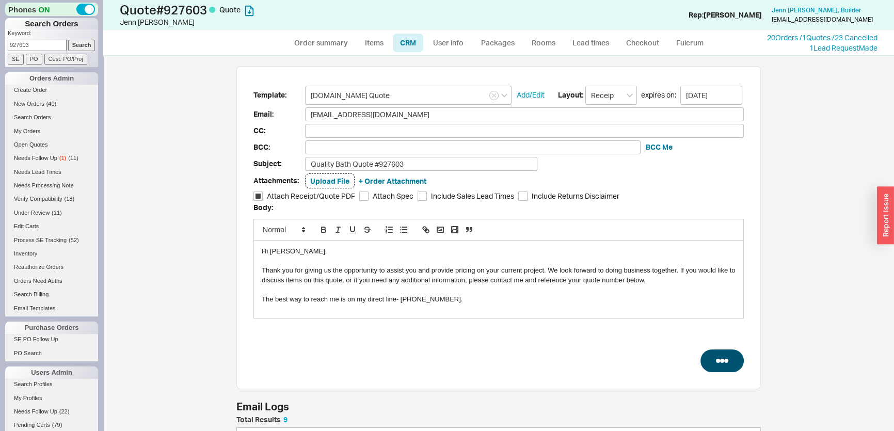
select select "3"
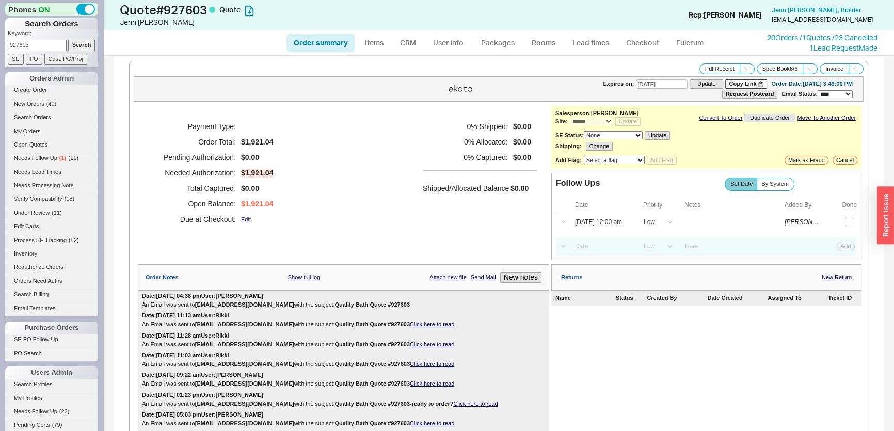
type input "09/01/2025"
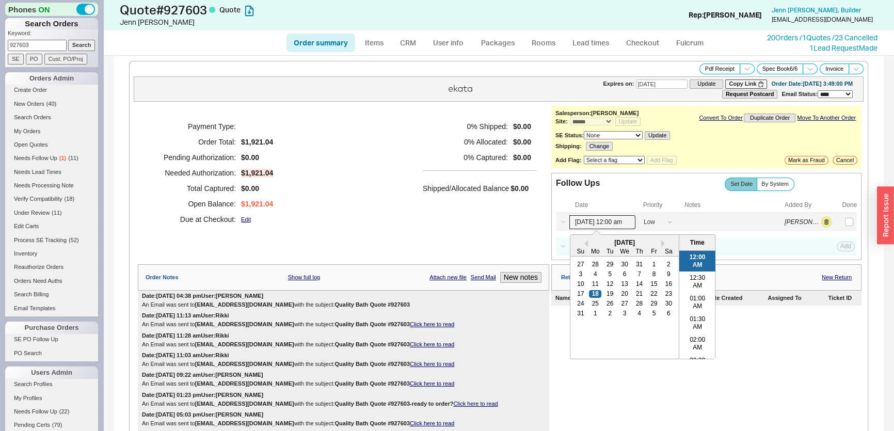
click at [598, 215] on input "08/18/25 12:00 am" at bounding box center [602, 222] width 66 height 14
click at [592, 300] on div "25" at bounding box center [595, 303] width 12 height 7
type input "08/25/25 12:00 am"
click at [486, 264] on div "Order Notes Show full log Attach new file Send Mail New notes" at bounding box center [343, 277] width 411 height 26
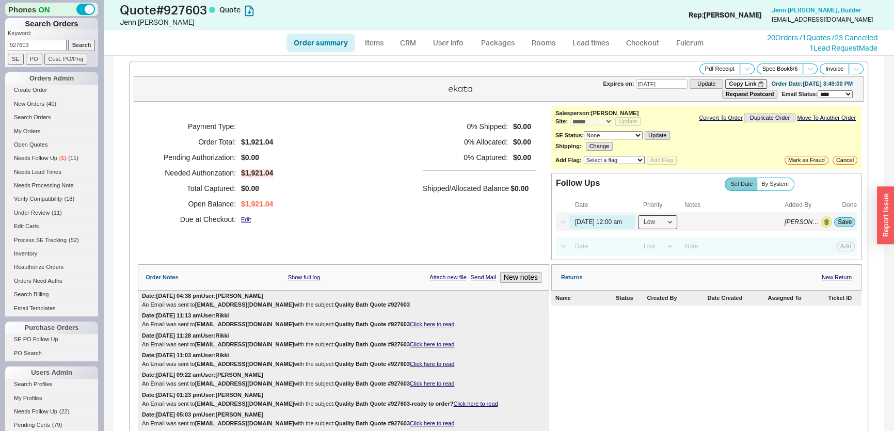
click at [660, 220] on select "High Medium Low" at bounding box center [657, 222] width 39 height 14
select select "MEDIUM"
click at [638, 215] on select "High Medium Low" at bounding box center [657, 222] width 39 height 14
click at [842, 222] on button "Save" at bounding box center [844, 221] width 21 height 9
drag, startPoint x: 38, startPoint y: 40, endPoint x: 0, endPoint y: 47, distance: 38.5
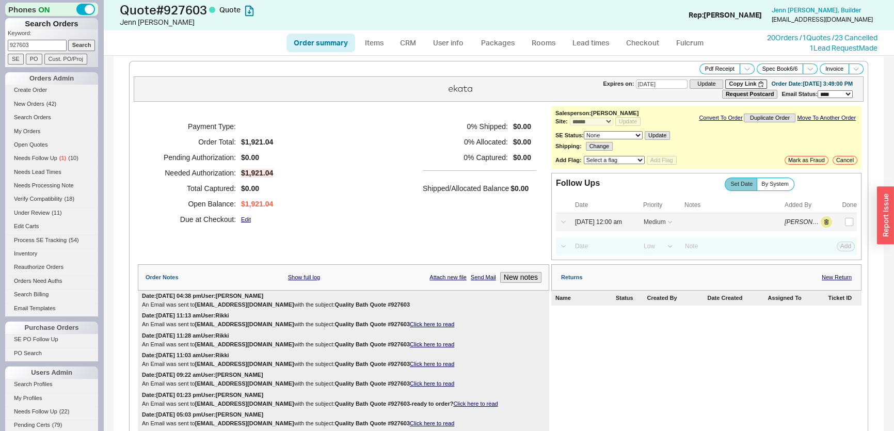
click at [0, 47] on div "Phones ON Search Orders Keyword: 927603 Search SE PO Cust. PO/Proj Orders Admin…" at bounding box center [51, 215] width 103 height 431
type input "933452"
click at [68, 40] on input "Search" at bounding box center [81, 45] width 27 height 11
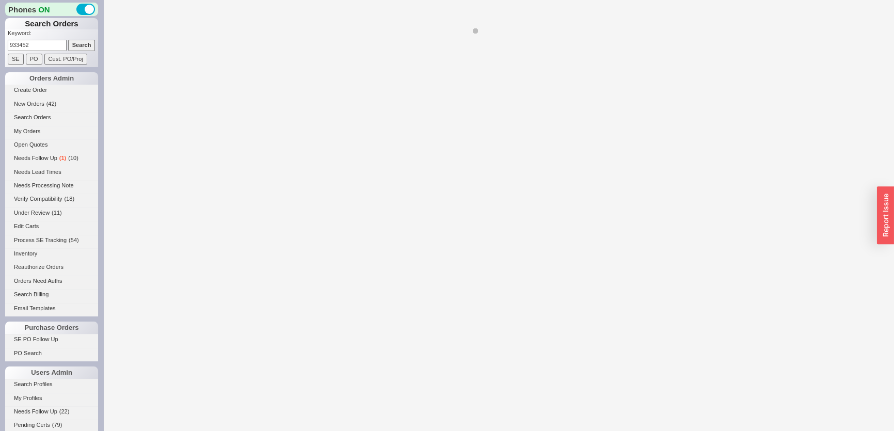
select select "*"
select select "LOW"
select select "3"
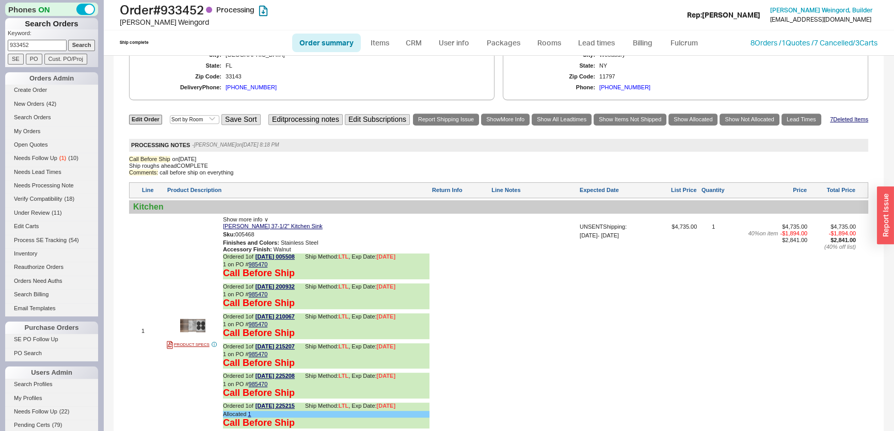
scroll to position [562, 0]
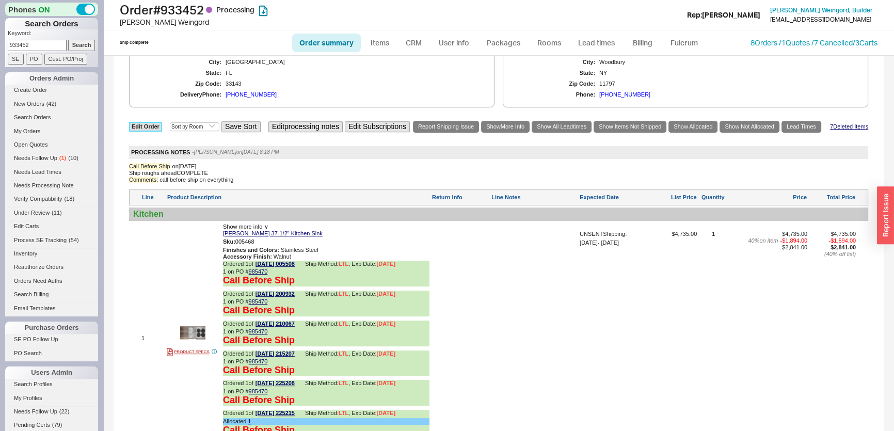
click at [144, 127] on link "Edit Order" at bounding box center [145, 127] width 33 height 10
select select "3"
select select "ON_CHECKOUT_AGGREGATED"
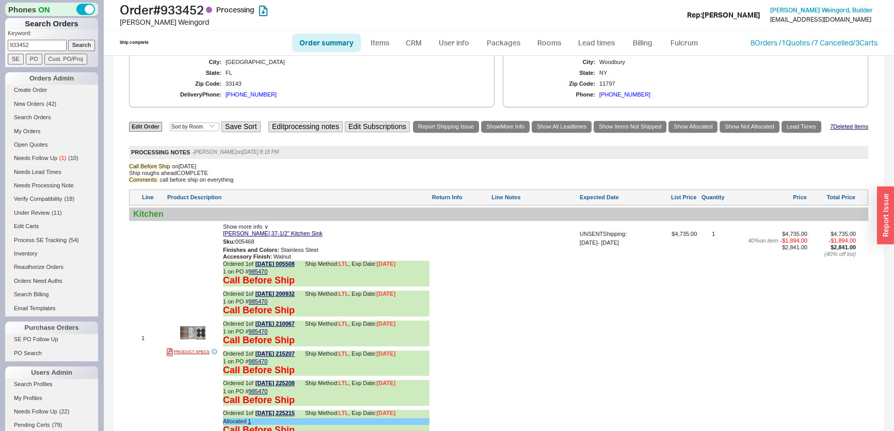
select select "ON_CHECKOUT_AGGREGATED"
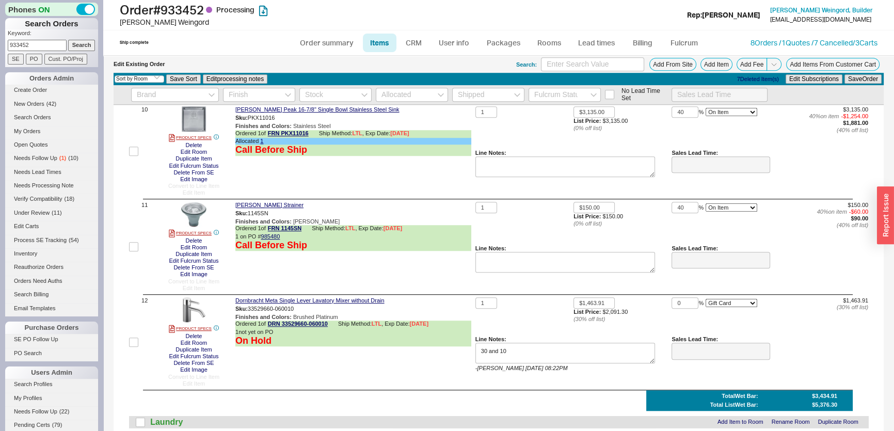
scroll to position [1125, 0]
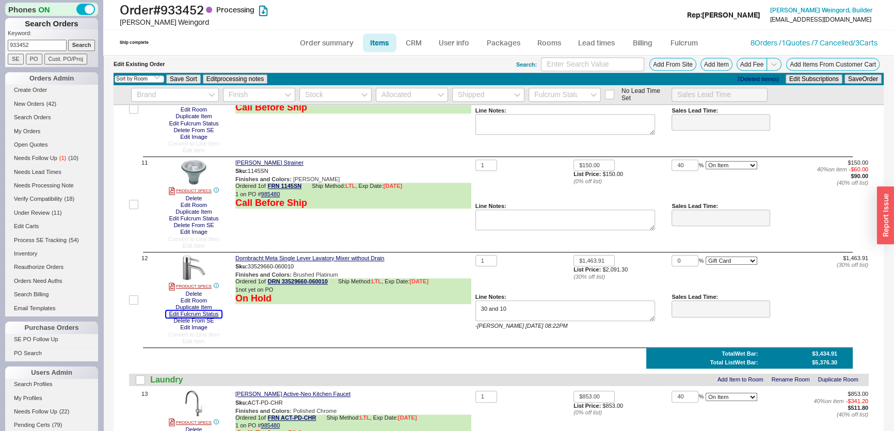
click at [199, 317] on button "Edit Fulcrum Status" at bounding box center [194, 314] width 56 height 7
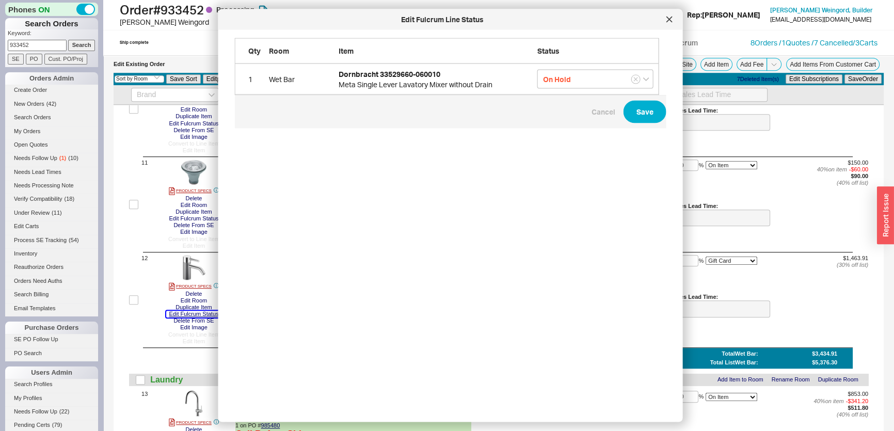
scroll to position [360, 433]
click at [578, 78] on input "On Hold" at bounding box center [595, 79] width 116 height 19
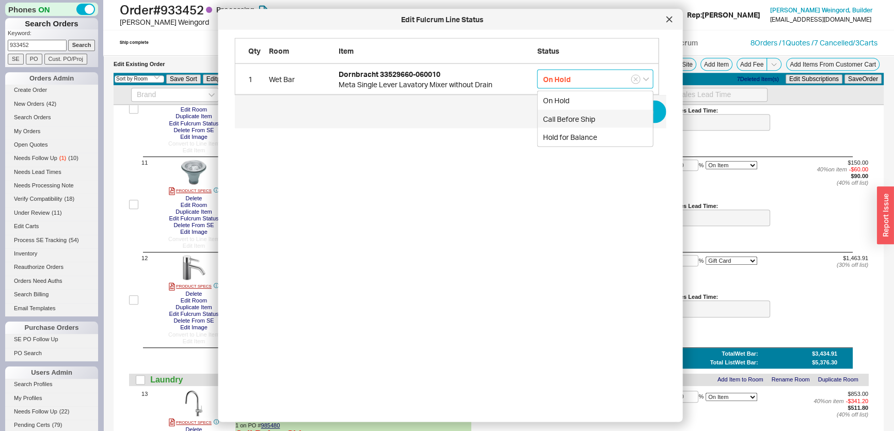
click at [578, 121] on div "Call Before Ship" at bounding box center [595, 118] width 115 height 19
type input "Call Before Ship"
click at [628, 119] on button "Save" at bounding box center [644, 112] width 43 height 23
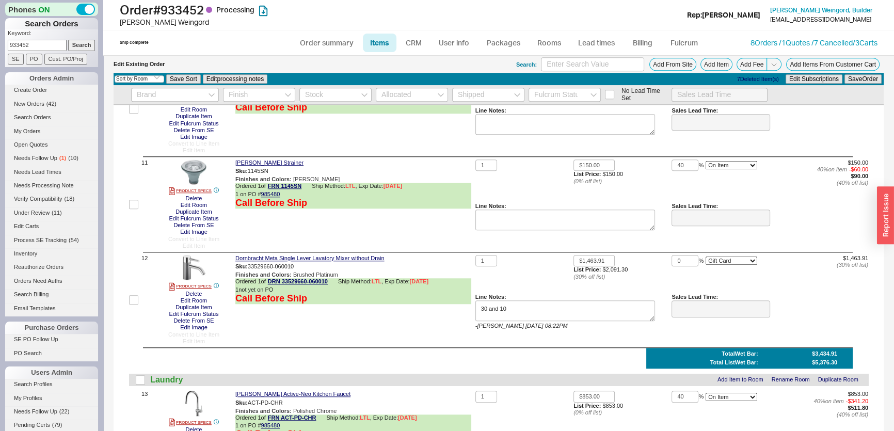
drag, startPoint x: 31, startPoint y: 41, endPoint x: 0, endPoint y: 45, distance: 31.7
click at [0, 42] on div "Phones ON Search Orders Keyword: 933452 Search SE PO Cust. PO/Proj Orders Admin…" at bounding box center [51, 215] width 103 height 431
type input "932586"
click at [68, 40] on input "Search" at bounding box center [81, 45] width 27 height 11
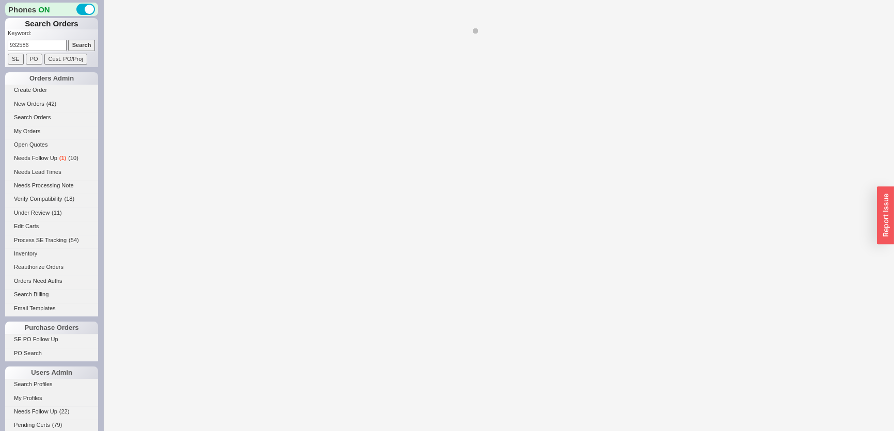
select select "*"
select select "LOW"
select select "3"
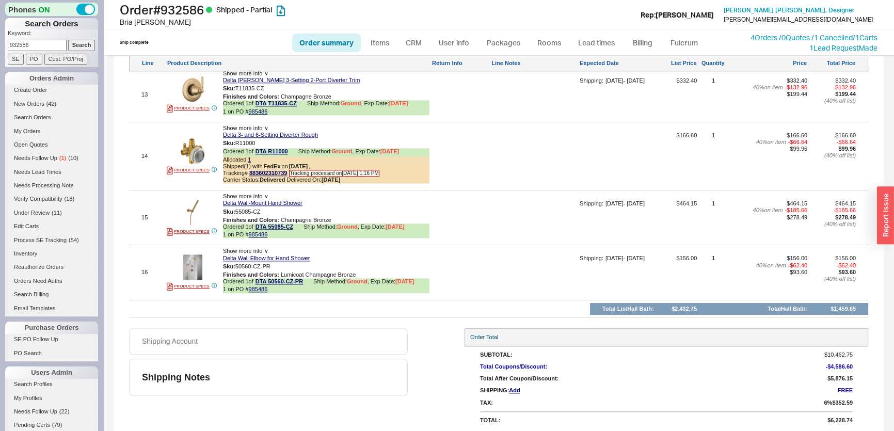
scroll to position [1100, 0]
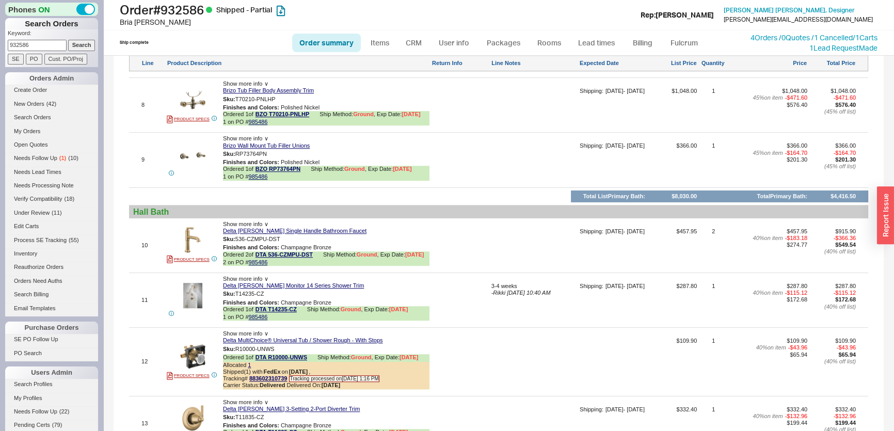
drag, startPoint x: 51, startPoint y: 42, endPoint x: 0, endPoint y: 40, distance: 50.6
click at [0, 40] on div "Phones ON Search Orders Keyword: 932586 Search SE PO Cust. PO/Proj Orders Admin…" at bounding box center [51, 215] width 103 height 431
type input "93352"
click at [68, 40] on input "Search" at bounding box center [81, 45] width 27 height 11
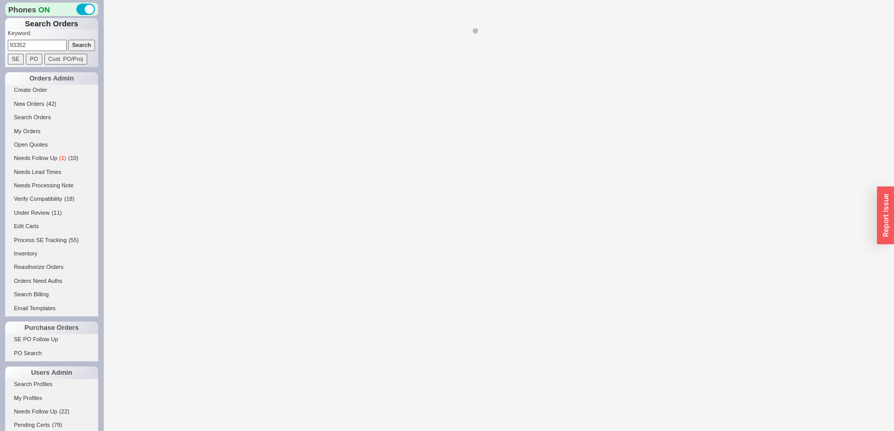
select select "*"
select select "LOW"
select select "3"
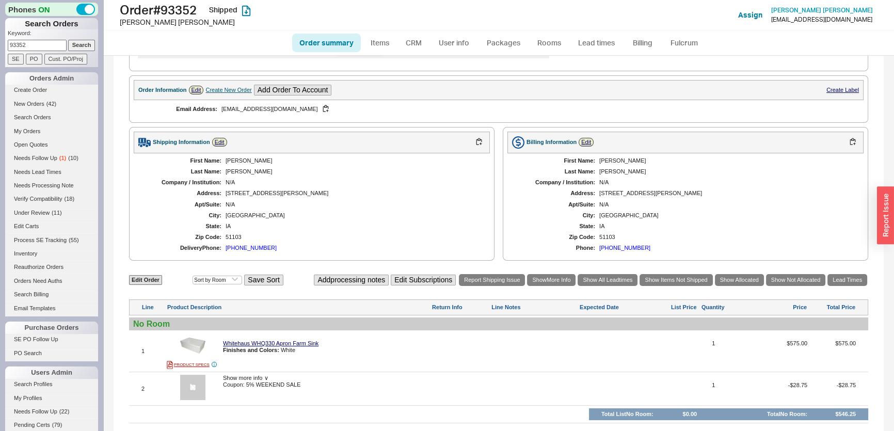
scroll to position [288, 0]
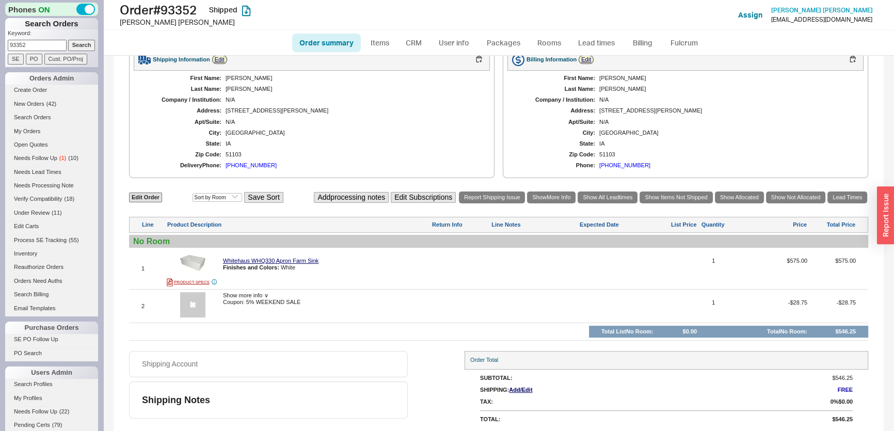
drag, startPoint x: 39, startPoint y: 47, endPoint x: 0, endPoint y: 37, distance: 40.1
click at [0, 37] on div "Phones ON Search Orders Keyword: 93352 Search SE PO Cust. PO/Proj Orders Admin …" at bounding box center [51, 215] width 103 height 431
type input "933452"
click at [68, 40] on input "Search" at bounding box center [81, 45] width 27 height 11
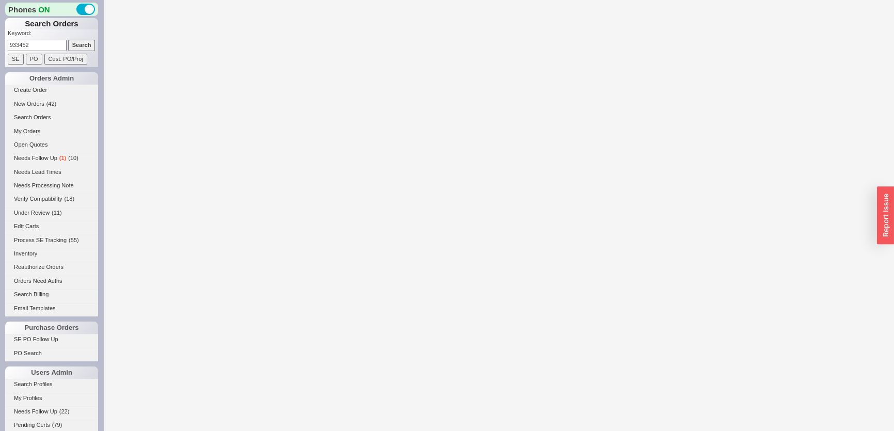
select select "*"
select select "LOW"
select select "3"
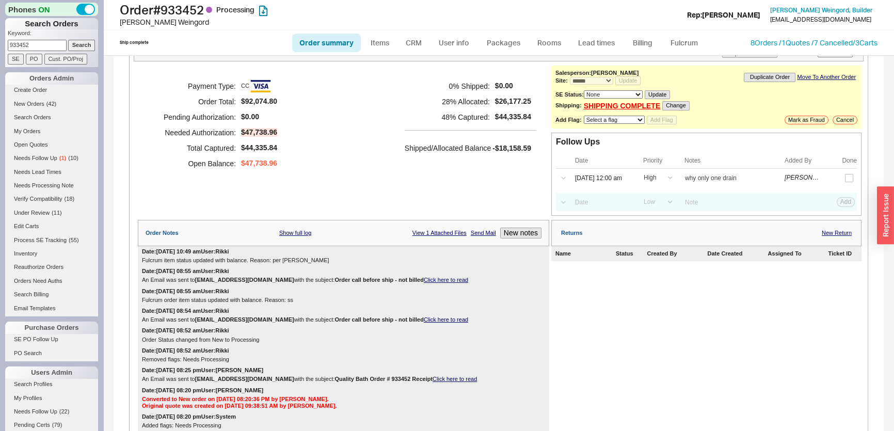
scroll to position [328, 0]
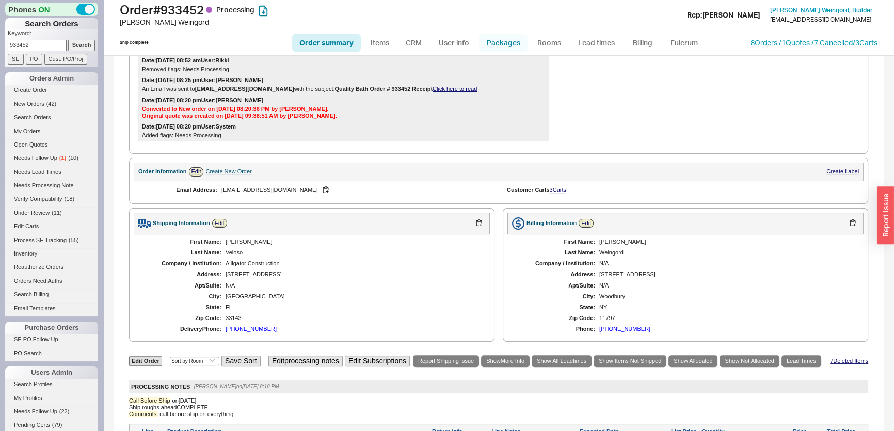
drag, startPoint x: 510, startPoint y: 44, endPoint x: 506, endPoint y: 50, distance: 7.3
click at [510, 45] on link "Packages" at bounding box center [503, 43] width 49 height 19
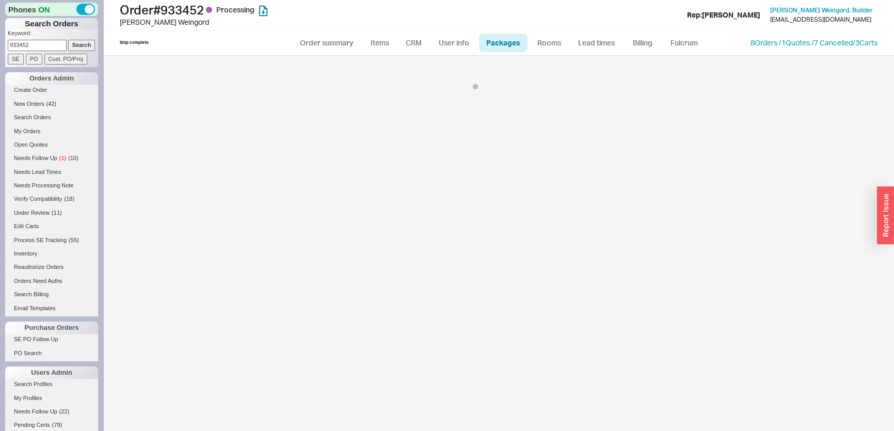
select select "Call Before Ship"
select select "9"
select select "Call Before Ship"
select select "9"
select select "Call Before Ship"
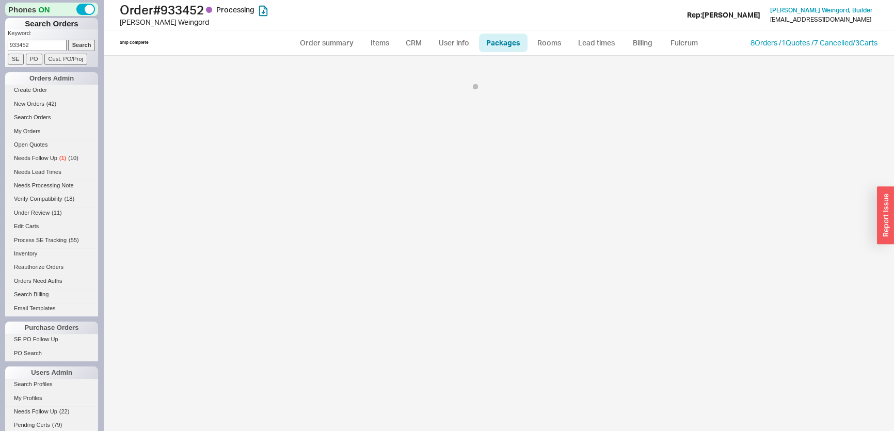
select select "9"
select select "Call Before Ship"
select select "9"
select select "Call Before Ship"
select select "9"
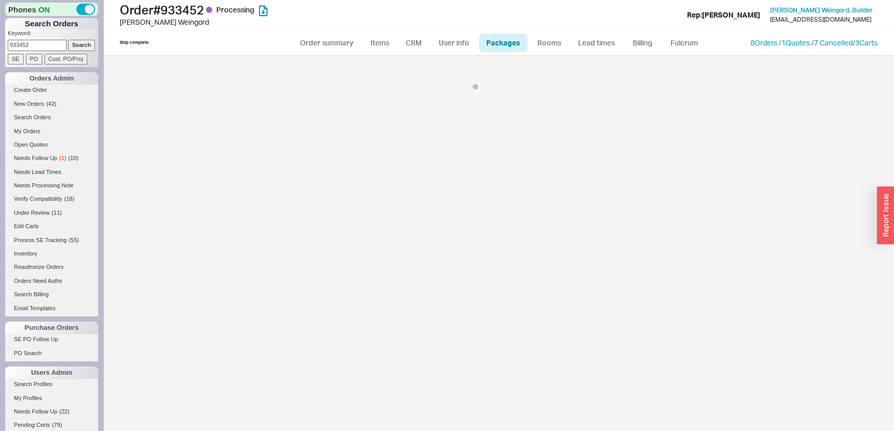
select select "Call Before Ship"
select select "9"
select select "Call Before Ship"
select select "9"
select select "Call Before Ship"
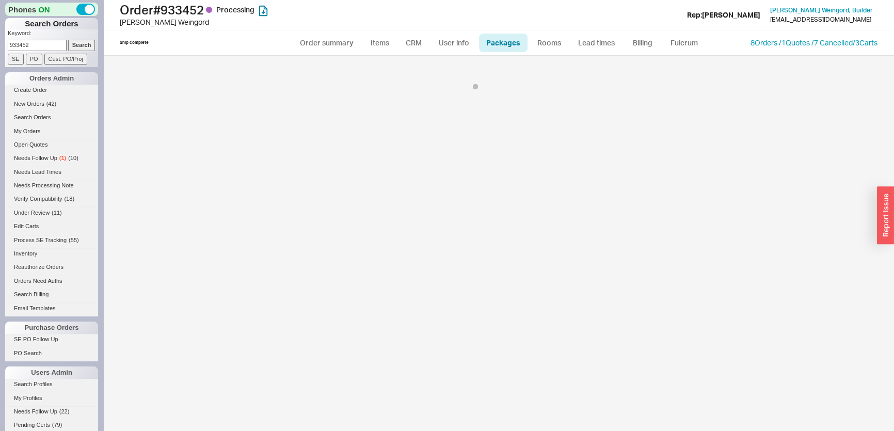
select select "9"
select select "Call Before Ship"
select select "9"
select select "Call Before Ship"
select select "9"
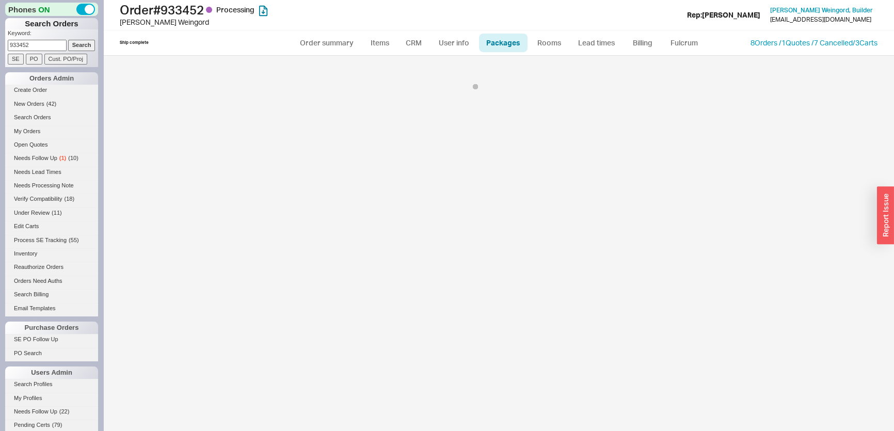
select select "Call Before Ship"
select select "9"
select select "Call Before Ship"
select select "9"
select select "Call Before Ship"
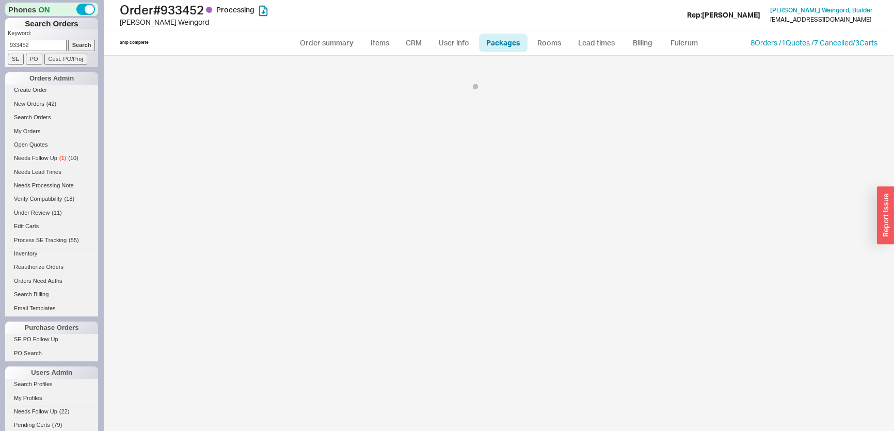
select select "9"
select select "Call Before Ship"
select select "9"
select select "Call Before Ship"
select select "9"
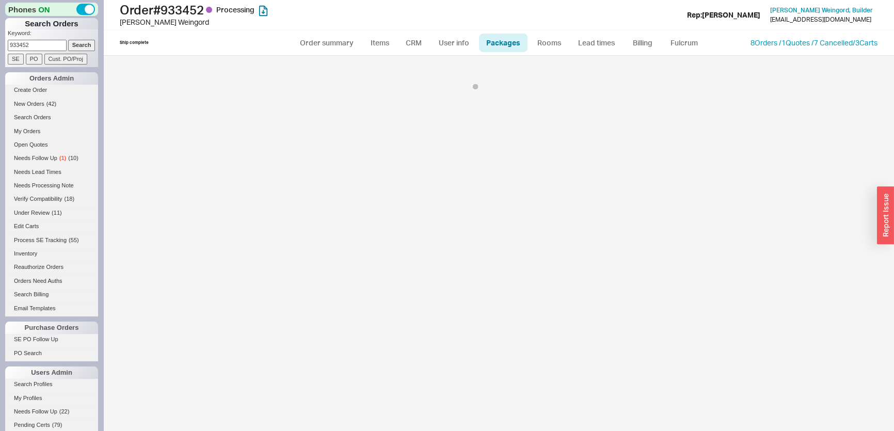
select select "Call Before Ship"
select select "9"
select select "Call Before Ship"
select select "9"
select select "Call Before Ship"
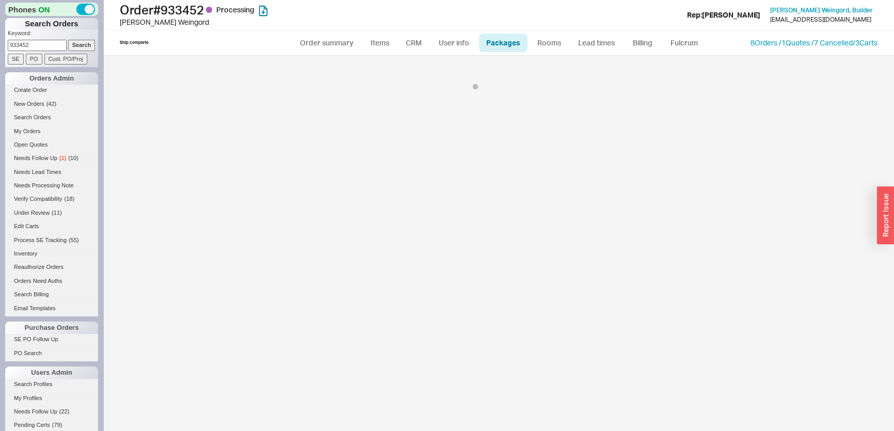
select select "9"
select select "Call Before Ship"
select select "9"
select select "Call Before Ship"
select select "9"
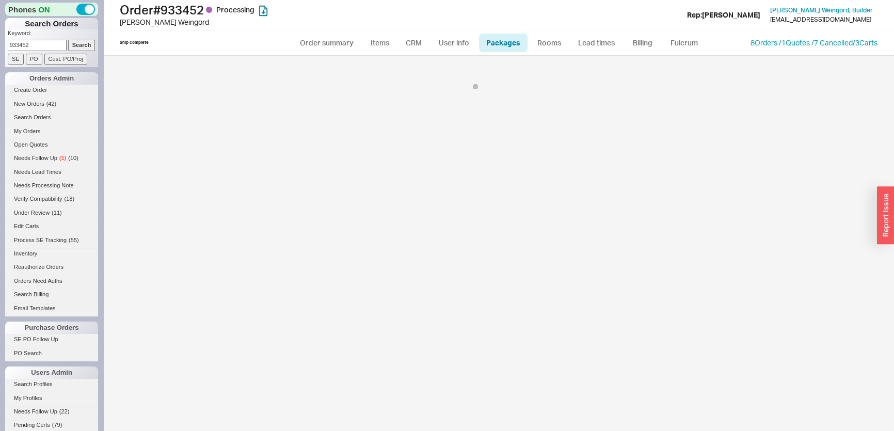
select select "Call Before Ship"
select select "9"
select select "Call Before Ship"
select select "9"
select select "Call Before Ship"
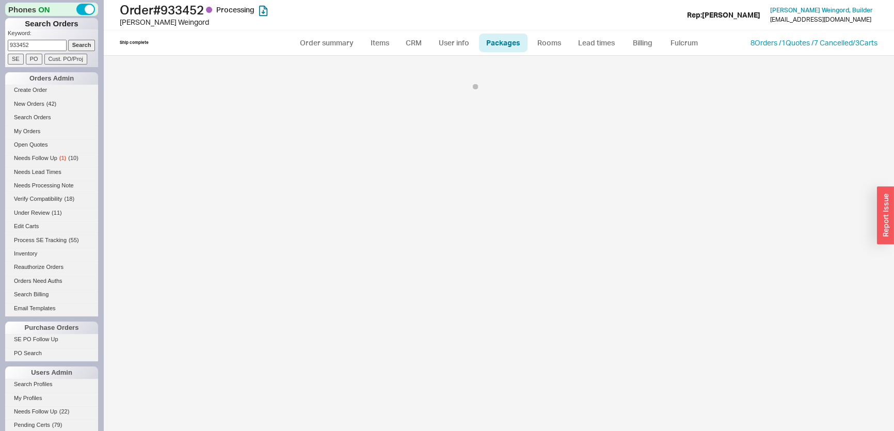
select select "9"
select select "Call Before Ship"
select select "9"
select select "Call Before Ship"
select select "9"
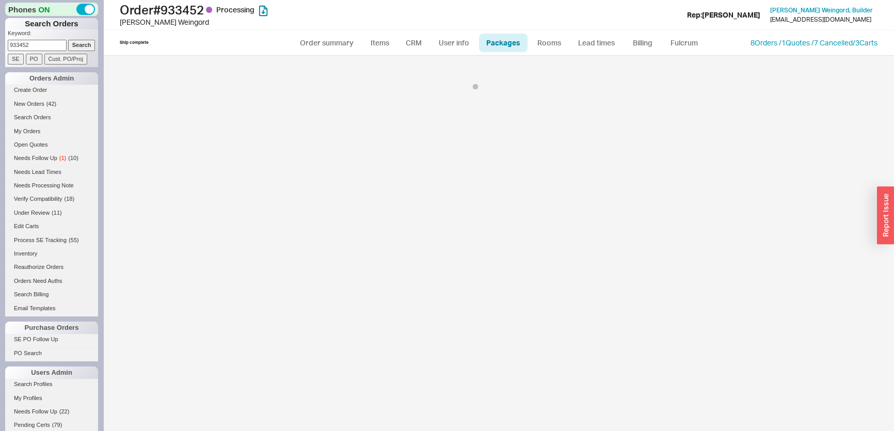
select select "Call Before Ship"
select select "9"
select select "Call Before Ship"
select select "9"
select select "Call Before Ship"
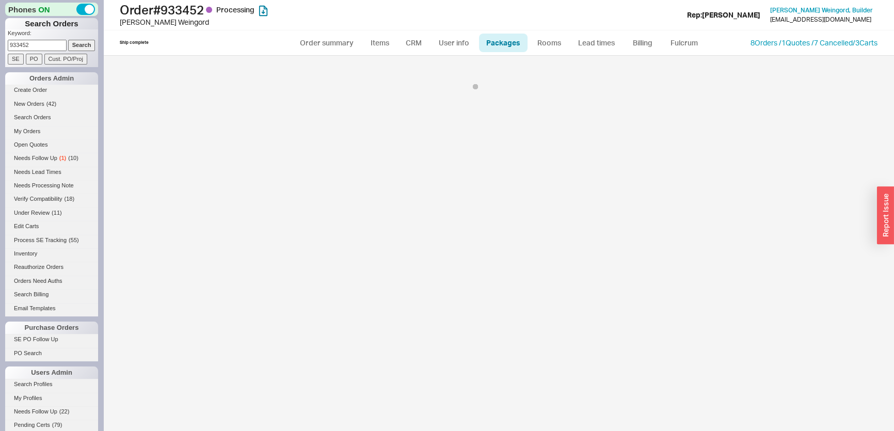
select select "9"
select select "Call Before Ship"
select select "9"
select select "Call Before Ship"
select select "9"
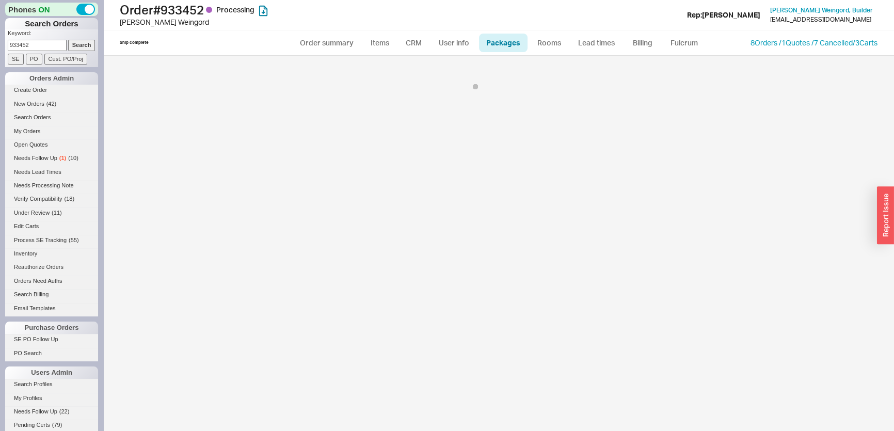
select select "Call Before Ship"
select select "9"
select select "Call Before Ship"
select select "9"
select select "Call Before Ship"
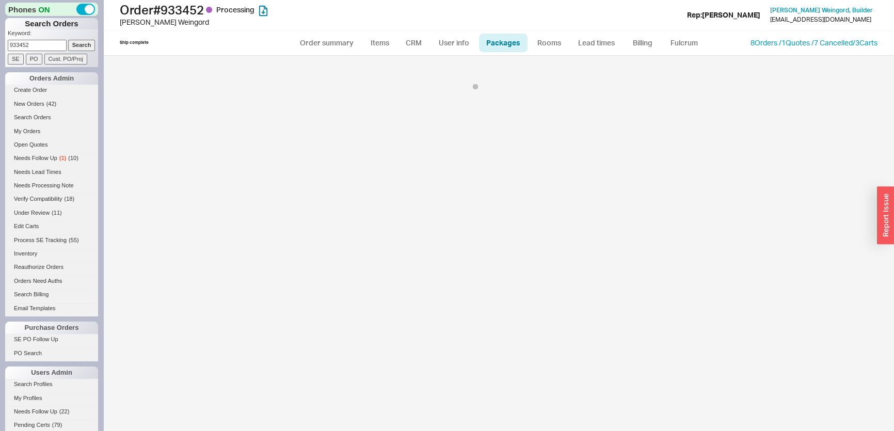
select select "9"
select select "Call Before Ship"
select select "9"
select select "Call Before Ship"
select select "9"
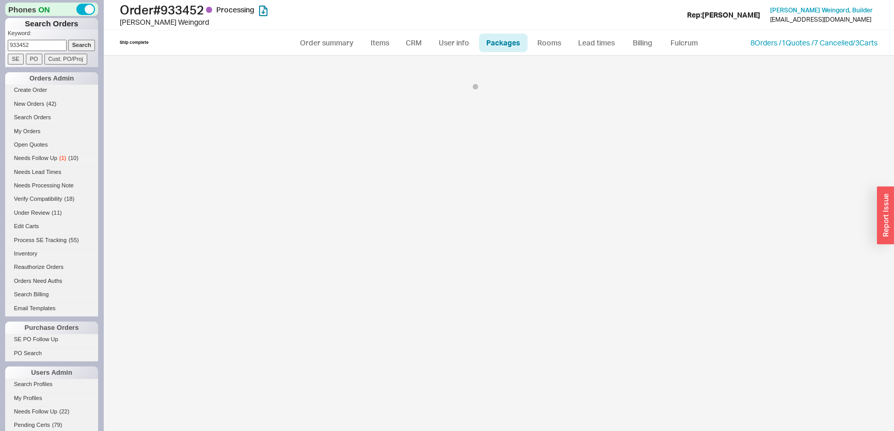
select select "Call Before Ship"
select select "9"
select select "Call Before Ship"
select select "9"
select select "Call Before Ship"
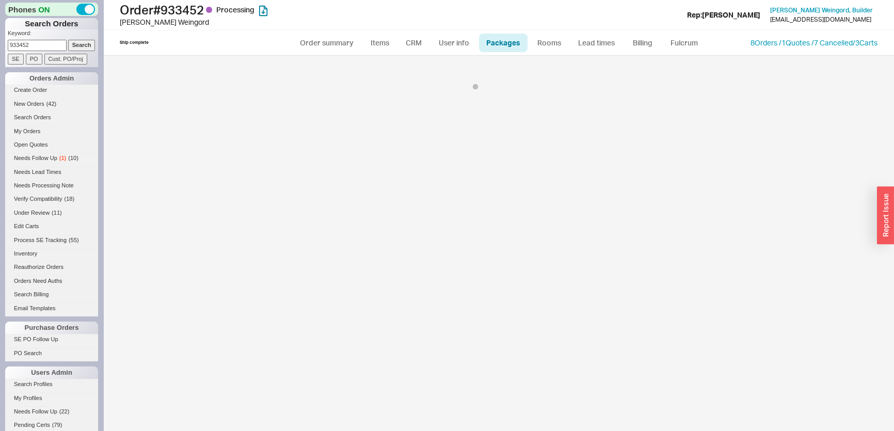
select select "9"
select select "Call Before Ship"
select select "9"
select select "Call Before Ship"
select select "9"
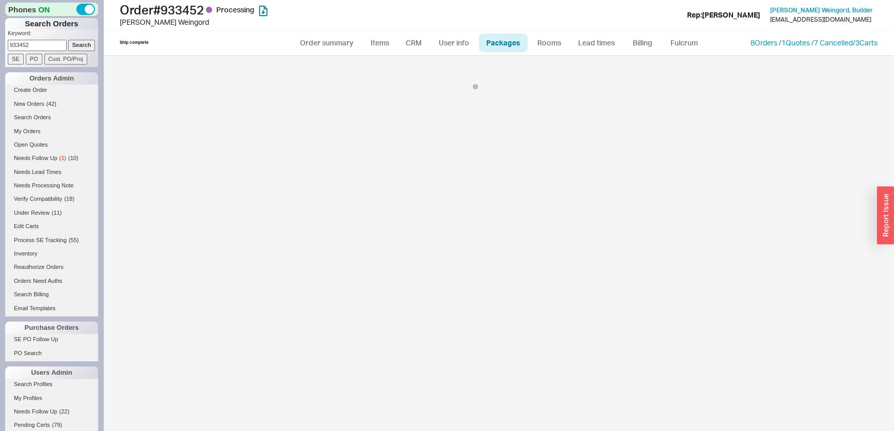
select select "Call Before Ship"
select select "9"
select select "Call Before Ship"
select select "9"
select select "Call Before Ship"
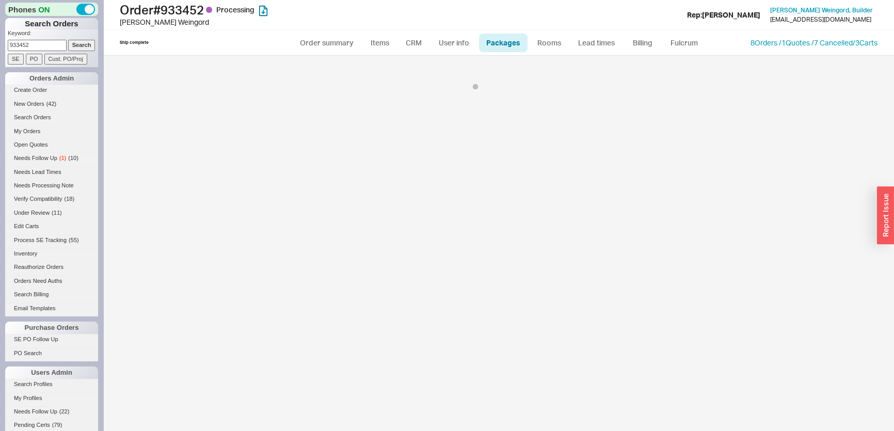
select select "9"
select select "Call Before Ship"
select select "9"
select select "Call Before Ship"
select select "9"
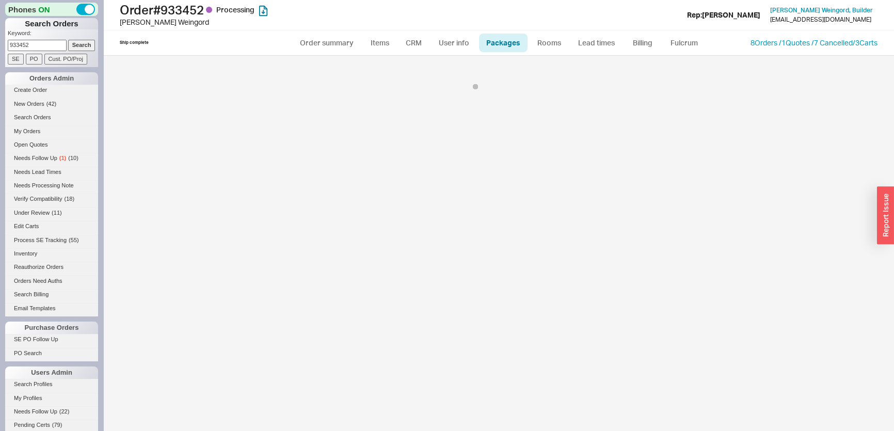
select select "Call Before Ship"
select select "9"
select select "Call Before Ship"
select select "9"
select select "Call Before Ship"
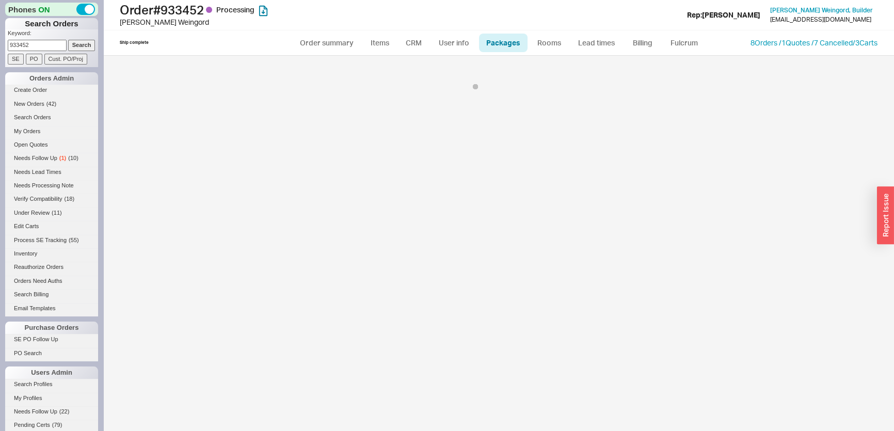
select select "9"
select select "Call Before Ship"
select select "9"
select select "Call Before Ship"
select select "9"
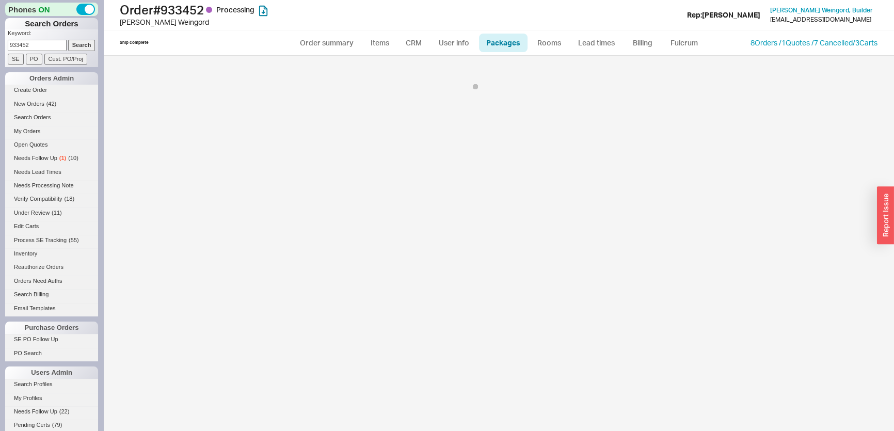
select select "Call Before Ship"
select select "9"
select select "Call Before Ship"
select select "9"
select select "Call Before Ship"
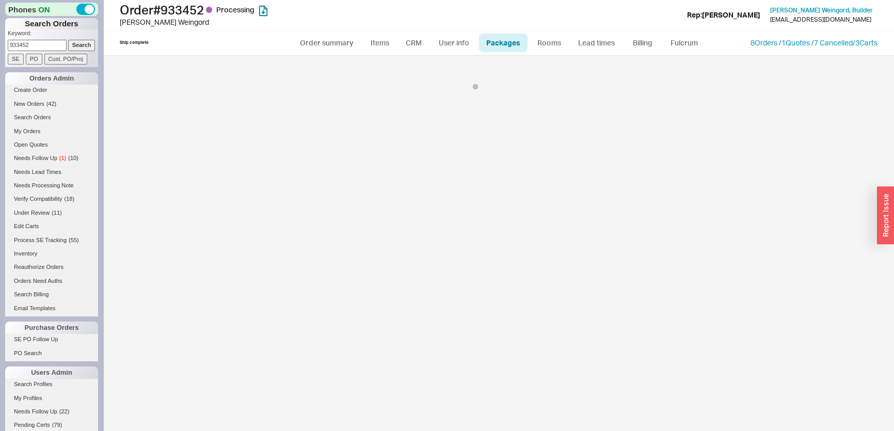
select select "9"
select select "Call Before Ship"
select select "9"
select select "Call Before Ship"
select select "9"
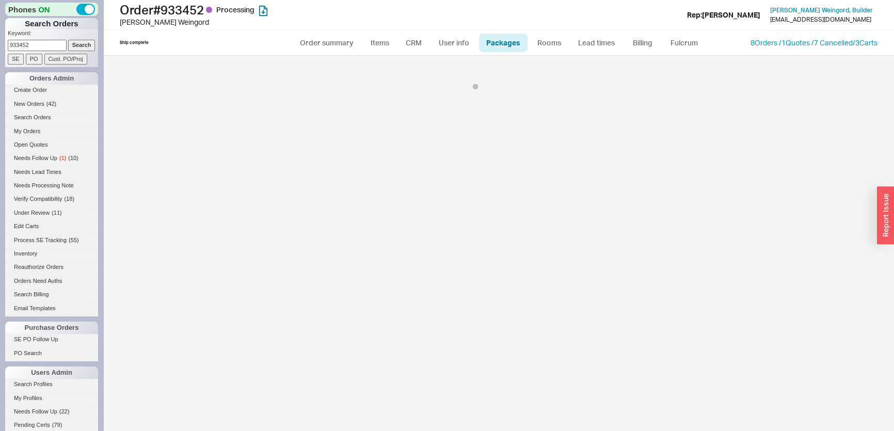
select select "Call Before Ship"
select select "9"
select select "Call Before Ship"
select select "9"
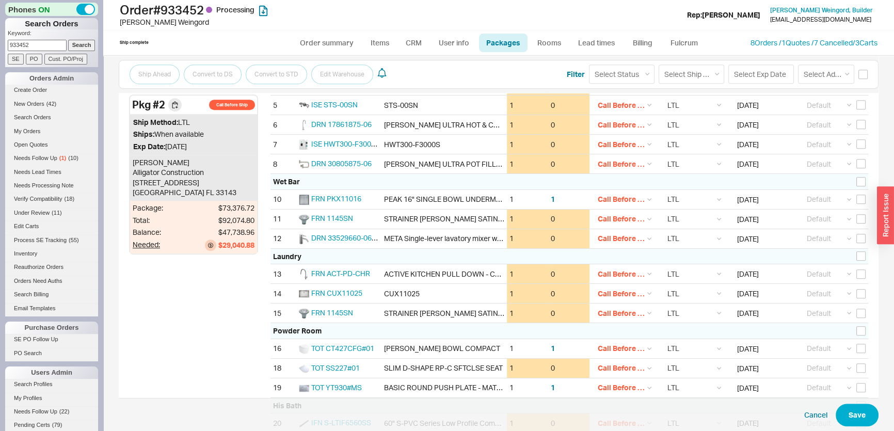
scroll to position [653, 0]
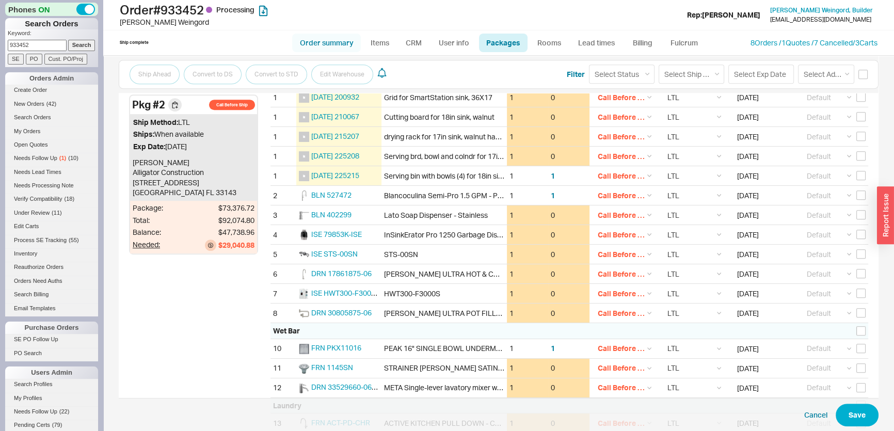
click at [331, 37] on link "Order summary" at bounding box center [326, 43] width 69 height 19
select select "*"
select select "LOW"
select select "3"
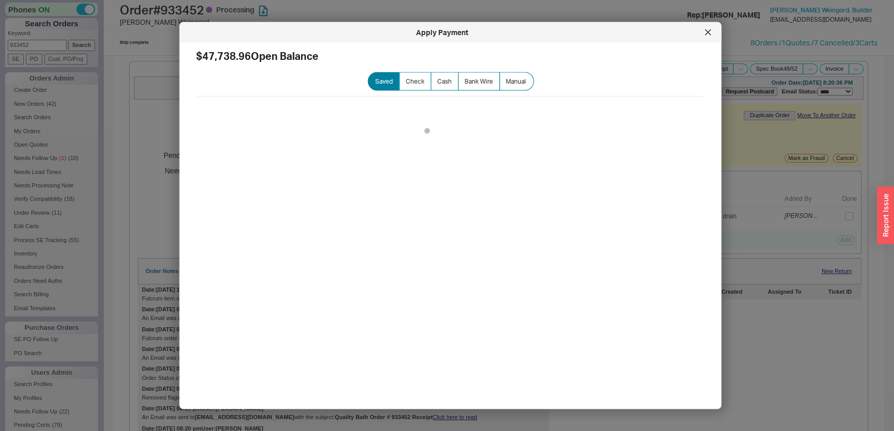
click at [733, 215] on div at bounding box center [447, 215] width 894 height 431
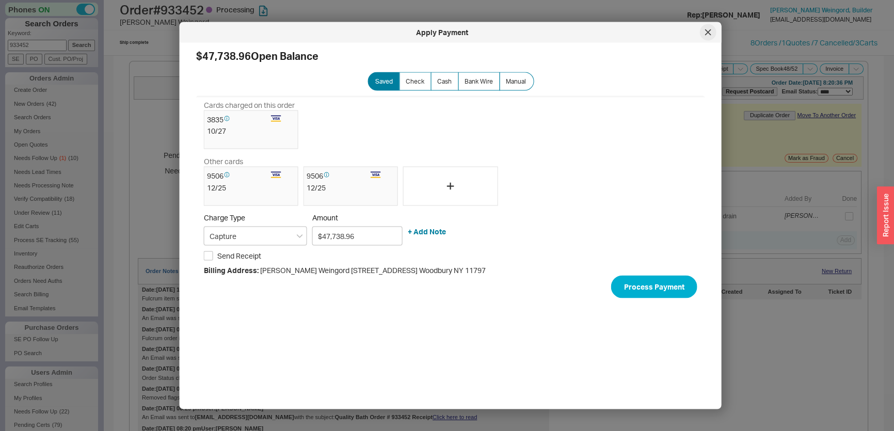
click at [703, 29] on div at bounding box center [708, 32] width 17 height 17
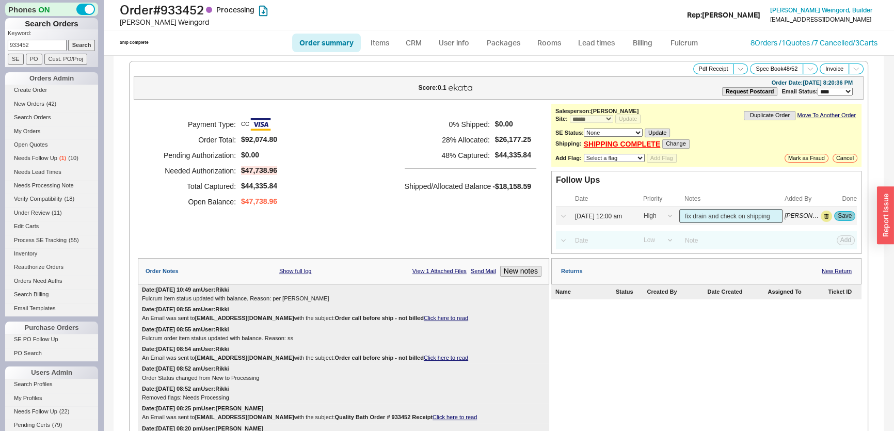
type input "fix drain and check on shipping"
click at [836, 218] on button "Save" at bounding box center [844, 215] width 21 height 9
click at [24, 46] on input "933452" at bounding box center [37, 45] width 59 height 11
drag, startPoint x: 46, startPoint y: 39, endPoint x: 0, endPoint y: 39, distance: 46.4
click at [0, 39] on div "Phones ON Search Orders Keyword: 933452 Search SE PO Cust. PO/Proj Orders Admin…" at bounding box center [51, 215] width 103 height 431
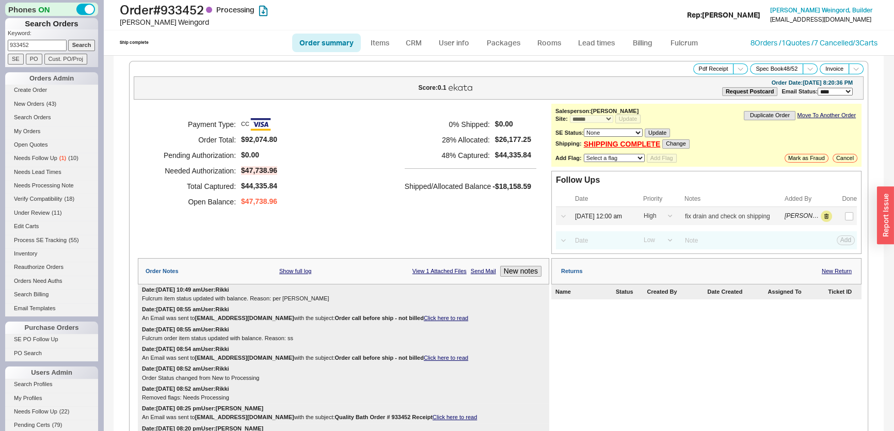
drag, startPoint x: 59, startPoint y: 42, endPoint x: 3, endPoint y: 42, distance: 55.7
click at [4, 42] on div "Phones ON Search Orders Keyword: 933452 Search SE PO Cust. PO/Proj Orders Admin…" at bounding box center [51, 215] width 103 height 431
type input "903863"
click at [68, 40] on input "Search" at bounding box center [81, 45] width 27 height 11
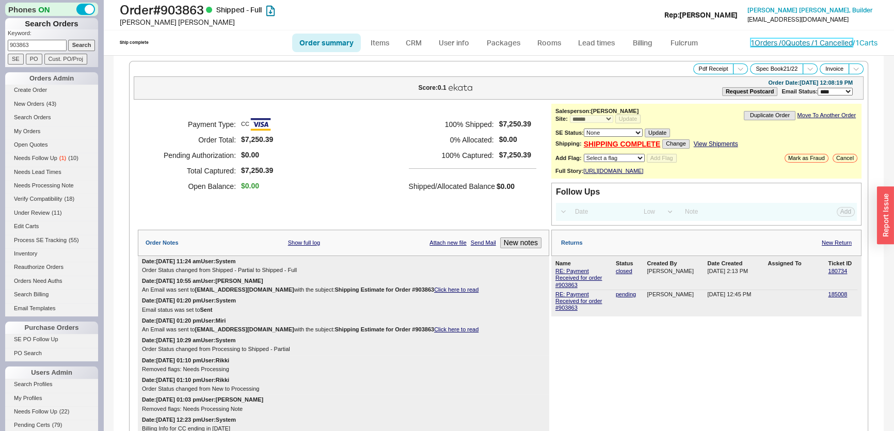
click at [810, 38] on link "1 Orders / 0 Quotes / 1 Cancelled" at bounding box center [801, 42] width 102 height 9
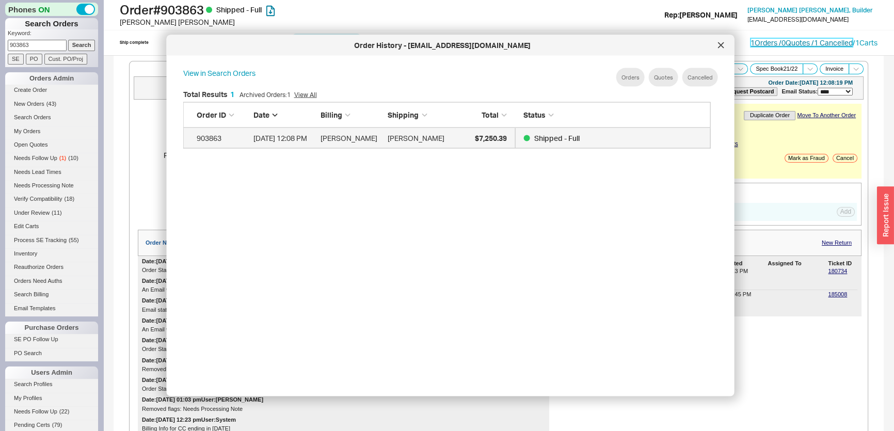
scroll to position [309, 537]
click at [722, 49] on div at bounding box center [721, 45] width 17 height 17
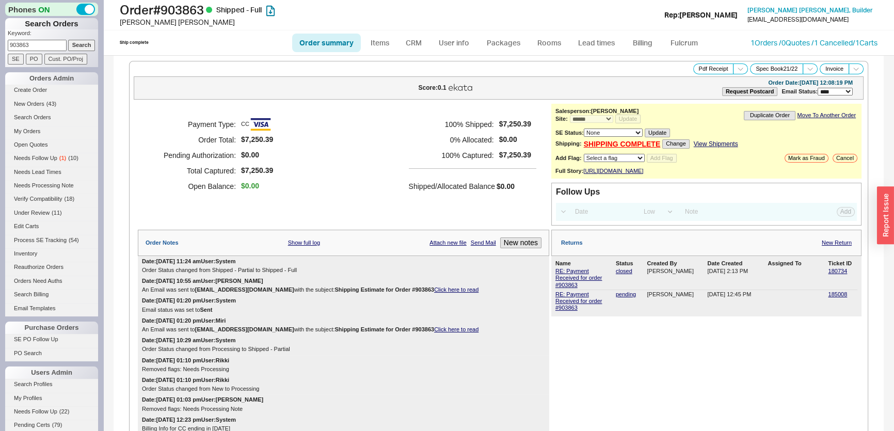
click at [719, 49] on div "Ship complete Order summary Items CRM User info Packages Rooms Lead times Billi…" at bounding box center [498, 42] width 791 height 25
click at [715, 50] on div "Ship complete Order summary Items CRM User info Packages Rooms Lead times Billi…" at bounding box center [498, 42] width 791 height 25
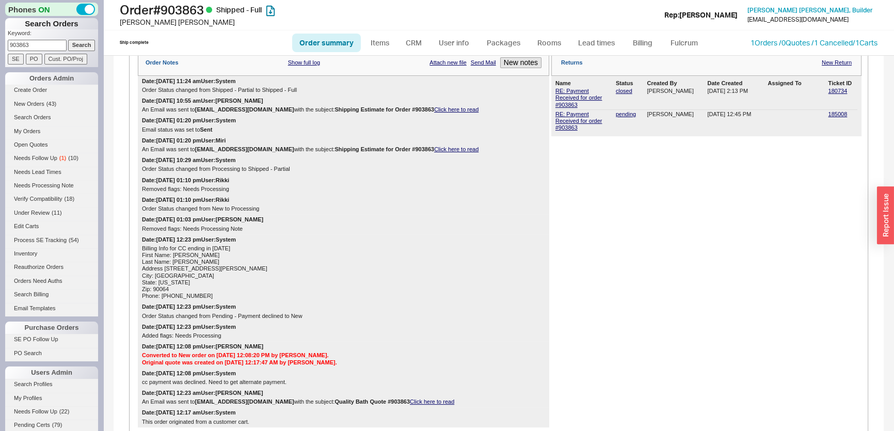
scroll to position [0, 0]
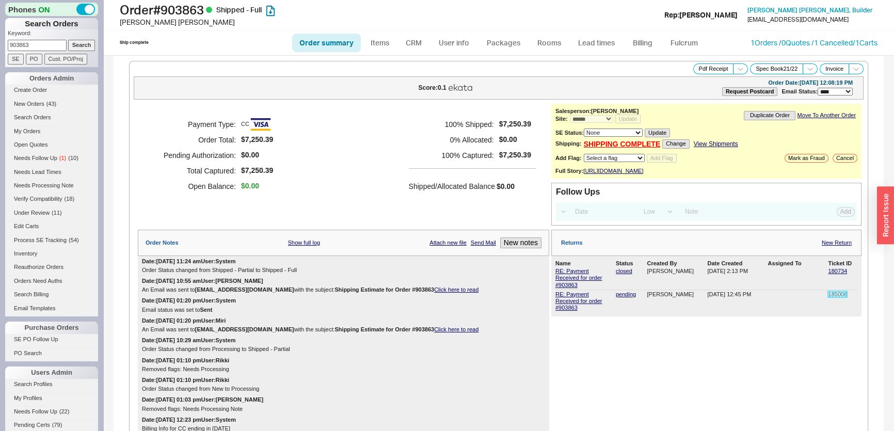
click at [831, 297] on link "185008" at bounding box center [837, 294] width 19 height 6
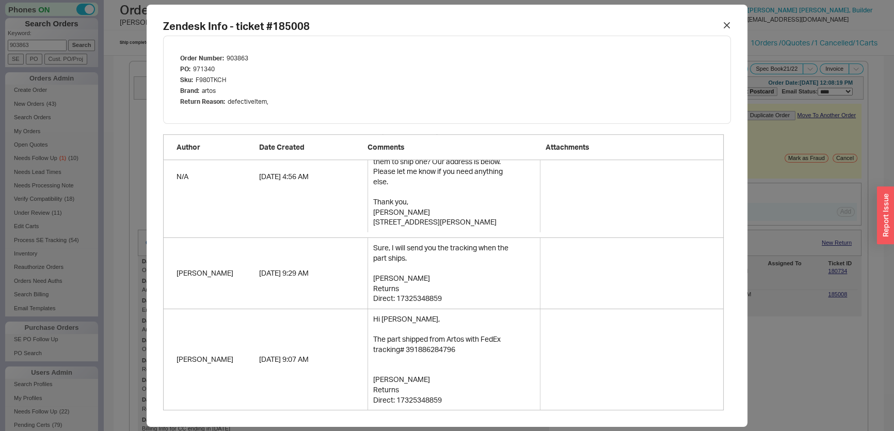
scroll to position [1145, 0]
click at [725, 28] on icon at bounding box center [726, 25] width 6 height 6
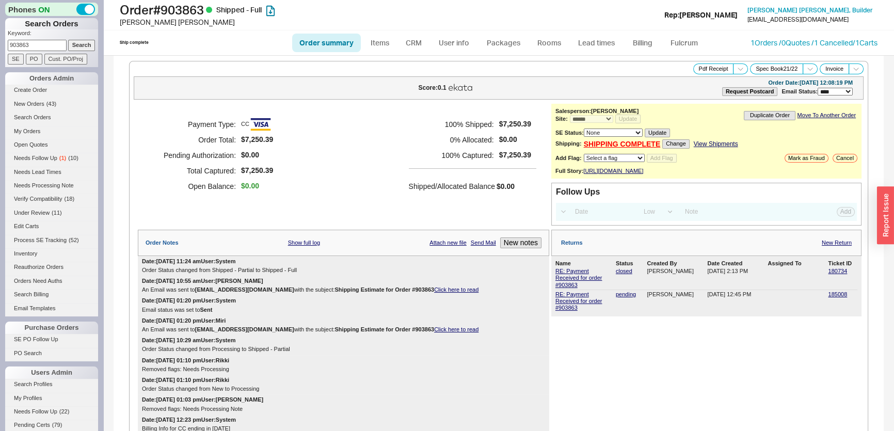
drag, startPoint x: 39, startPoint y: 47, endPoint x: 0, endPoint y: 44, distance: 38.8
click at [0, 44] on div "Phones ON Search Orders Keyword: 903863 Search SE PO Cust. PO/Proj Orders Admin…" at bounding box center [51, 215] width 103 height 431
click at [68, 40] on input "Search" at bounding box center [81, 45] width 27 height 11
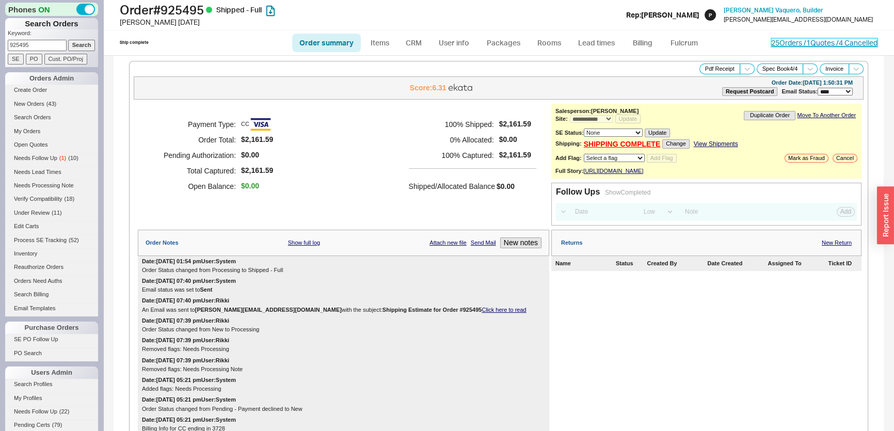
click at [790, 39] on link "25 Orders / 1 Quotes / 4 Cancelled" at bounding box center [824, 42] width 106 height 9
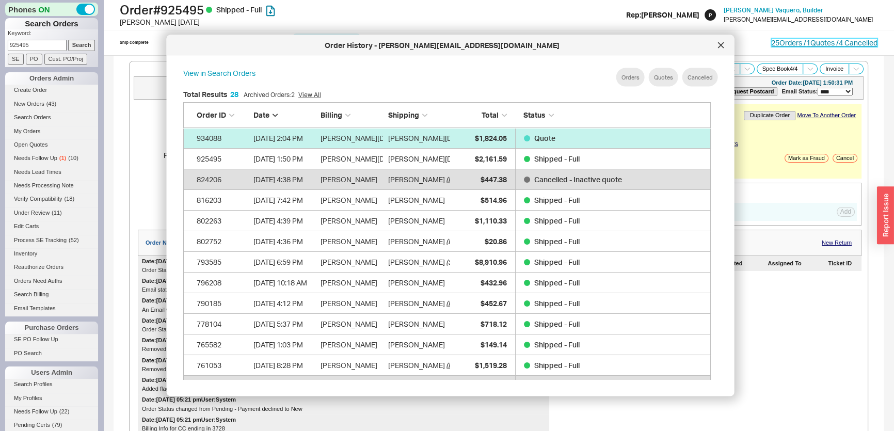
scroll to position [309, 537]
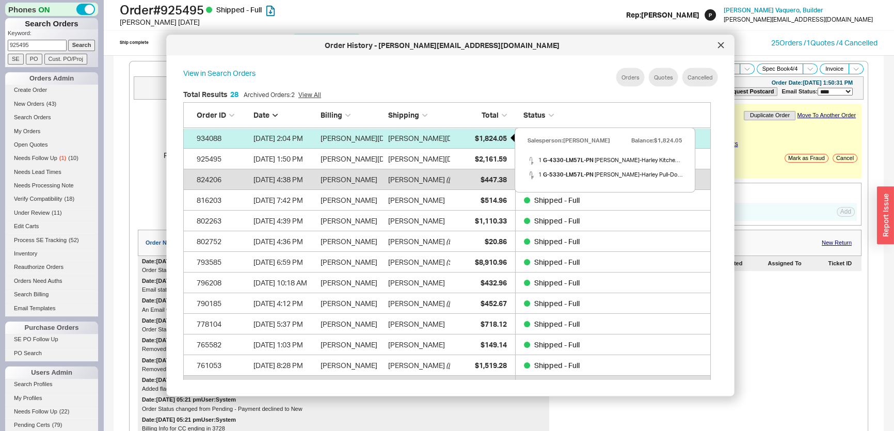
click at [472, 139] on div "$1,824.05" at bounding box center [481, 137] width 52 height 21
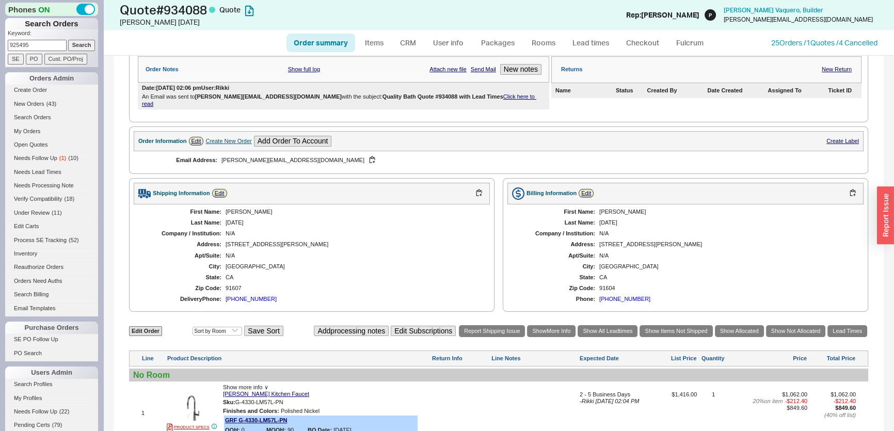
scroll to position [328, 0]
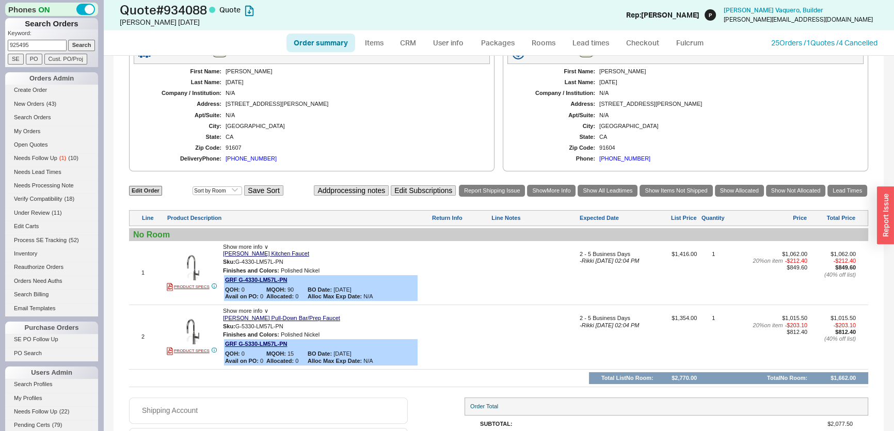
drag, startPoint x: 36, startPoint y: 47, endPoint x: 0, endPoint y: 33, distance: 38.9
click at [0, 33] on div "Phones ON Search Orders Keyword: 925495 Search SE PO Cust. PO/Proj Orders Admin…" at bounding box center [51, 215] width 103 height 431
paste input "katie@vandermalebuilders.com"
click at [73, 46] on input "Search" at bounding box center [81, 45] width 27 height 11
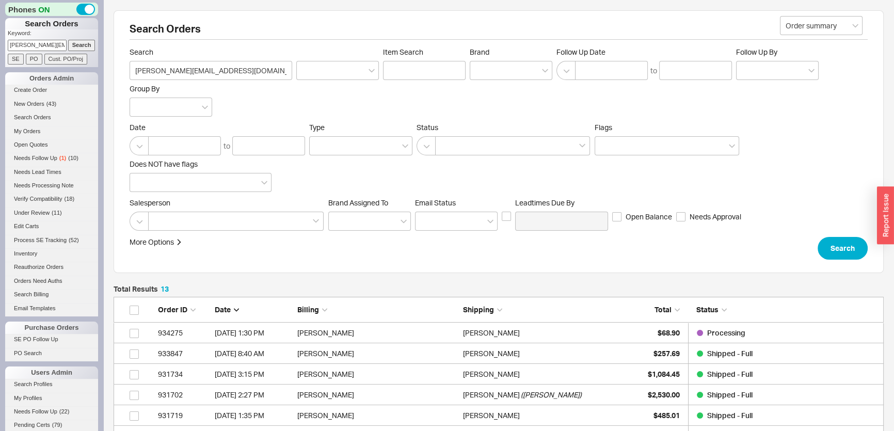
scroll to position [287, 763]
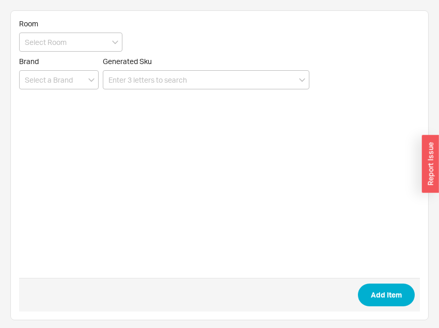
click at [220, 81] on input at bounding box center [206, 79] width 206 height 19
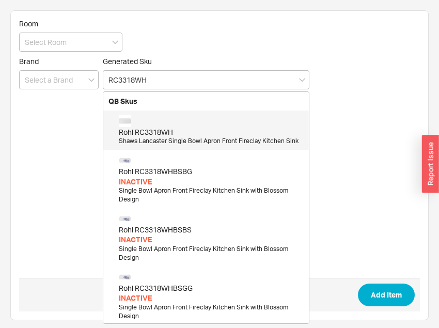
click at [199, 122] on div "Rohl RC3318WH Shaws Lancaster Single Bowl Apron Front Fireclay Kitchen Sink" at bounding box center [211, 130] width 185 height 31
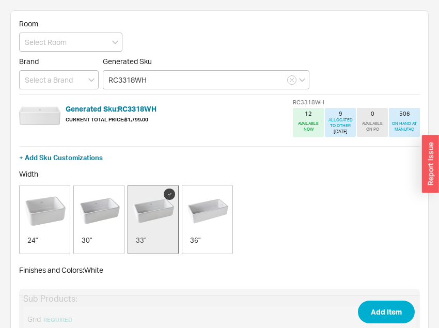
type input "RC3318WH"
click at [393, 297] on span "Add Item" at bounding box center [219, 312] width 400 height 34
click at [397, 303] on button "Add Item" at bounding box center [386, 311] width 57 height 23
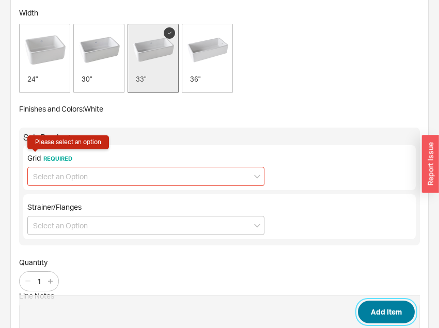
scroll to position [166, 0]
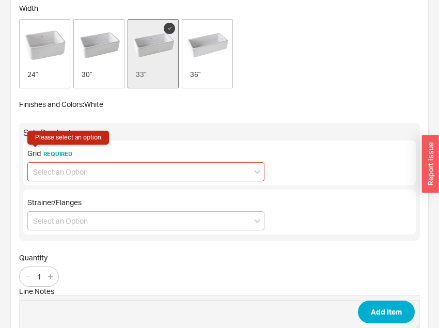
click at [49, 168] on input at bounding box center [145, 171] width 237 height 19
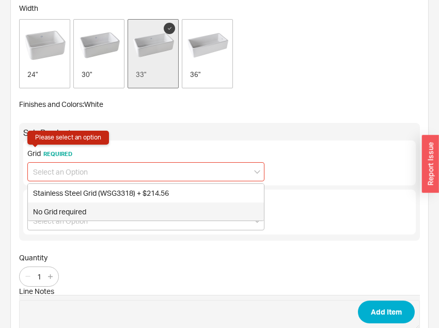
click at [54, 218] on div "No Grid required" at bounding box center [146, 211] width 236 height 19
type input "No Grid required"
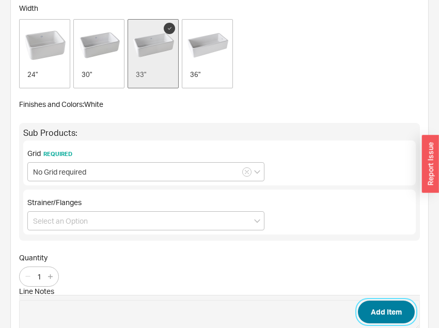
click at [374, 306] on button "Add Item" at bounding box center [386, 311] width 57 height 23
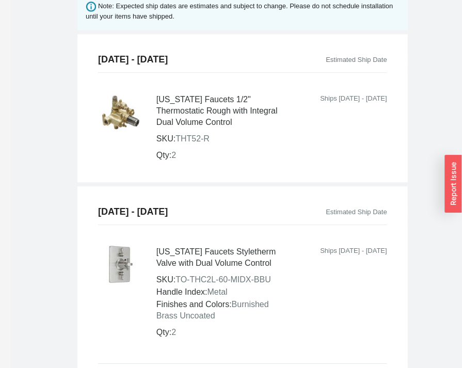
scroll to position [844, 0]
